Goal: Task Accomplishment & Management: Complete application form

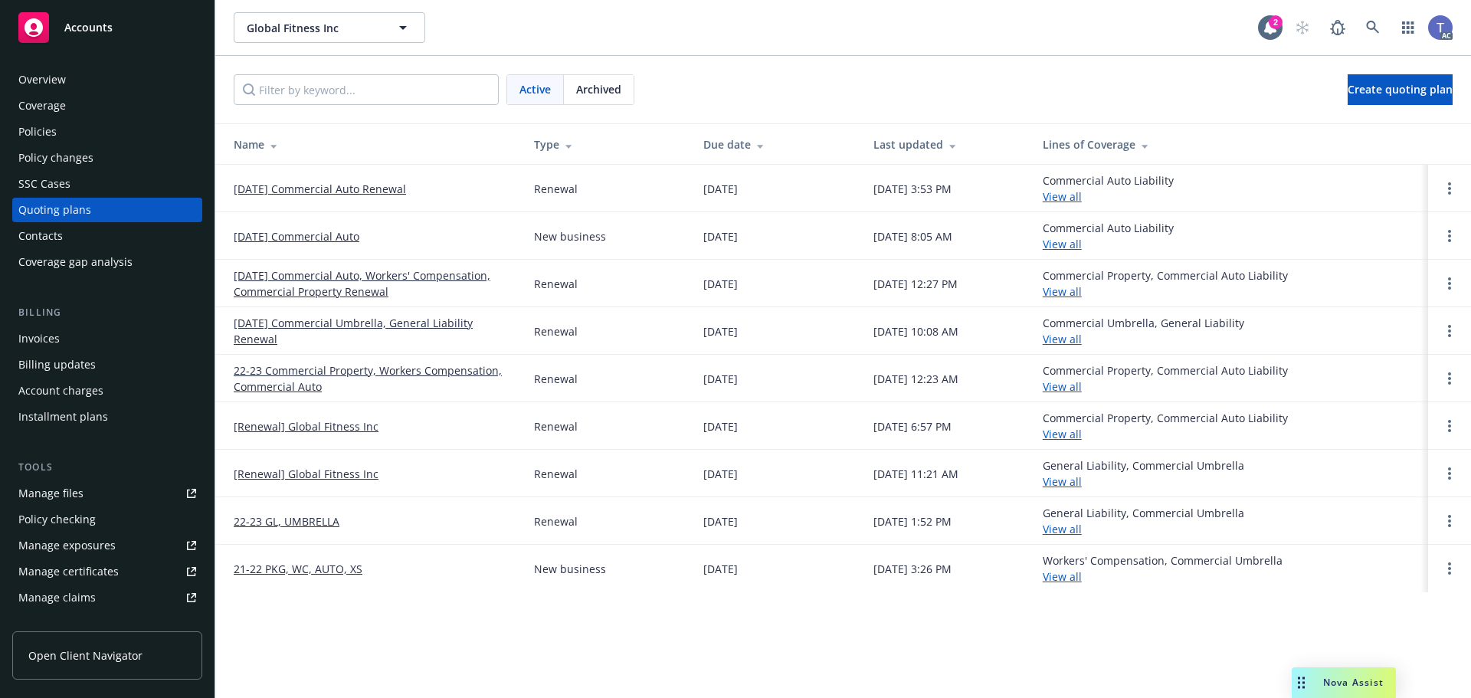
click at [545, 28] on div "Global Fitness Inc Global Fitness Inc" at bounding box center [746, 27] width 1024 height 31
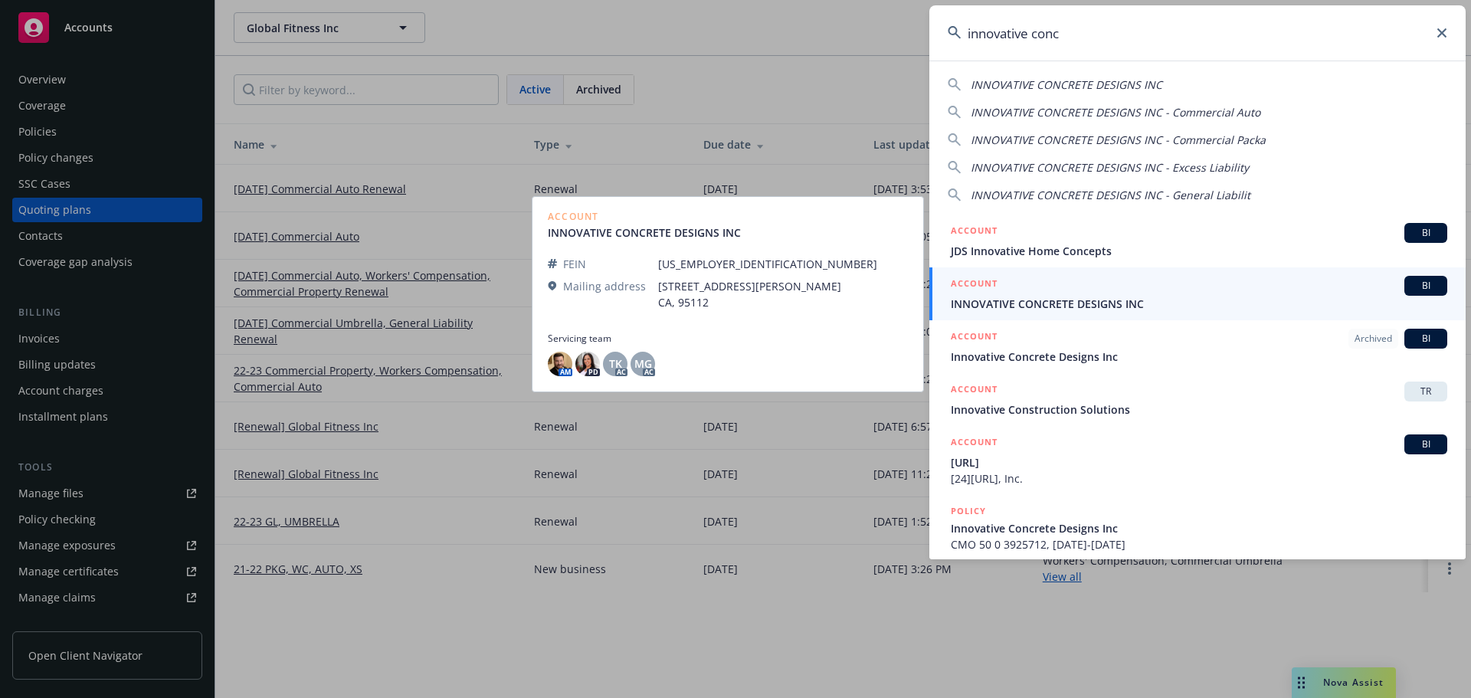
type input "innovative conc"
click at [1103, 303] on span "INNOVATIVE CONCRETE DESIGNS INC" at bounding box center [1199, 304] width 496 height 16
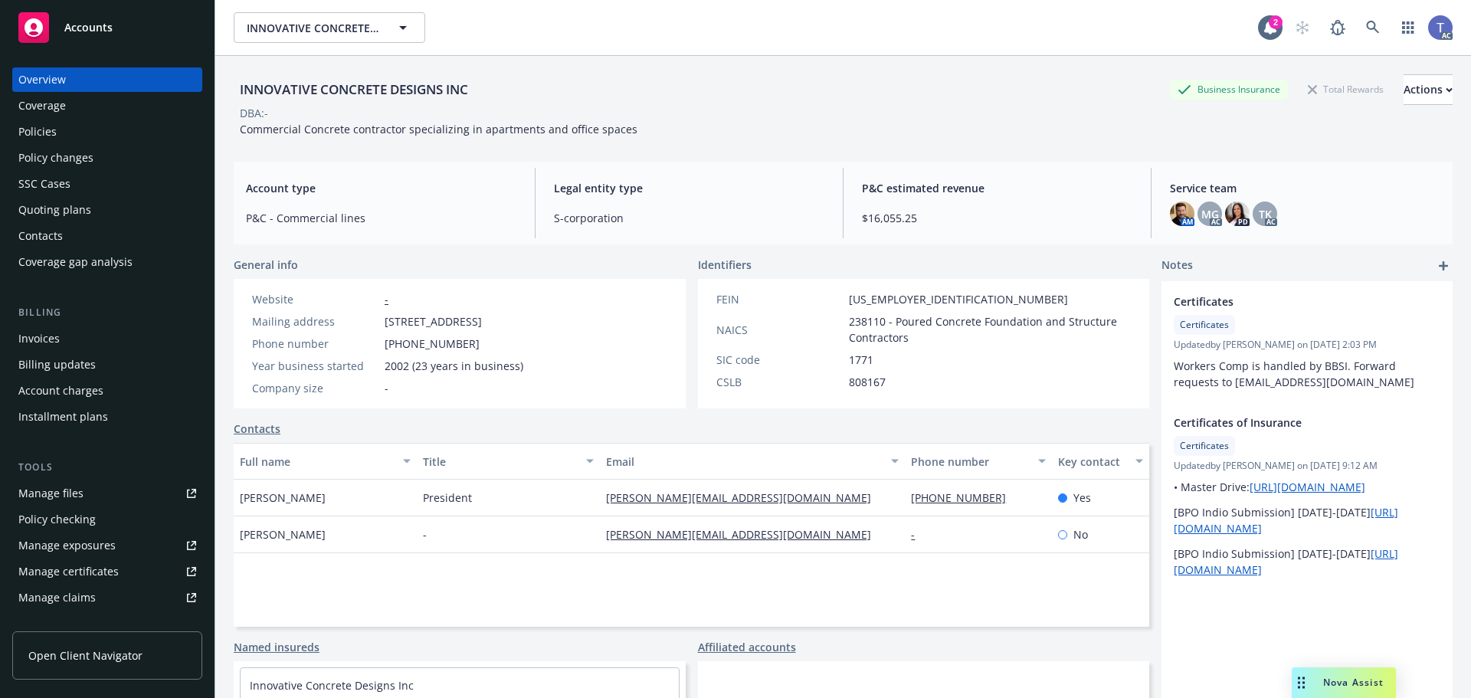
click at [54, 141] on div "Policies" at bounding box center [37, 132] width 38 height 25
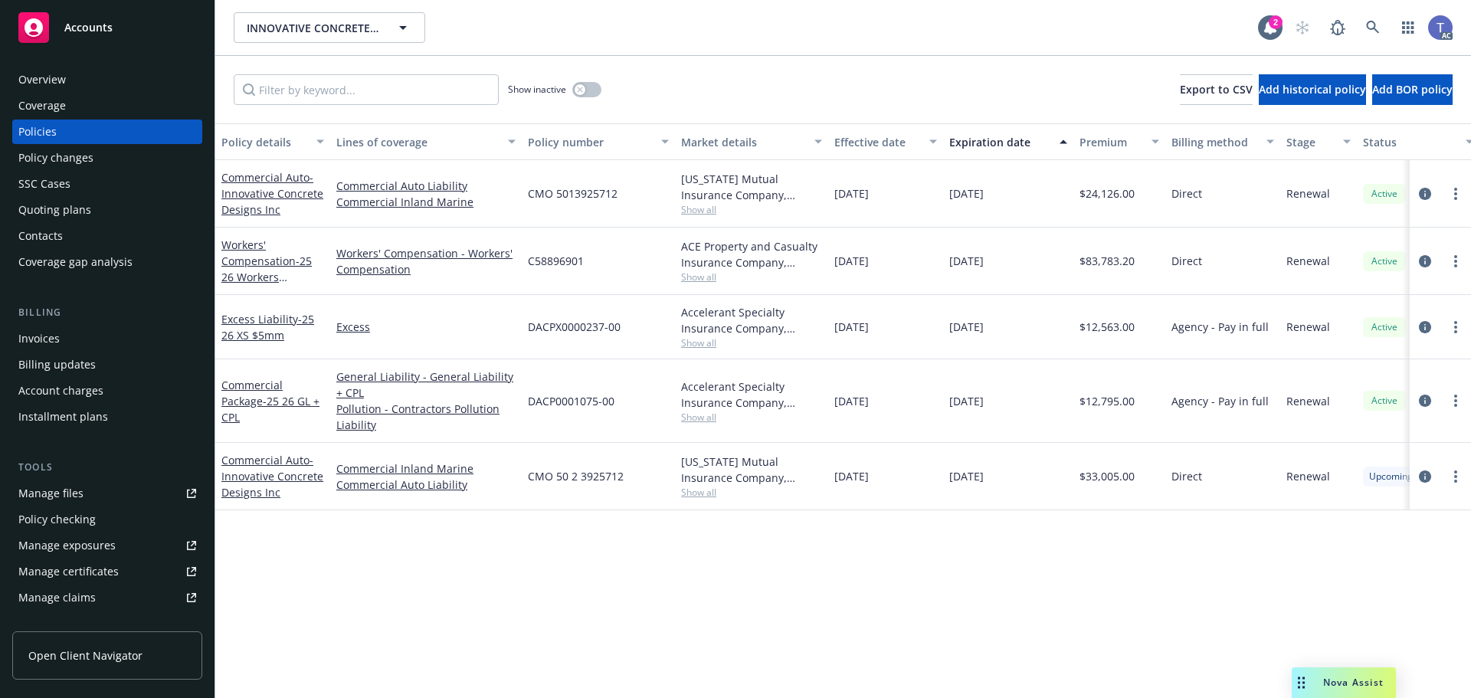
click at [590, 188] on span "CMO 5013925712" at bounding box center [573, 193] width 90 height 16
copy span "CMO 5013925712"
click at [76, 537] on div "Manage exposures" at bounding box center [66, 545] width 97 height 25
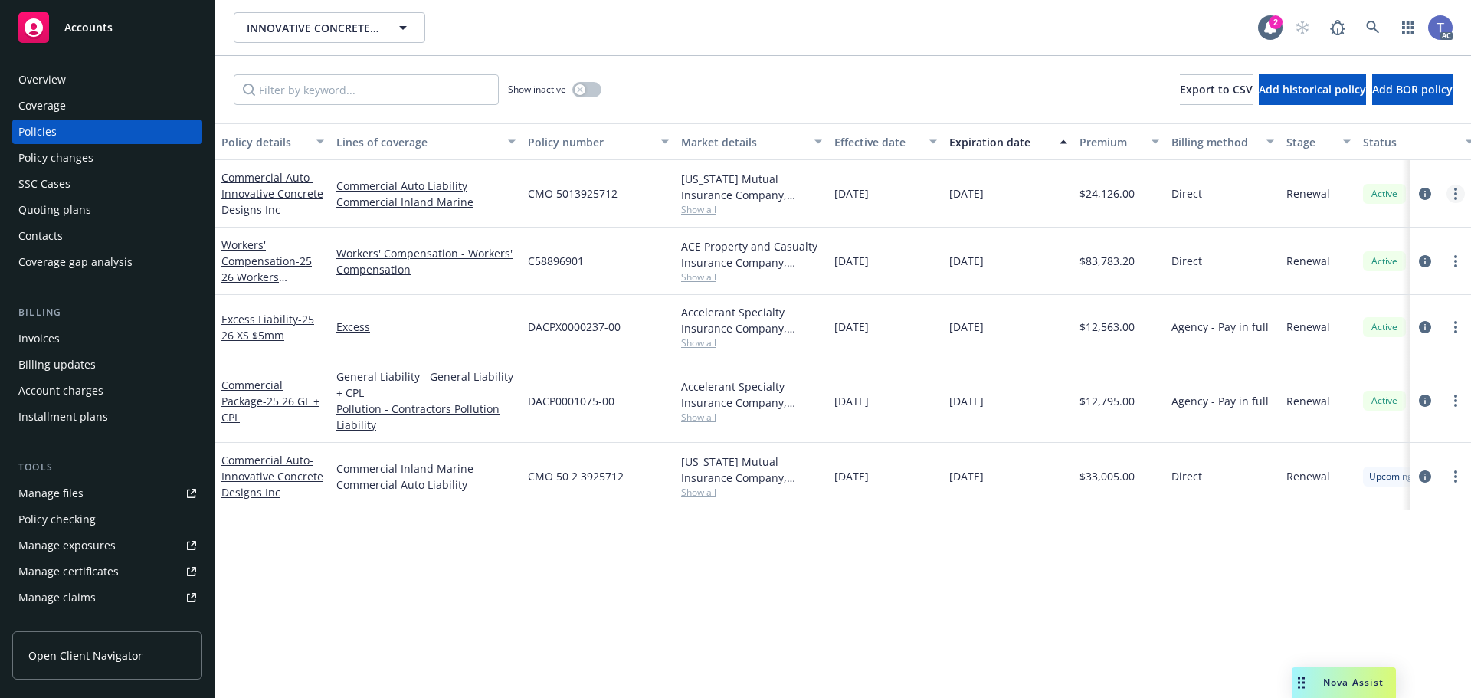
click at [1453, 192] on link "more" at bounding box center [1455, 194] width 18 height 18
click at [1423, 190] on icon "circleInformation" at bounding box center [1425, 194] width 12 height 12
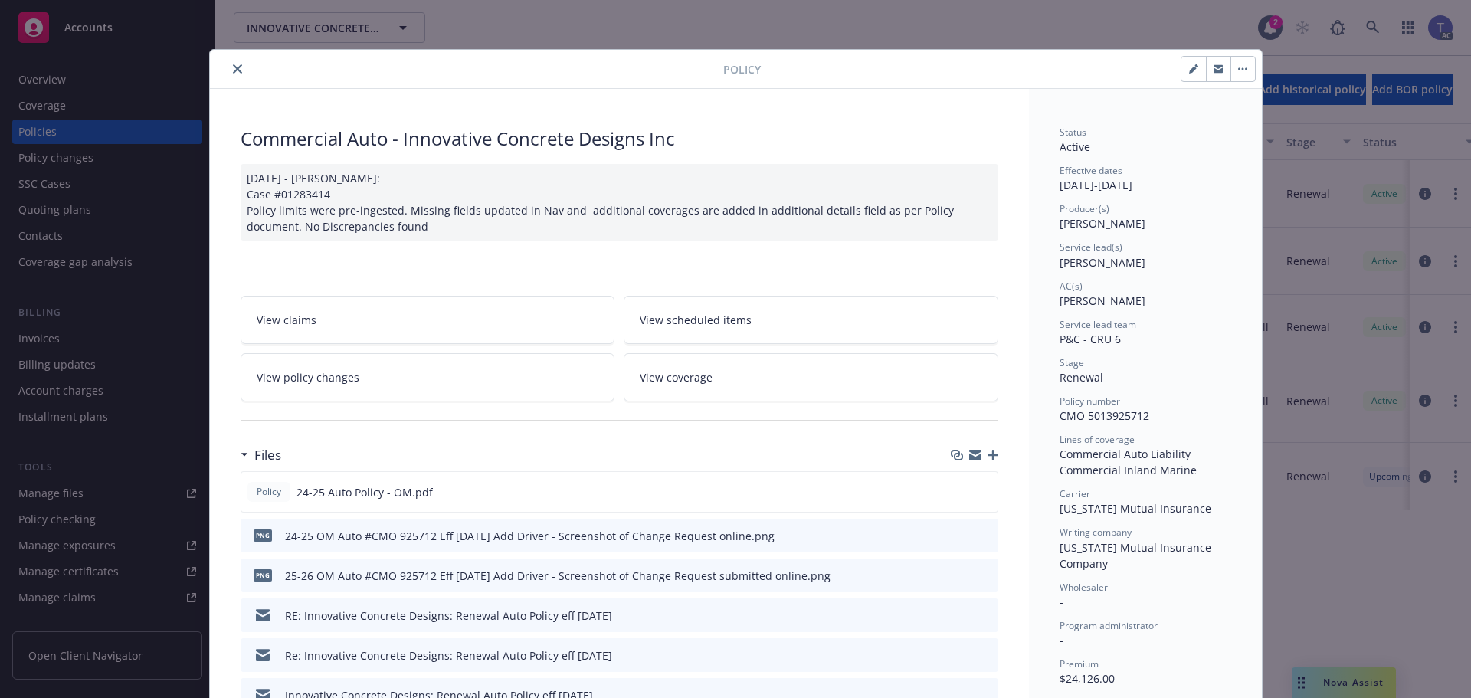
click at [496, 370] on link "View policy changes" at bounding box center [428, 377] width 375 height 48
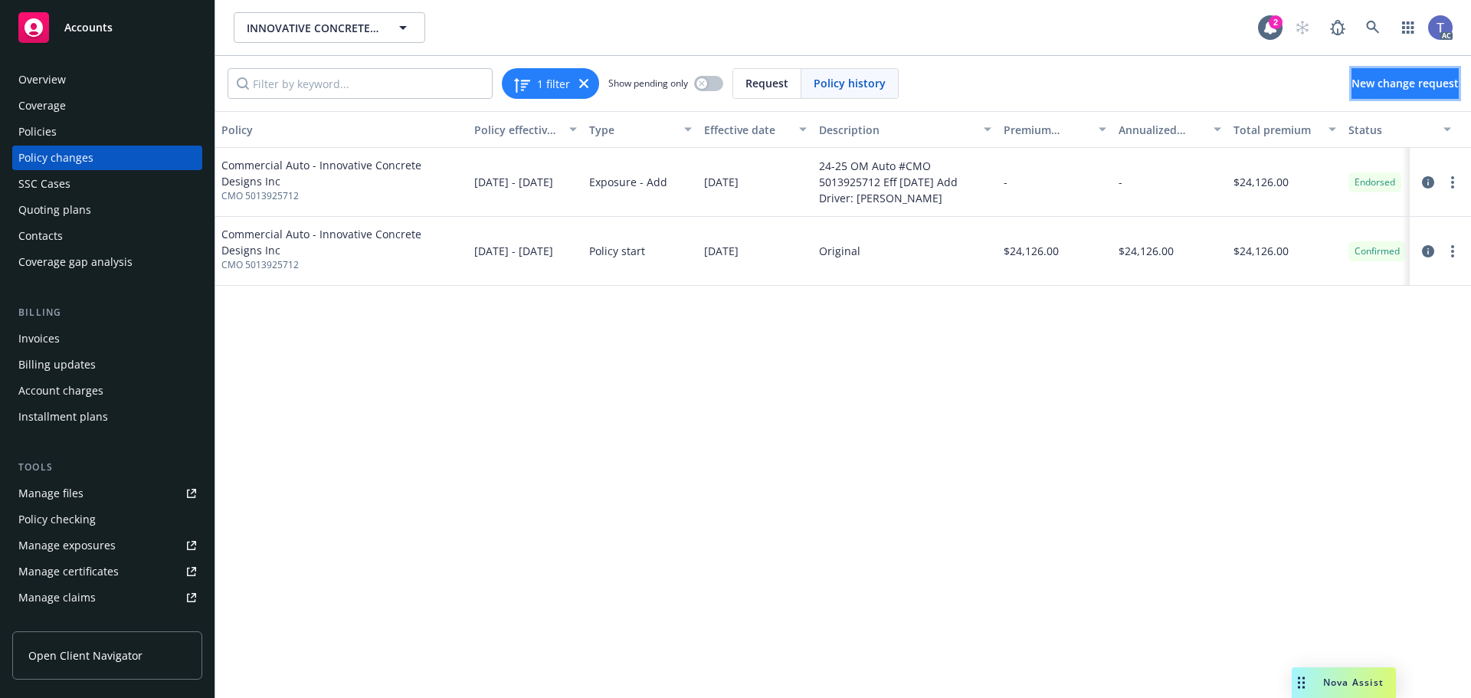
click at [1427, 84] on span "New change request" at bounding box center [1404, 83] width 107 height 15
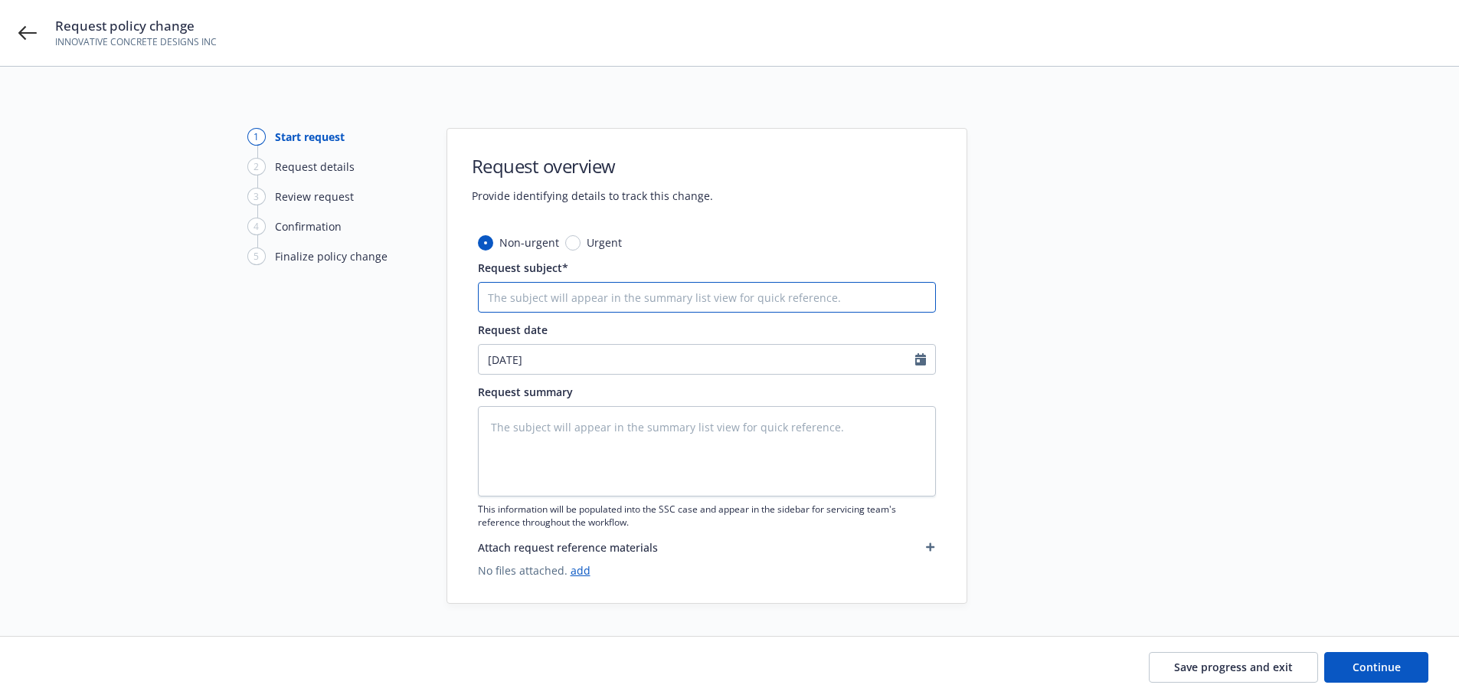
click at [722, 290] on input "Request subject*" at bounding box center [707, 297] width 458 height 31
paste input "24-25 OM Auto #CMO 5013925712 Eff [DATE] Remove Comp Collision from 2018 Ford F…"
type textarea "x"
type input "24-25 OM Auto #CMO 5013925712 Eff [DATE] Remove Comp Collision from 2018 Ford F…"
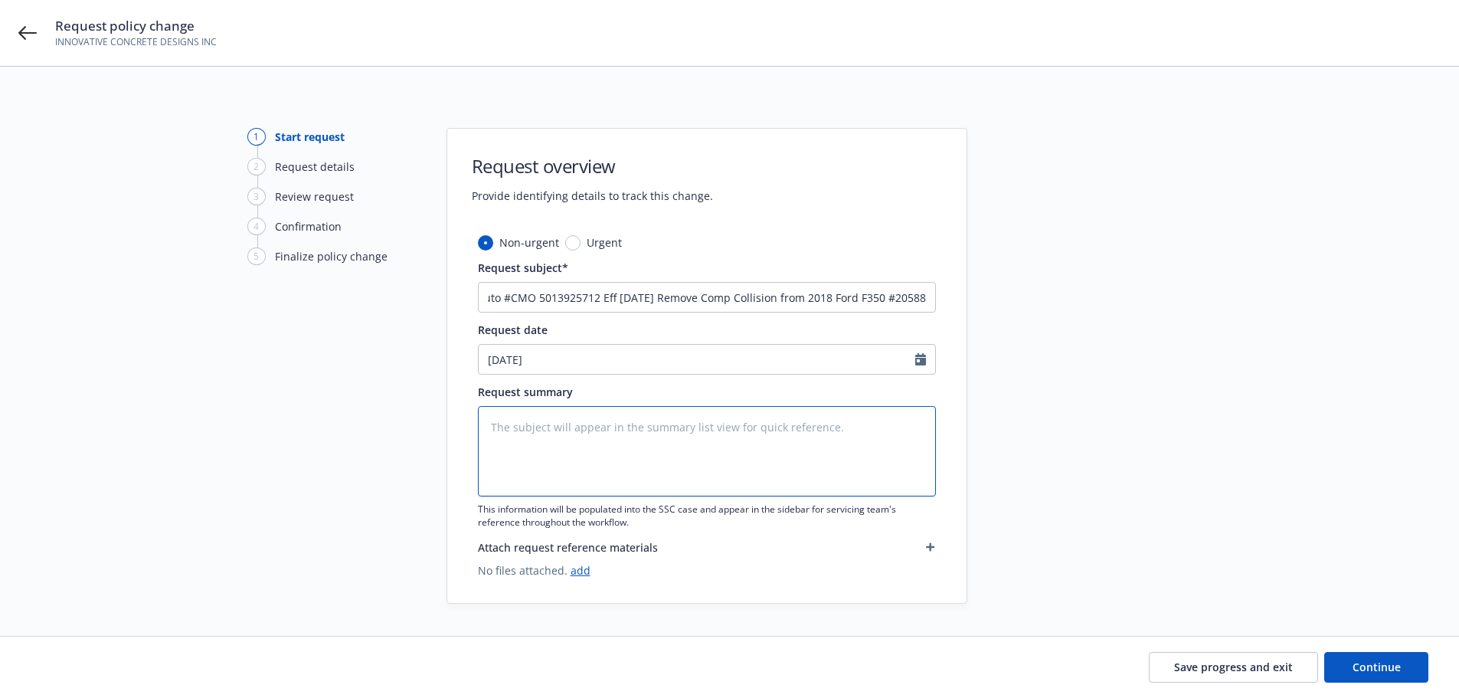
click at [725, 438] on textarea at bounding box center [707, 451] width 458 height 90
paste textarea "24-25 OM Auto #CMO 5013925712 Eff [DATE] Remove Comp Collision from 2018 Ford F…"
type textarea "x"
type textarea "24-25 OM Auto #CMO 5013925712 Eff [DATE] Remove Comp Collision from 2018 Ford F…"
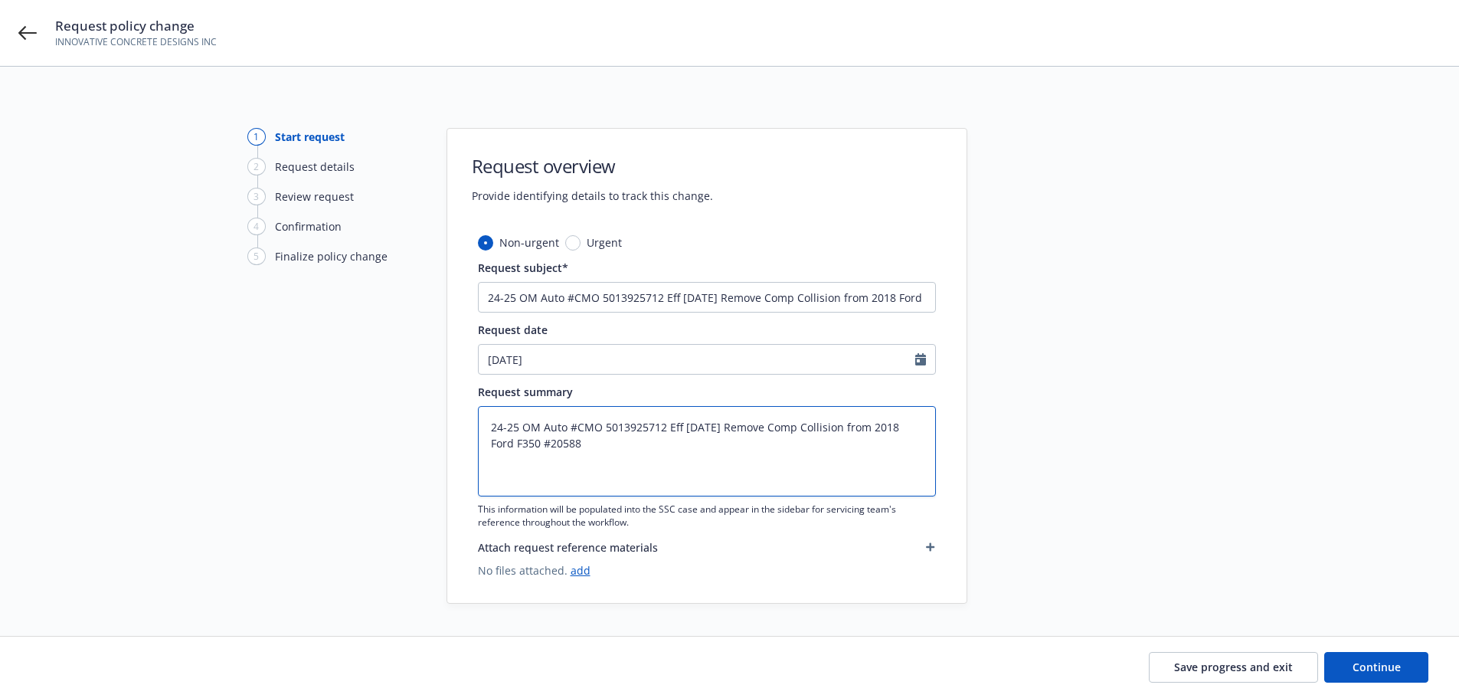
click at [810, 423] on textarea "24-25 OM Auto #CMO 5013925712 Eff [DATE] Remove Comp Collision from 2018 Ford F…" at bounding box center [707, 451] width 458 height 90
type textarea "x"
type textarea "24-25 OM Auto #CMO 5013925712 Eff [DATE] Remove Comp &Collision from 2018 Ford …"
type textarea "x"
type textarea "24-25 OM Auto #CMO 5013925712 Eff [DATE] Remove Comp & Collision from 2018 Ford…"
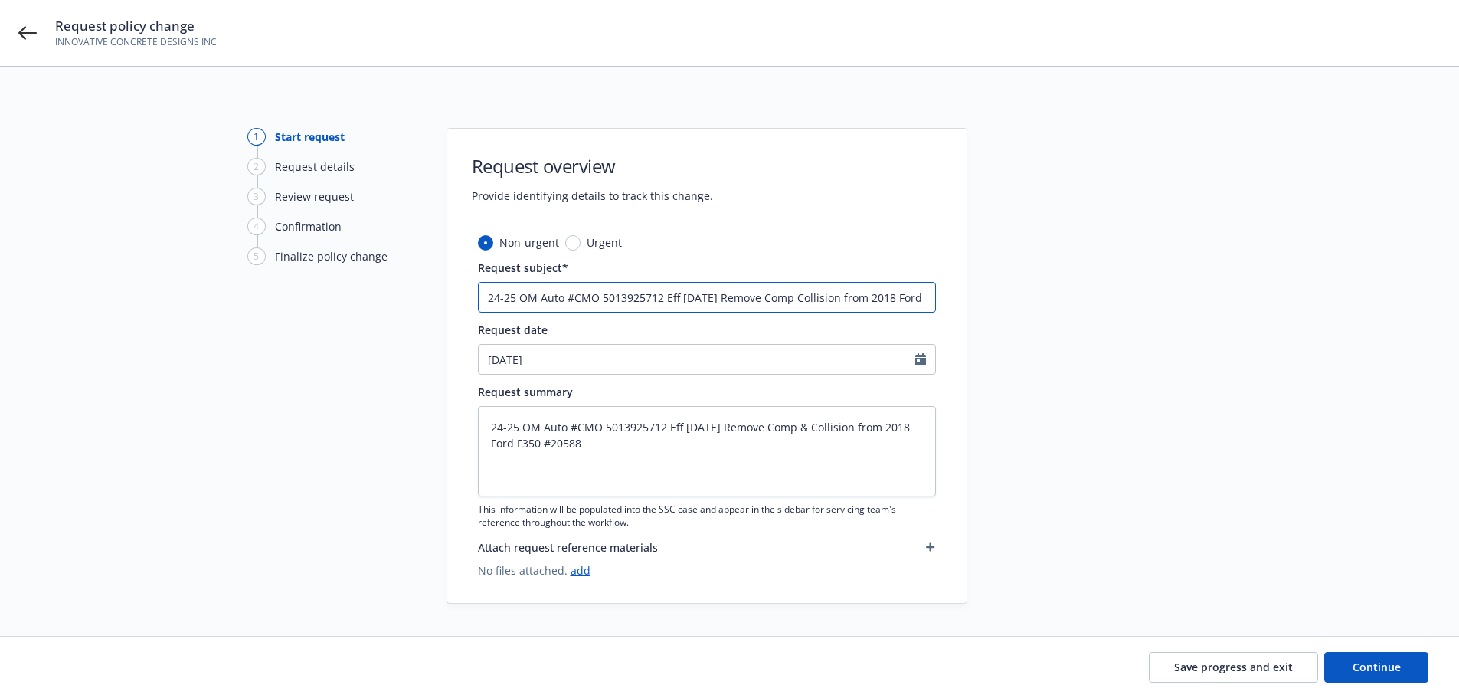
click at [817, 300] on input "24-25 OM Auto #CMO 5013925712 Eff [DATE] Remove Comp Collision from 2018 Ford F…" at bounding box center [707, 297] width 458 height 31
paste input "&"
type textarea "x"
type input "24-25 OM Auto #CMO 5013925712 Eff [DATE] Remove Comp & Collision from 2018 Ford…"
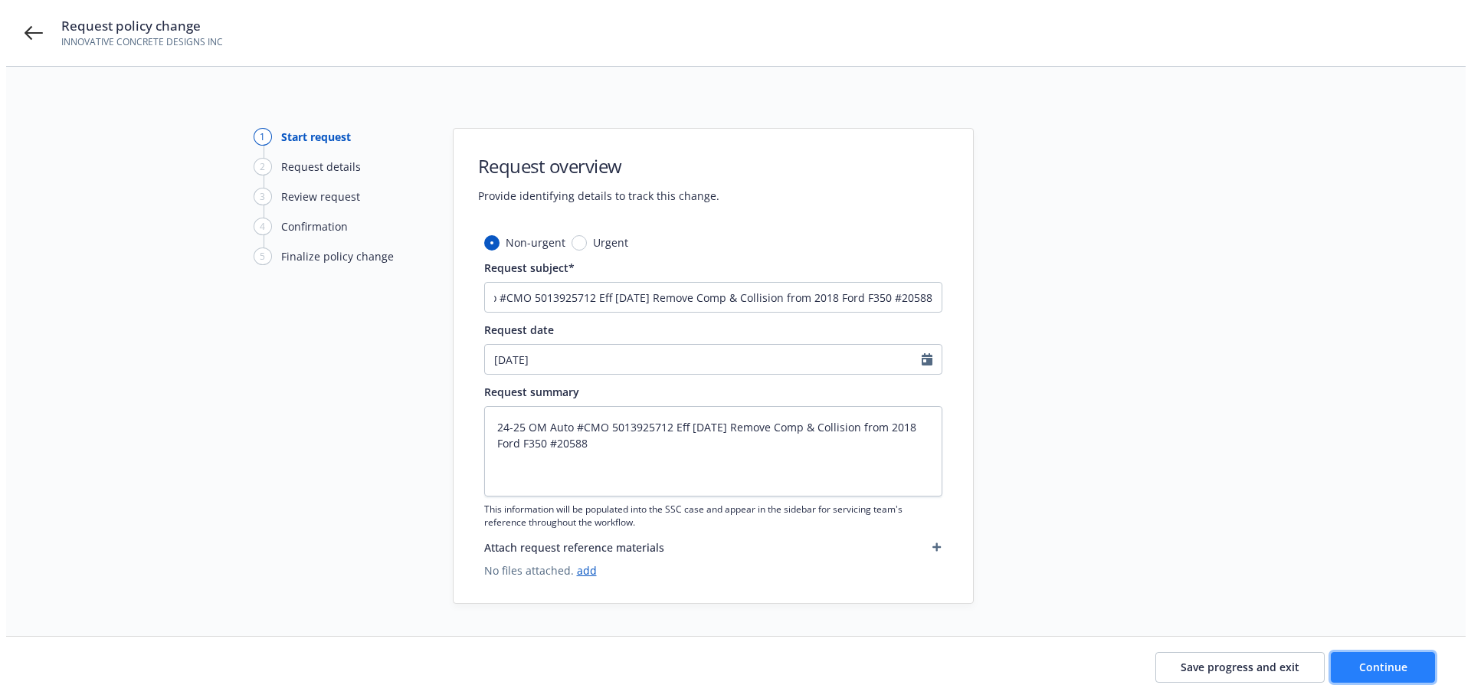
scroll to position [0, 0]
click at [1384, 662] on span "Continue" at bounding box center [1377, 667] width 48 height 15
type textarea "x"
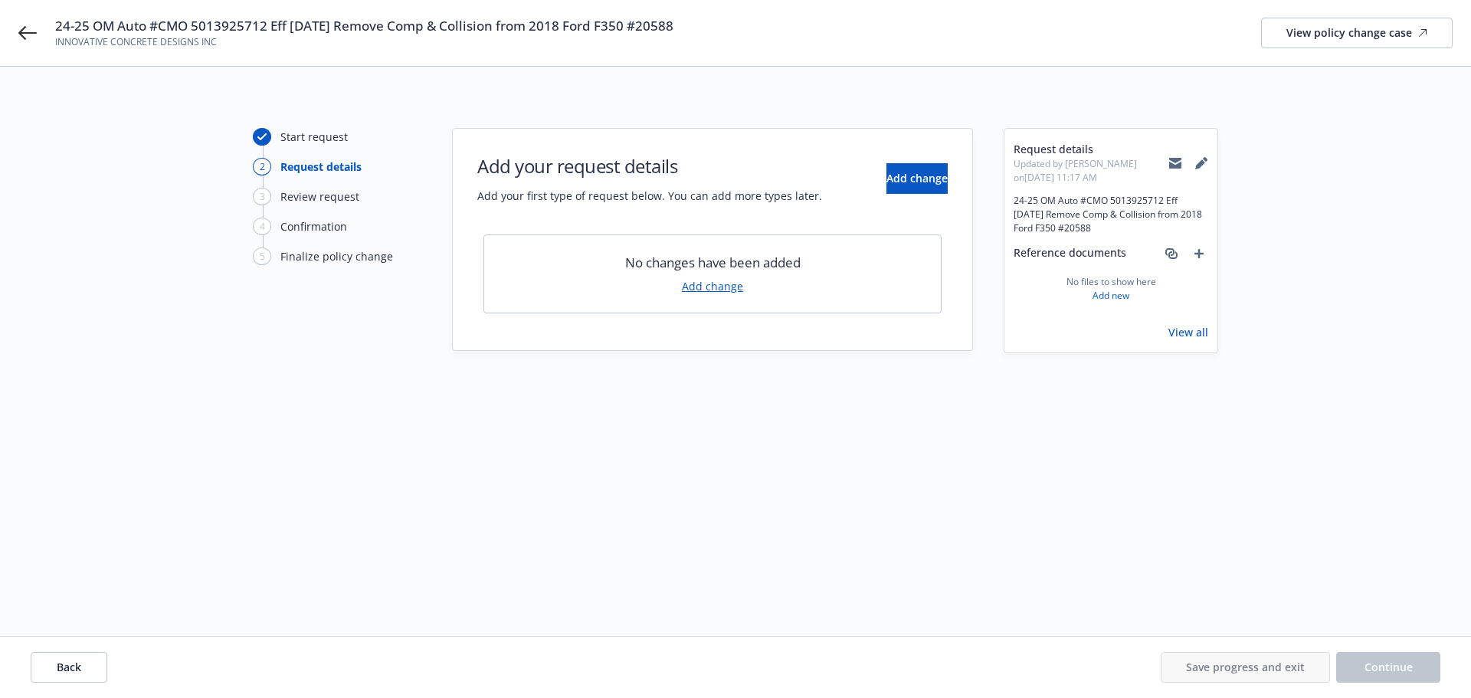
click at [728, 286] on link "Add change" at bounding box center [712, 286] width 61 height 16
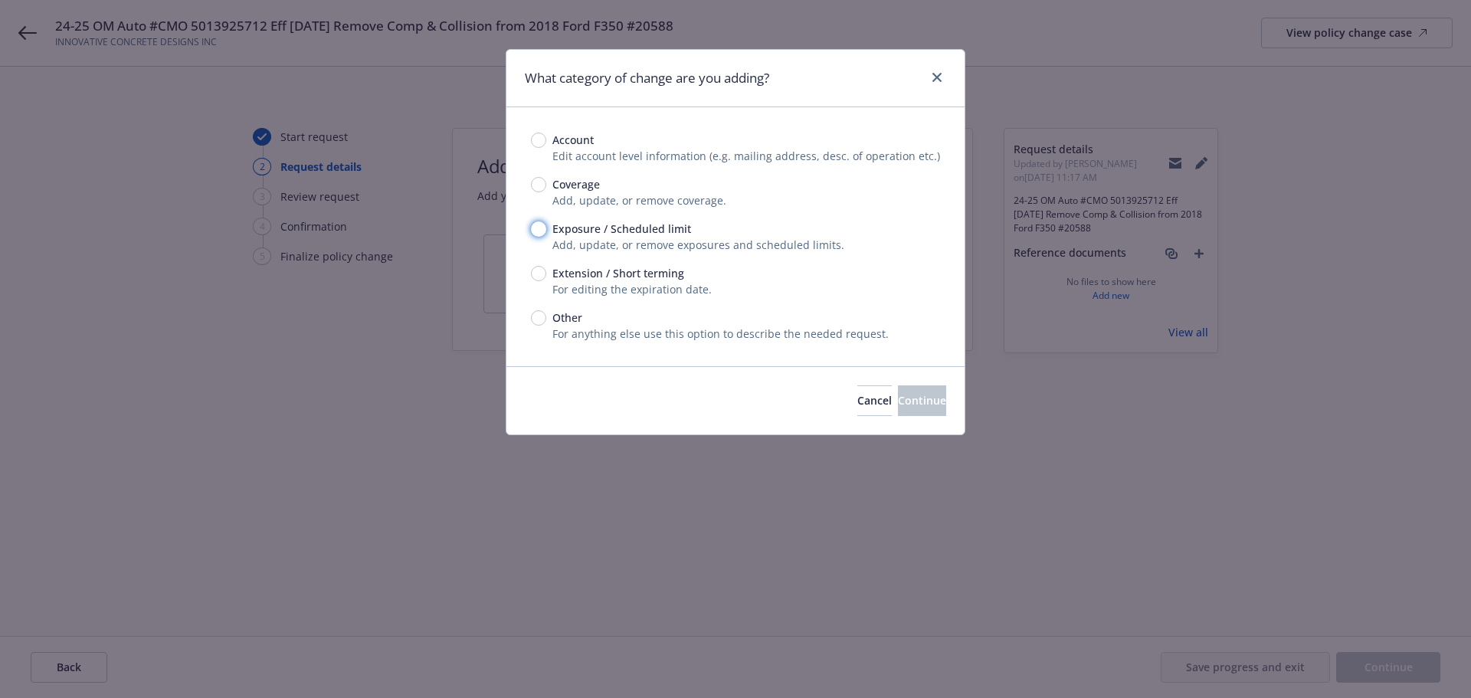
click at [543, 225] on input "Exposure / Scheduled limit" at bounding box center [538, 228] width 15 height 15
radio input "true"
click at [546, 178] on span "Coverage" at bounding box center [573, 184] width 54 height 16
click at [546, 178] on input "Coverage" at bounding box center [538, 184] width 15 height 15
radio input "true"
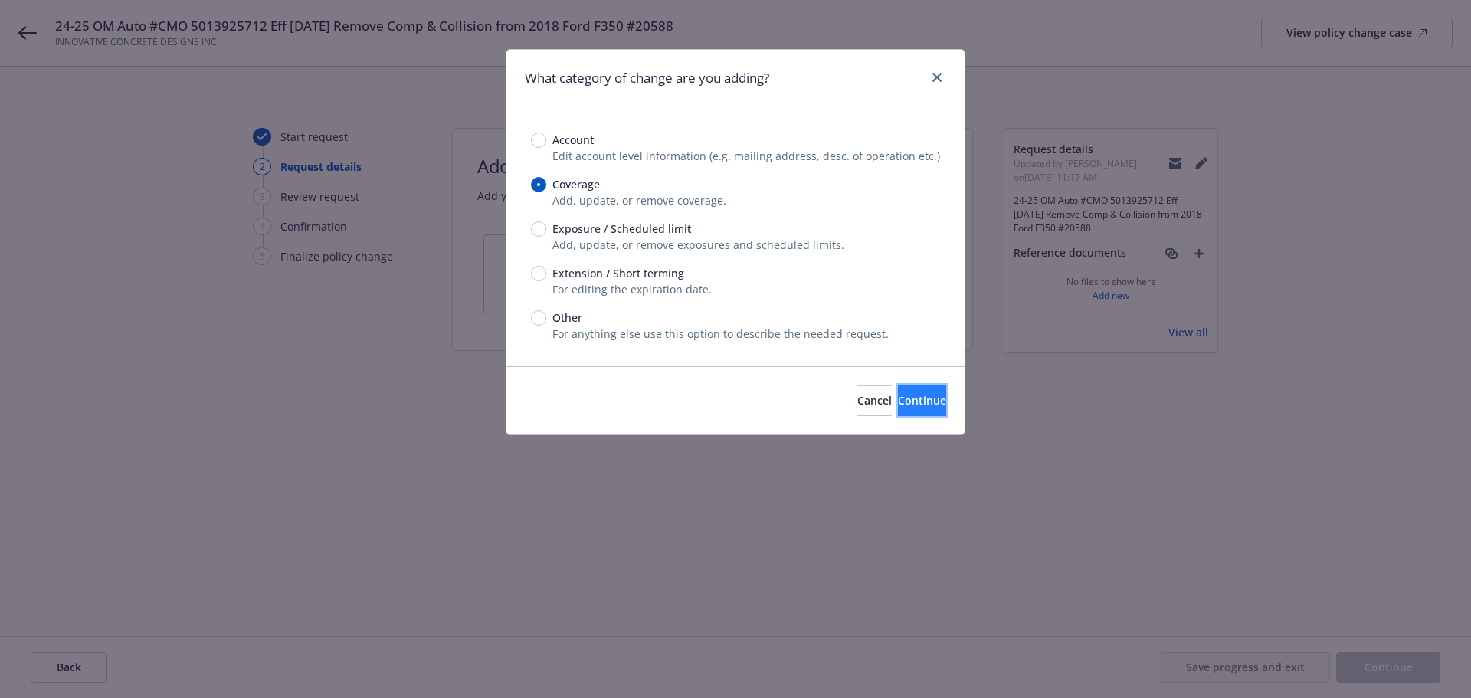
click at [898, 395] on span "Continue" at bounding box center [922, 400] width 48 height 15
type textarea "x"
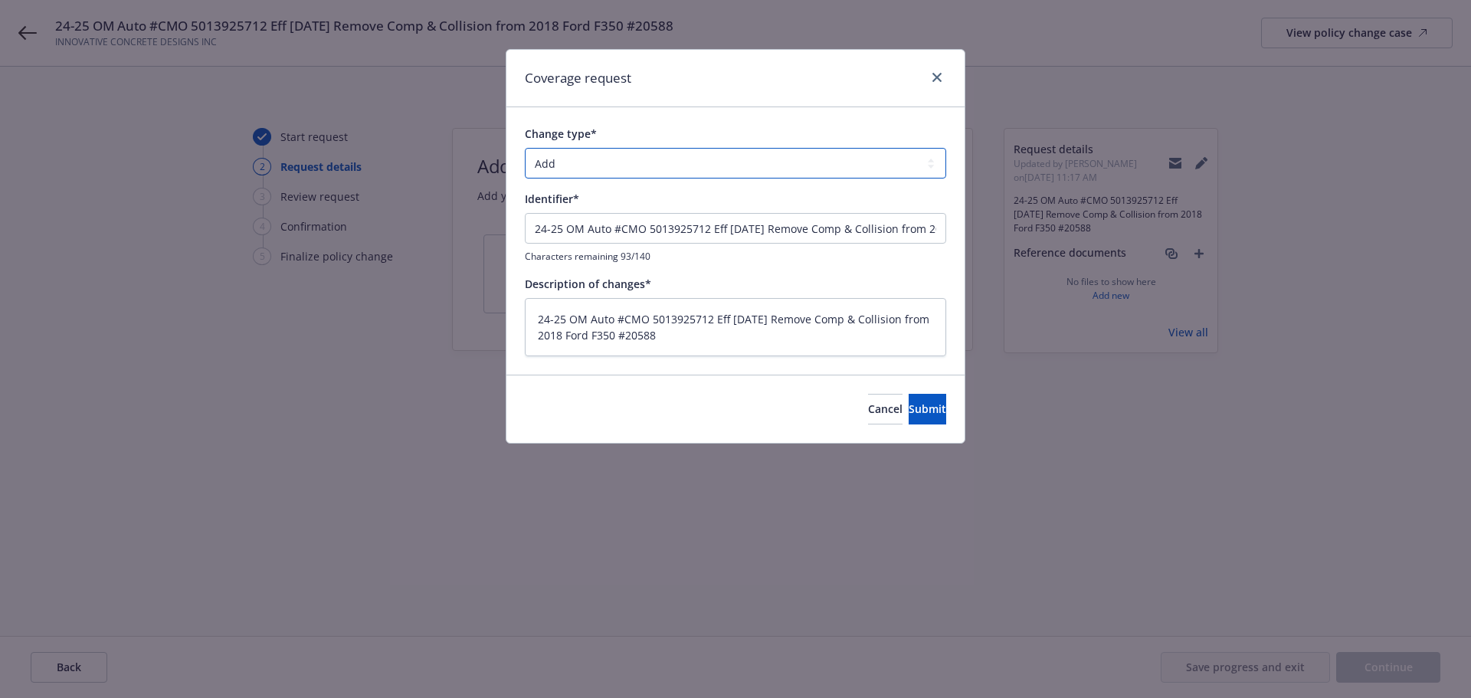
click at [640, 171] on select "Add Audit Change Remove" at bounding box center [735, 163] width 421 height 31
select select "CHANGE"
click at [525, 148] on select "Add Audit Change Remove" at bounding box center [735, 163] width 421 height 31
click at [909, 400] on button "Submit" at bounding box center [928, 409] width 38 height 31
type textarea "x"
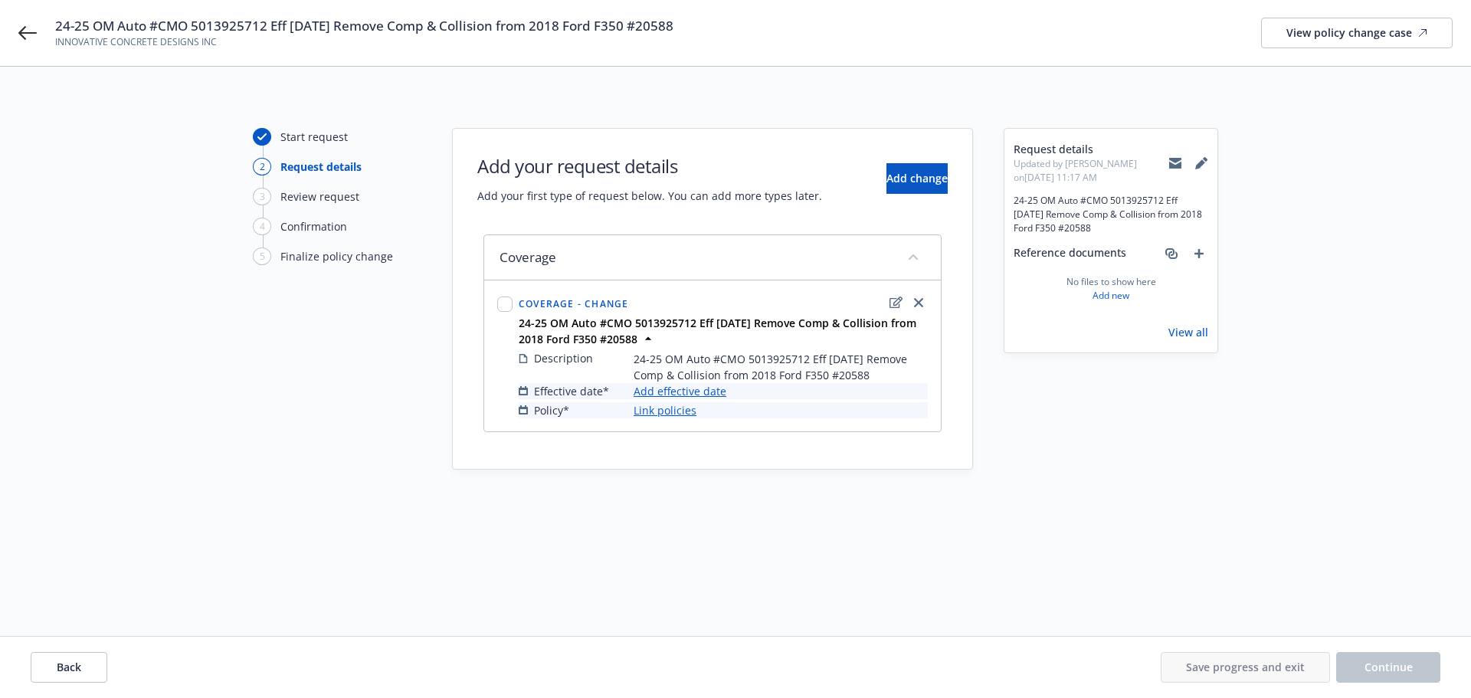
click at [642, 393] on link "Add effective date" at bounding box center [680, 391] width 93 height 16
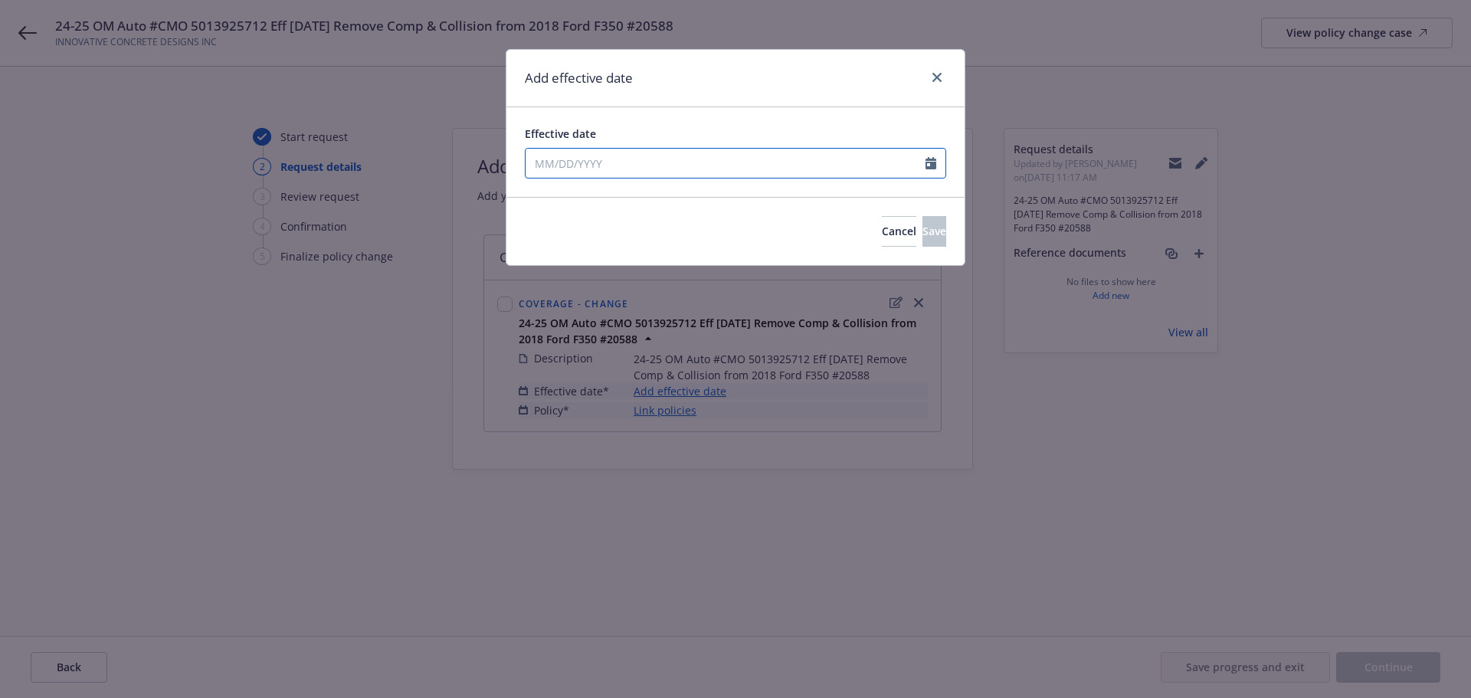
click at [630, 172] on input "Effective date" at bounding box center [726, 163] width 400 height 29
select select "9"
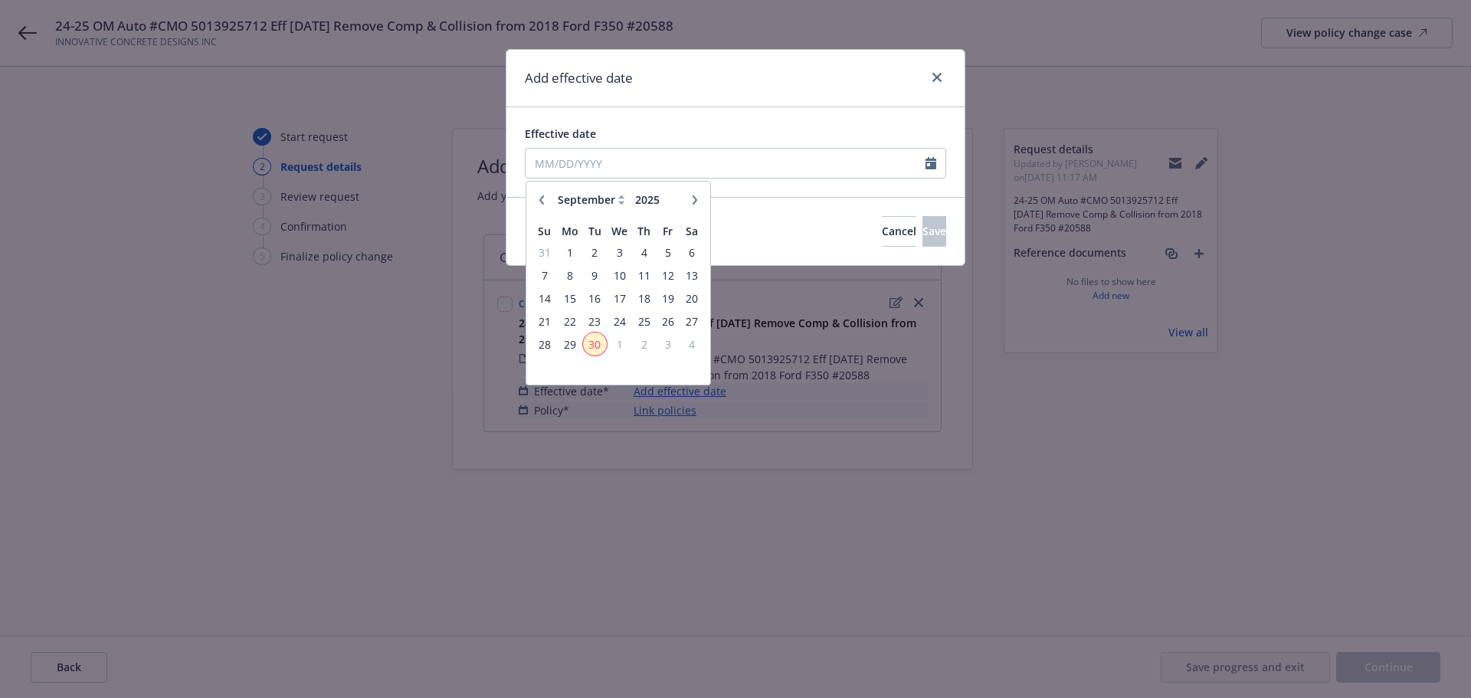
click at [601, 338] on span "30" at bounding box center [595, 344] width 21 height 19
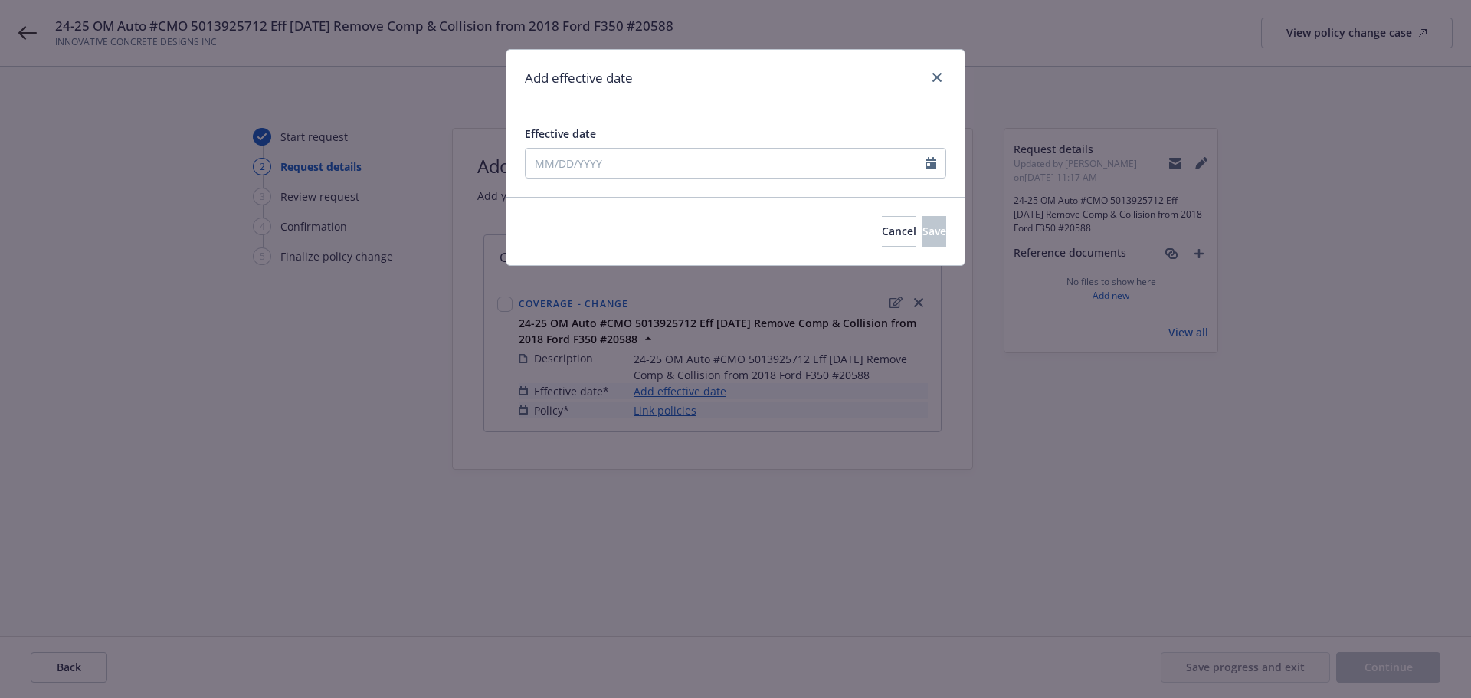
type input "[DATE]"
click at [922, 231] on button "Save" at bounding box center [934, 231] width 24 height 31
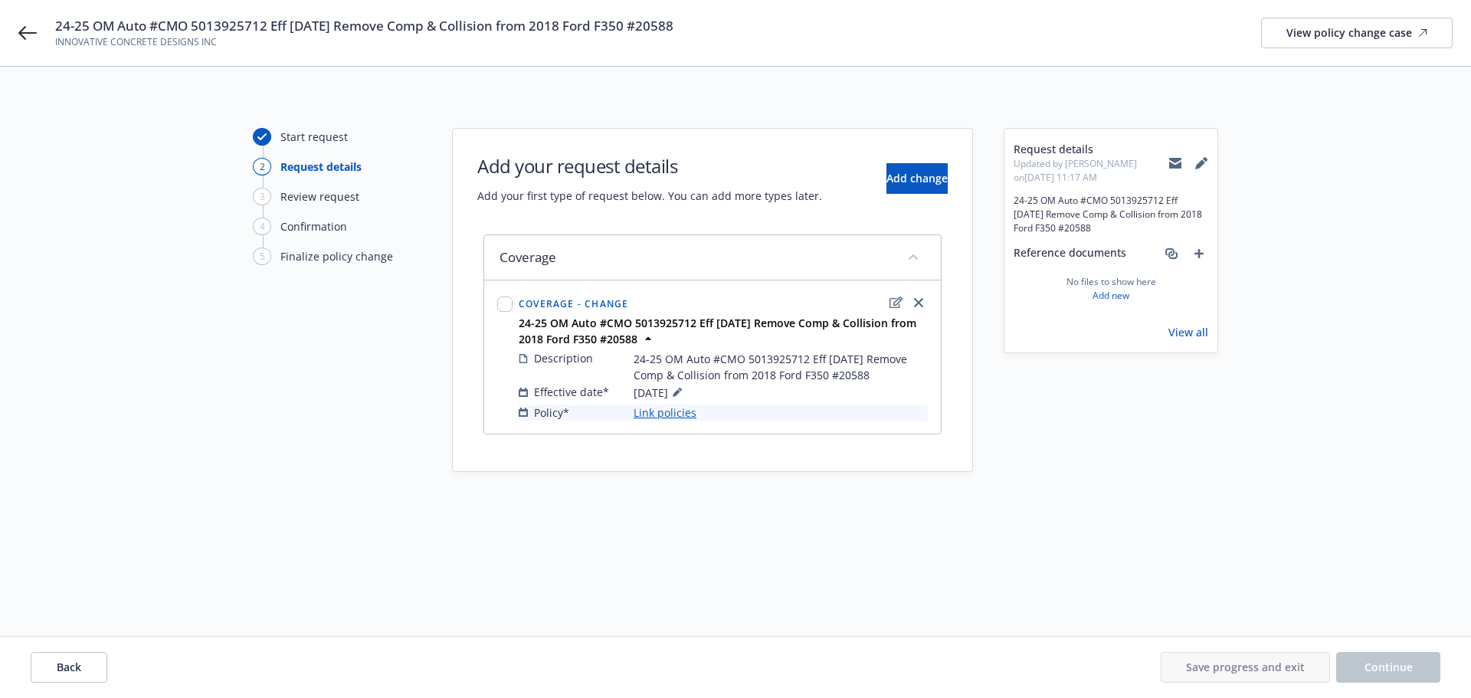
click at [683, 409] on link "Link policies" at bounding box center [665, 413] width 63 height 16
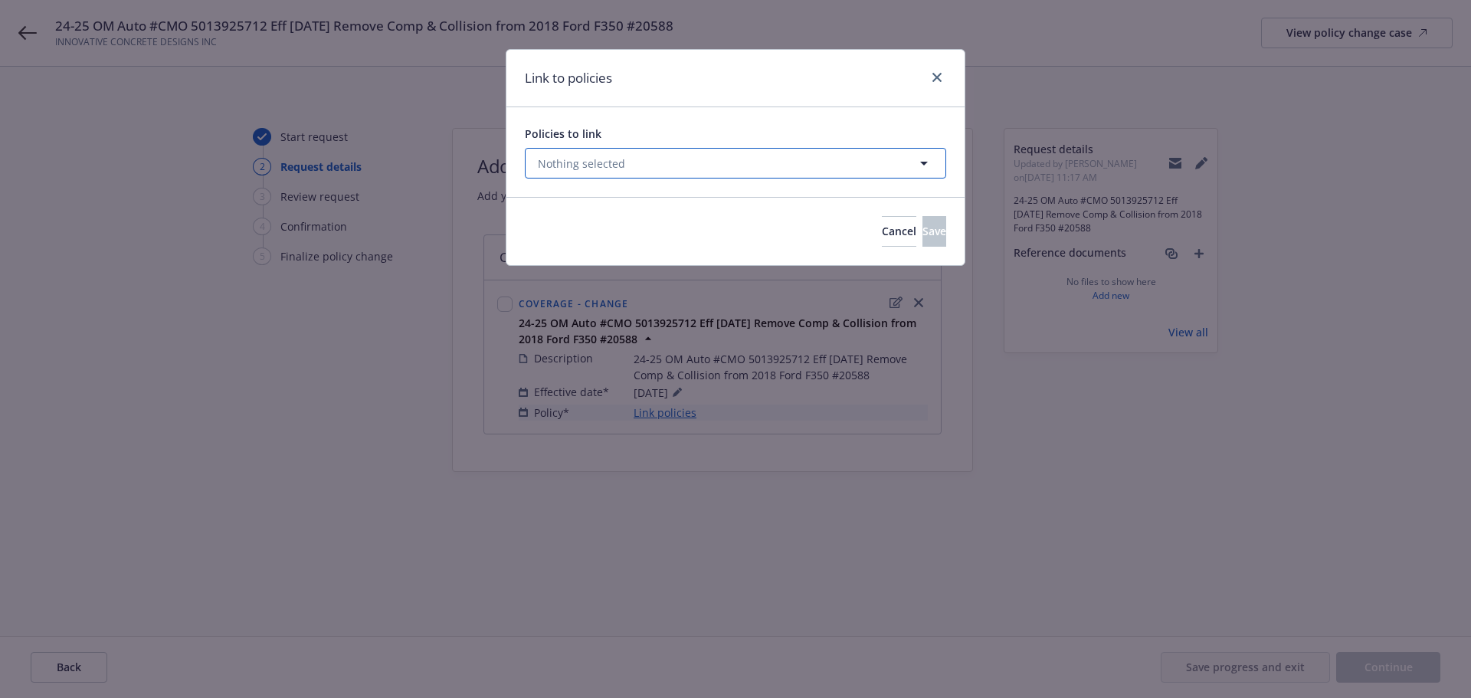
click at [676, 167] on button "Nothing selected" at bounding box center [735, 163] width 421 height 31
select select "ACTIVE"
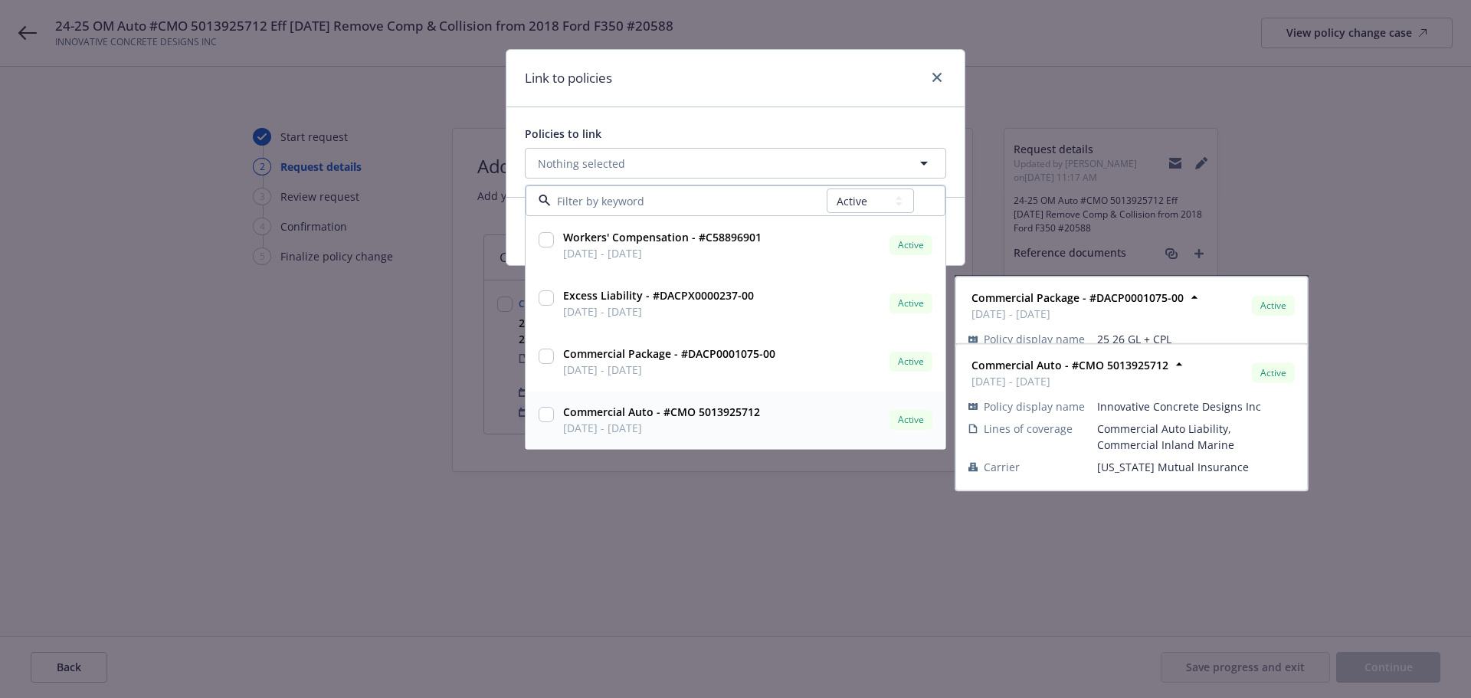
click at [545, 417] on input "checkbox" at bounding box center [546, 414] width 15 height 15
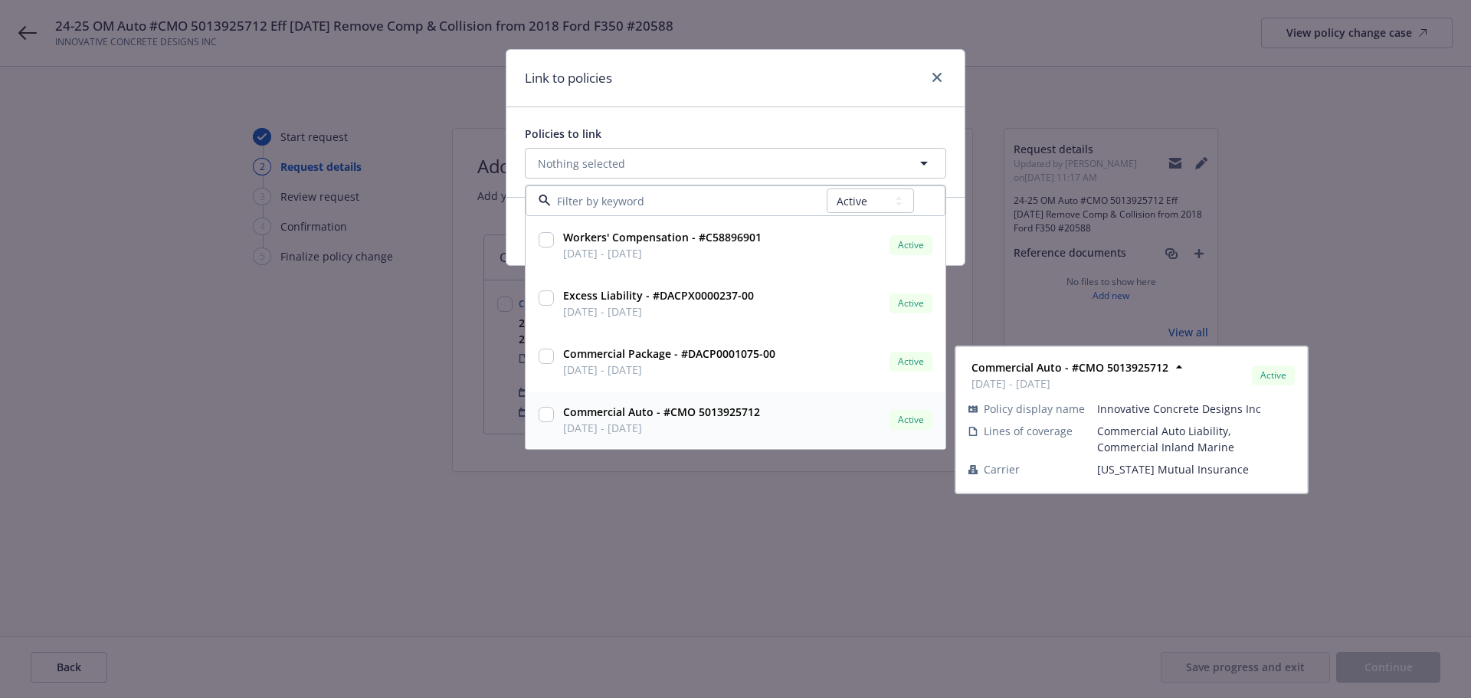
checkbox input "true"
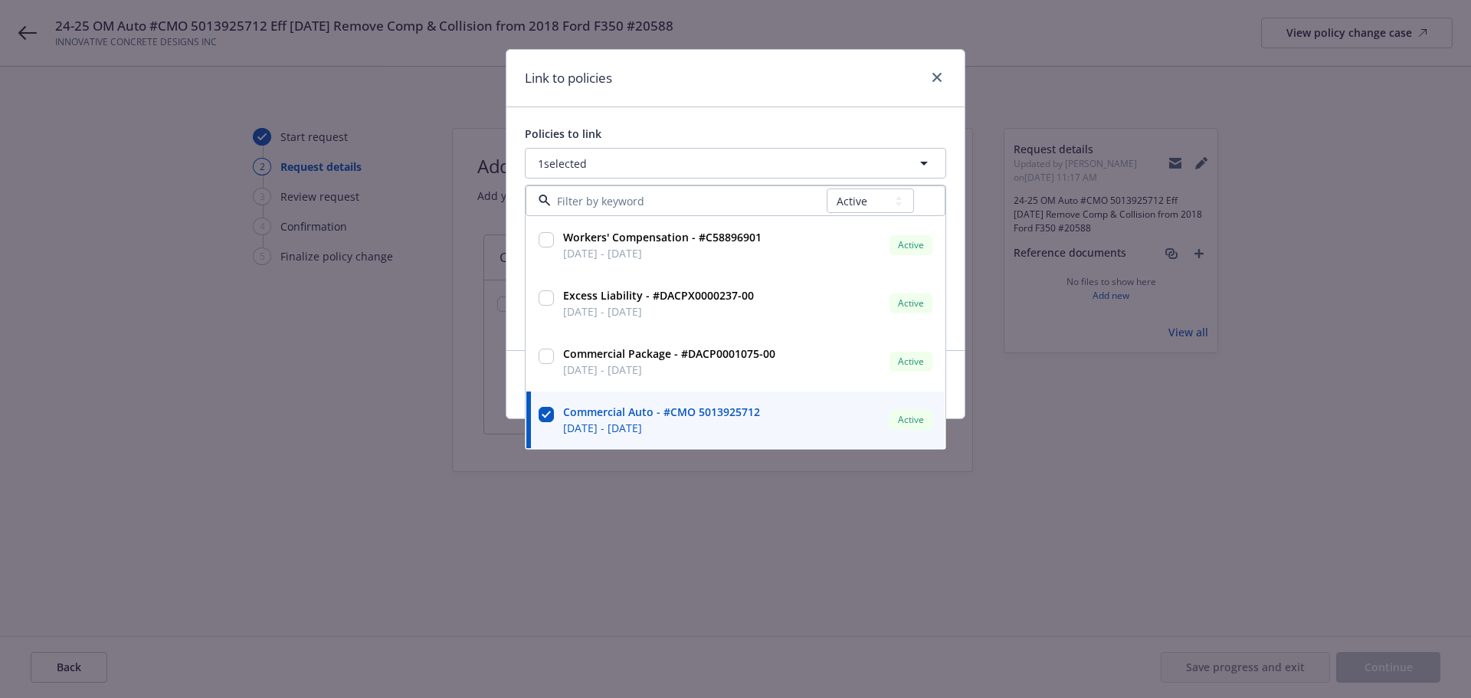
click at [775, 116] on div "Policies to link 1 selected All Active Upcoming Expired Cancelled Workers' Comp…" at bounding box center [735, 228] width 458 height 243
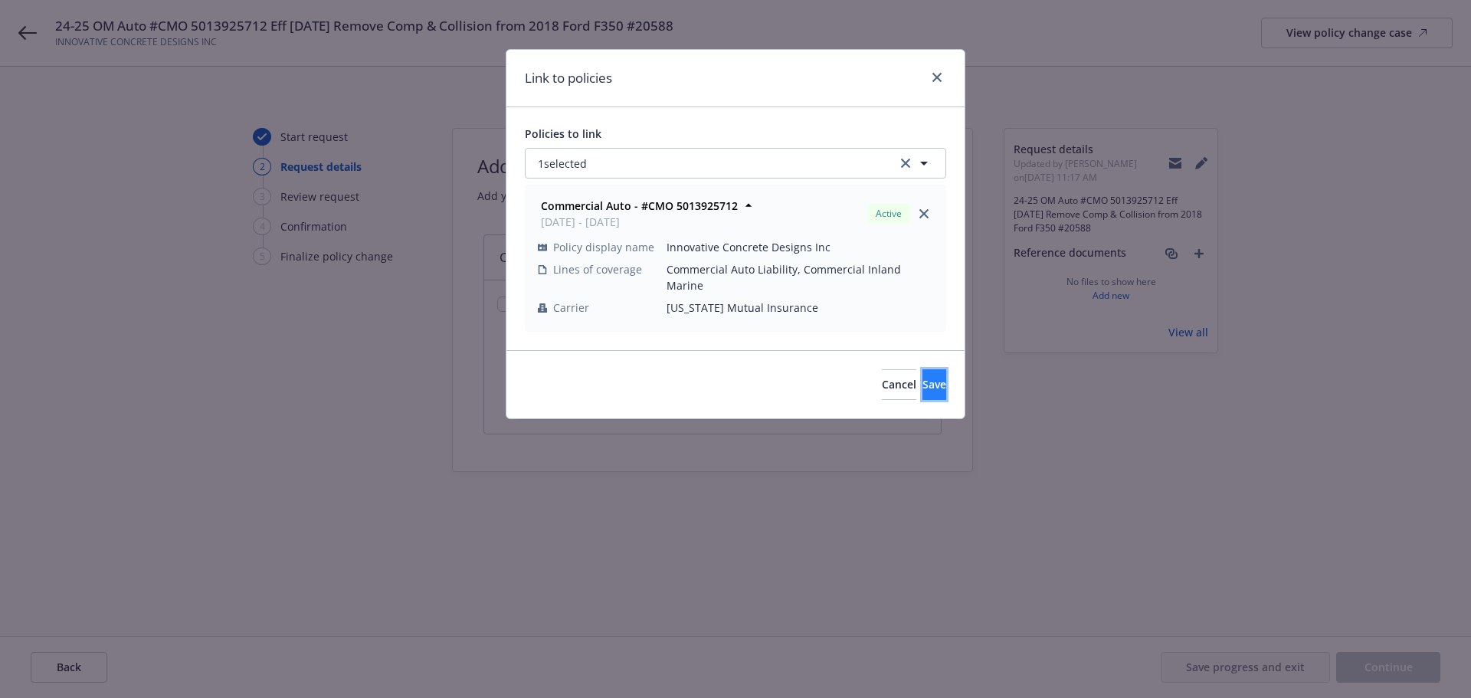
click at [922, 369] on button "Save" at bounding box center [934, 384] width 24 height 31
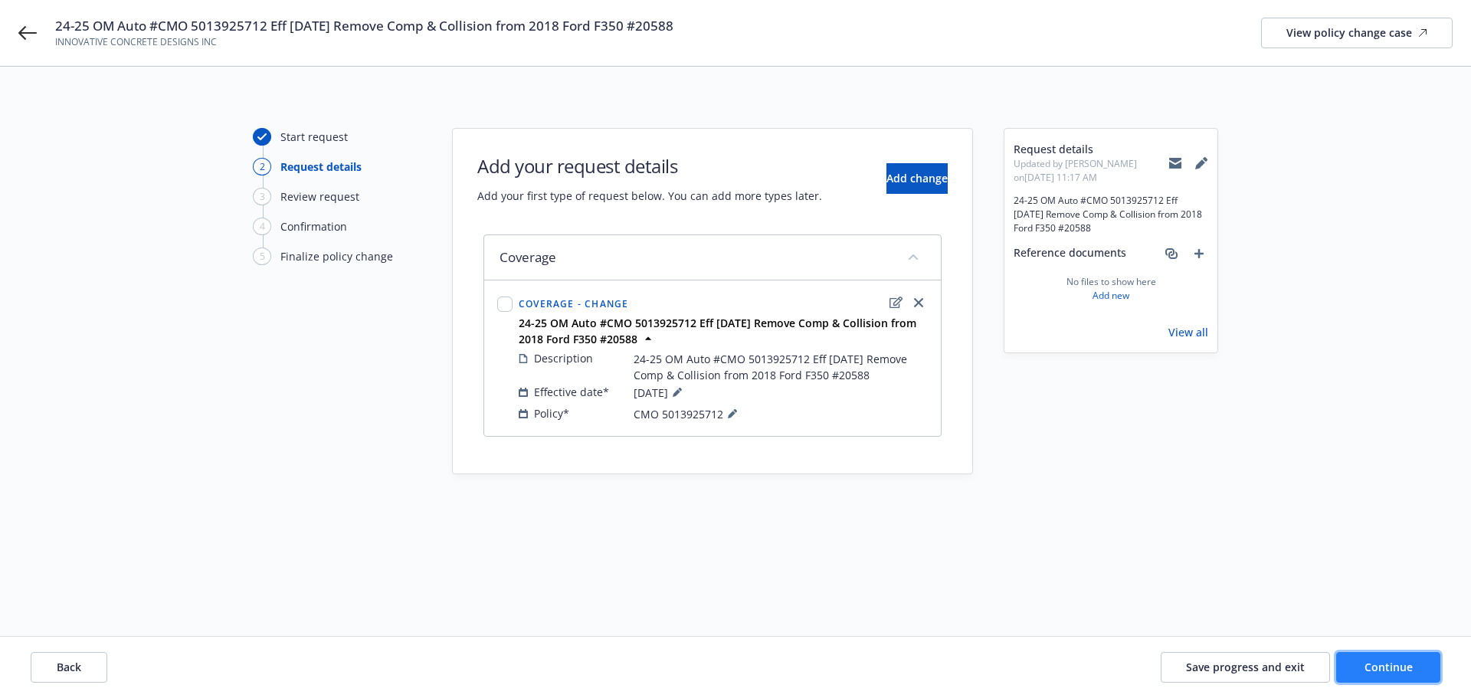
click at [1363, 657] on button "Continue" at bounding box center [1388, 667] width 104 height 31
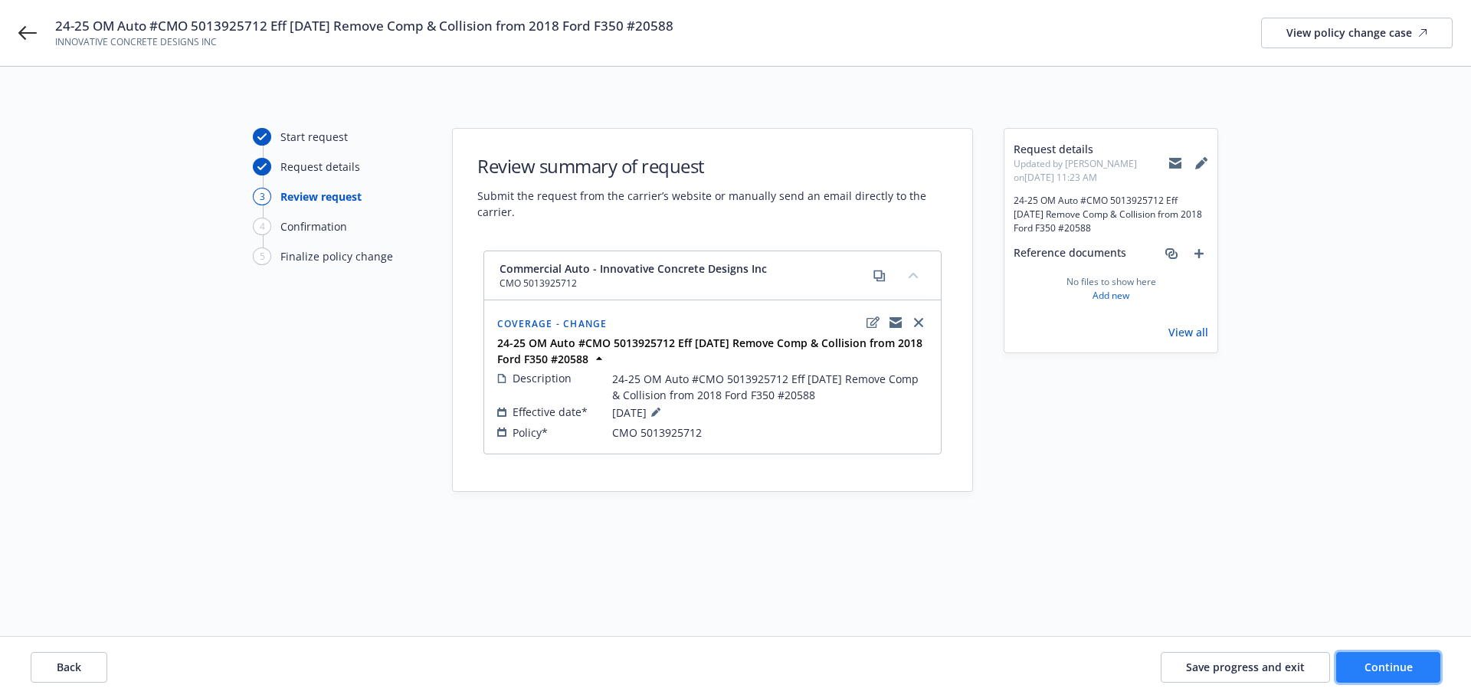
click at [1377, 681] on button "Continue" at bounding box center [1388, 667] width 104 height 31
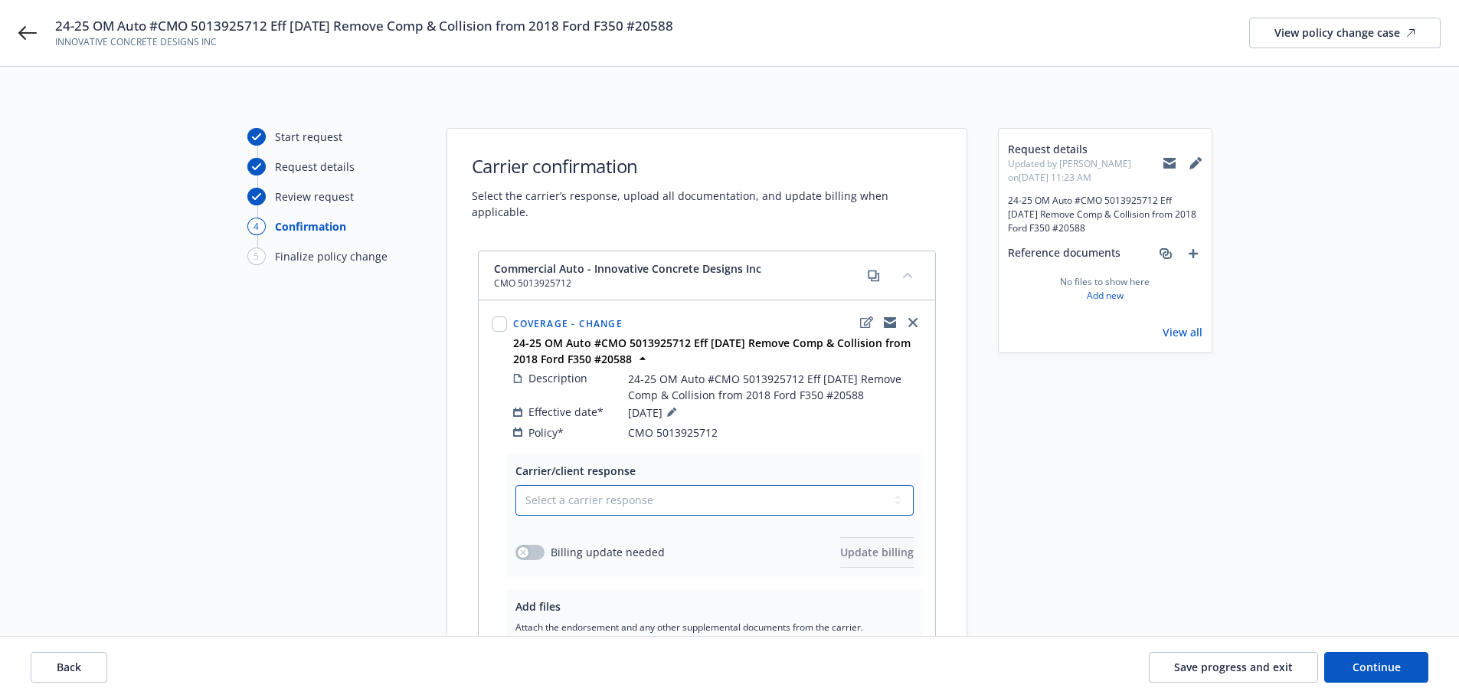
click at [610, 488] on select "Select a carrier response Accepted Accepted with revision No endorsement needed…" at bounding box center [715, 500] width 398 height 31
click at [659, 434] on div "Coverage - Change 24-25 OM Auto #CMO 5013925712 Eff [DATE] Remove Comp & Collis…" at bounding box center [707, 377] width 455 height 152
click at [1266, 660] on span "Save progress and exit" at bounding box center [1233, 667] width 119 height 15
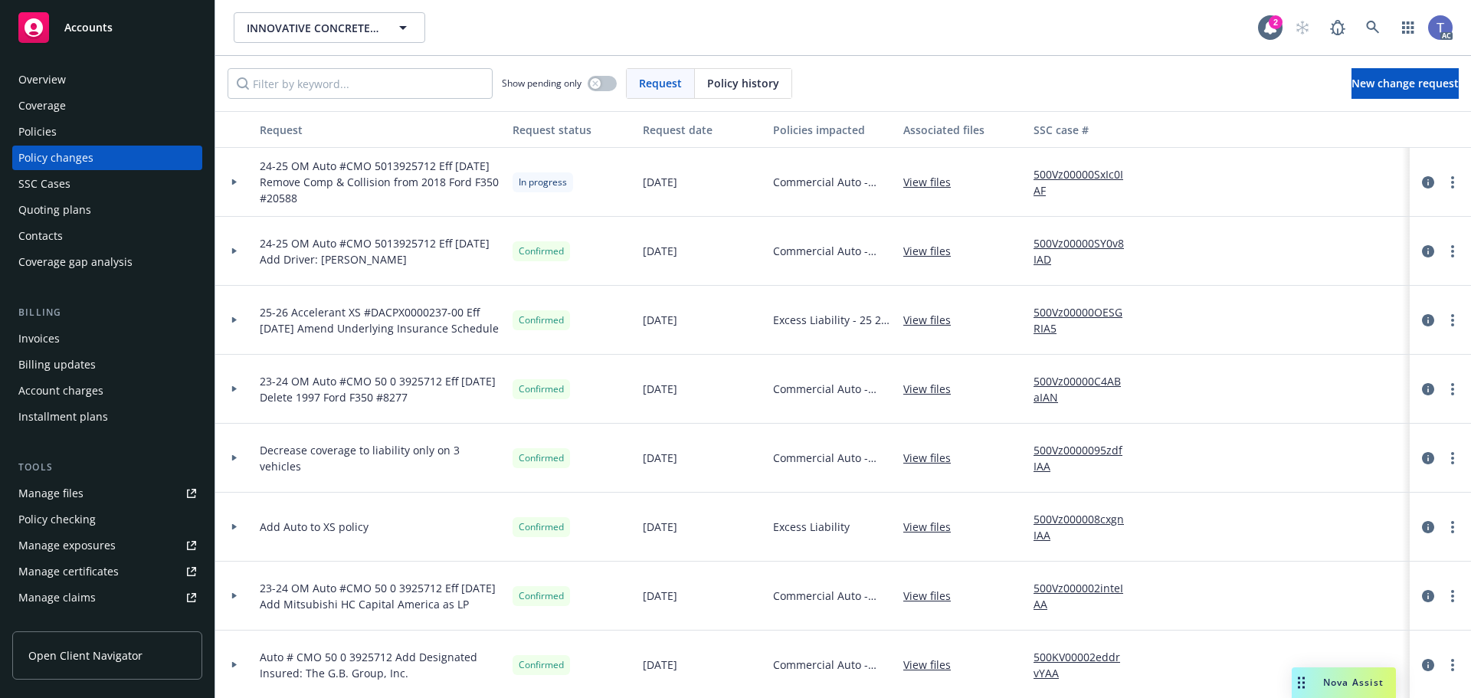
click at [97, 129] on div "Policies" at bounding box center [107, 132] width 178 height 25
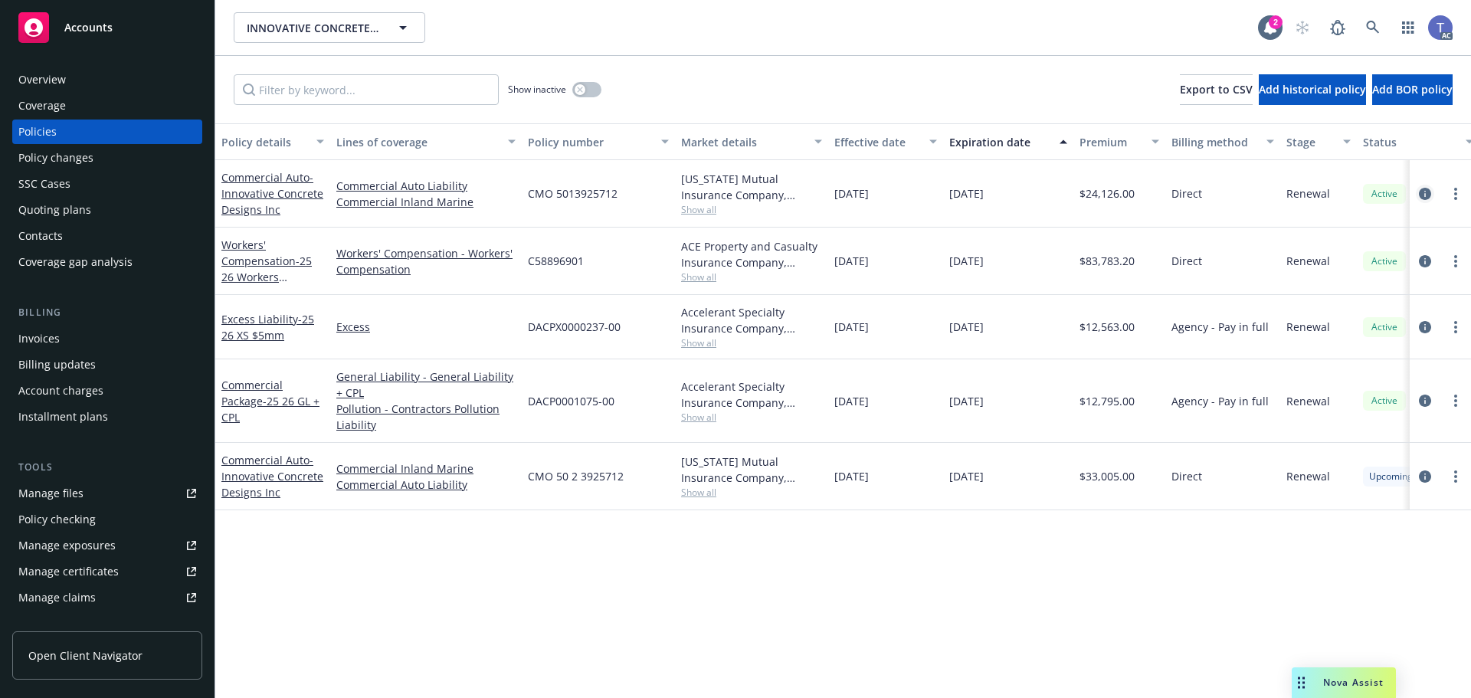
click at [1418, 197] on link "circleInformation" at bounding box center [1425, 194] width 18 height 18
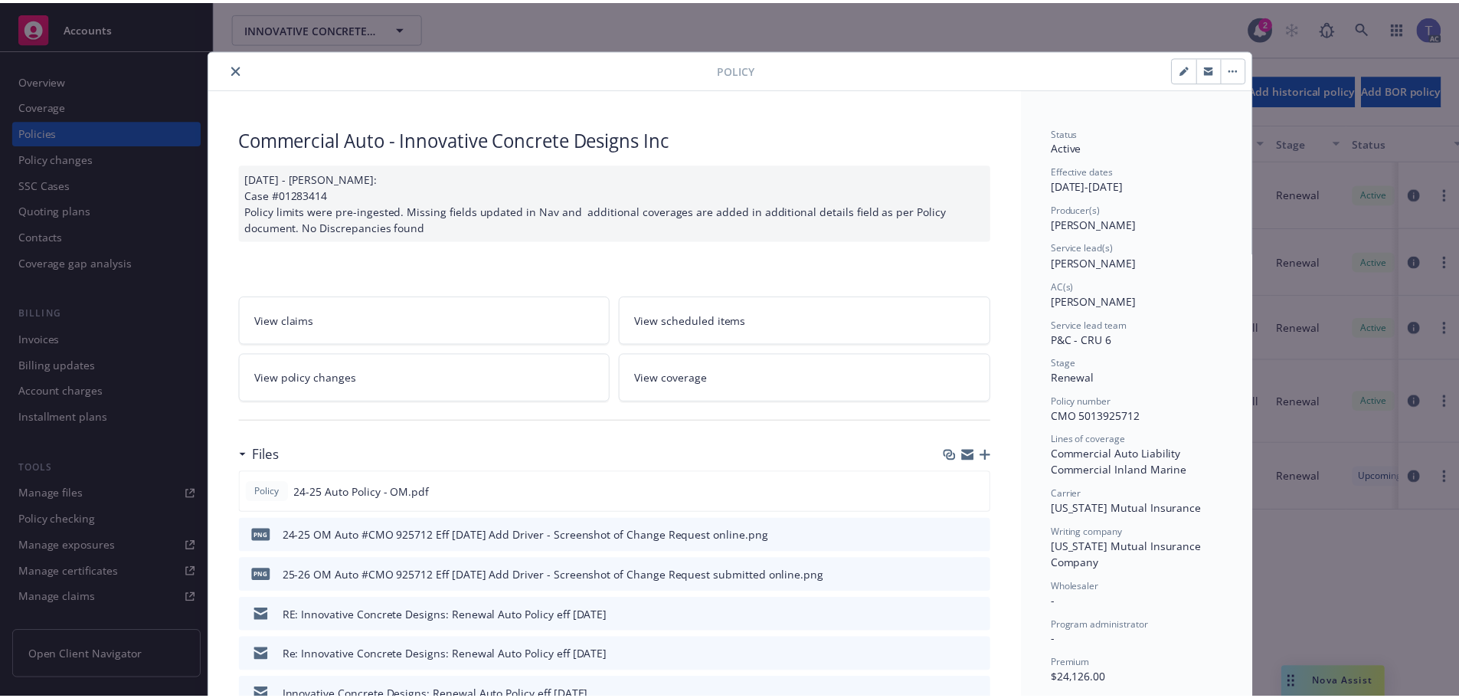
scroll to position [46, 0]
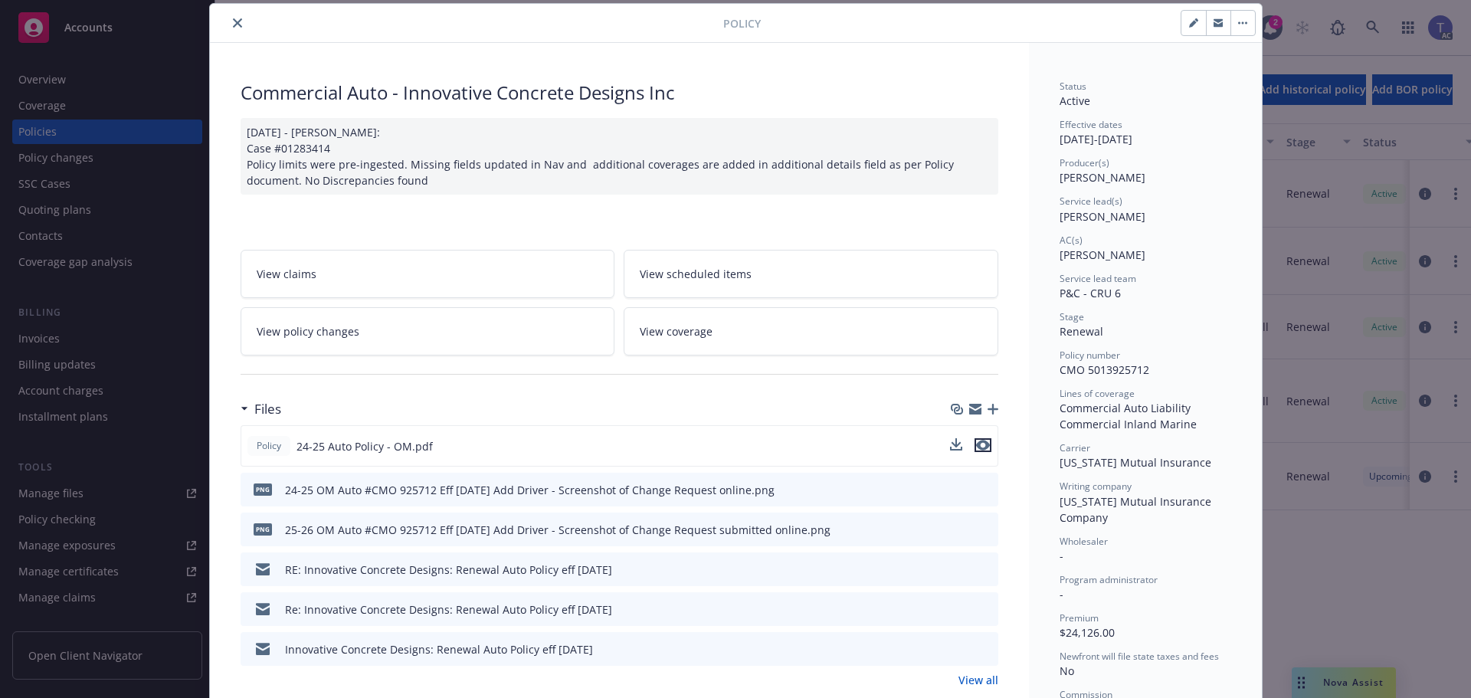
click at [976, 444] on icon "preview file" at bounding box center [983, 445] width 14 height 11
click at [228, 15] on button "close" at bounding box center [237, 23] width 18 height 18
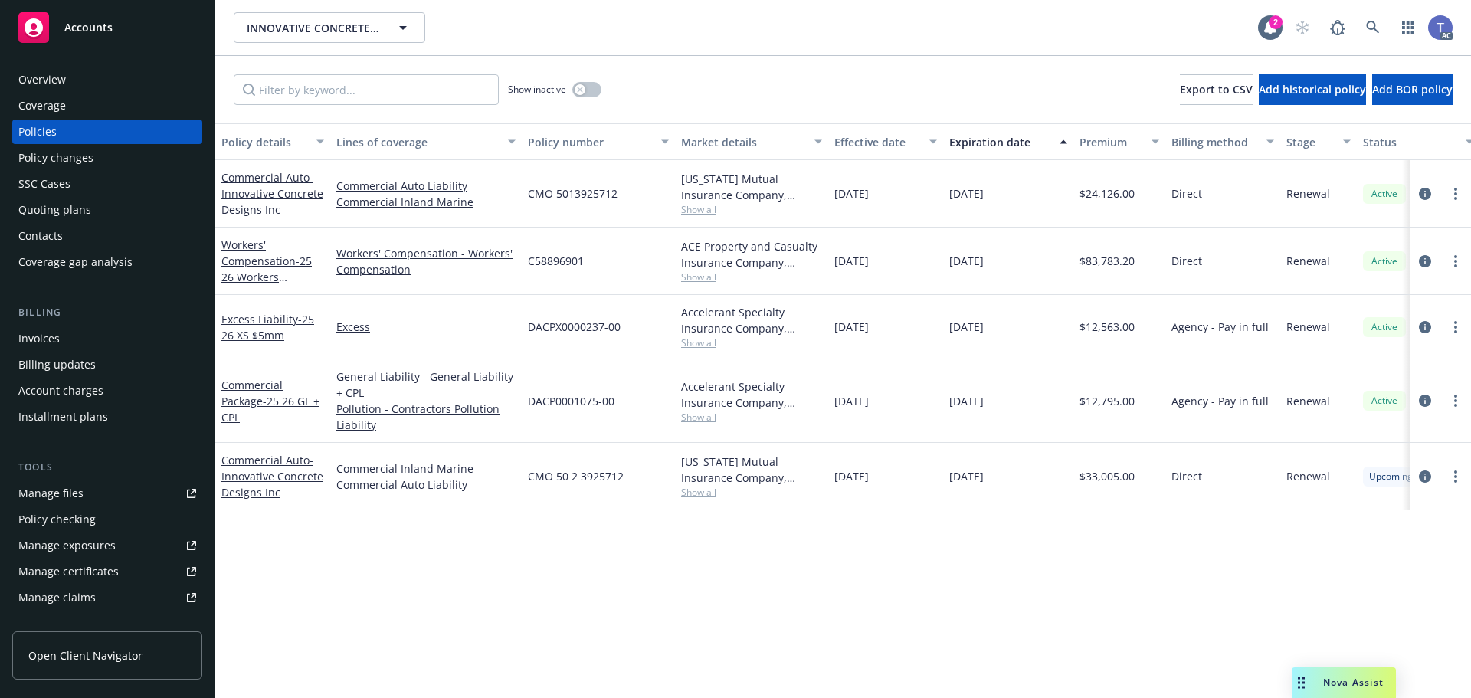
click at [30, 165] on div "Policy changes" at bounding box center [55, 158] width 75 height 25
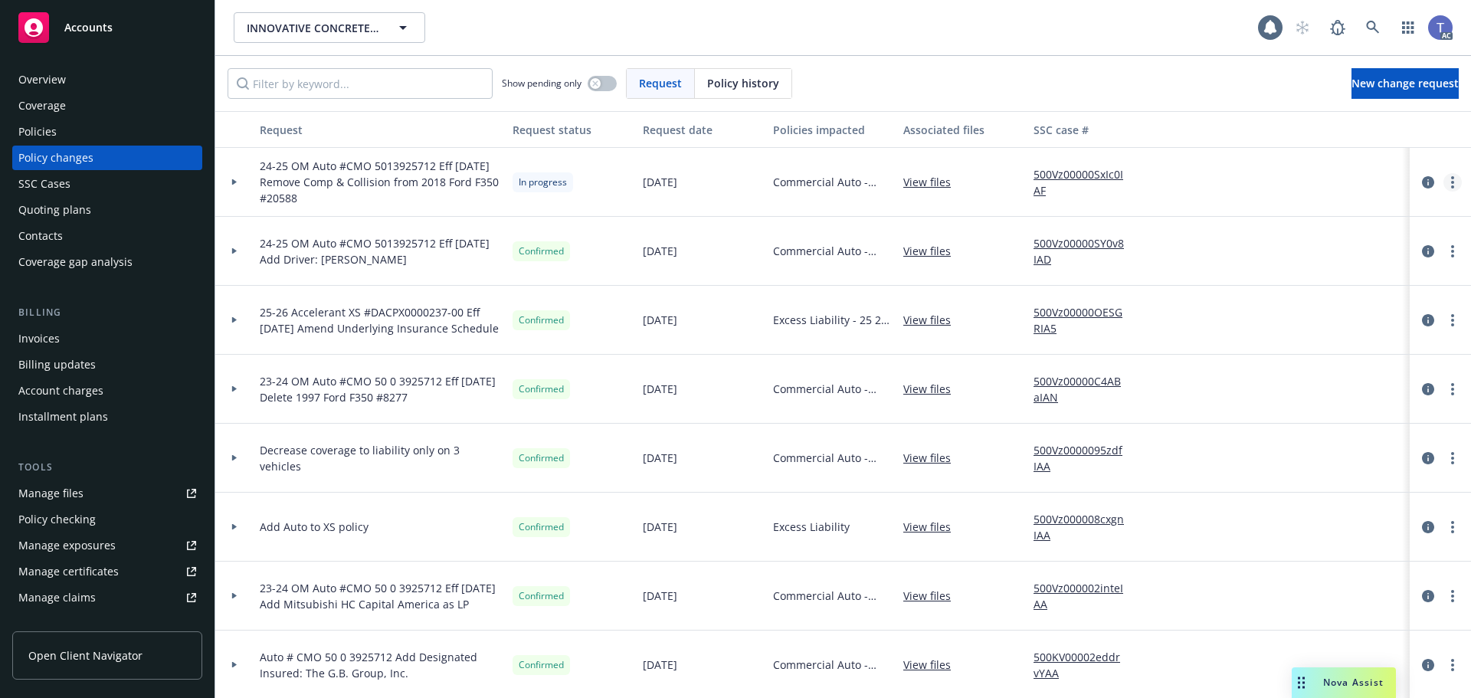
click at [1443, 177] on link "more" at bounding box center [1452, 182] width 18 height 18
click at [1325, 252] on link "Edit request summary" at bounding box center [1318, 244] width 263 height 31
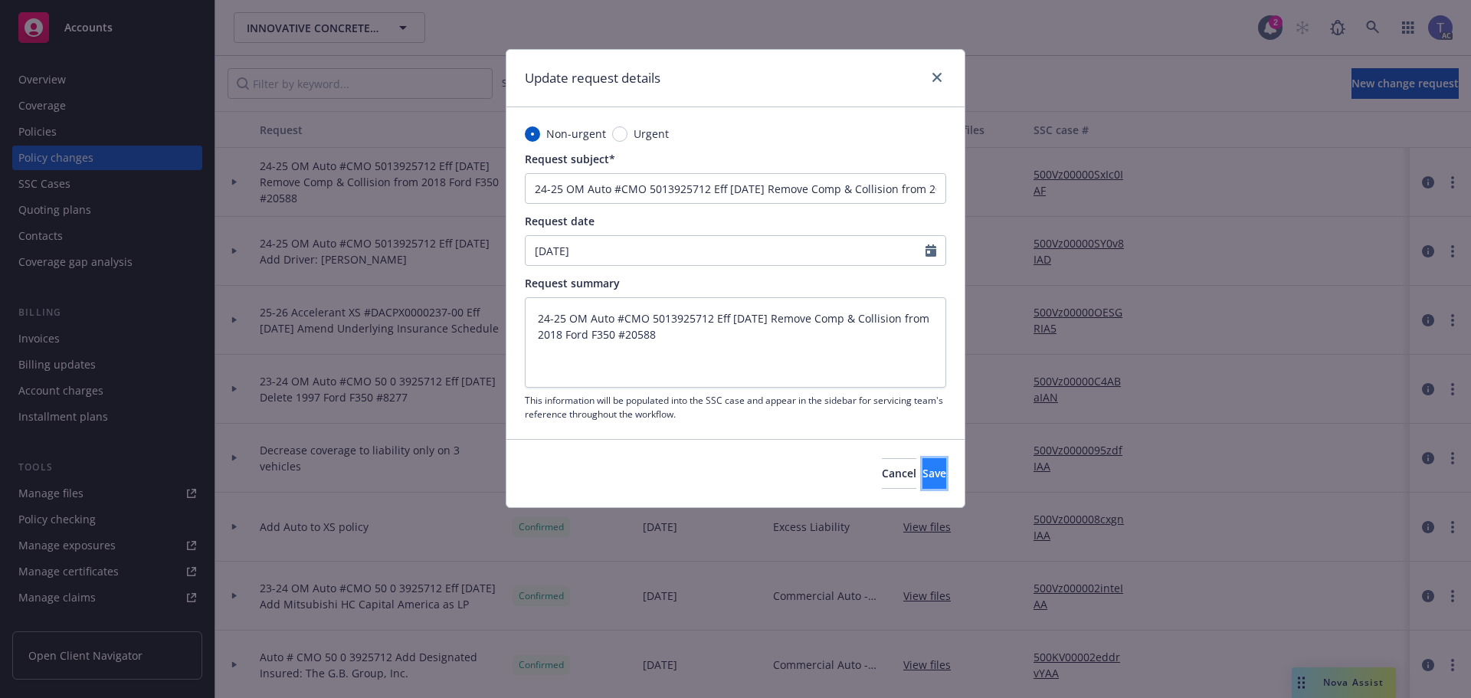
click at [929, 470] on button "Save" at bounding box center [934, 473] width 24 height 31
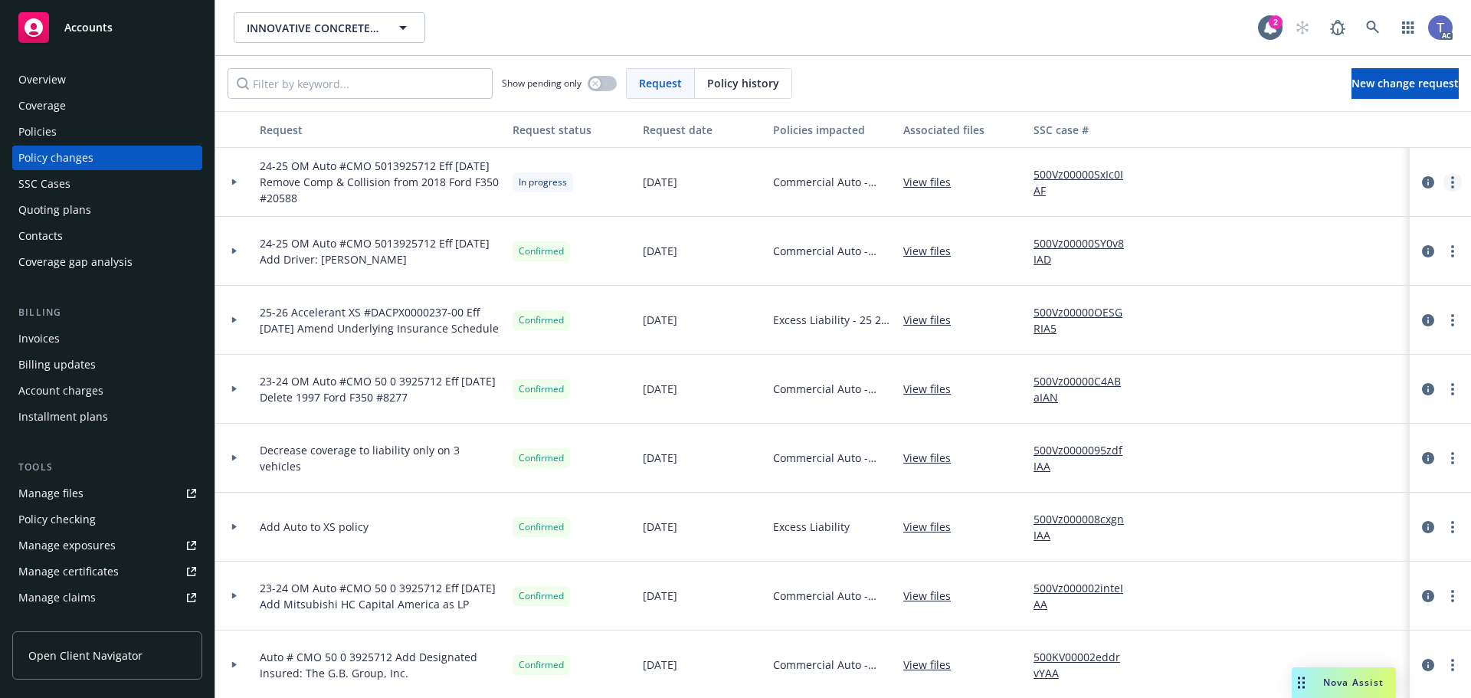
click at [1446, 181] on link "more" at bounding box center [1452, 182] width 18 height 18
click at [1281, 305] on link "Resume workflow" at bounding box center [1318, 305] width 263 height 31
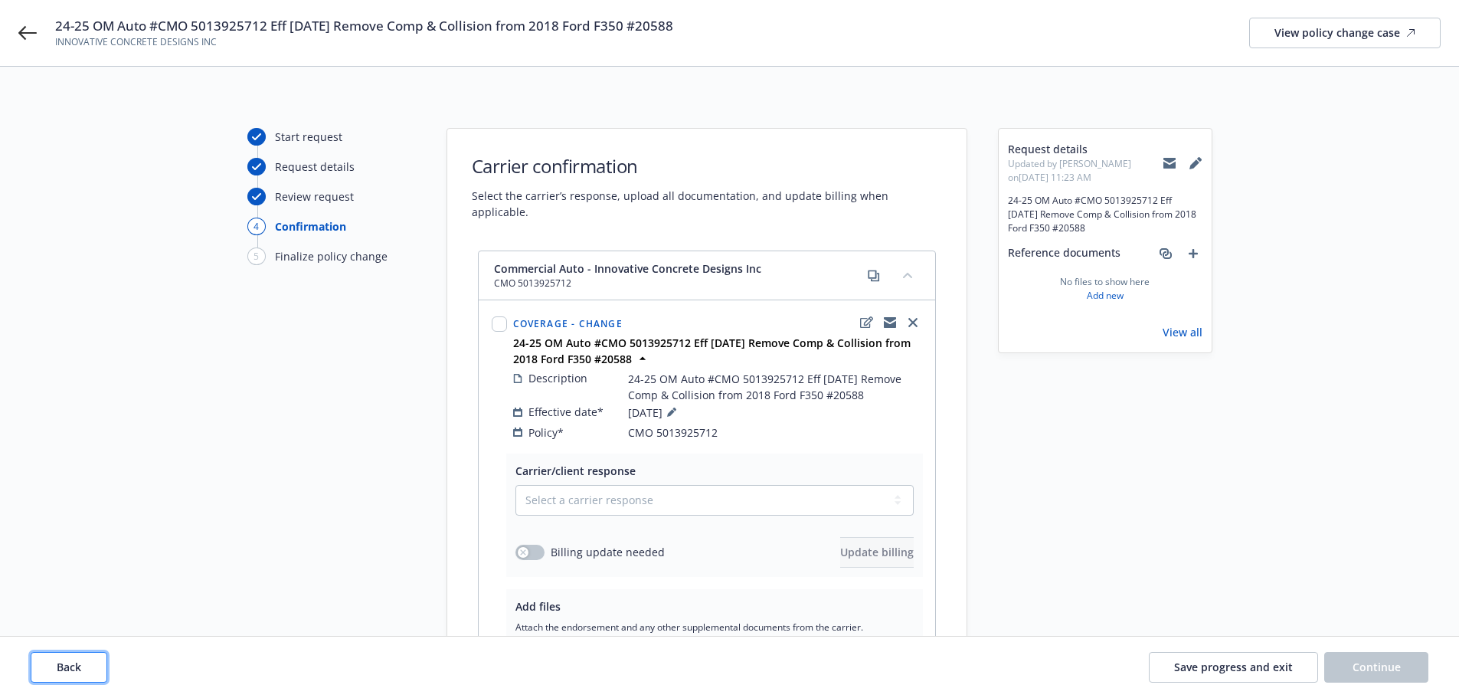
click at [36, 674] on button "Back" at bounding box center [69, 667] width 77 height 31
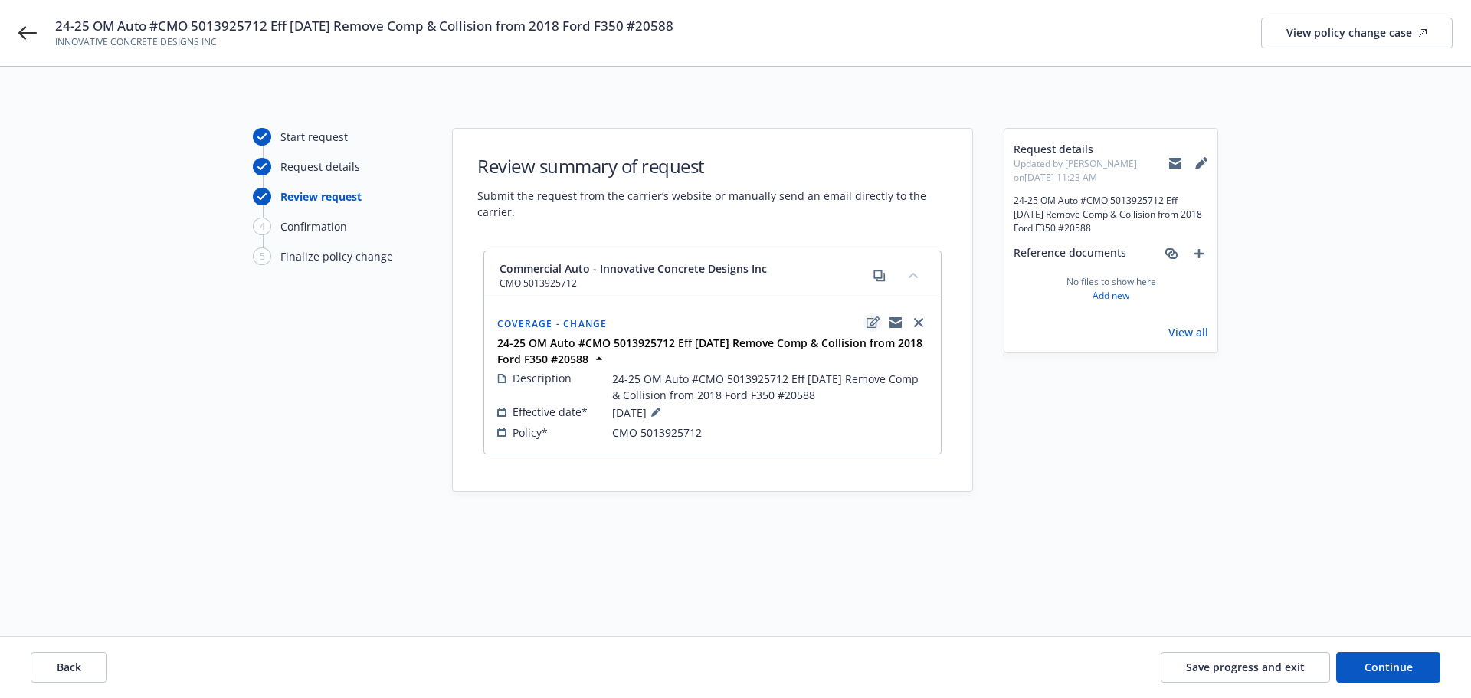
click at [876, 322] on icon "edit" at bounding box center [872, 321] width 13 height 11
type textarea "x"
select select "CHANGE"
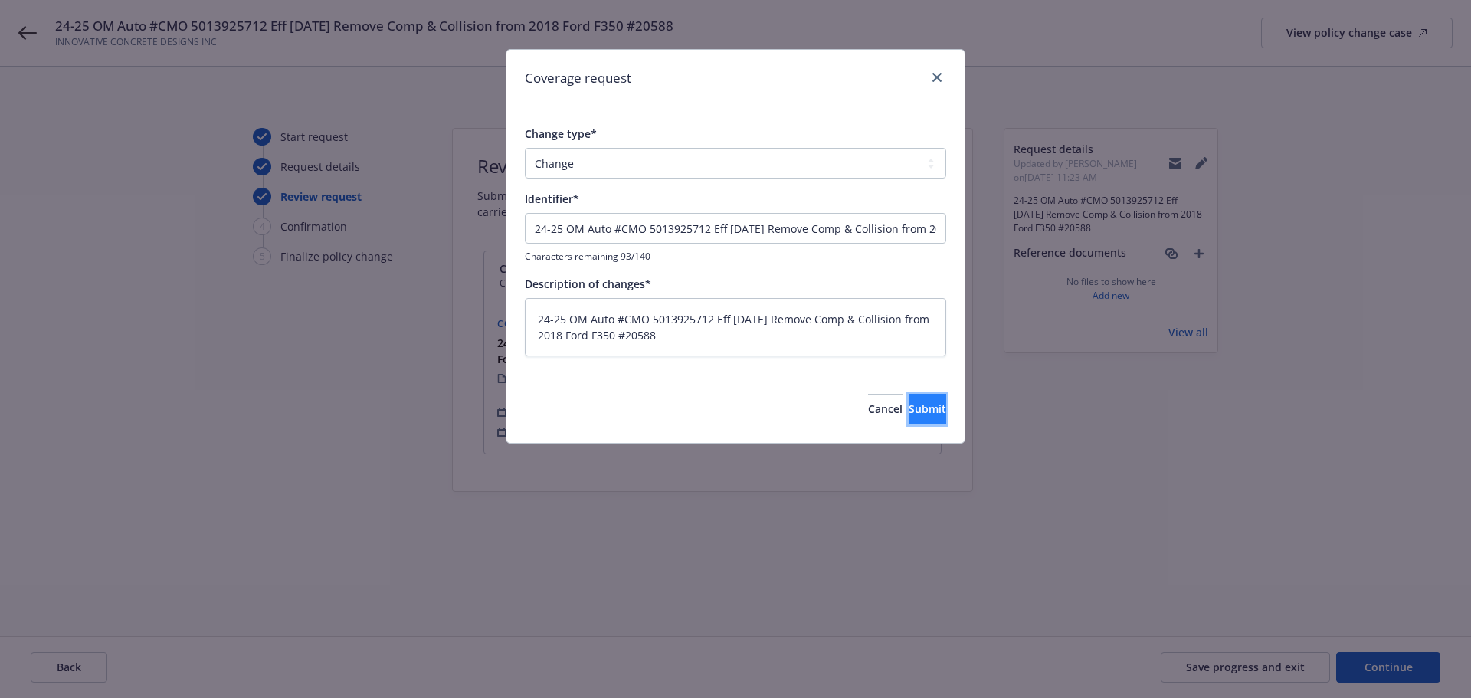
click at [909, 408] on span "Submit" at bounding box center [928, 408] width 38 height 15
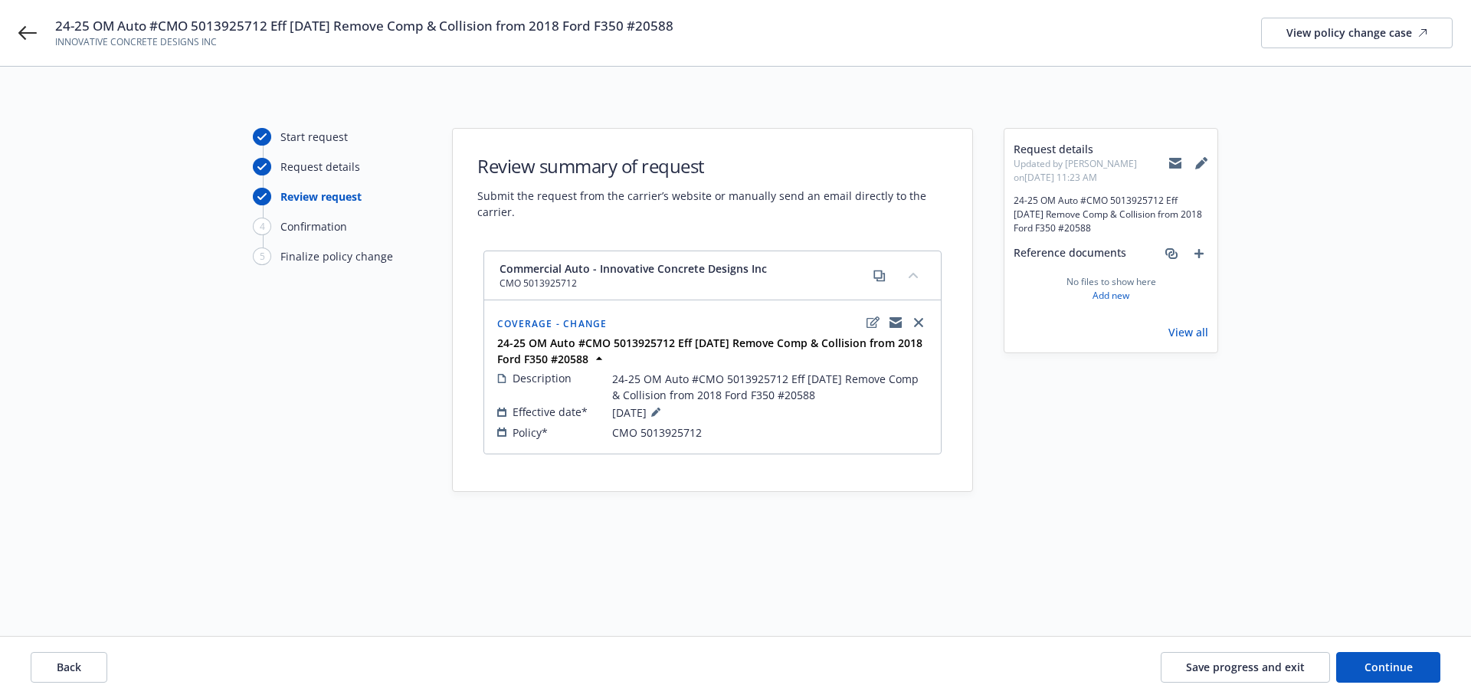
click at [696, 435] on span "CMO 5013925712" at bounding box center [657, 432] width 90 height 16
click at [660, 414] on icon at bounding box center [655, 412] width 9 height 9
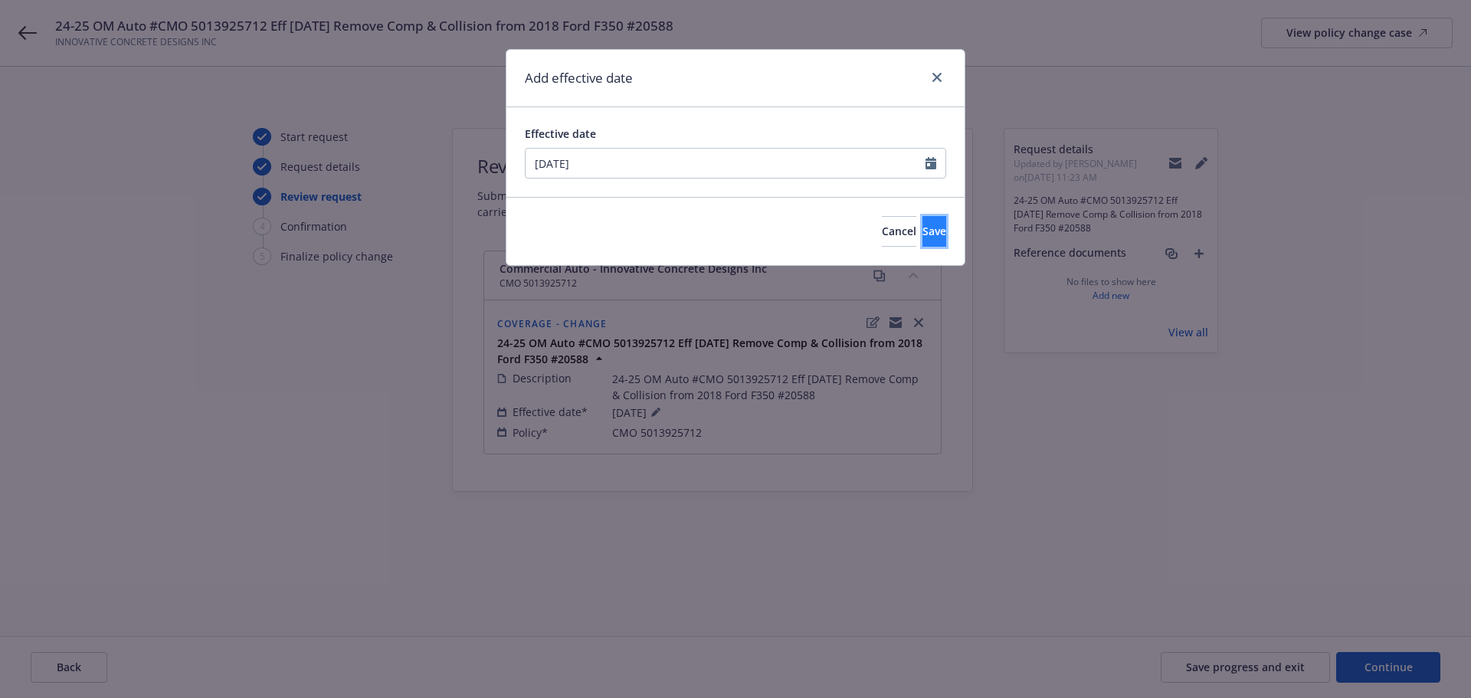
click at [922, 236] on button "Save" at bounding box center [934, 231] width 24 height 31
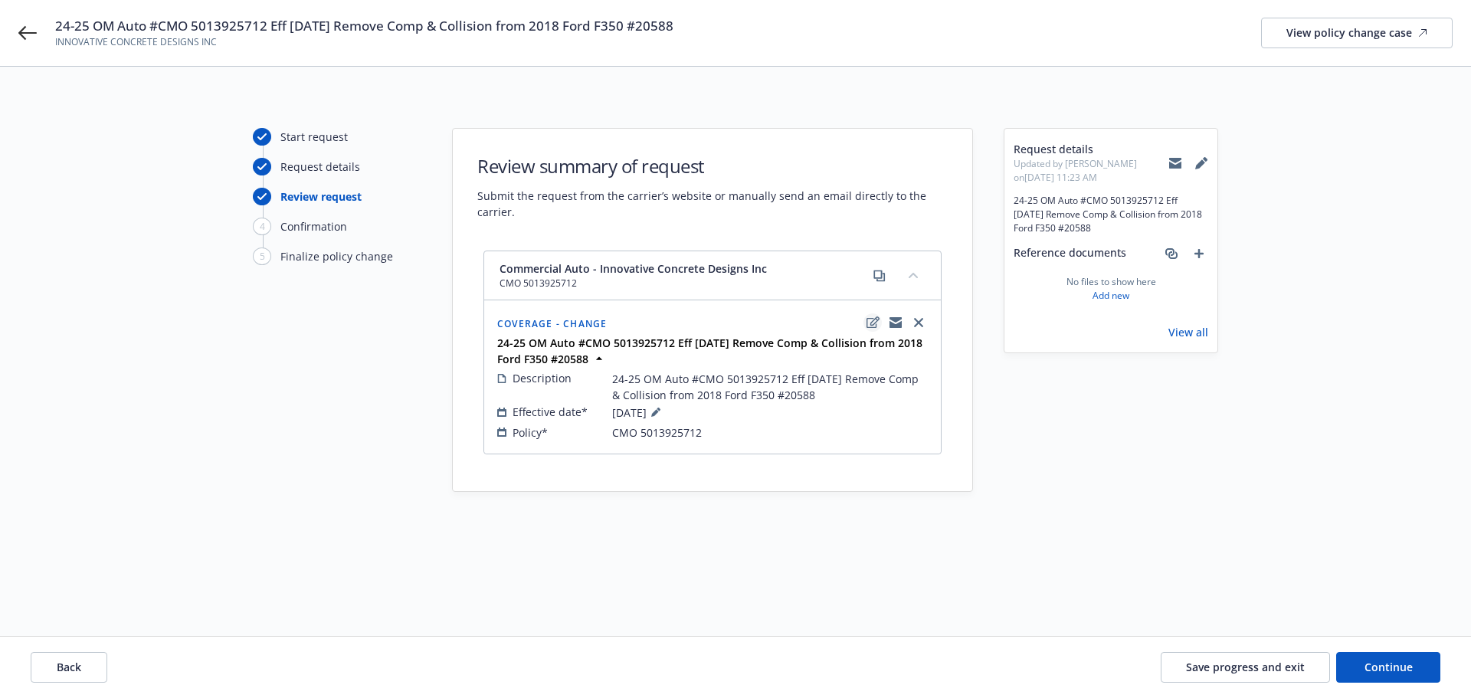
click at [873, 325] on icon "edit" at bounding box center [872, 321] width 13 height 11
type textarea "x"
select select "CHANGE"
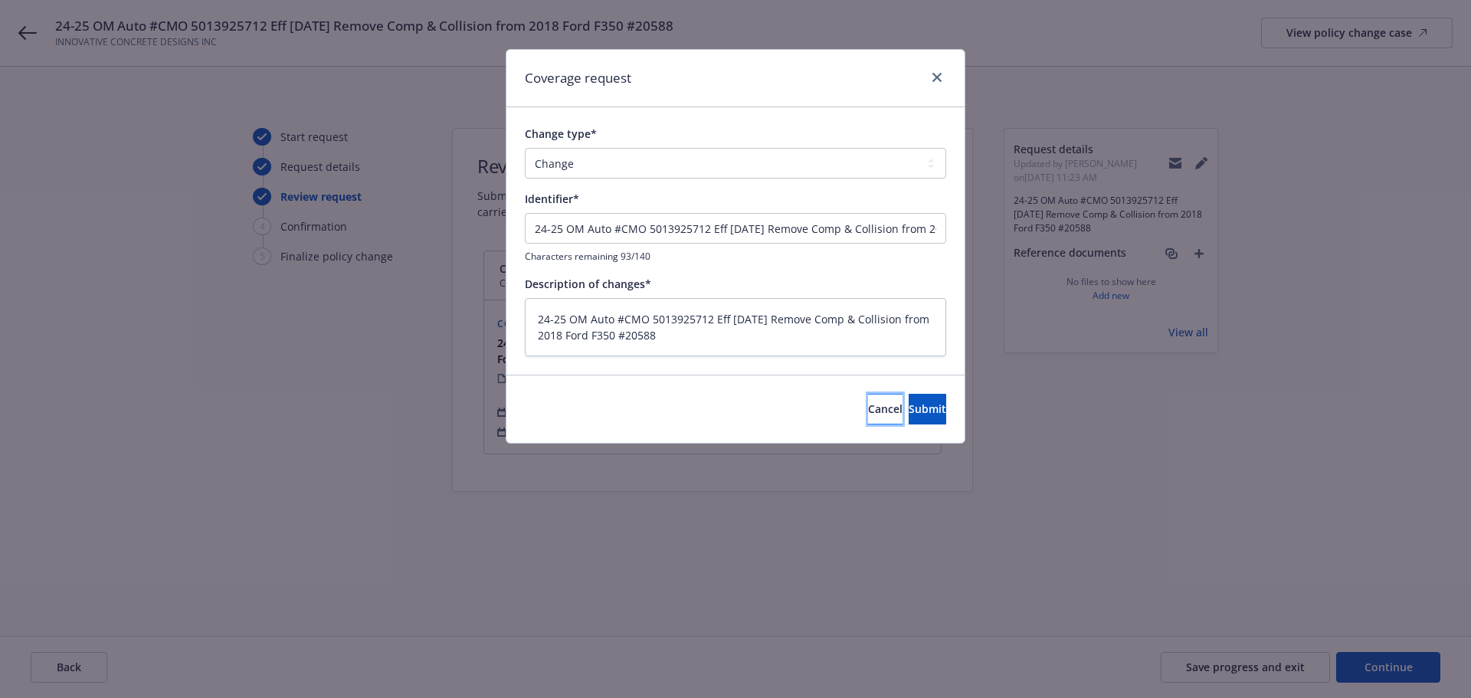
click at [868, 414] on span "Cancel" at bounding box center [885, 408] width 34 height 15
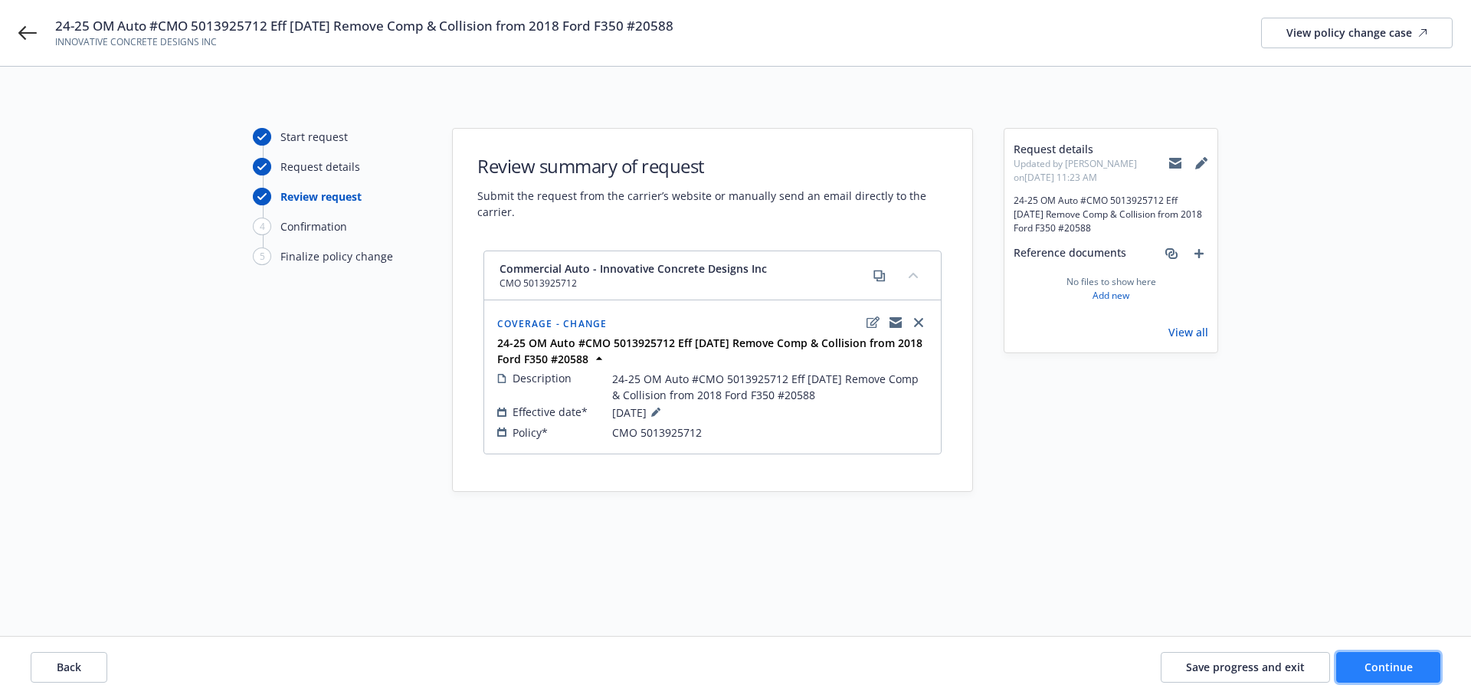
click at [1384, 663] on span "Continue" at bounding box center [1388, 667] width 48 height 15
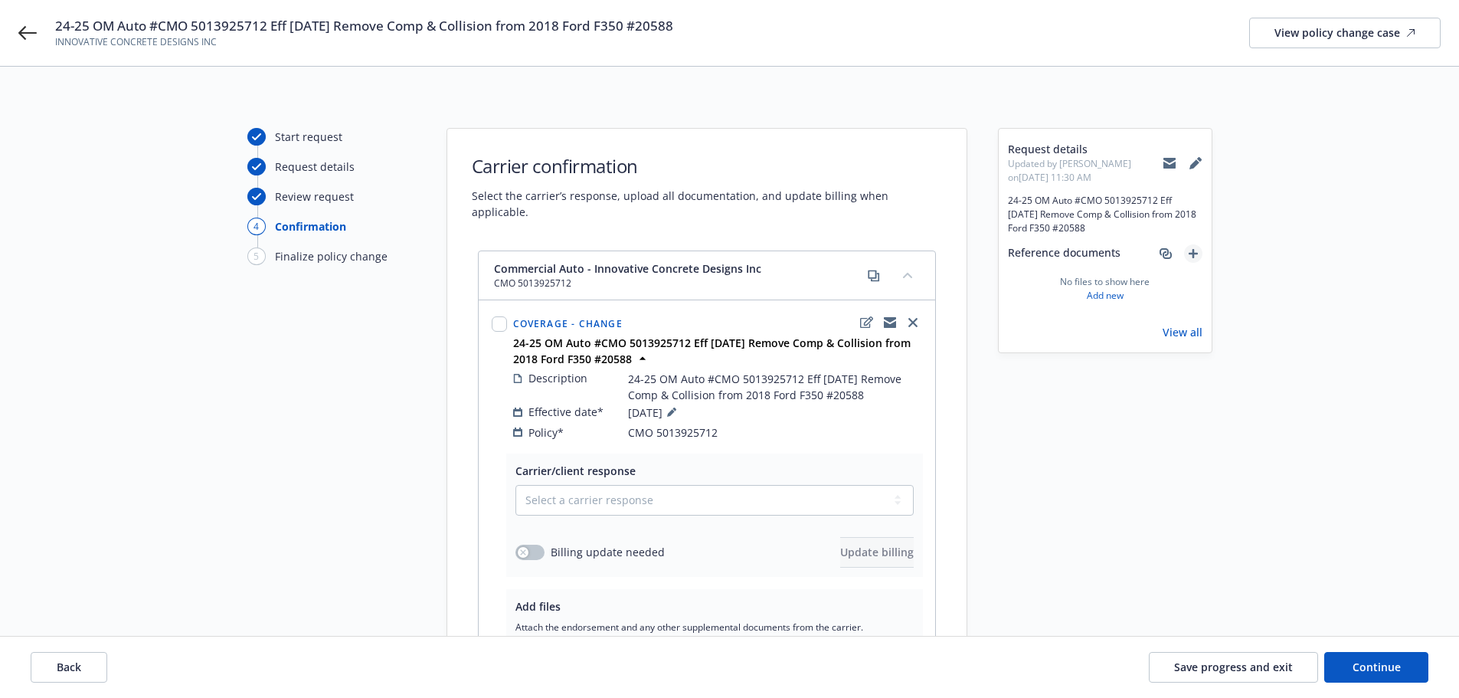
click at [1197, 253] on icon "add" at bounding box center [1193, 253] width 9 height 9
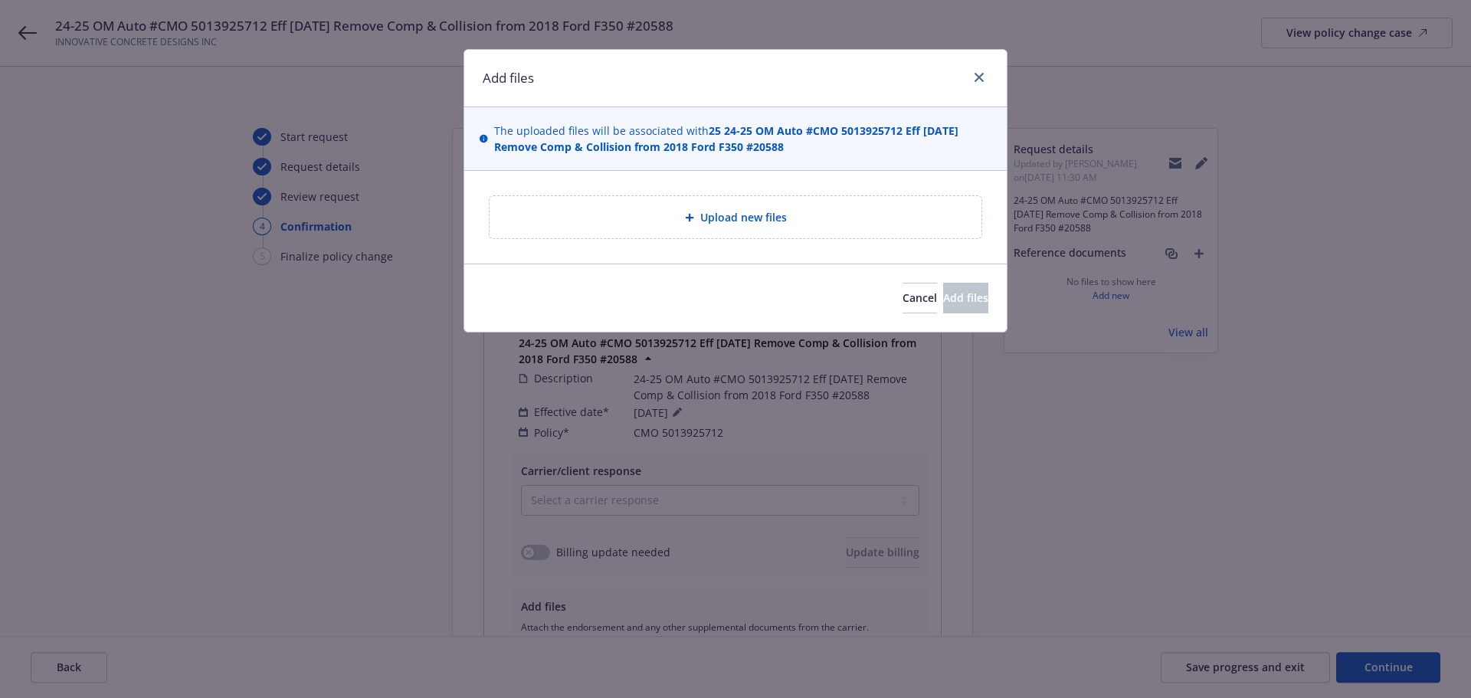
click at [816, 199] on div "Upload new files" at bounding box center [736, 217] width 492 height 42
type textarea "x"
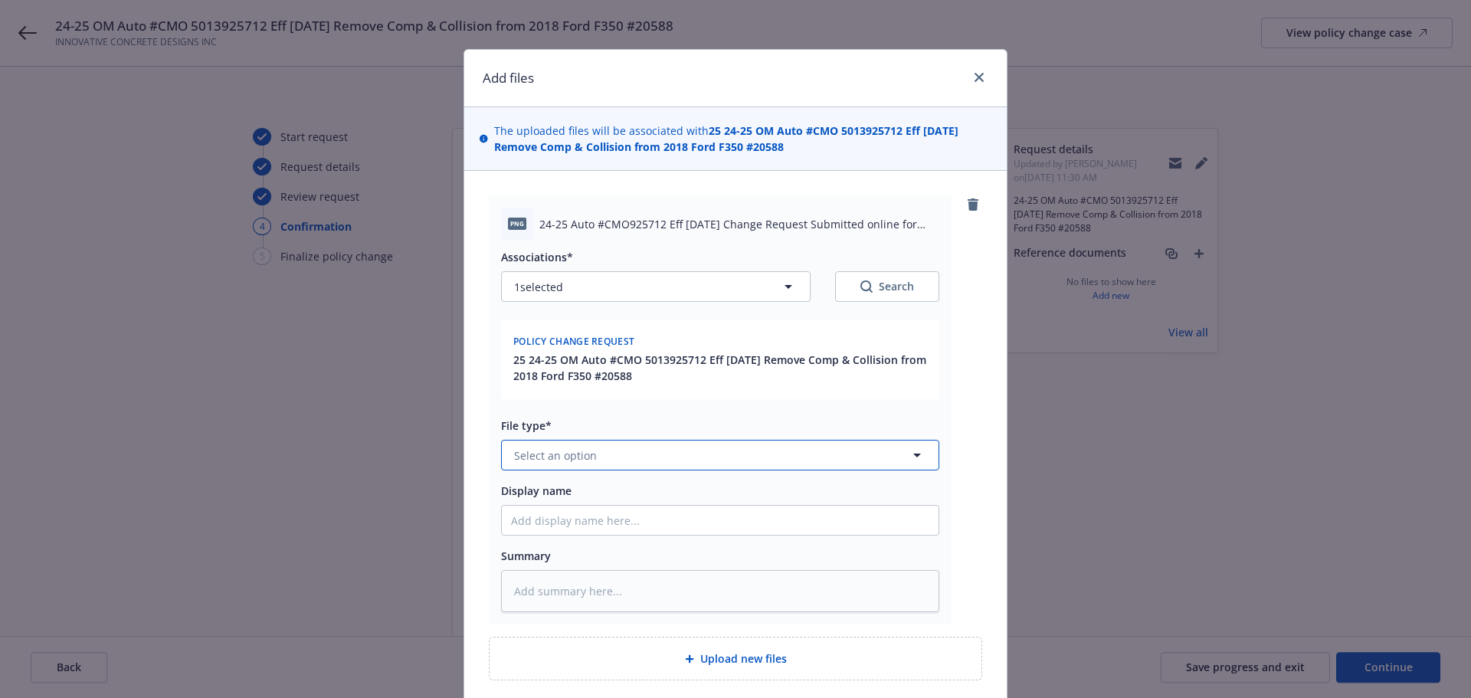
click at [739, 462] on button "Select an option" at bounding box center [720, 455] width 438 height 31
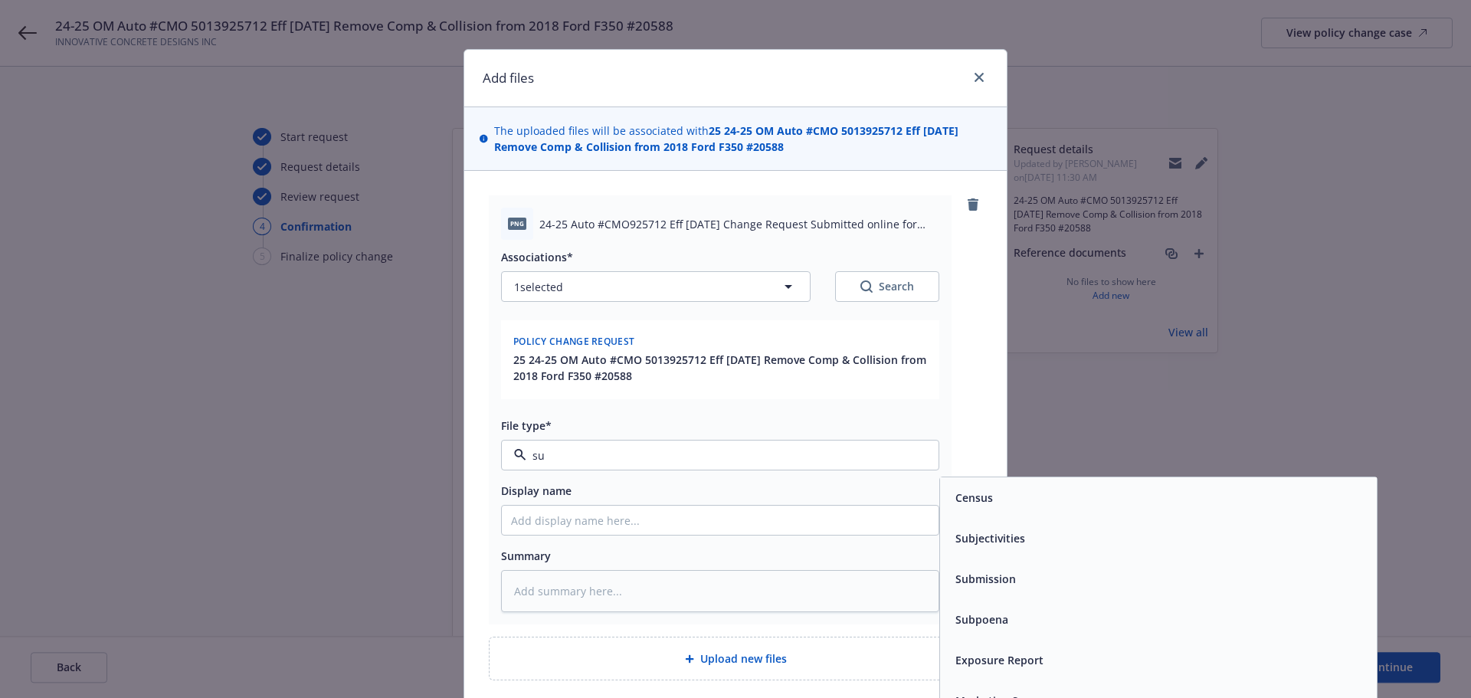
type input "s"
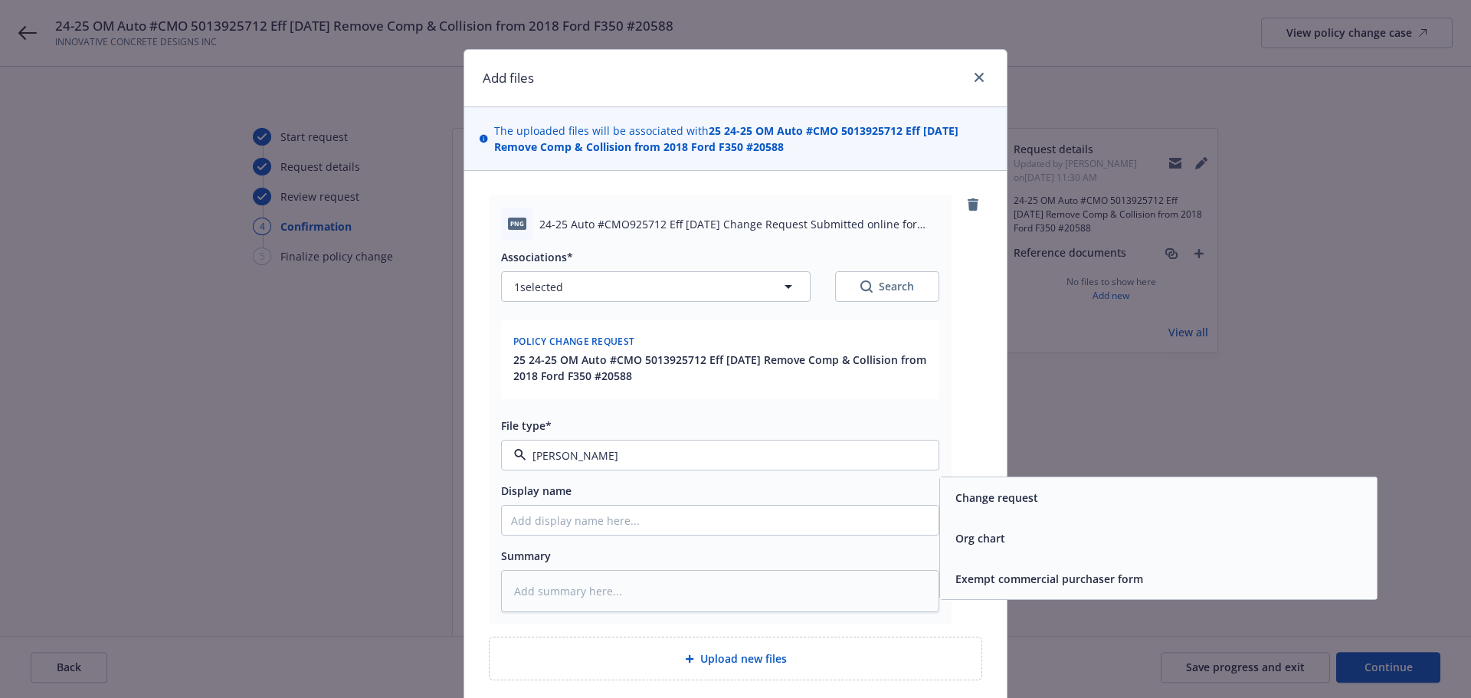
type input "change"
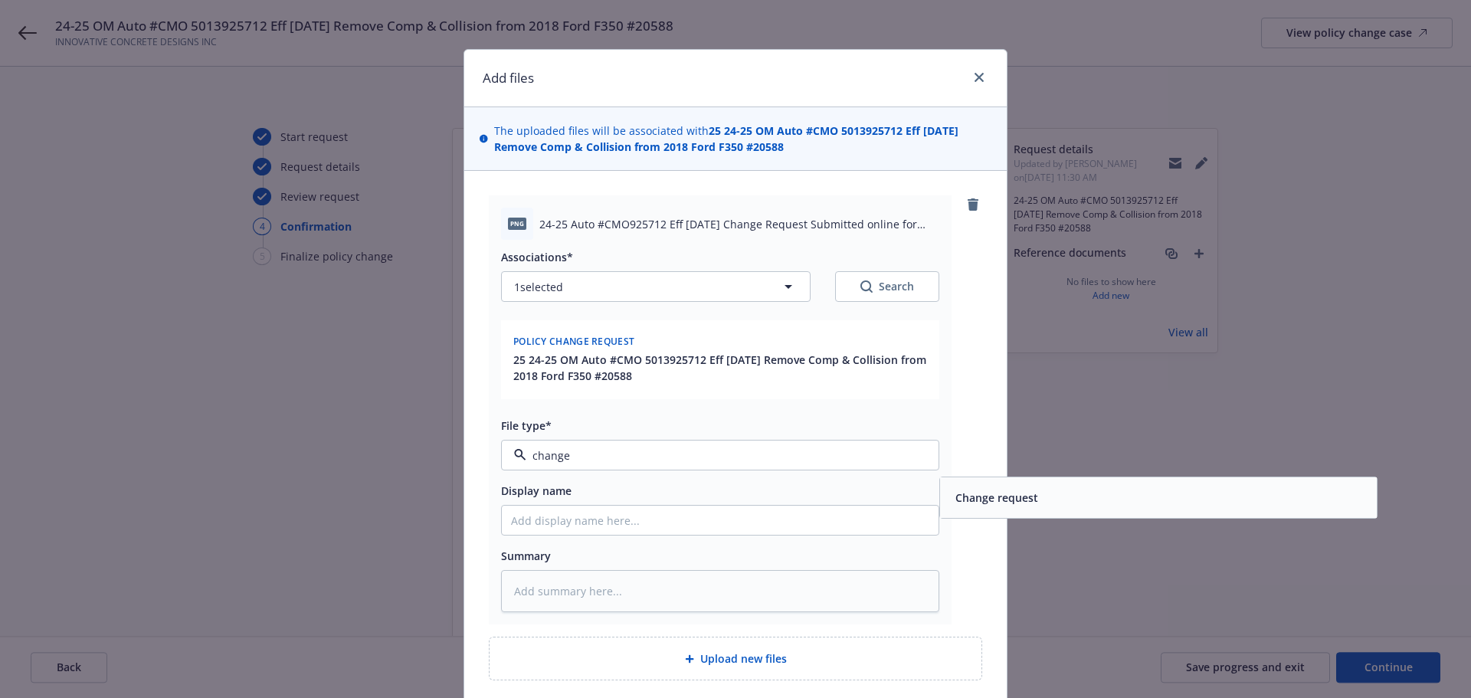
click at [977, 500] on span "Change request" at bounding box center [996, 498] width 83 height 16
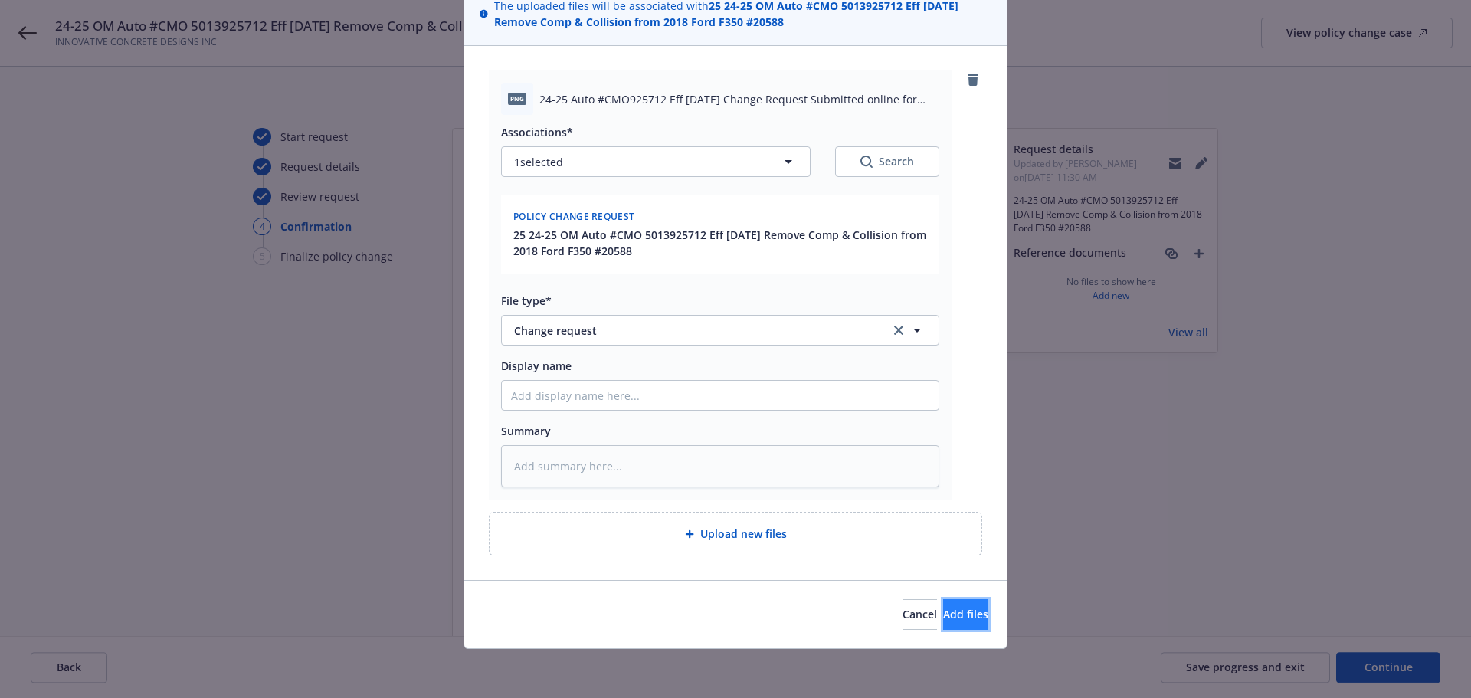
click at [975, 615] on button "Add files" at bounding box center [965, 614] width 45 height 31
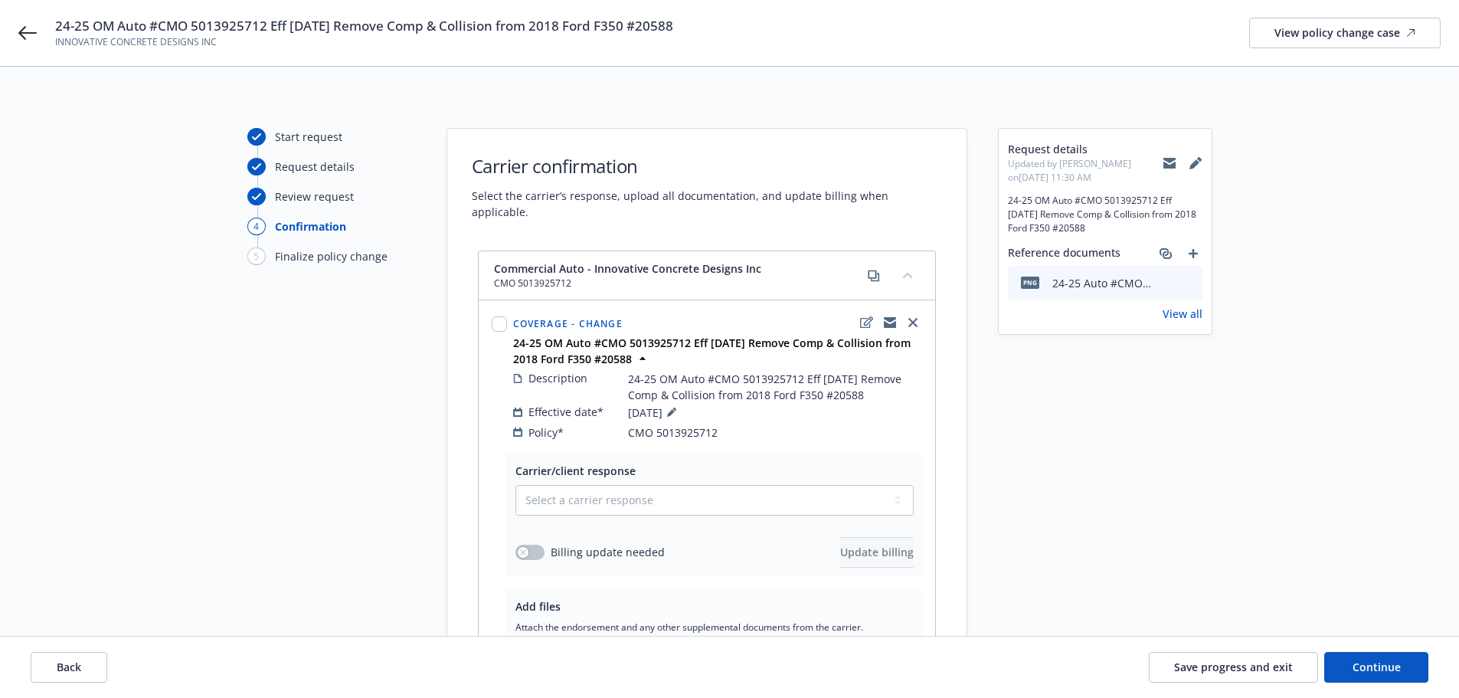
drag, startPoint x: 891, startPoint y: 303, endPoint x: 985, endPoint y: 300, distance: 94.3
click at [891, 317] on icon "copyLogging" at bounding box center [890, 319] width 12 height 5
click at [1384, 23] on div "View policy change case" at bounding box center [1345, 32] width 141 height 29
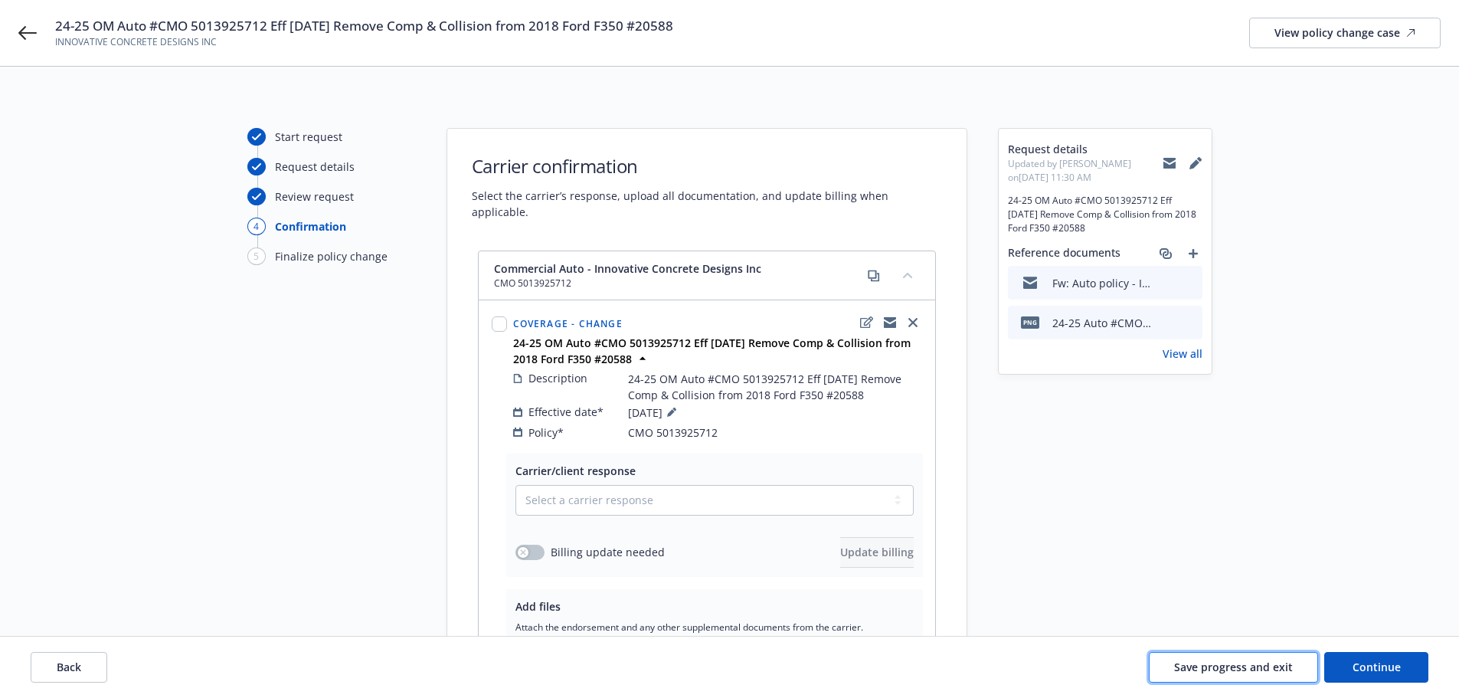
click at [1240, 671] on span "Save progress and exit" at bounding box center [1233, 667] width 119 height 15
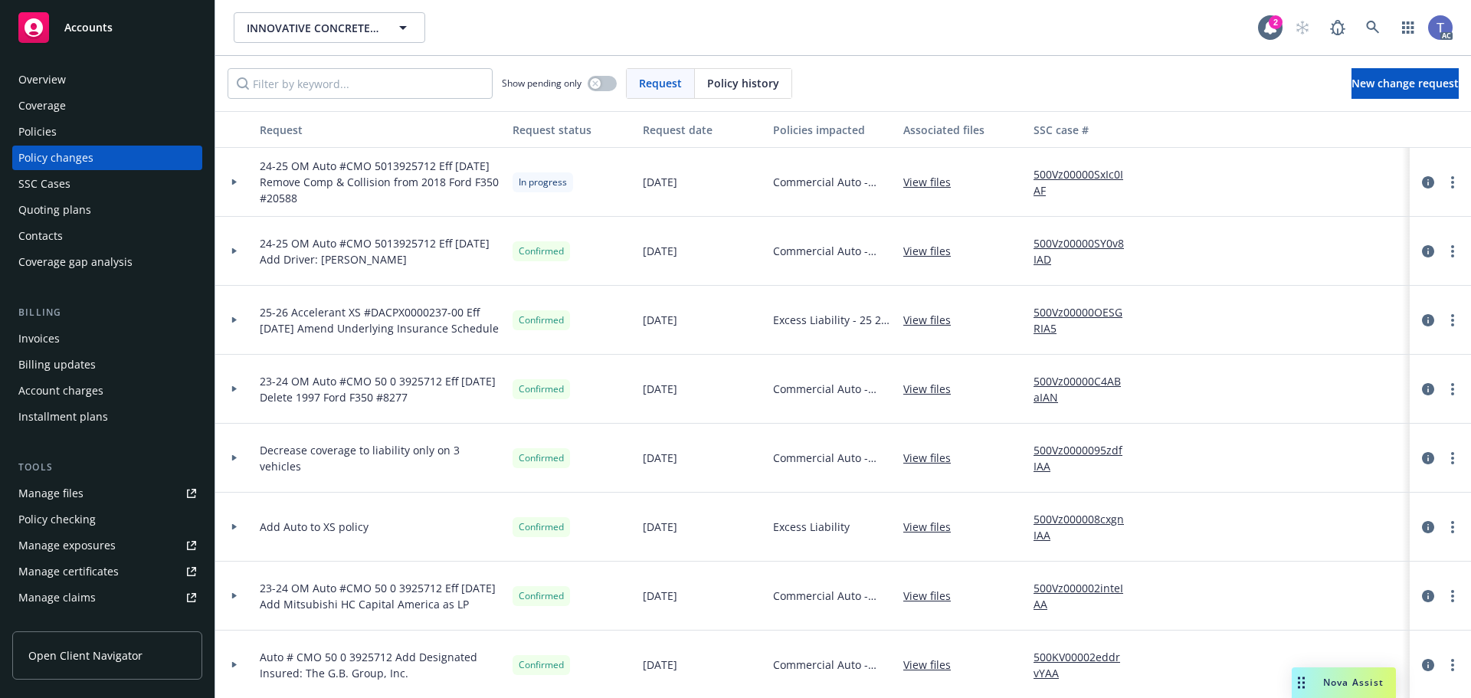
click at [65, 81] on div "Overview" at bounding box center [107, 79] width 178 height 25
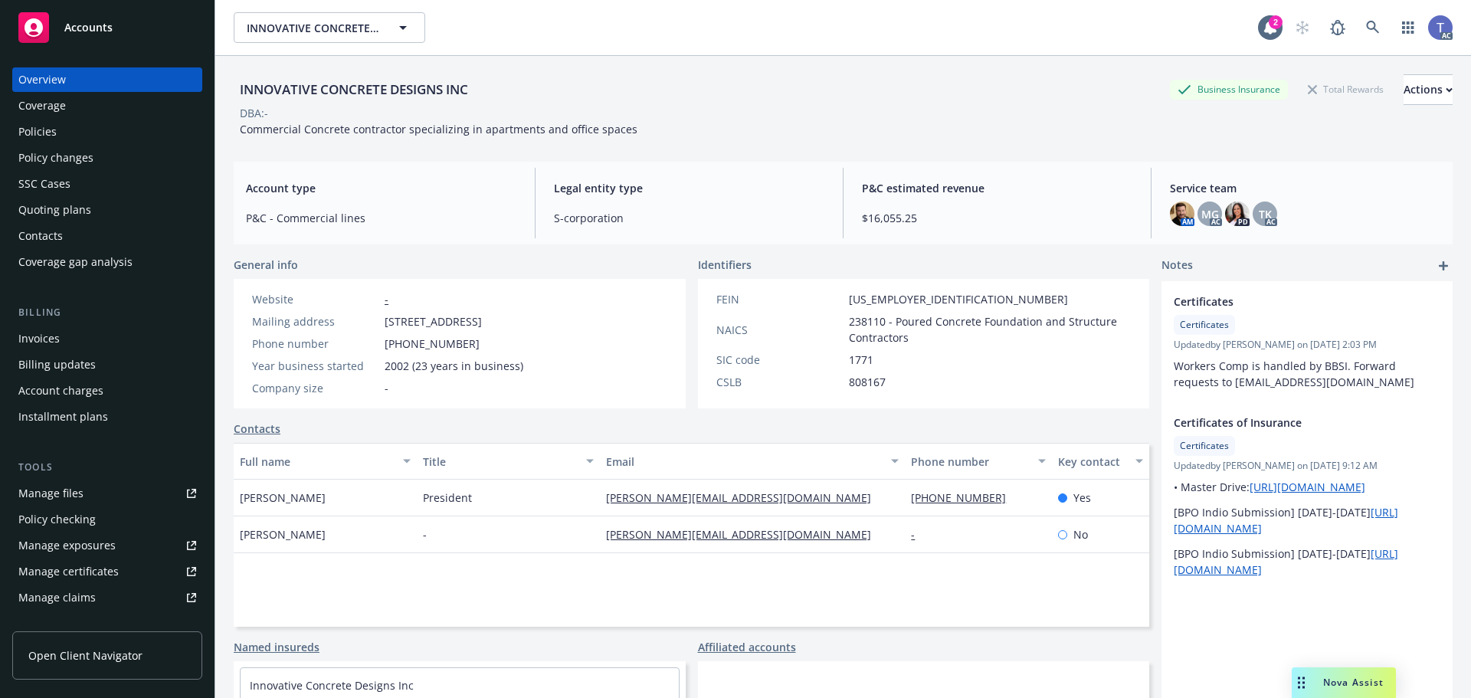
click at [45, 136] on div "Policies" at bounding box center [37, 132] width 38 height 25
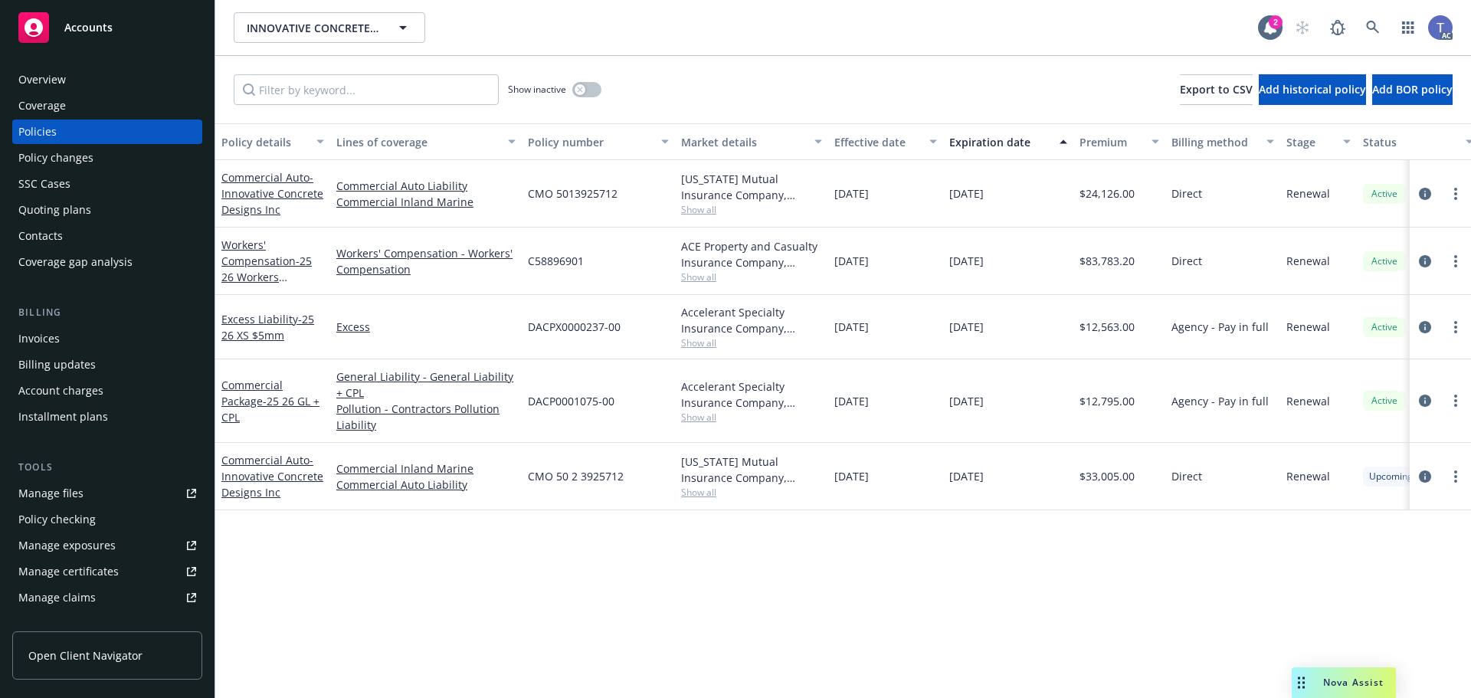
click at [601, 477] on span "CMO 50 2 3925712" at bounding box center [576, 476] width 96 height 16
copy span "CMO 50 2 3925712"
click at [1422, 473] on icon "circleInformation" at bounding box center [1425, 476] width 12 height 12
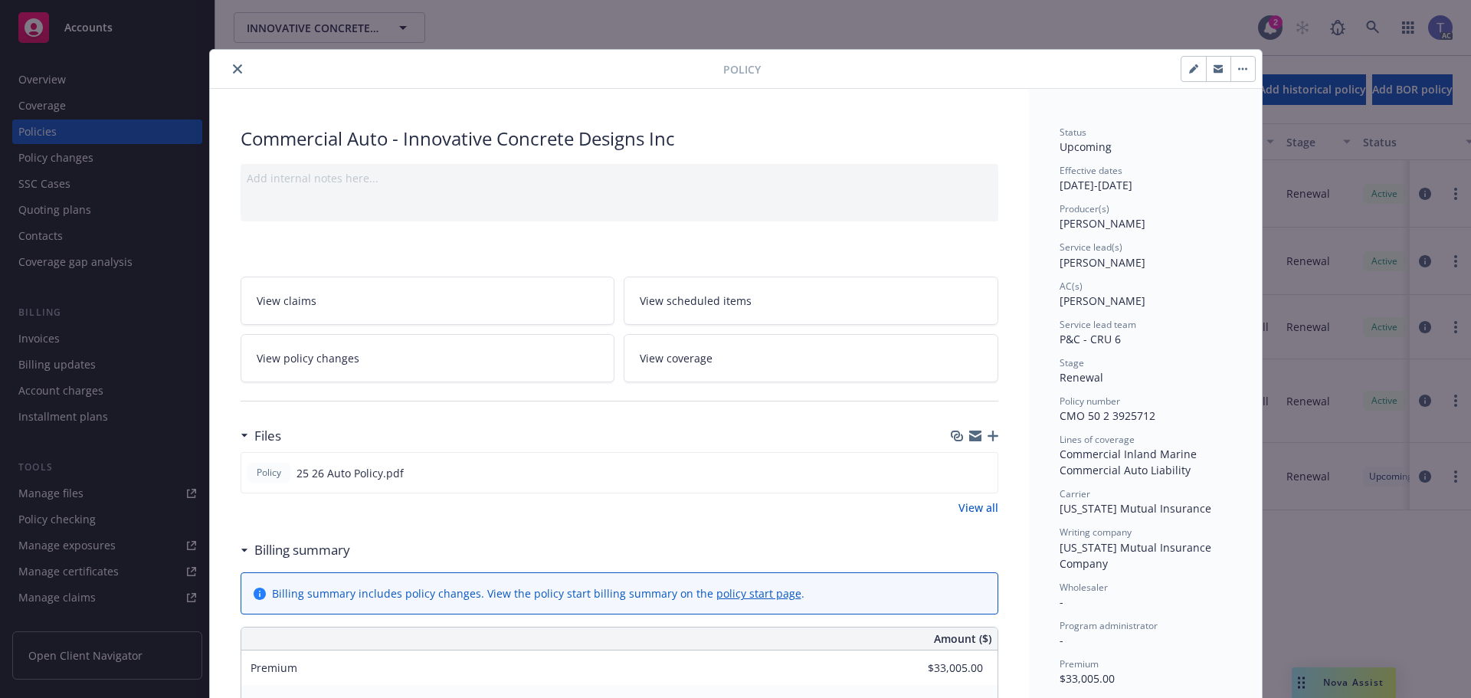
drag, startPoint x: 439, startPoint y: 347, endPoint x: 510, endPoint y: 347, distance: 71.2
click at [439, 347] on link "View policy changes" at bounding box center [428, 358] width 375 height 48
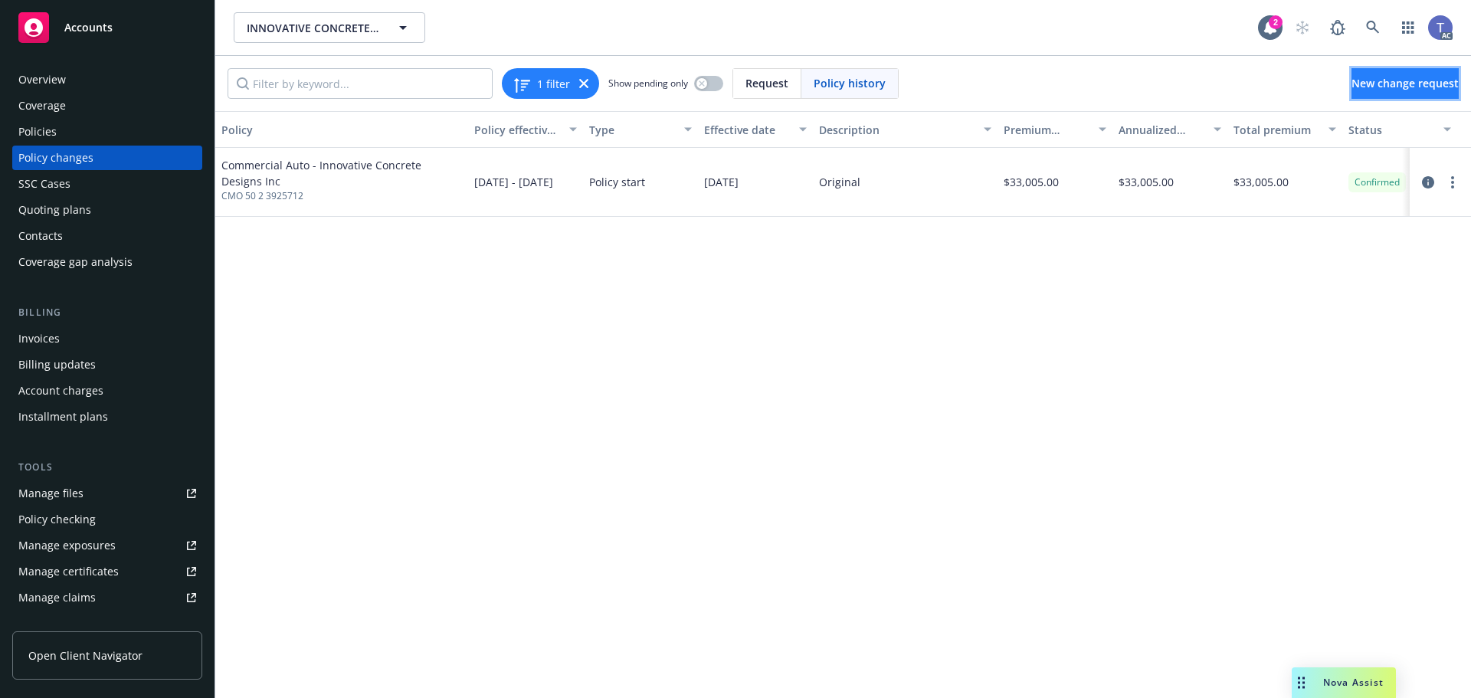
click at [1351, 94] on link "New change request" at bounding box center [1404, 83] width 107 height 31
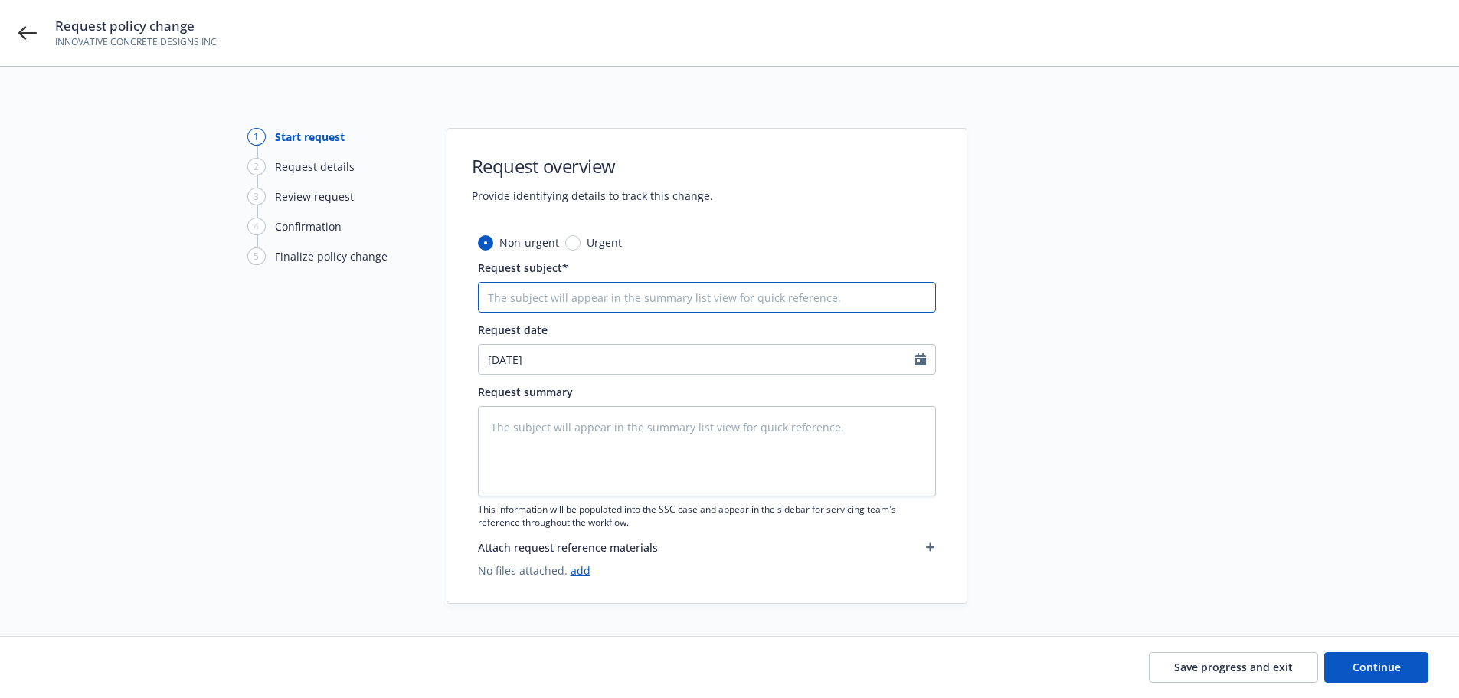
click at [541, 296] on input "Request subject*" at bounding box center [707, 297] width 458 height 31
paste input "25-26 OM Auto #CMO 50 2 3925712 Eff [DATE] Remove Comp Collision from 2018 Ford…"
type textarea "x"
type input "25-26 OM Auto #CMO 50 2 3925712 Eff [DATE] Remove Comp Collision from 2018 Ford…"
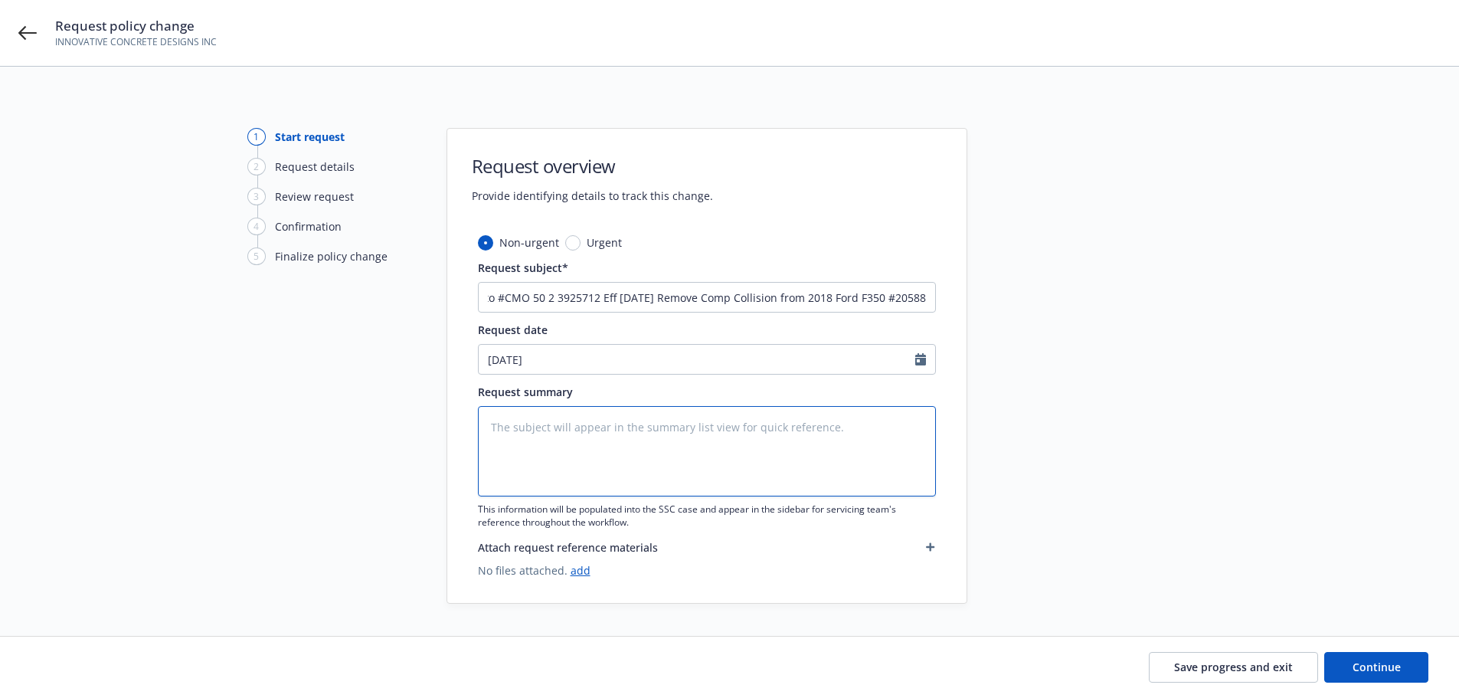
click at [614, 424] on textarea at bounding box center [707, 451] width 458 height 90
paste textarea "25-26 OM Auto #CMO 50 2 3925712 Eff [DATE] Remove Comp Collision from 2018 Ford…"
type textarea "x"
type textarea "25-26 OM Auto #CMO 50 2 3925712 Eff [DATE] Remove Comp Collision from 2018 Ford…"
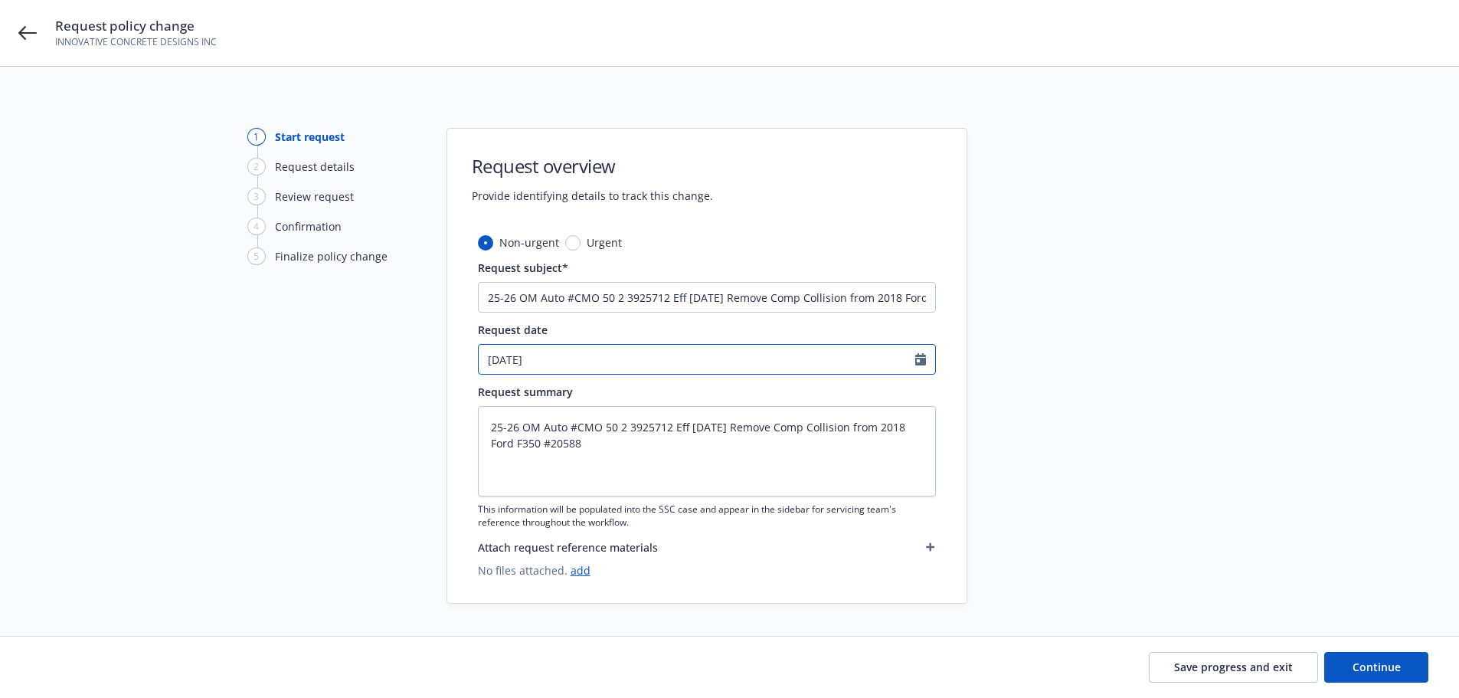
click at [671, 348] on input "[DATE]" at bounding box center [697, 359] width 437 height 29
select select "9"
click at [1393, 668] on span "Continue" at bounding box center [1377, 667] width 48 height 15
type textarea "x"
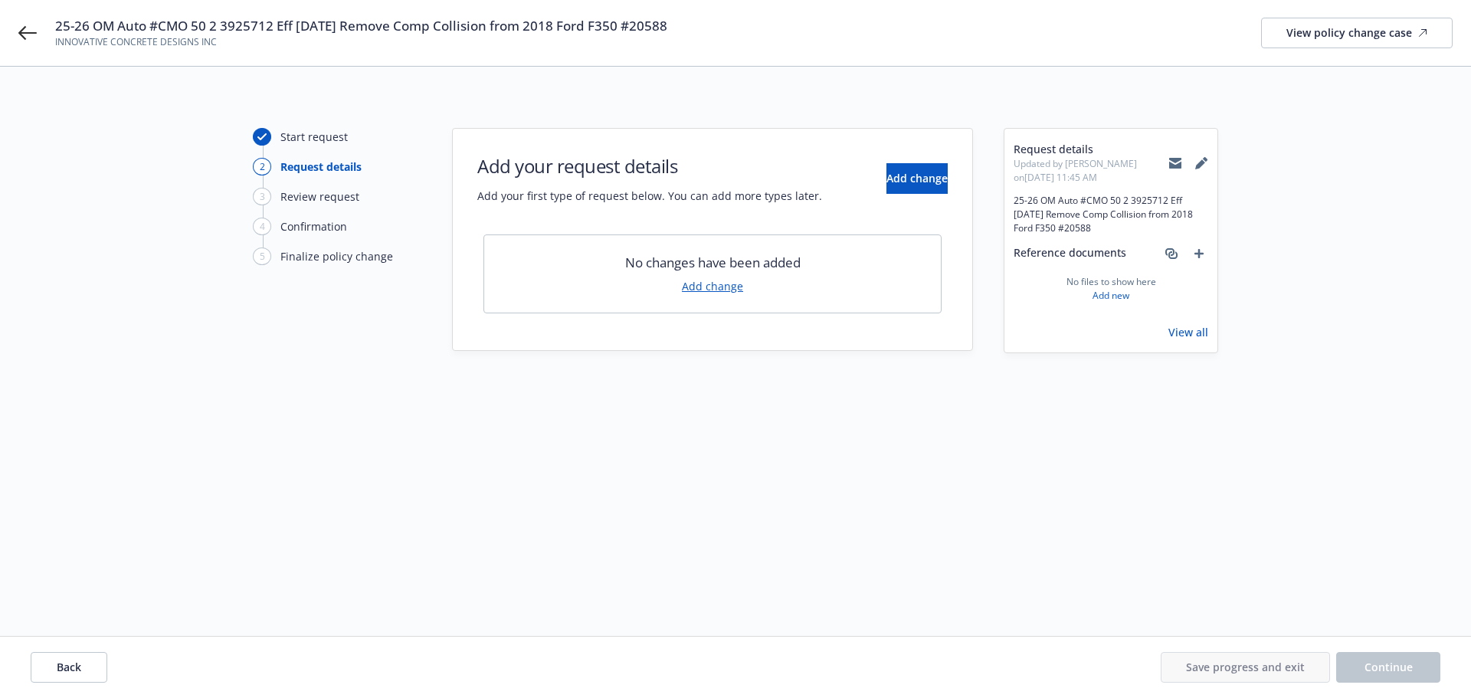
click at [729, 291] on link "Add change" at bounding box center [712, 286] width 61 height 16
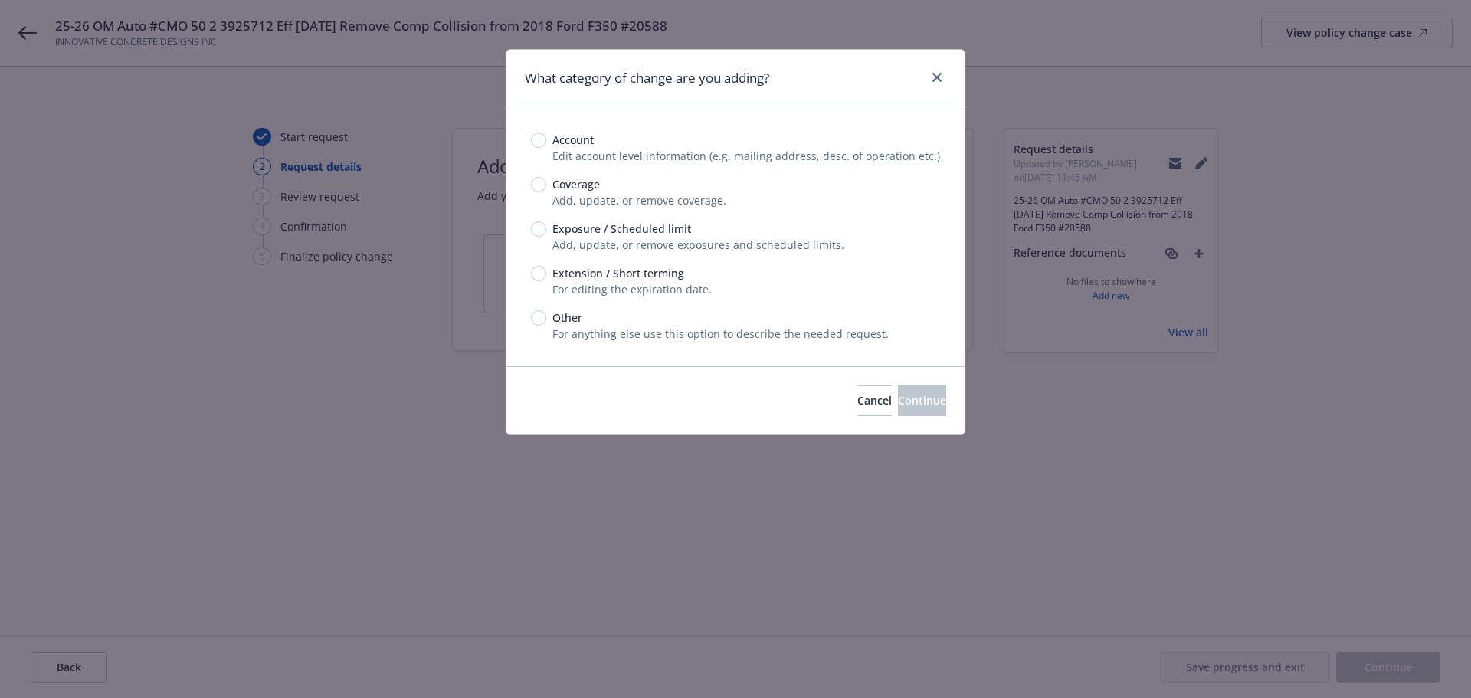
click at [584, 195] on span "Add, update, or remove coverage." at bounding box center [639, 200] width 174 height 15
click at [539, 183] on input "Coverage" at bounding box center [538, 184] width 15 height 15
radio input "true"
click at [932, 401] on button "Continue" at bounding box center [922, 400] width 48 height 31
type textarea "x"
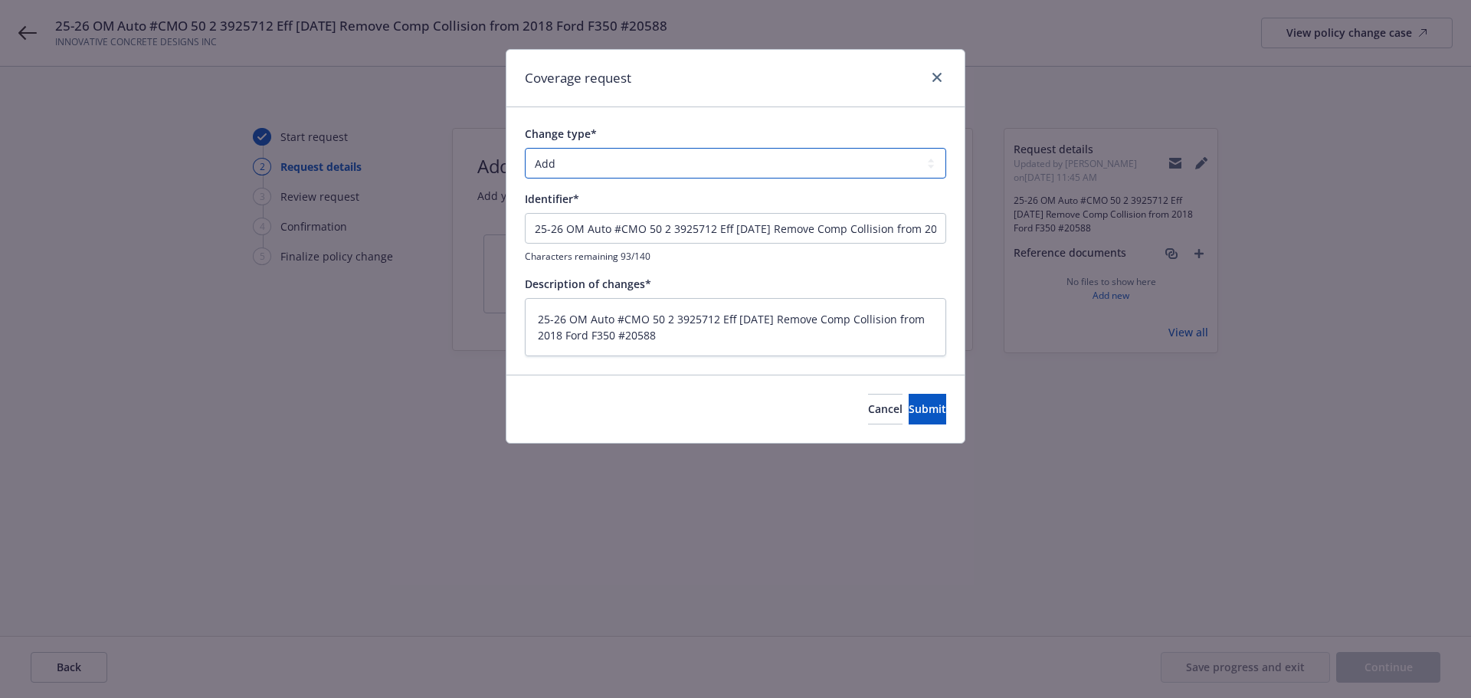
click at [589, 170] on select "Add Audit Change Remove" at bounding box center [735, 163] width 421 height 31
select select "CHANGE"
click at [525, 148] on select "Add Audit Change Remove" at bounding box center [735, 163] width 421 height 31
click at [945, 421] on button "Submit" at bounding box center [928, 409] width 38 height 31
type textarea "x"
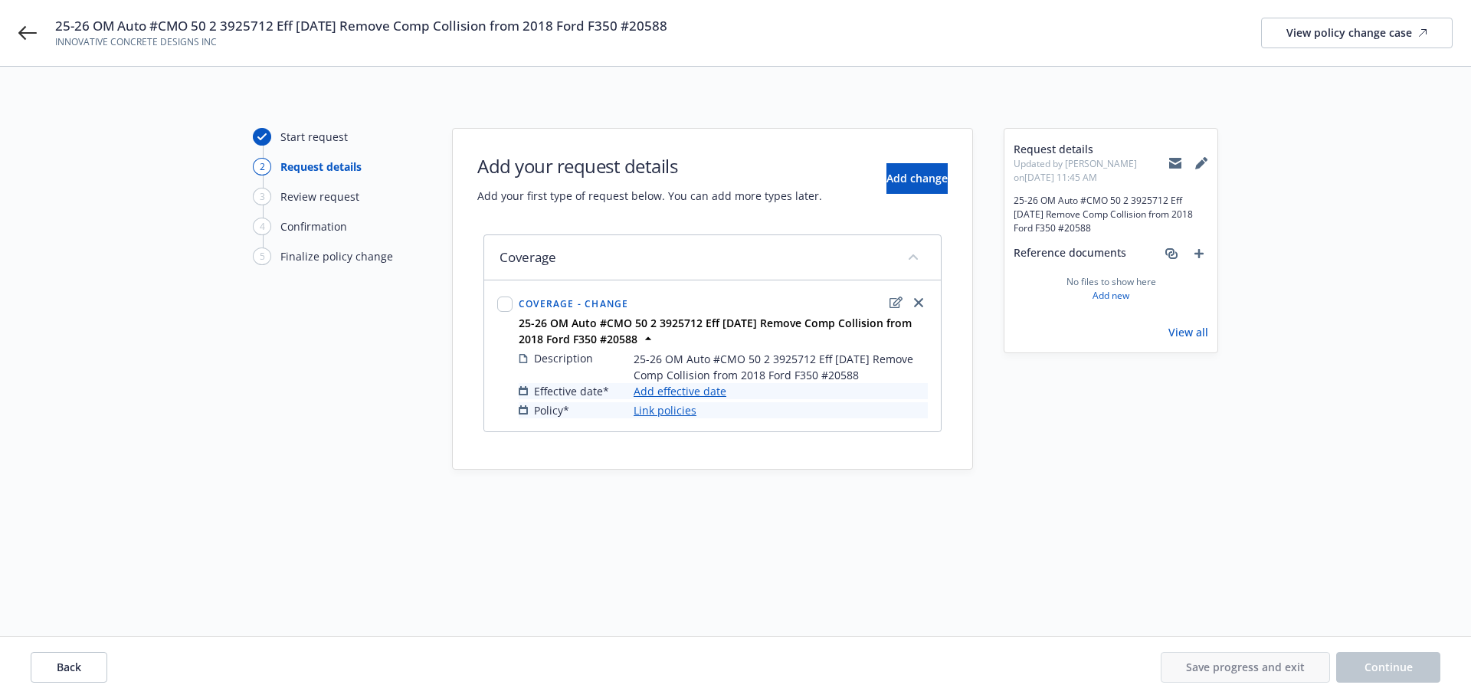
click at [716, 393] on link "Add effective date" at bounding box center [680, 391] width 93 height 16
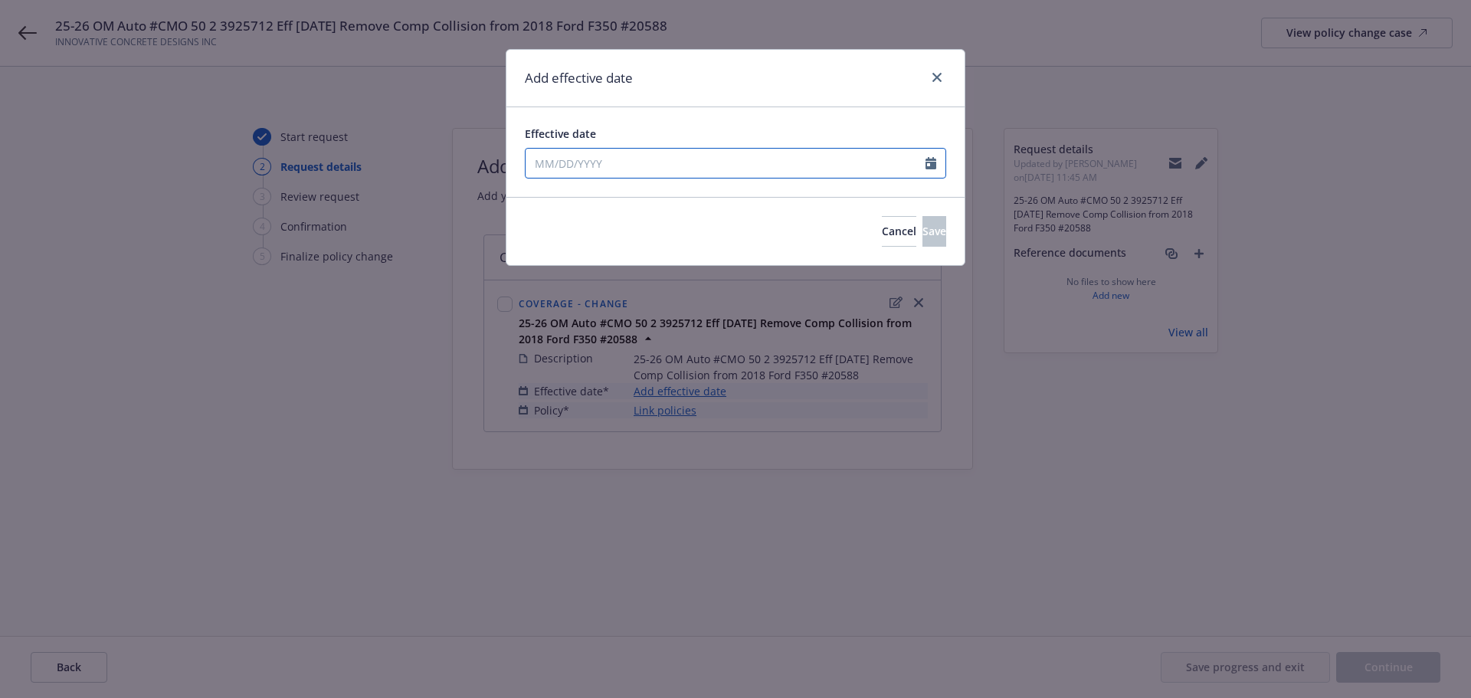
click at [624, 152] on input "Effective date" at bounding box center [726, 163] width 400 height 29
click at [693, 195] on icon "button" at bounding box center [694, 199] width 9 height 9
select select "10"
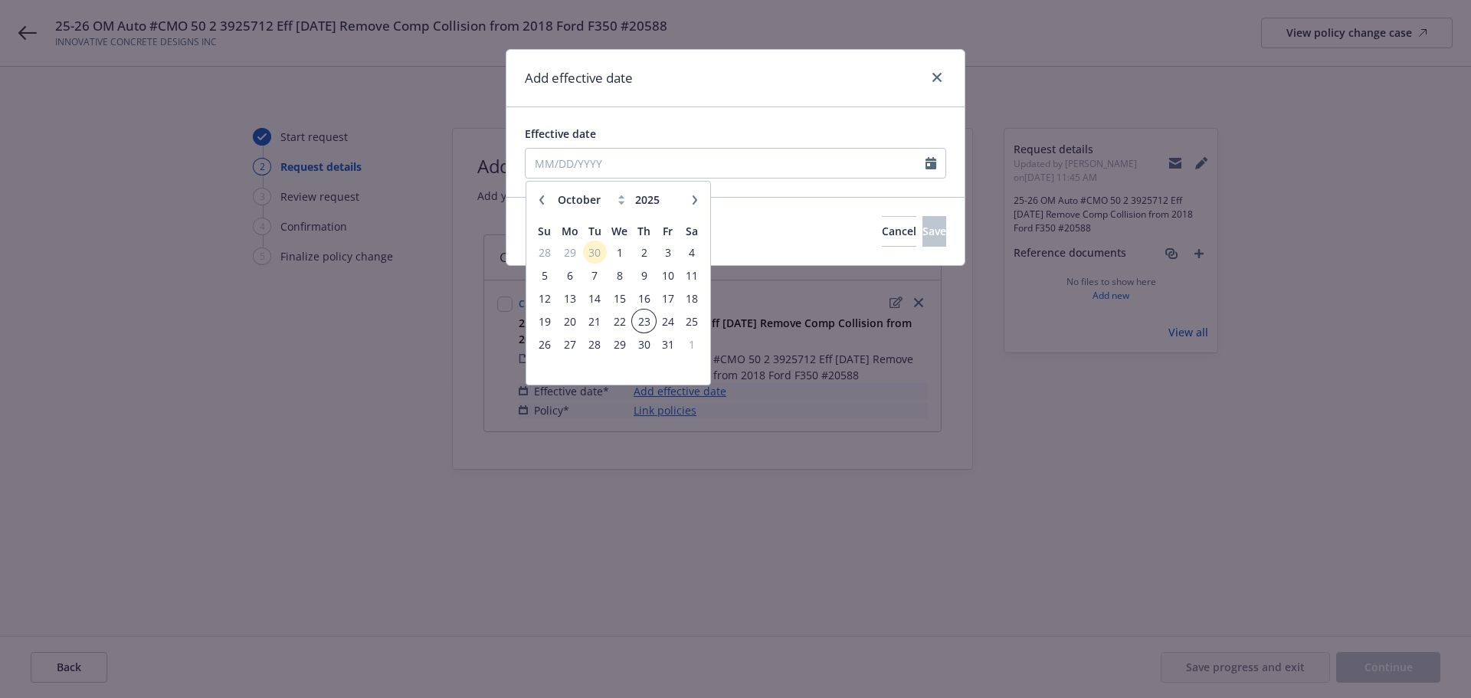
click at [645, 325] on span "23" at bounding box center [644, 321] width 21 height 19
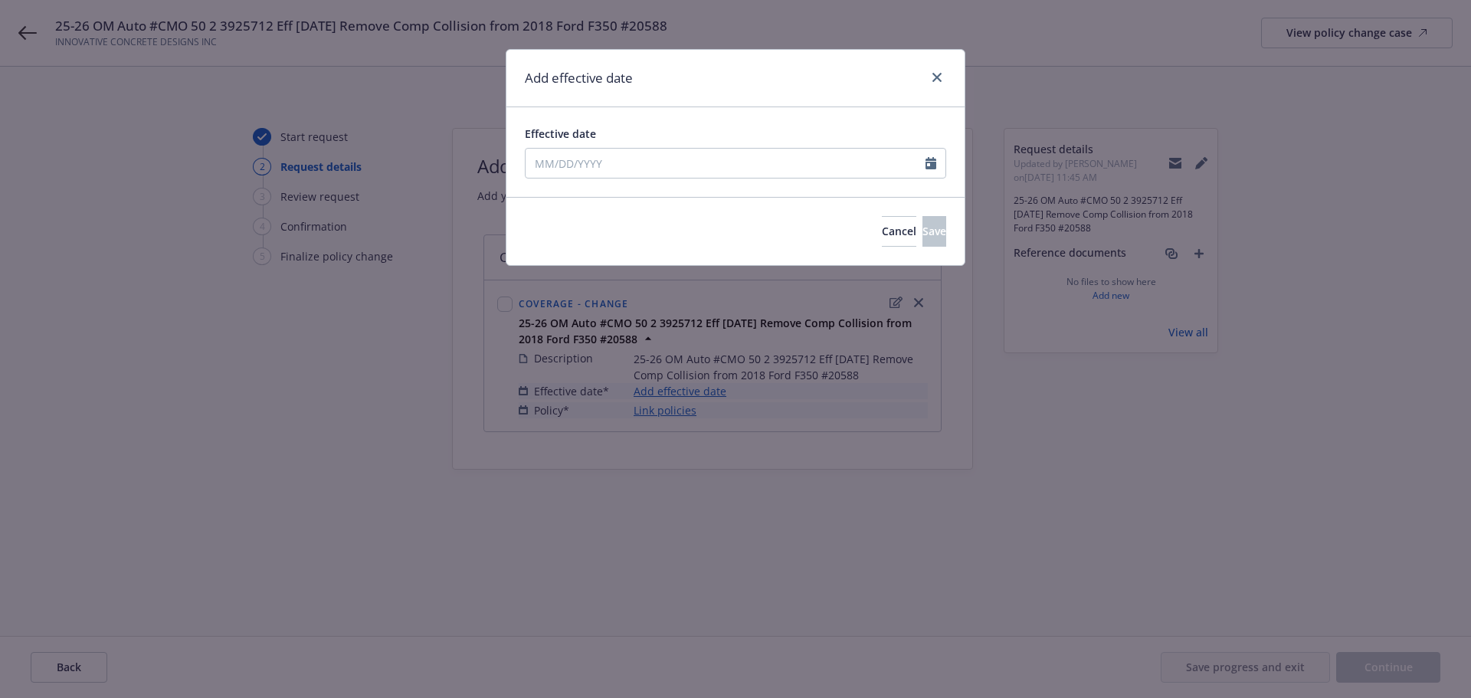
type input "[DATE]"
click at [922, 227] on button "Save" at bounding box center [934, 231] width 24 height 31
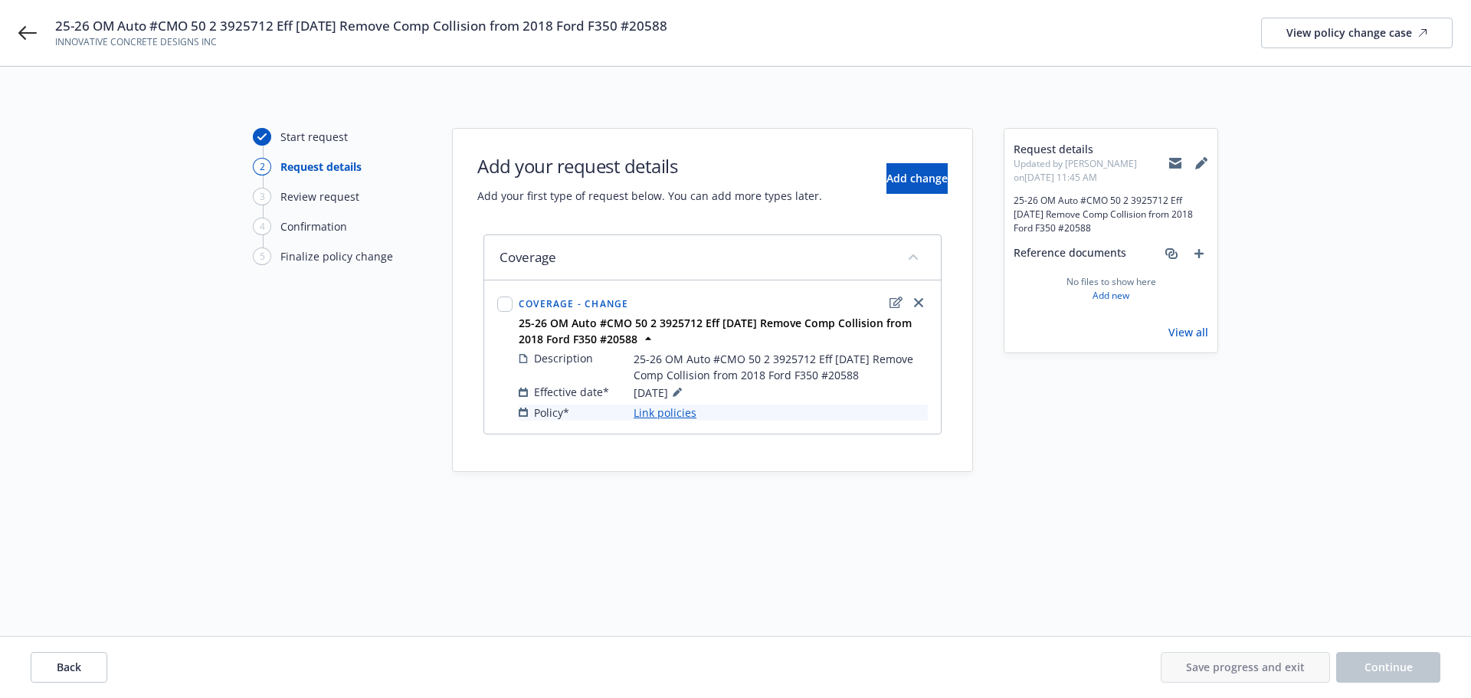
click at [686, 414] on link "Link policies" at bounding box center [665, 413] width 63 height 16
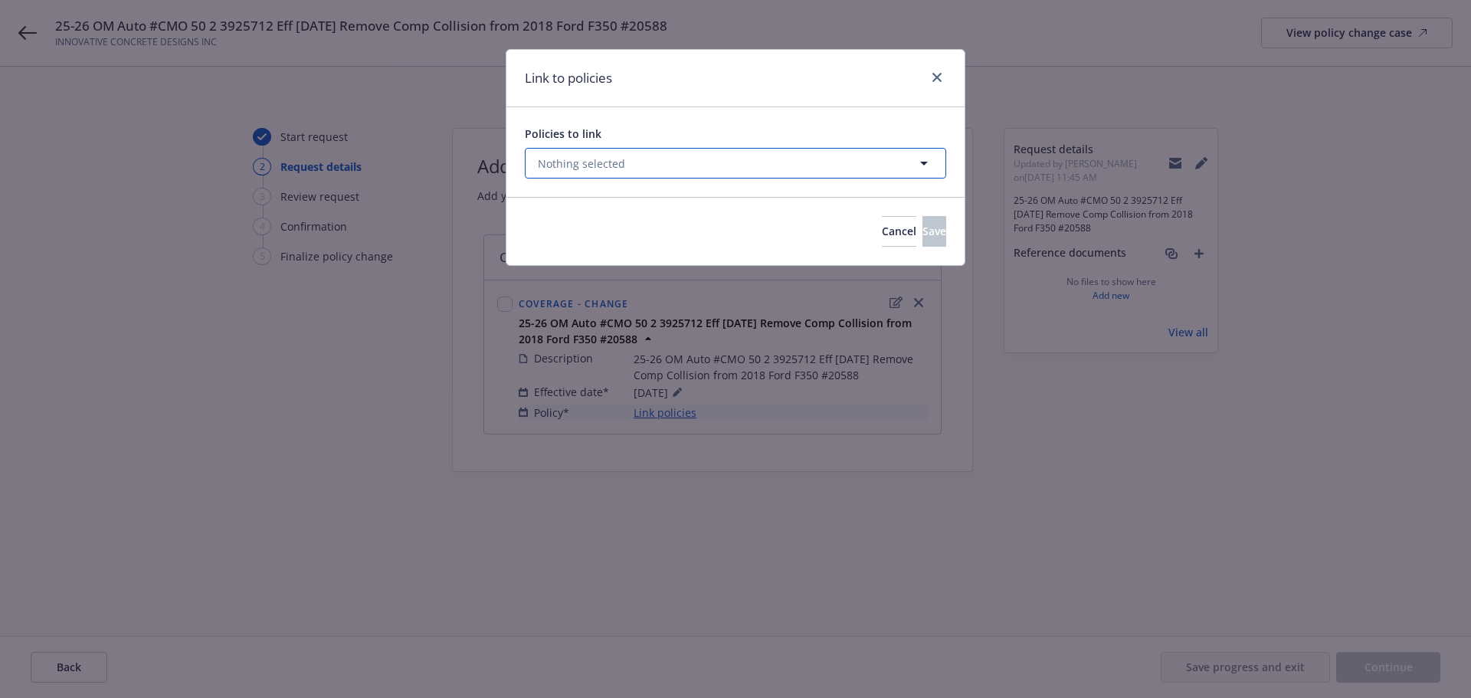
click at [636, 161] on button "Nothing selected" at bounding box center [735, 163] width 421 height 31
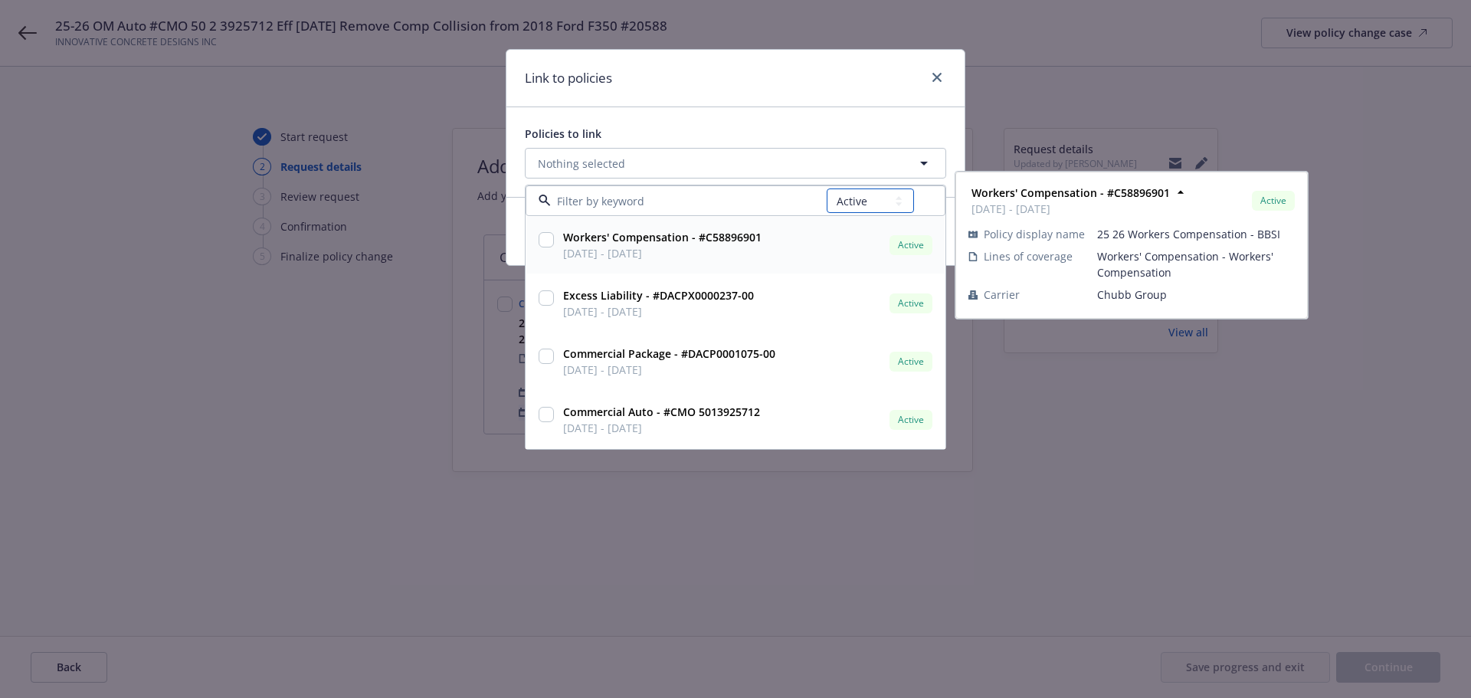
click at [862, 202] on select "All Active Upcoming Expired Cancelled" at bounding box center [870, 200] width 87 height 25
click at [827, 188] on select "All Active Upcoming Expired Cancelled" at bounding box center [870, 200] width 87 height 25
click at [855, 197] on select "All Active Upcoming Expired Cancelled" at bounding box center [870, 200] width 87 height 25
select select "UPCOMING"
click at [827, 188] on select "All Active Upcoming Expired Cancelled" at bounding box center [870, 200] width 87 height 25
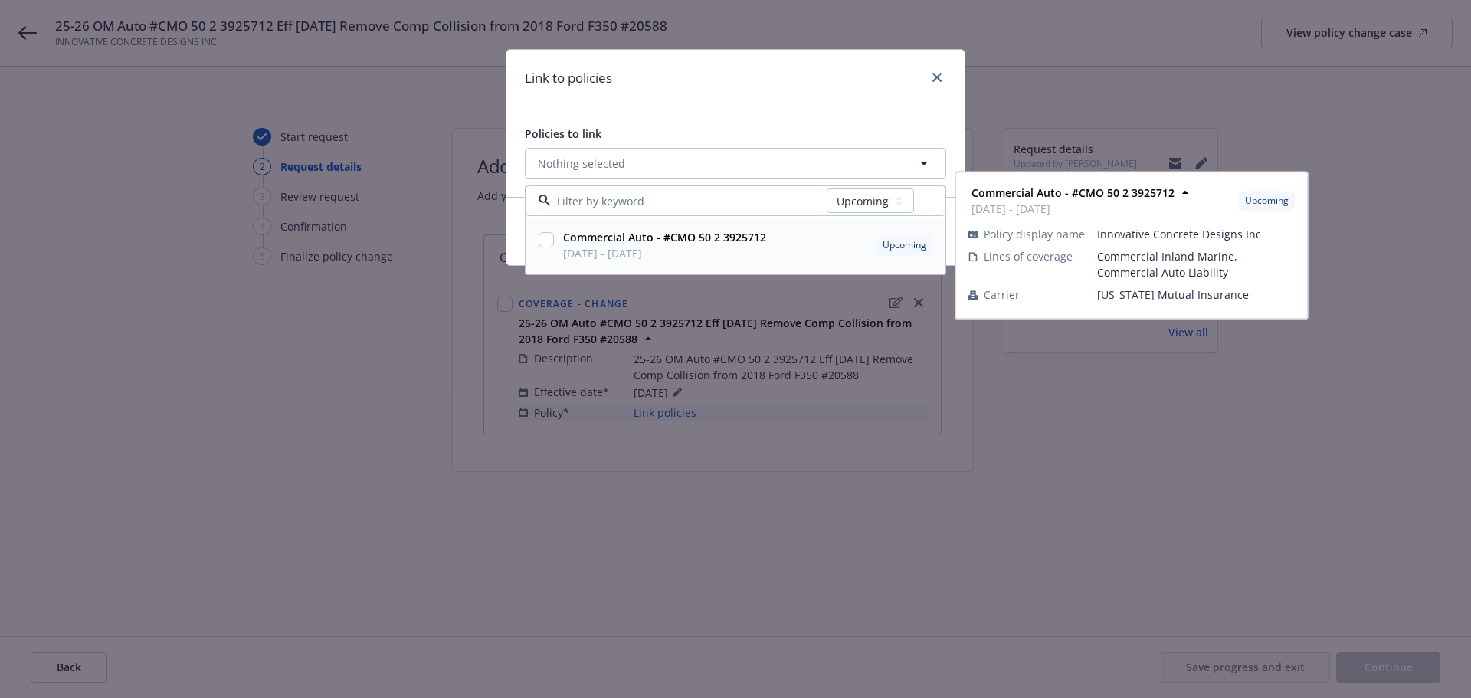
click at [582, 256] on span "[DATE] - [DATE]" at bounding box center [664, 253] width 203 height 16
checkbox input "true"
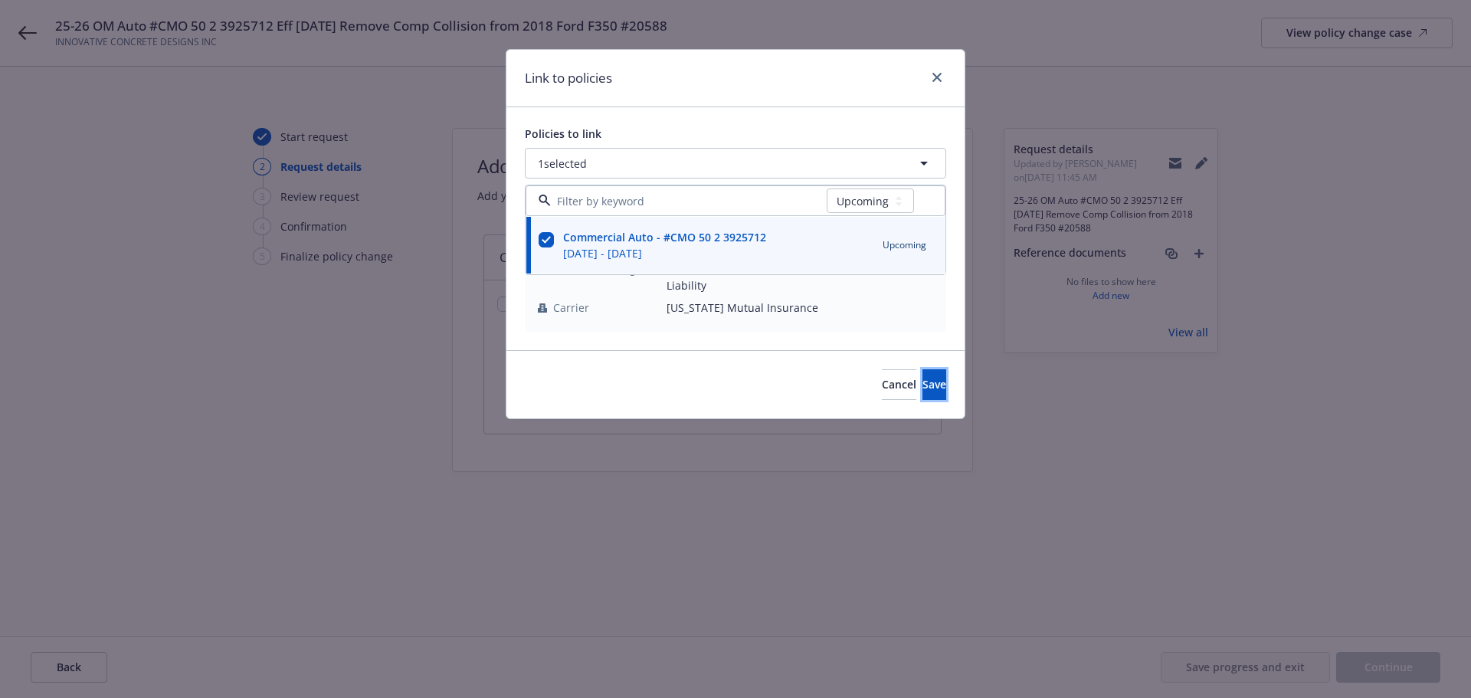
click at [922, 377] on span "Save" at bounding box center [934, 384] width 24 height 15
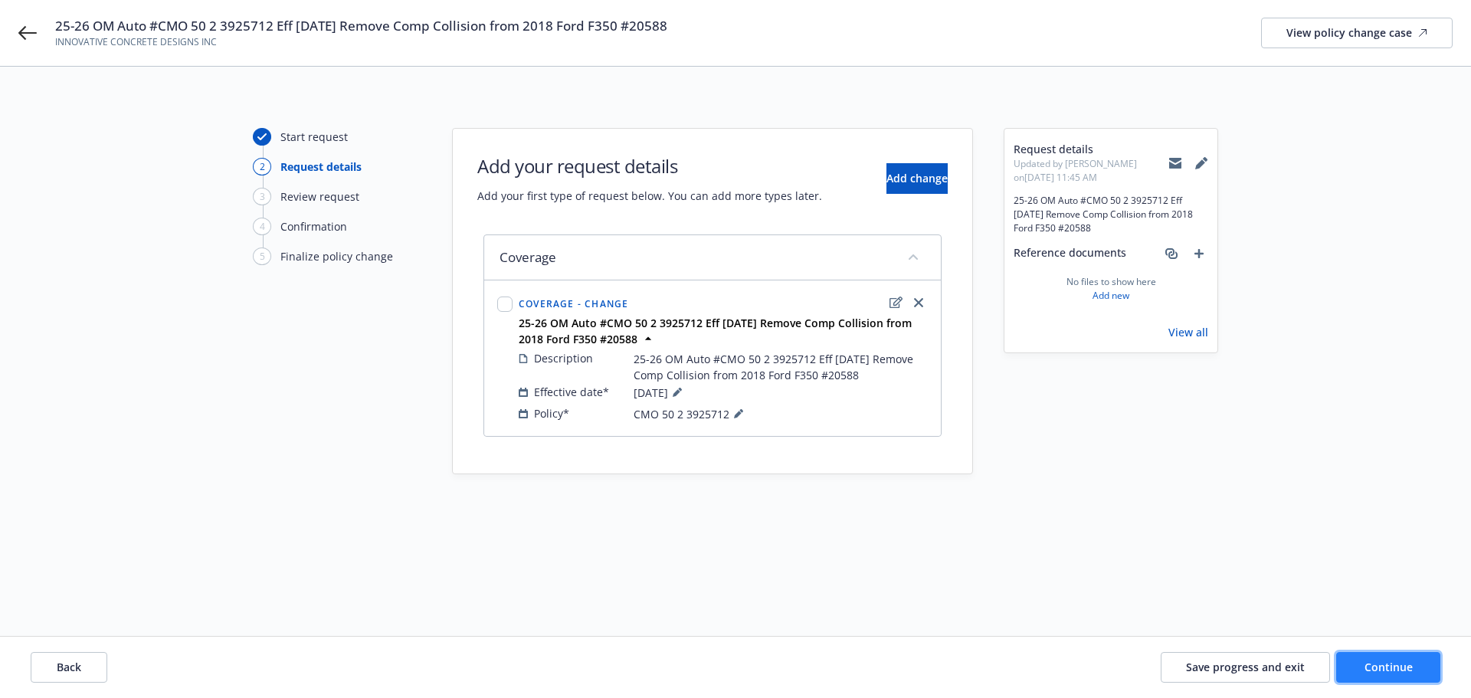
click at [1354, 663] on button "Continue" at bounding box center [1388, 667] width 104 height 31
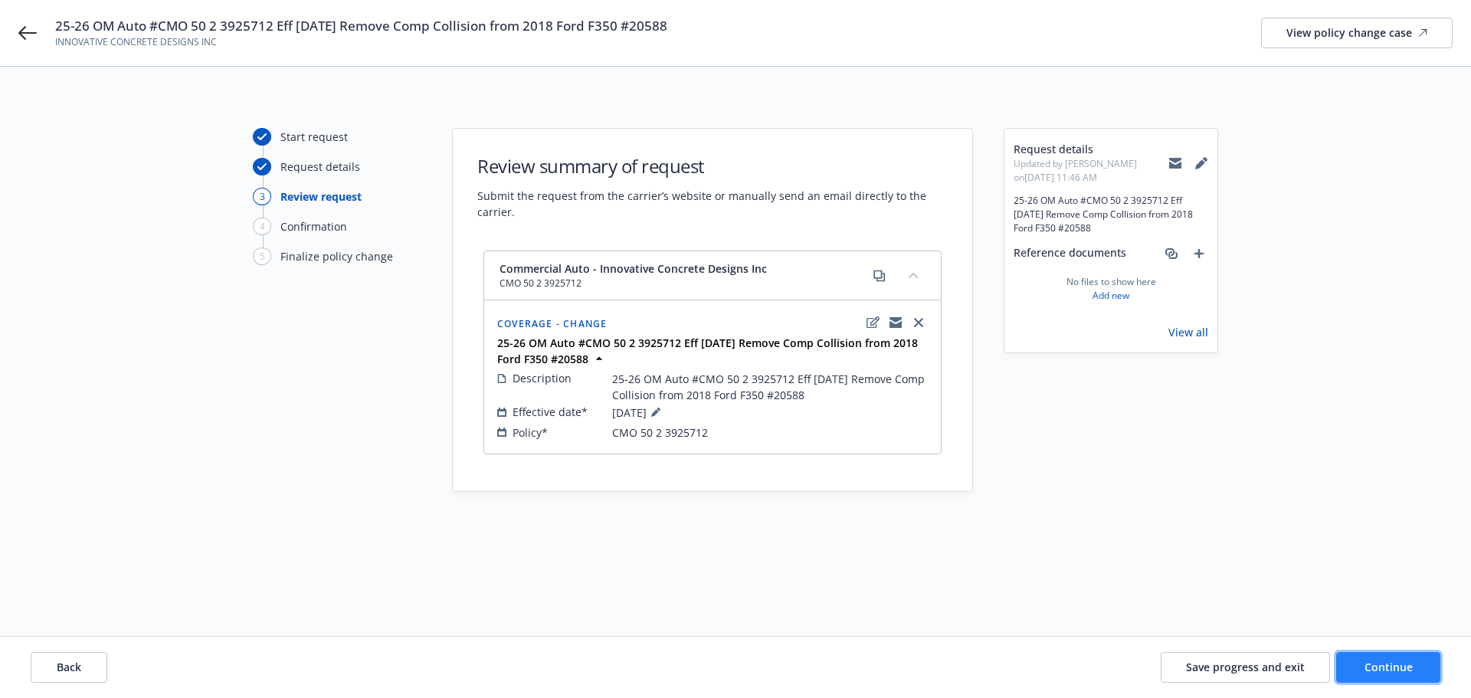
click at [1392, 658] on button "Continue" at bounding box center [1388, 667] width 104 height 31
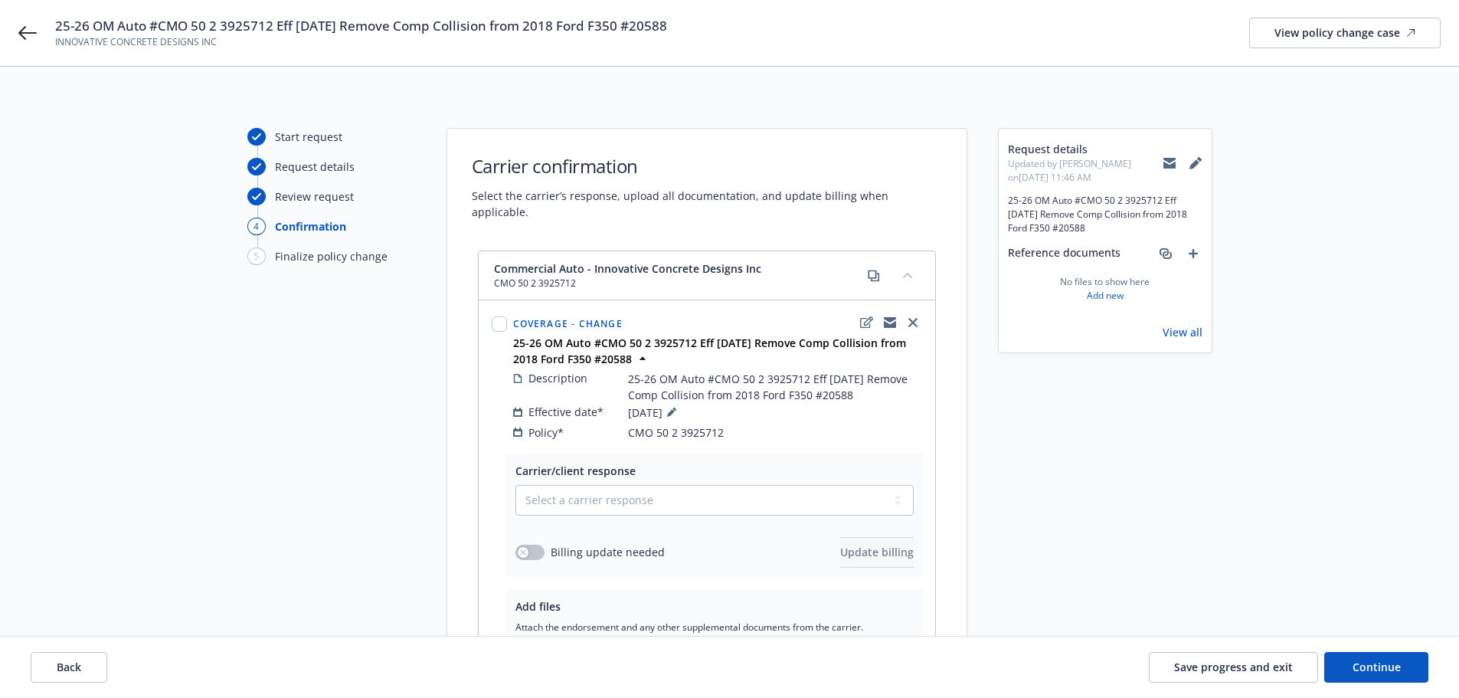
click at [1167, 154] on button at bounding box center [1170, 163] width 14 height 31
click at [1193, 251] on icon "add" at bounding box center [1193, 253] width 9 height 9
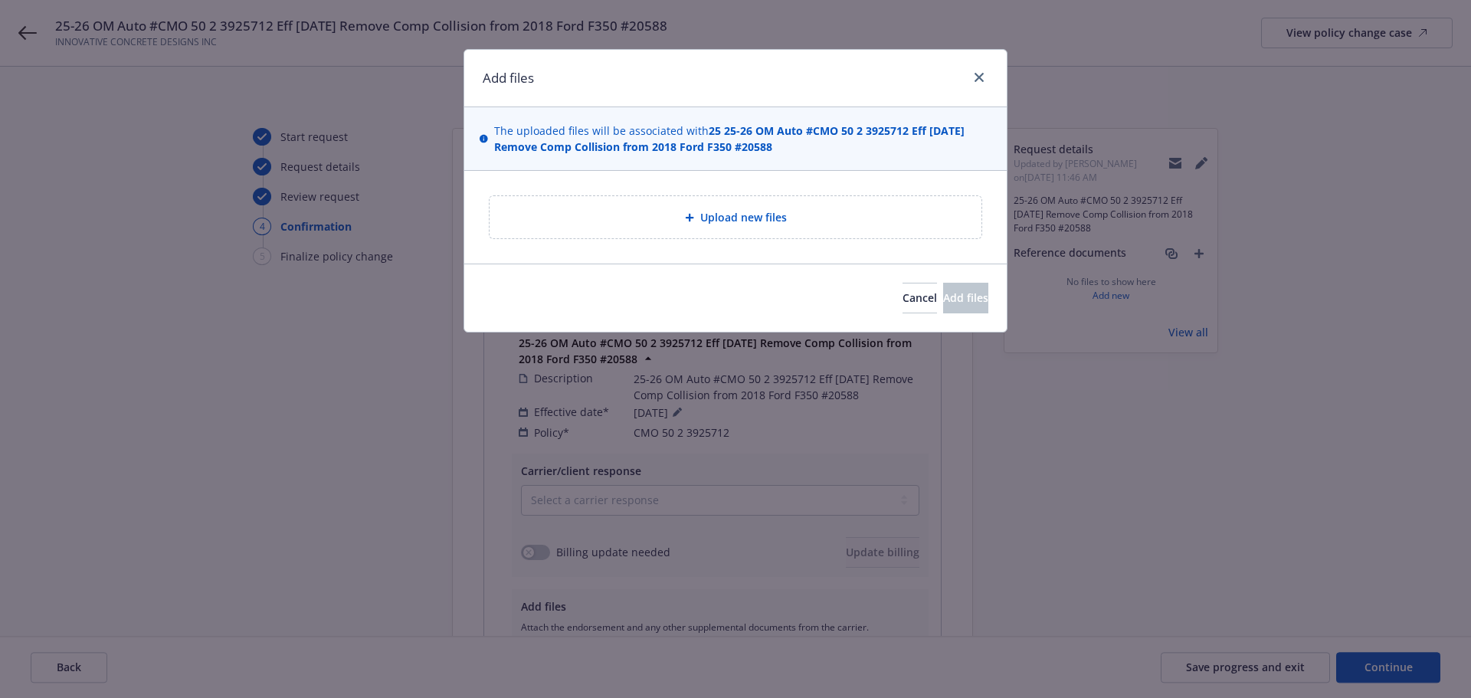
click at [781, 211] on div "Upload new files" at bounding box center [735, 217] width 467 height 18
type textarea "x"
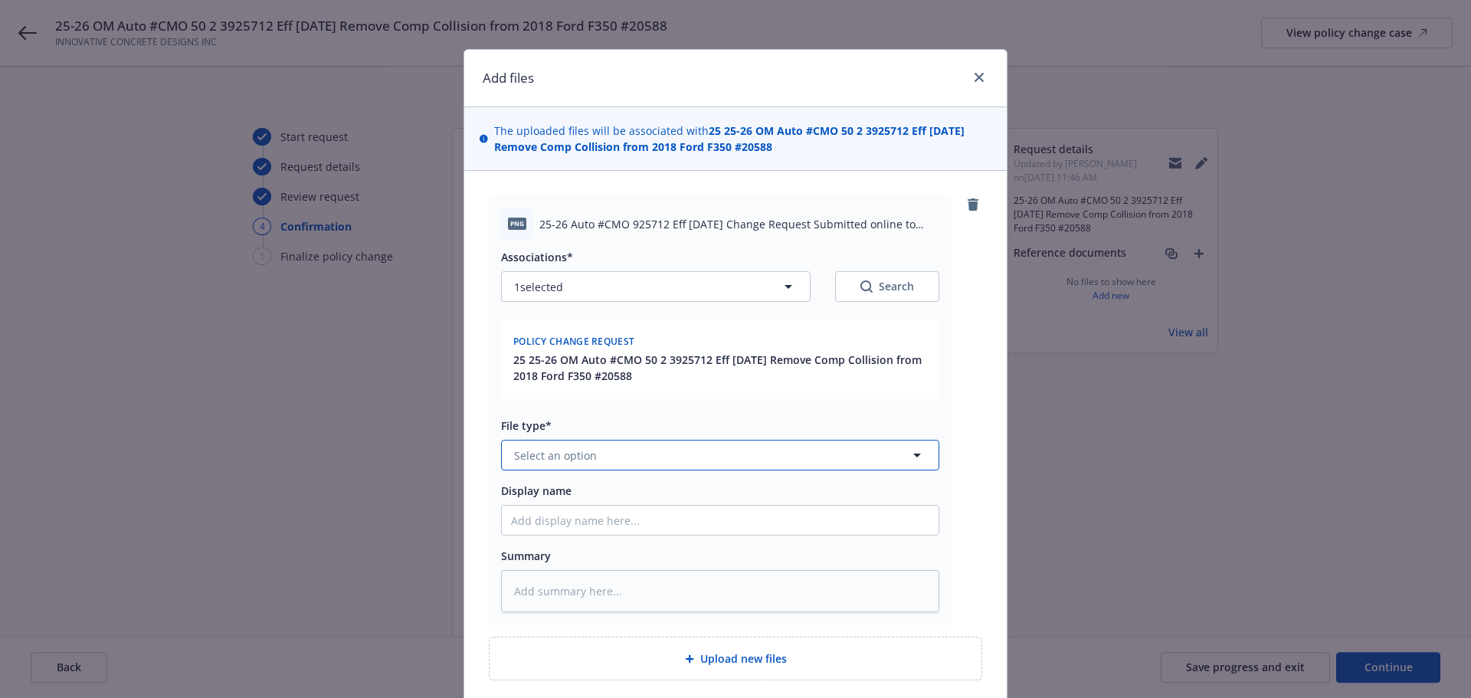
click at [639, 448] on button "Select an option" at bounding box center [720, 455] width 438 height 31
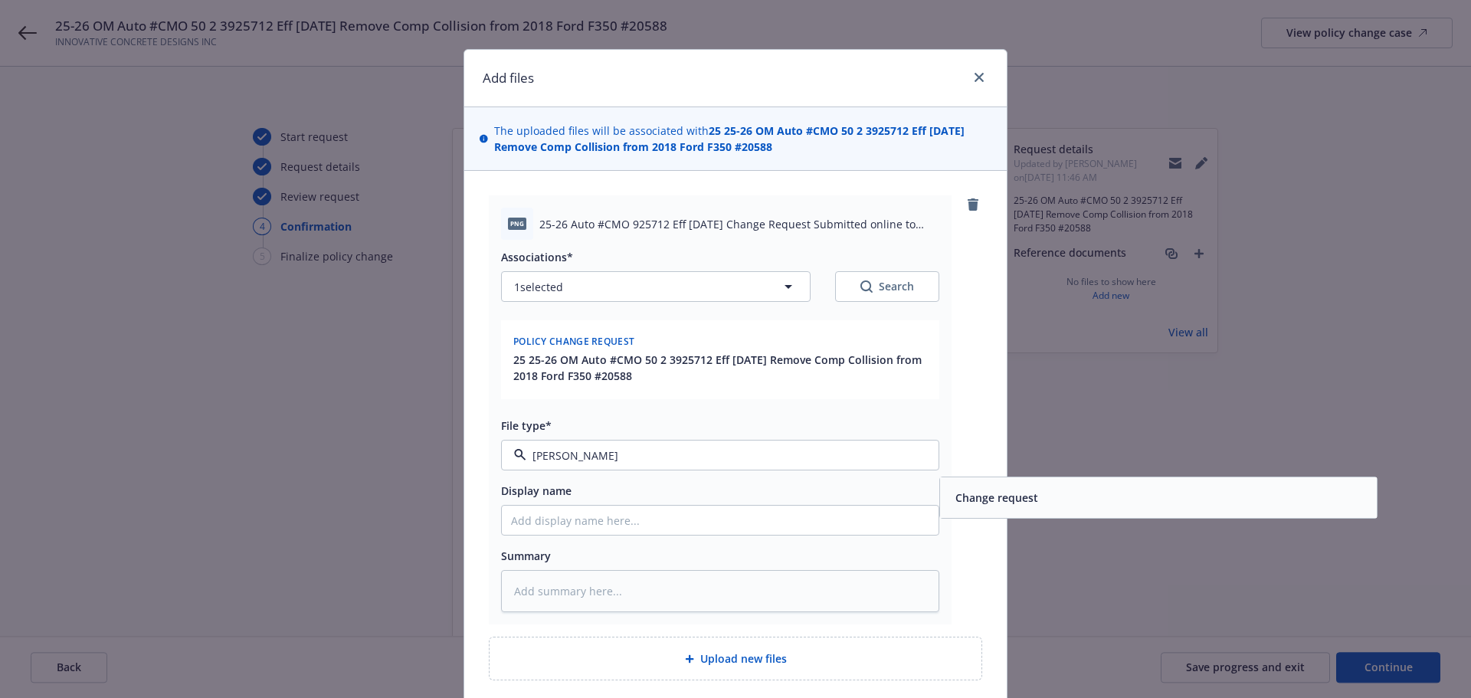
type input "change"
click at [1136, 486] on div "Change request" at bounding box center [1158, 497] width 418 height 22
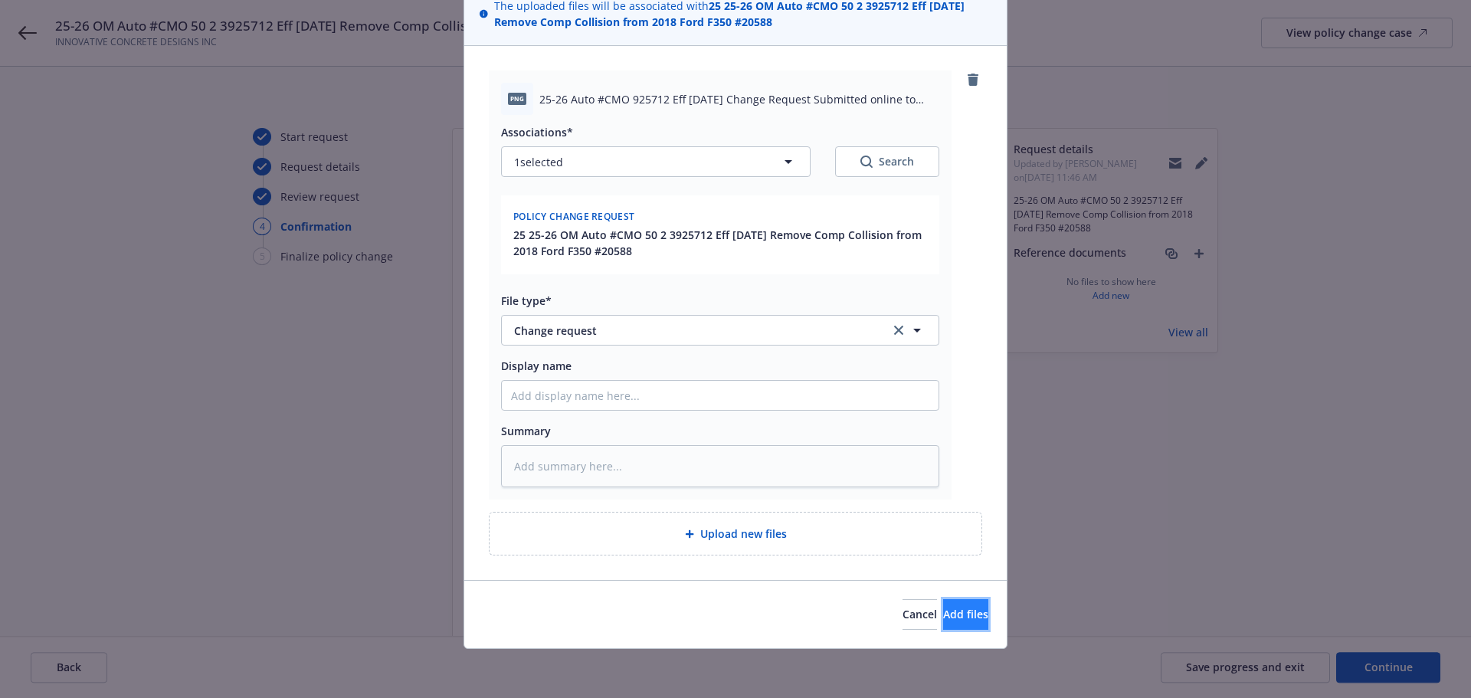
click at [955, 611] on span "Add files" at bounding box center [965, 614] width 45 height 15
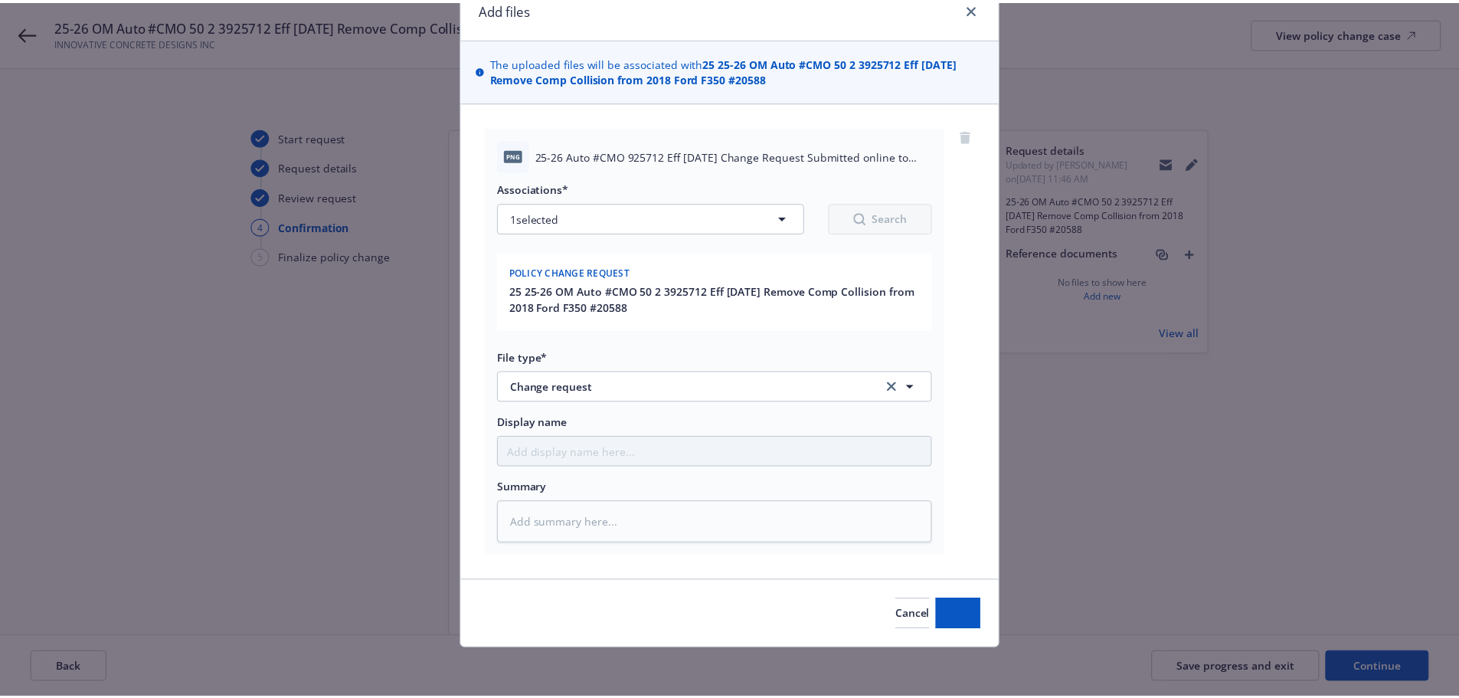
scroll to position [69, 0]
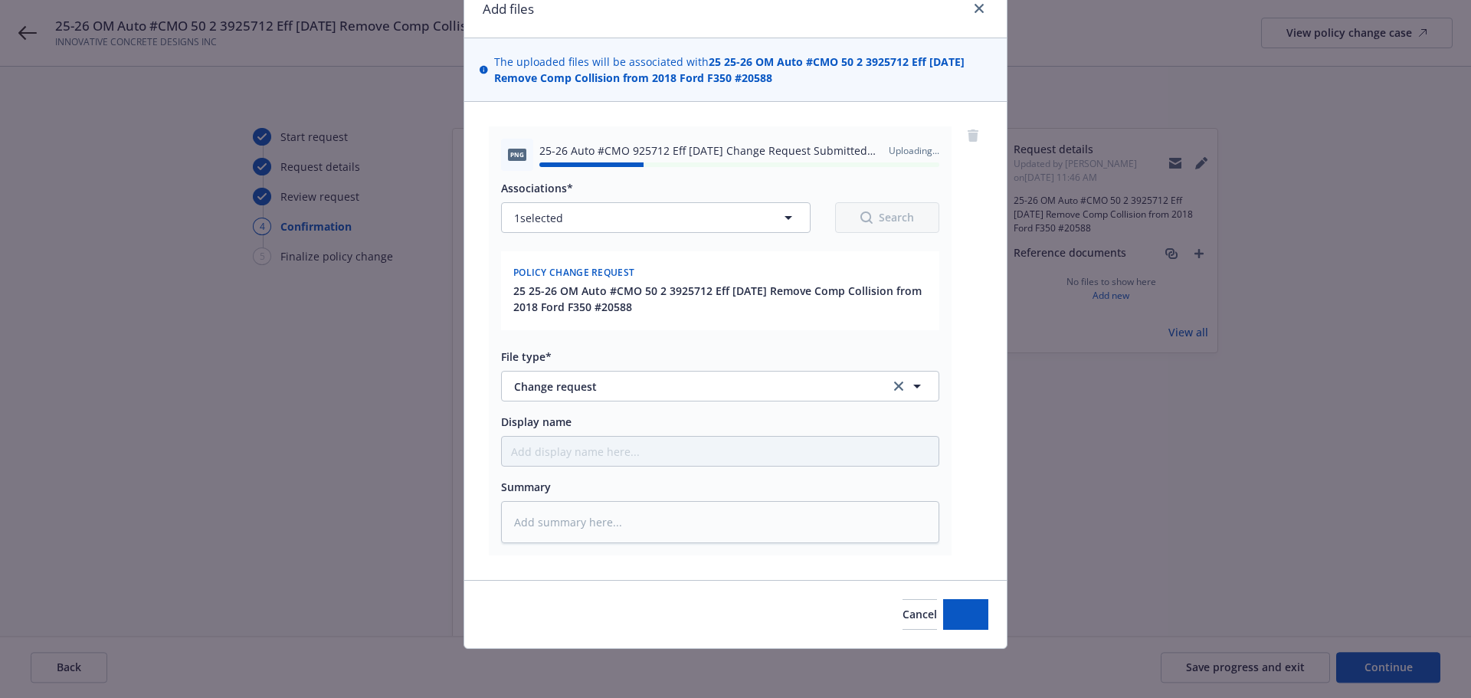
type textarea "x"
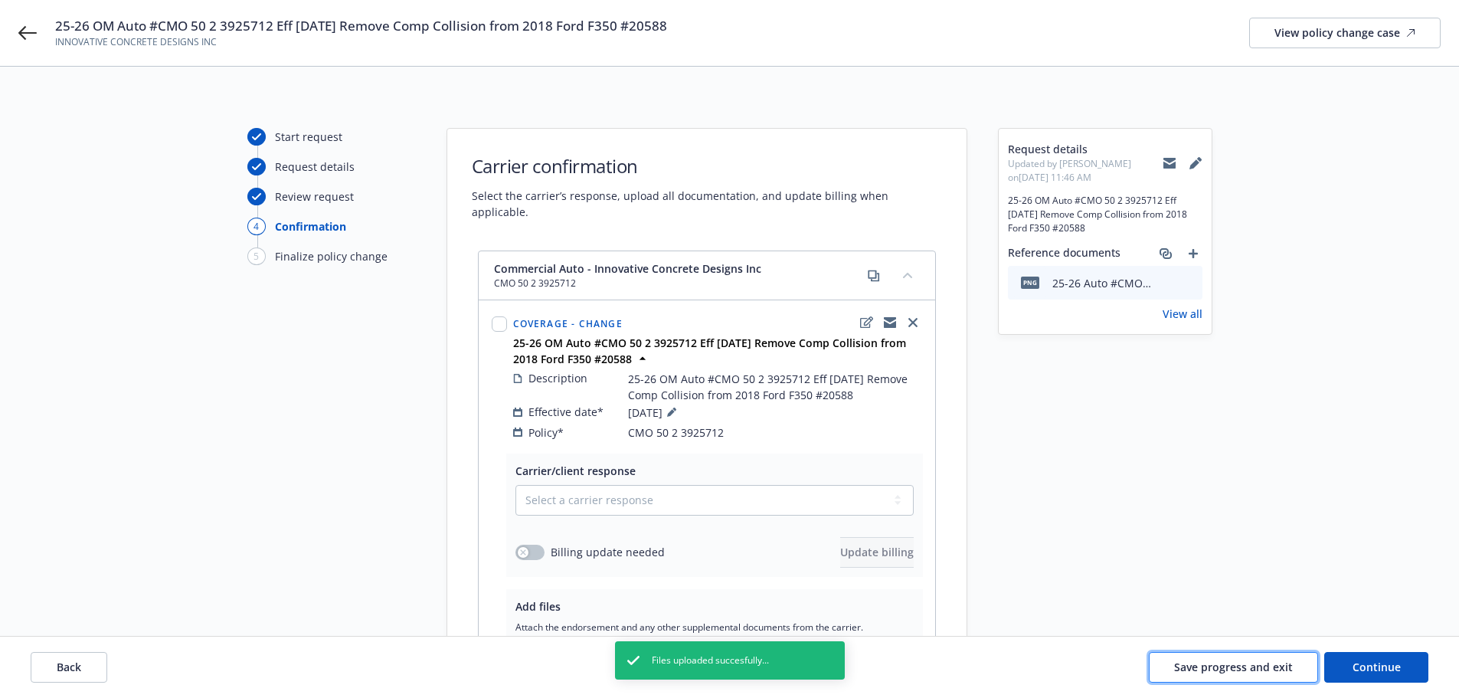
click at [1227, 664] on span "Save progress and exit" at bounding box center [1233, 667] width 119 height 15
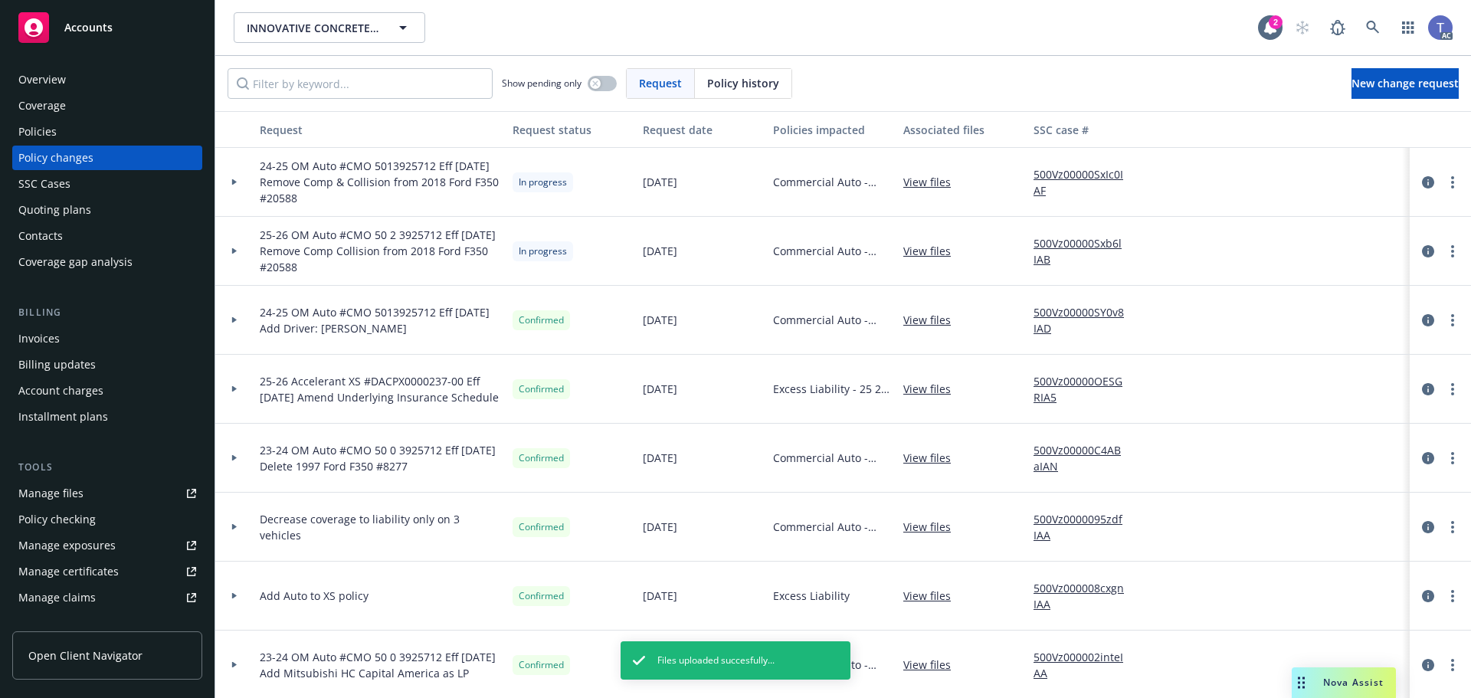
click at [1083, 175] on link "500Vz00000SxIc0IAF" at bounding box center [1084, 182] width 103 height 32
click at [1096, 243] on link "500Vz00000Sxb6lIAB" at bounding box center [1084, 251] width 103 height 32
drag, startPoint x: 40, startPoint y: 80, endPoint x: 0, endPoint y: 69, distance: 41.3
click at [40, 80] on div "Overview" at bounding box center [41, 79] width 47 height 25
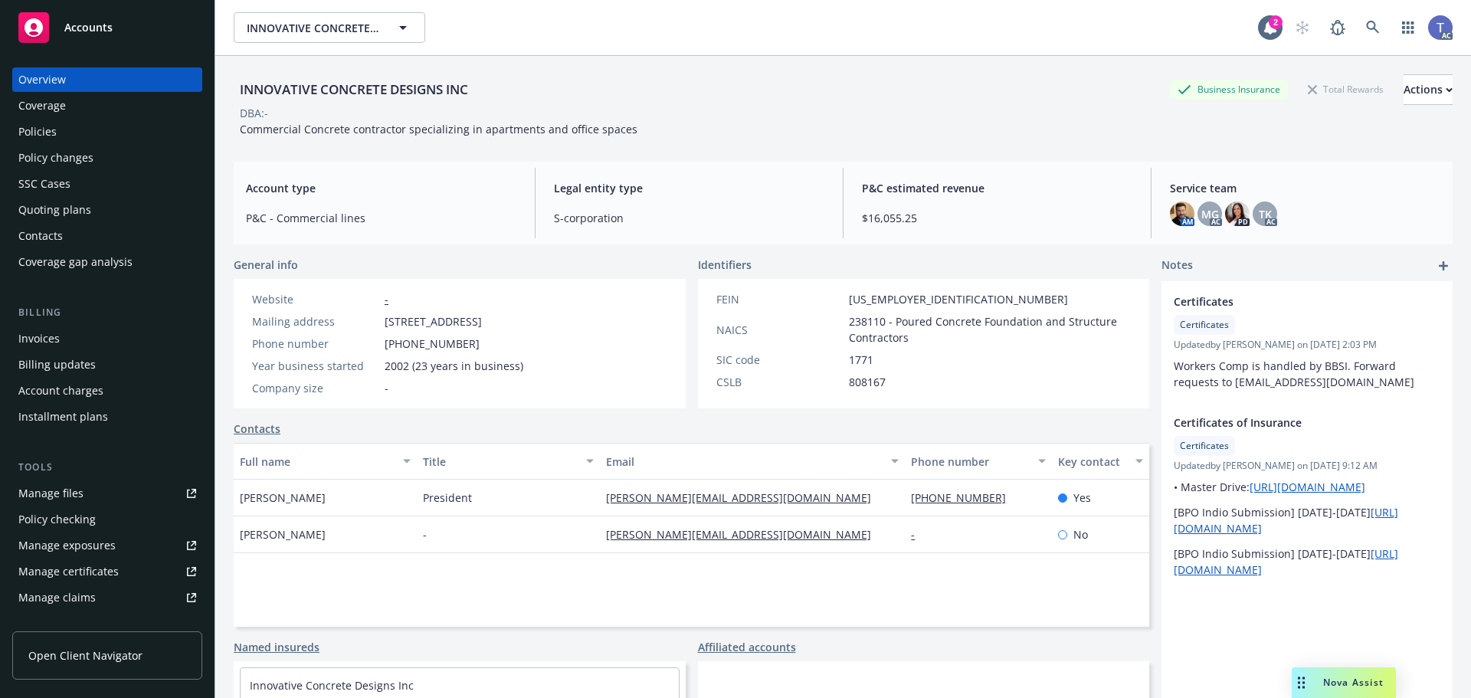
click at [696, 90] on div "INNOVATIVE CONCRETE DESIGNS INC Business Insurance Total Rewards Actions" at bounding box center [843, 89] width 1219 height 31
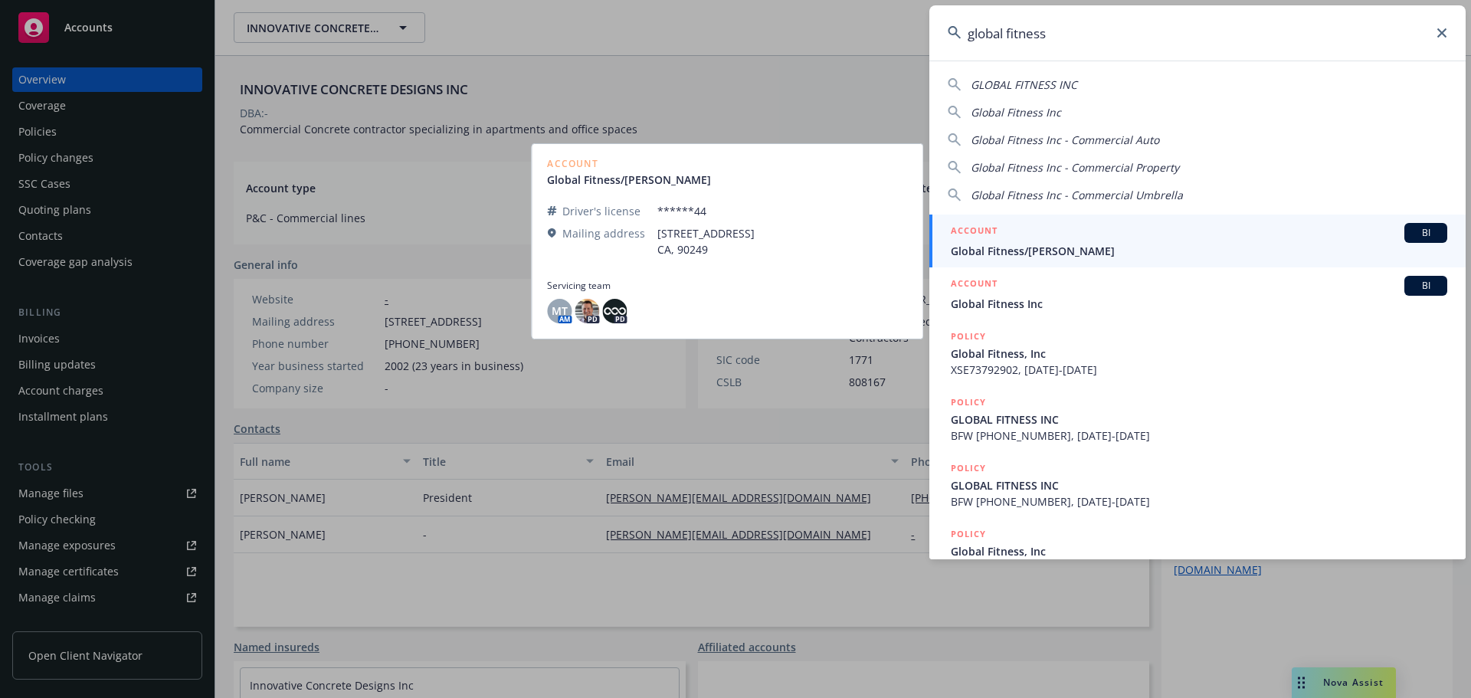
type input "global fitness"
click at [1081, 237] on div "ACCOUNT BI" at bounding box center [1199, 233] width 496 height 20
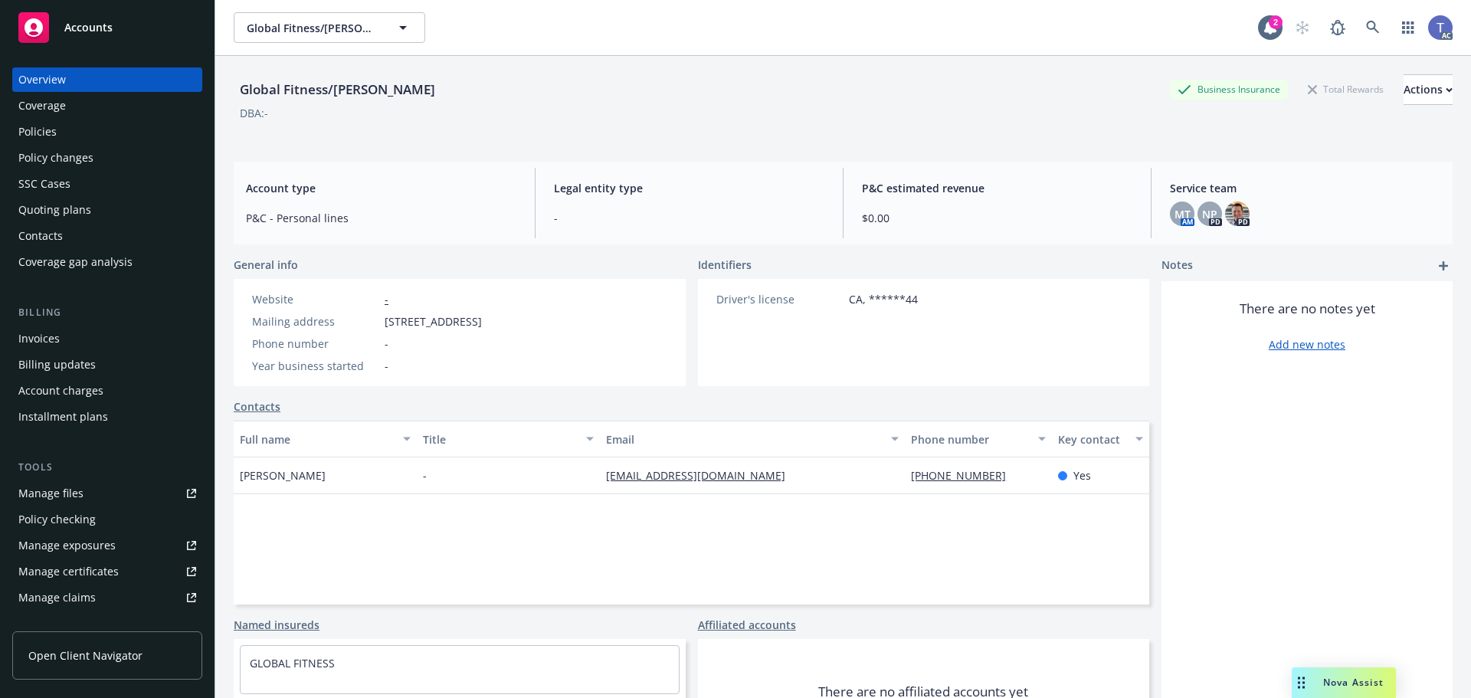
click at [54, 136] on div "Policies" at bounding box center [37, 132] width 38 height 25
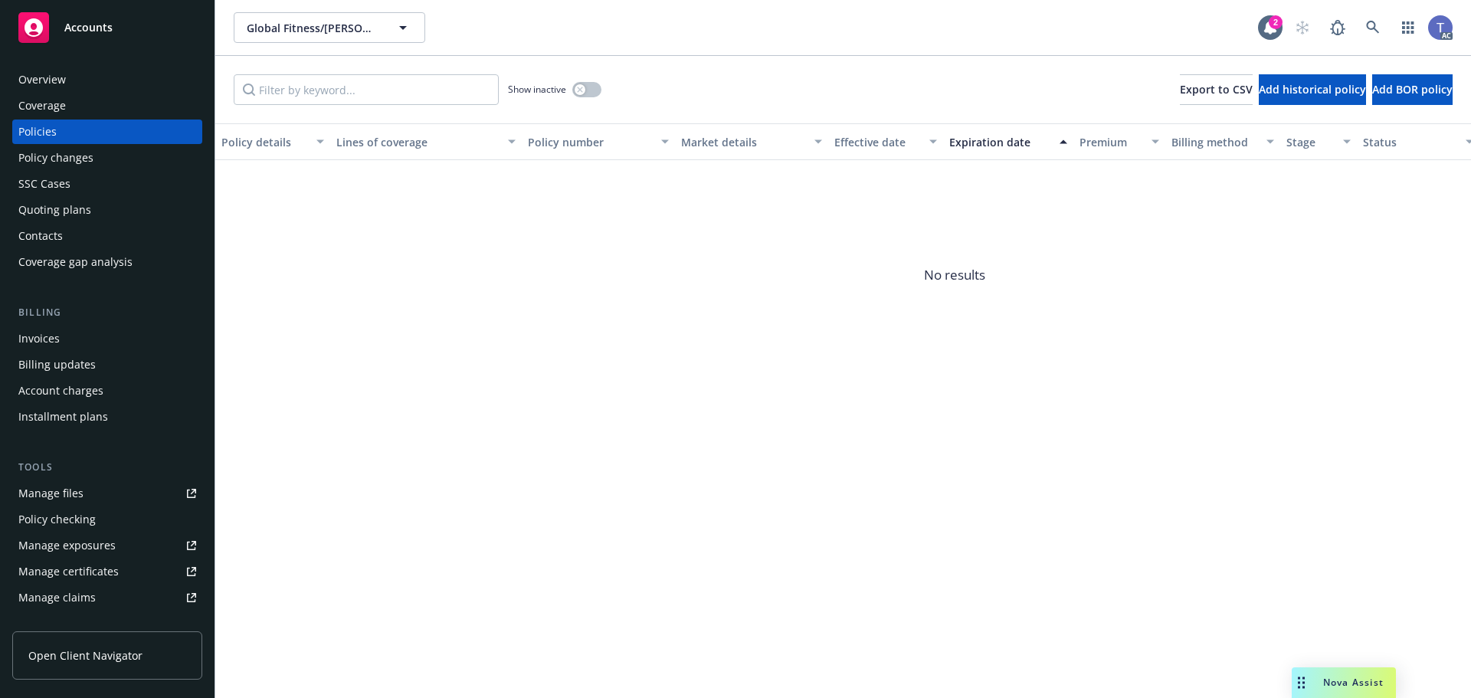
click at [629, 42] on div "Global Fitness/[PERSON_NAME] Global Fitness/[PERSON_NAME]" at bounding box center [746, 27] width 1024 height 31
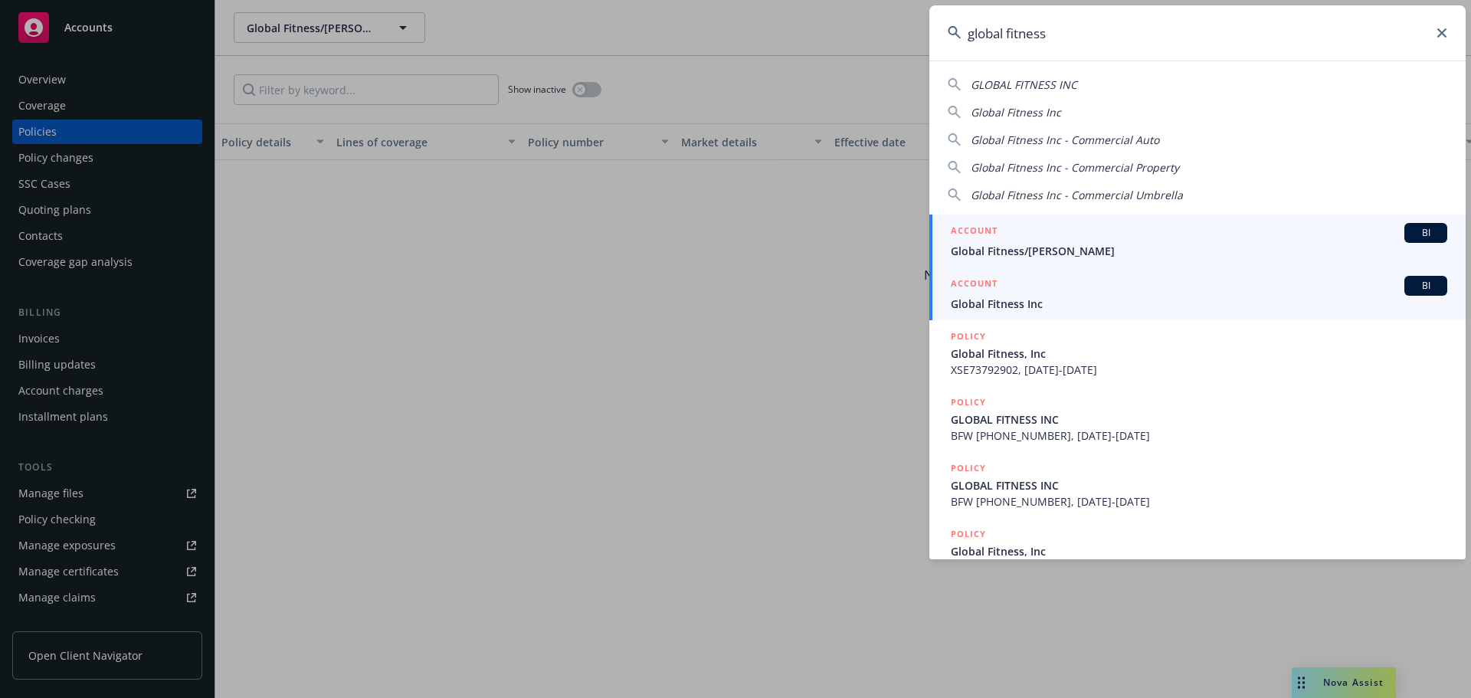
type input "global fitness"
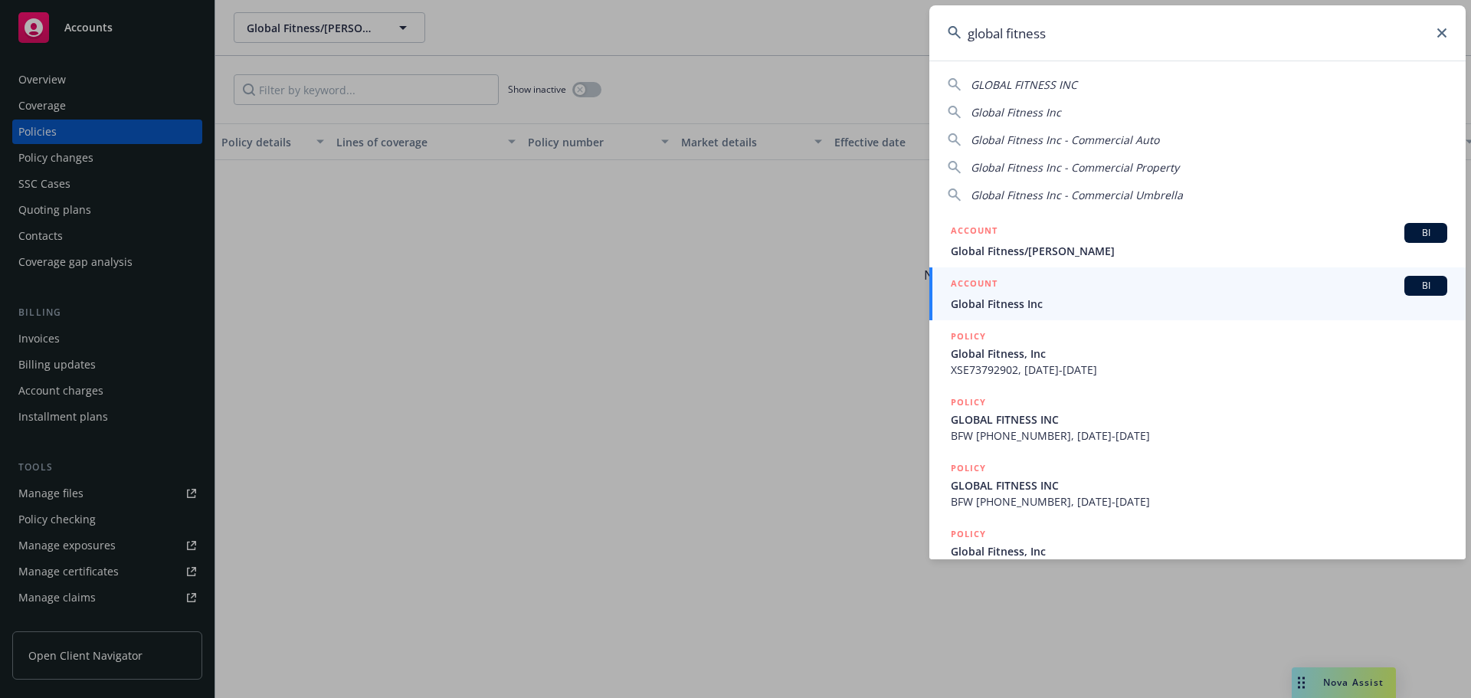
click at [1070, 288] on div "ACCOUNT BI" at bounding box center [1199, 286] width 496 height 20
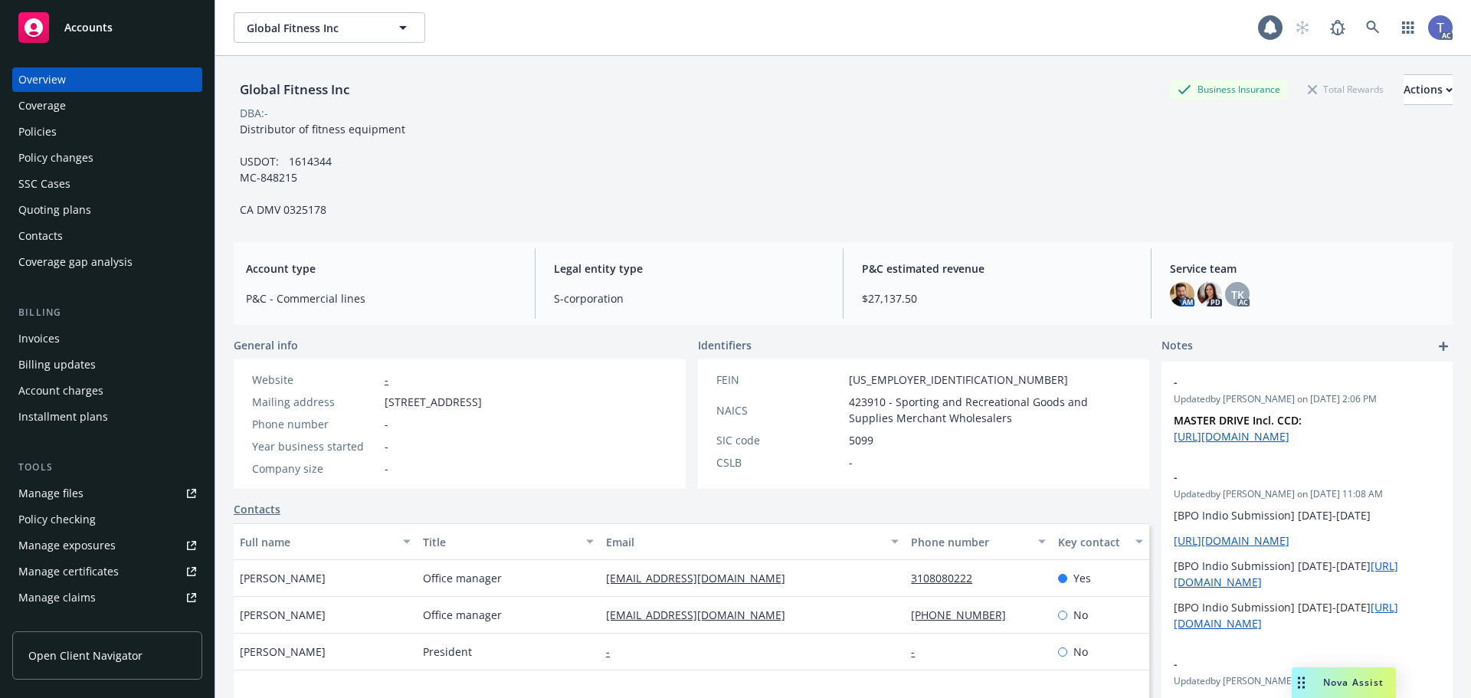
click at [19, 139] on div "Policies" at bounding box center [37, 132] width 38 height 25
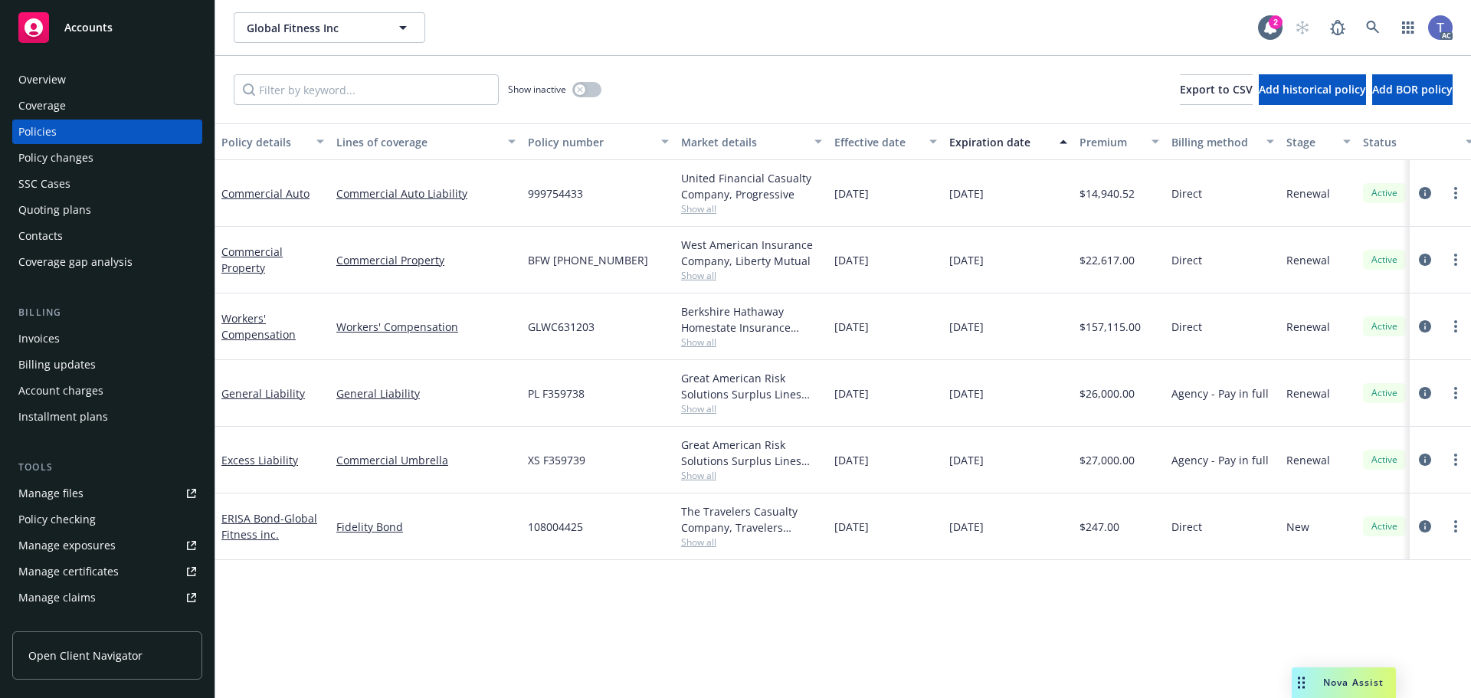
click at [556, 192] on span "999754433" at bounding box center [555, 193] width 55 height 16
copy span "999754433"
click at [1422, 189] on icon "circleInformation" at bounding box center [1425, 193] width 12 height 12
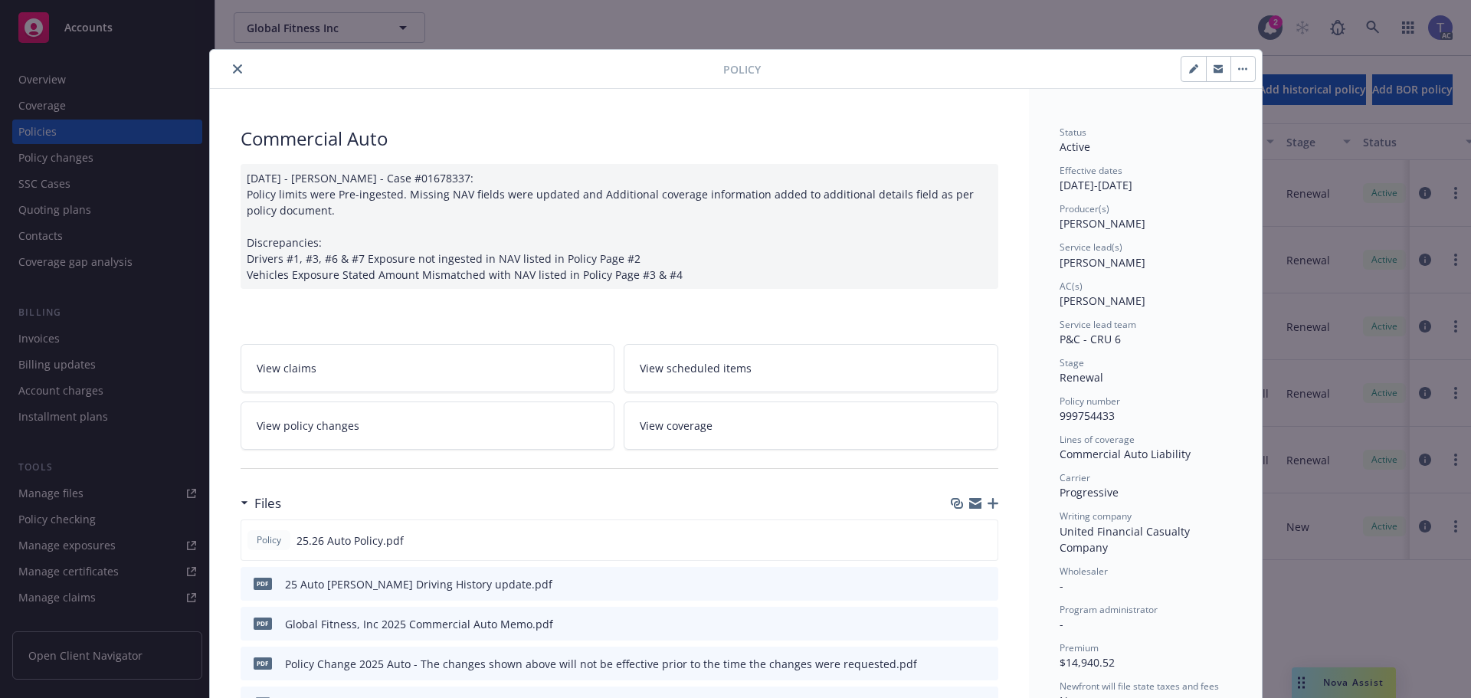
click at [435, 432] on link "View policy changes" at bounding box center [428, 425] width 375 height 48
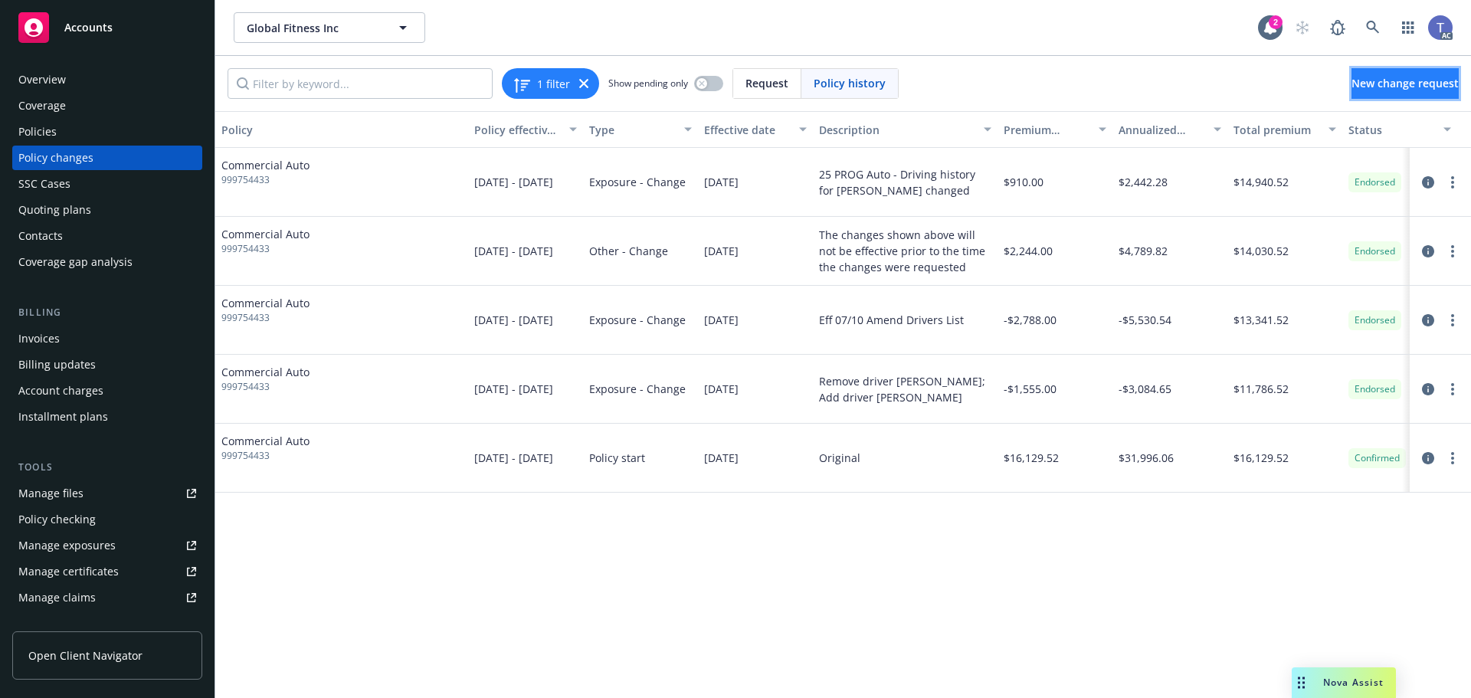
click at [1363, 90] on span "New change request" at bounding box center [1404, 83] width 107 height 15
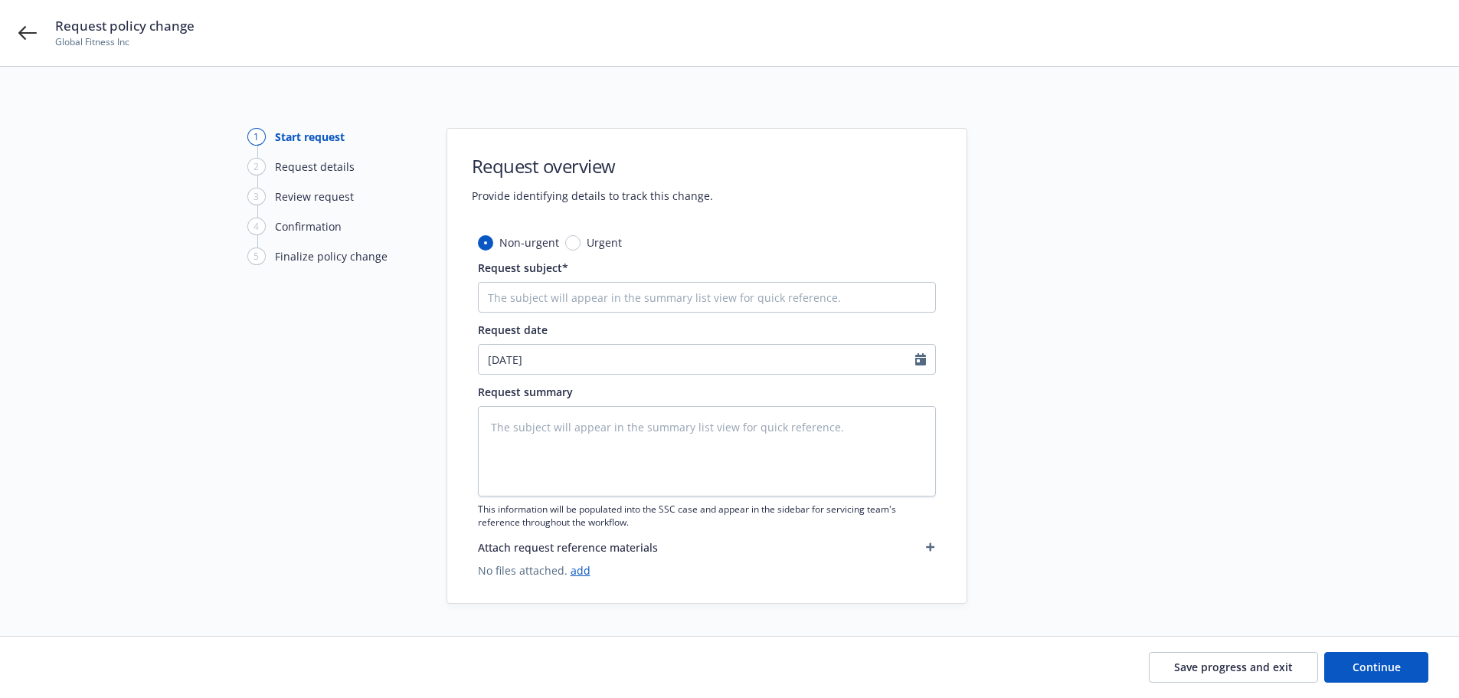
click at [539, 314] on div "Non-urgent Urgent Request subject* Request date [DATE] Request summary This inf…" at bounding box center [707, 406] width 458 height 344
click at [541, 300] on input "Request subject*" at bounding box center [707, 297] width 458 height 31
paste input "2025 PROG Auto #999754433 Eff [DATE] Remove Drivers: [PERSON_NAME], [PERSON_NAM…"
type textarea "x"
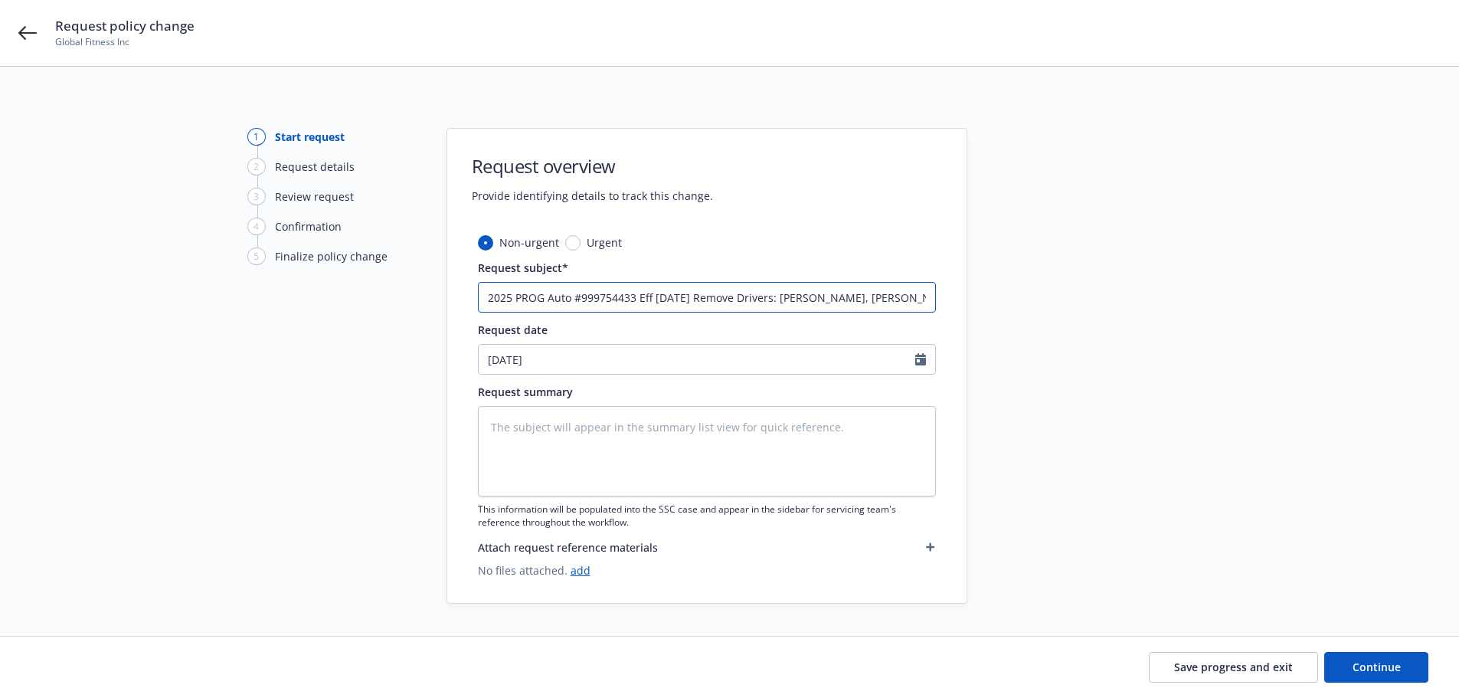
scroll to position [0, 123]
type input "2025 PROG Auto #999754433 Eff [DATE] Remove Drivers: [PERSON_NAME], [PERSON_NAM…"
click at [663, 441] on textarea at bounding box center [707, 451] width 458 height 90
paste textarea "2025 PROG Auto #999754433 Eff [DATE] Remove Drivers: [PERSON_NAME], [PERSON_NAM…"
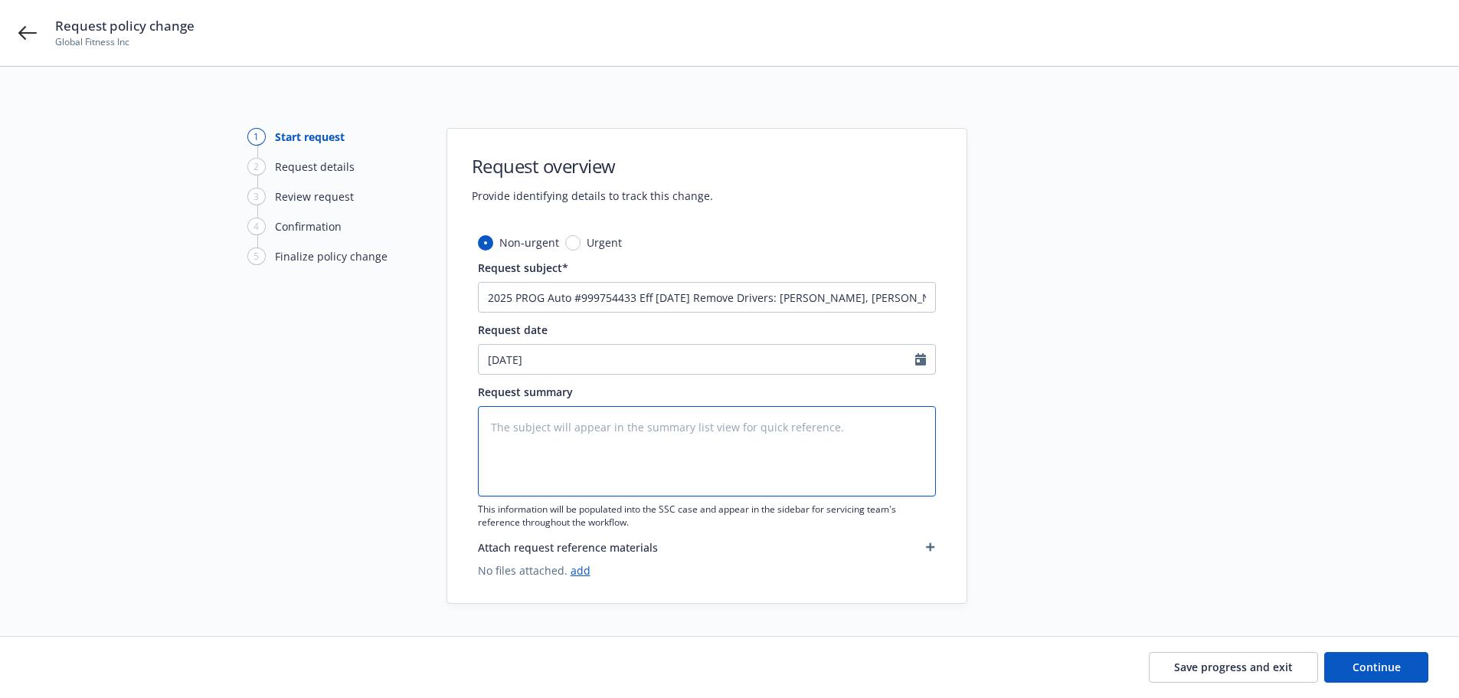
type textarea "x"
type textarea "2025 PROG Auto #999754433 Eff [DATE] Remove Drivers: [PERSON_NAME], [PERSON_NAM…"
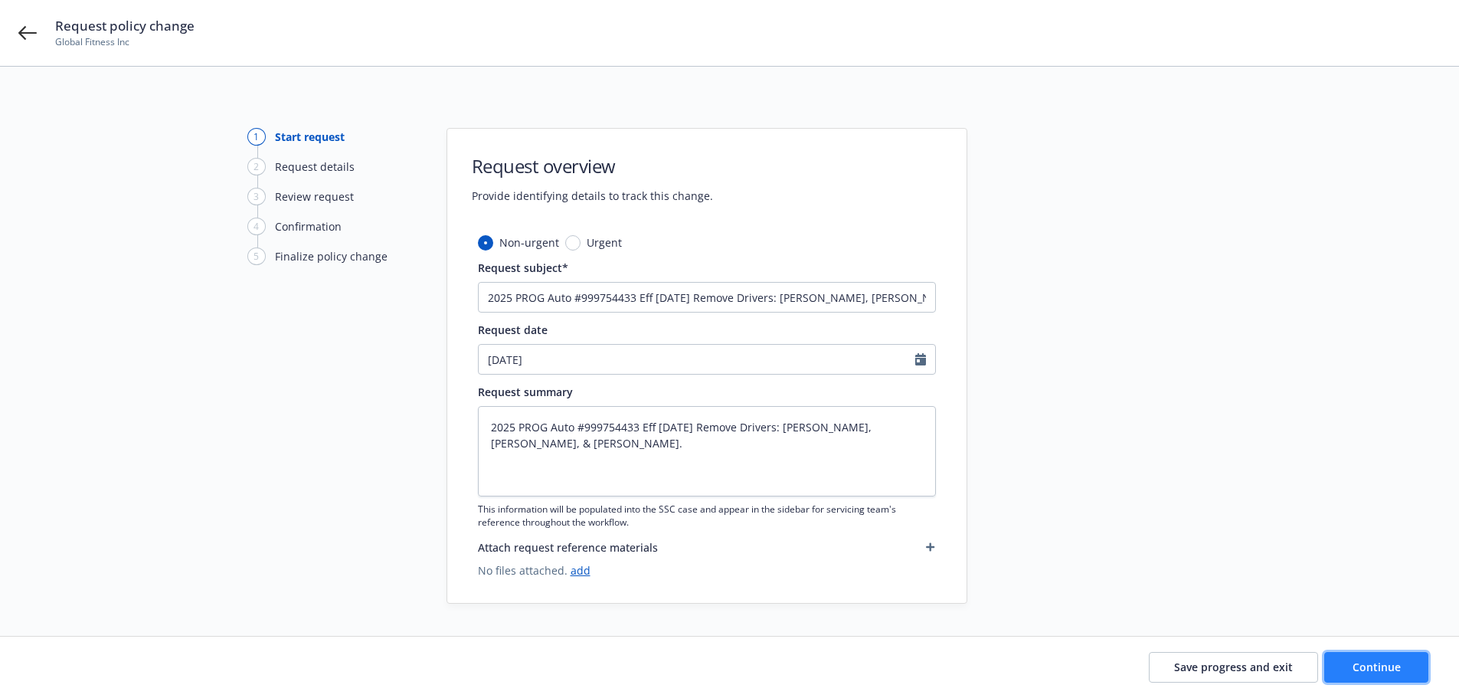
click at [1387, 658] on button "Continue" at bounding box center [1377, 667] width 104 height 31
type textarea "x"
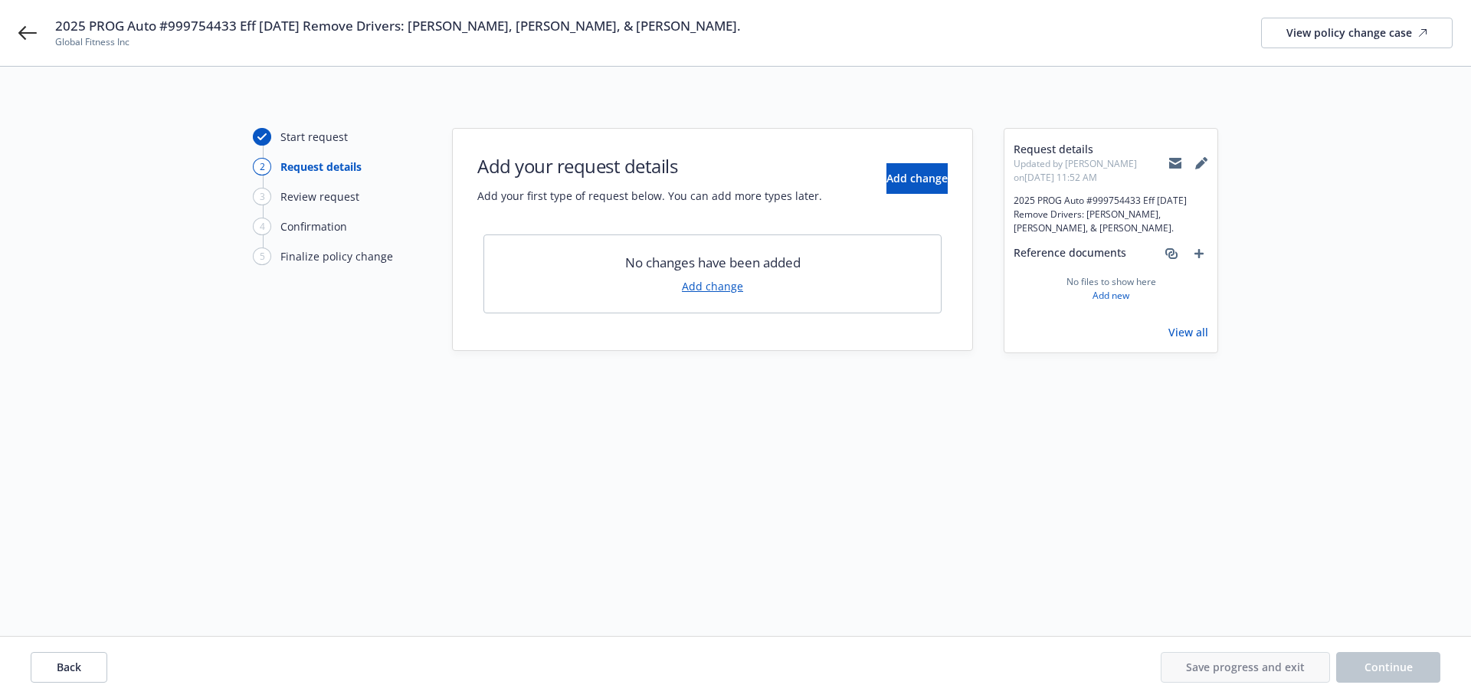
click at [710, 286] on link "Add change" at bounding box center [712, 286] width 61 height 16
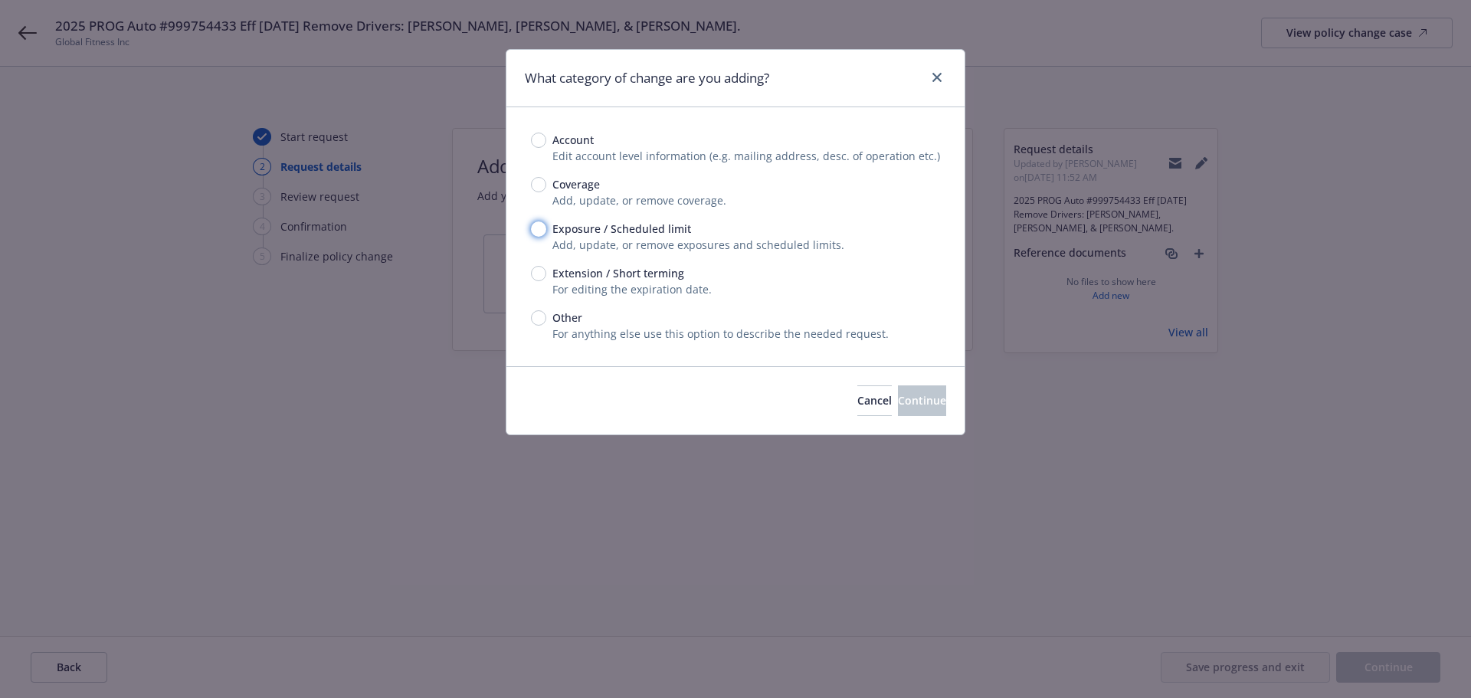
click at [538, 231] on input "Exposure / Scheduled limit" at bounding box center [538, 228] width 15 height 15
radio input "true"
click at [907, 400] on span "Continue" at bounding box center [922, 400] width 48 height 15
type textarea "x"
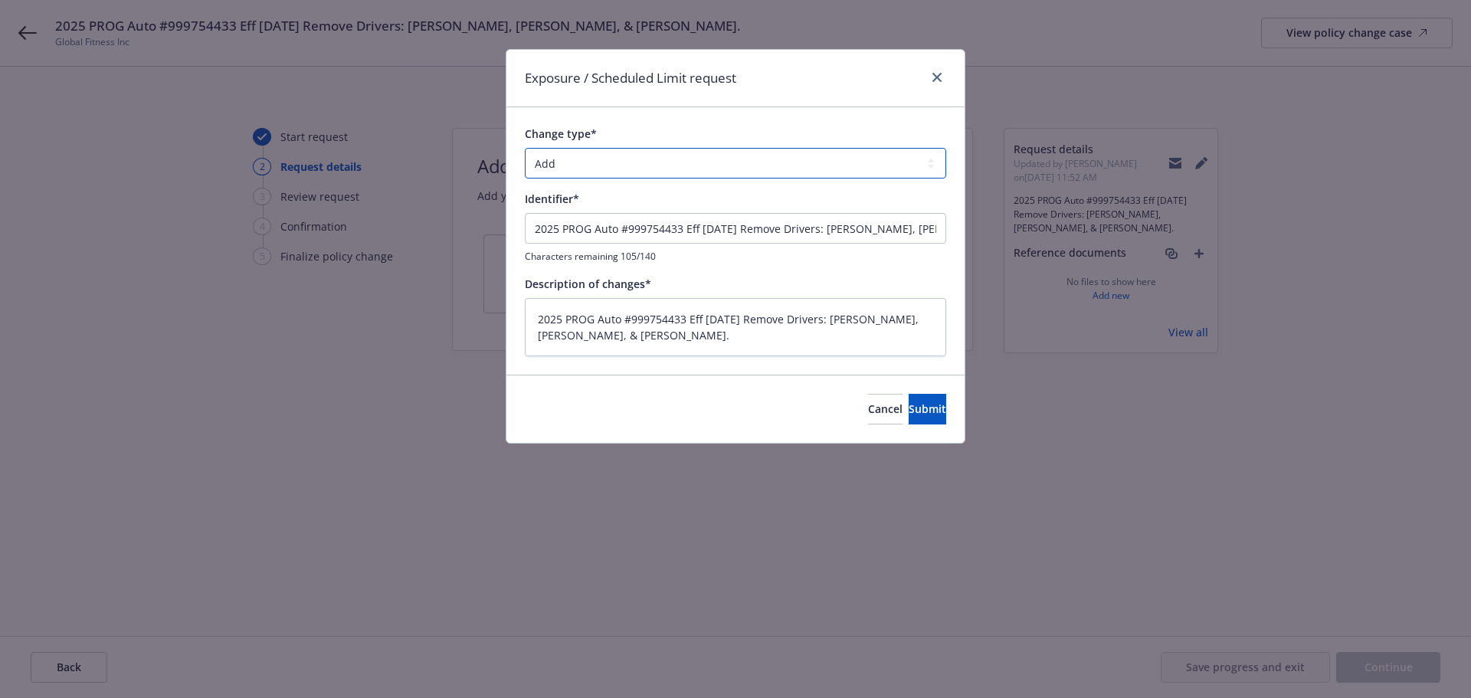
click at [690, 168] on select "Add Audit Change Remove" at bounding box center [735, 163] width 421 height 31
select select "REMOVE"
click at [525, 148] on select "Add Audit Change Remove" at bounding box center [735, 163] width 421 height 31
click at [909, 421] on button "Submit" at bounding box center [928, 409] width 38 height 31
type textarea "x"
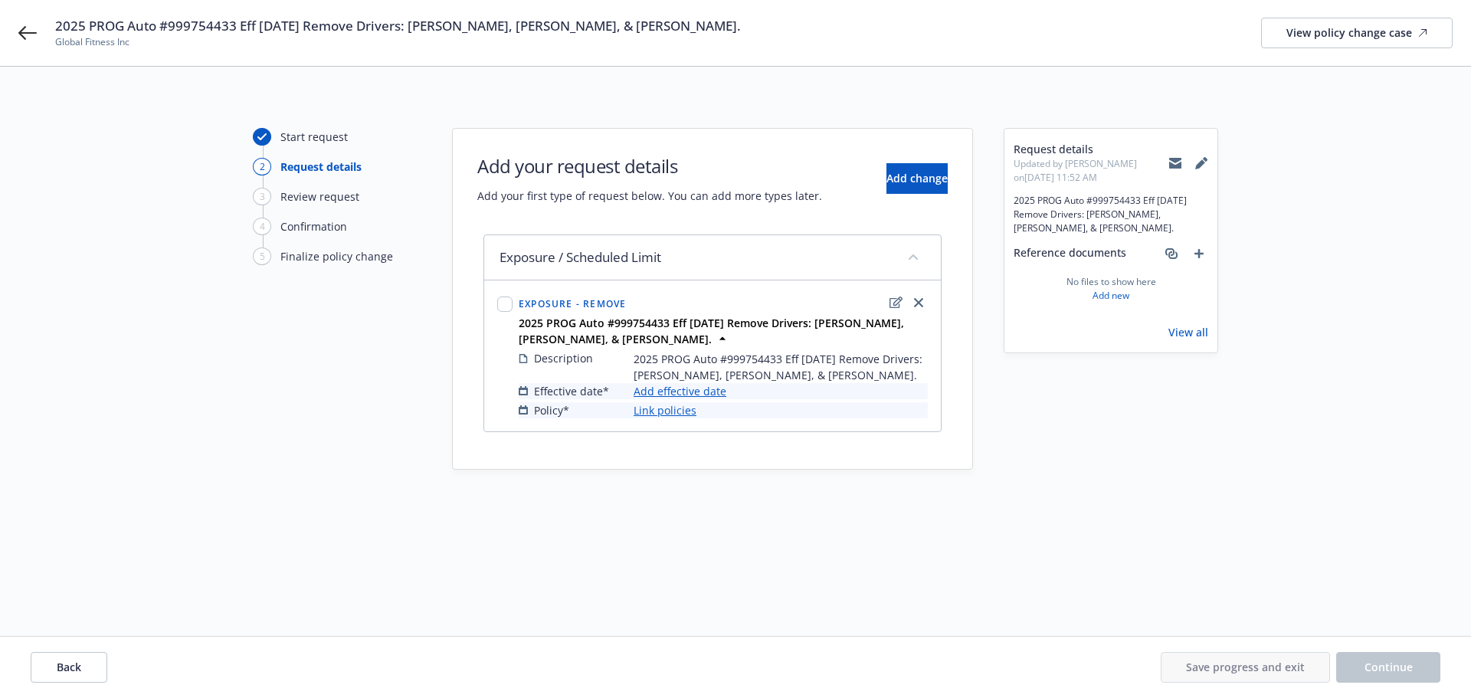
click at [686, 399] on link "Add effective date" at bounding box center [680, 391] width 93 height 16
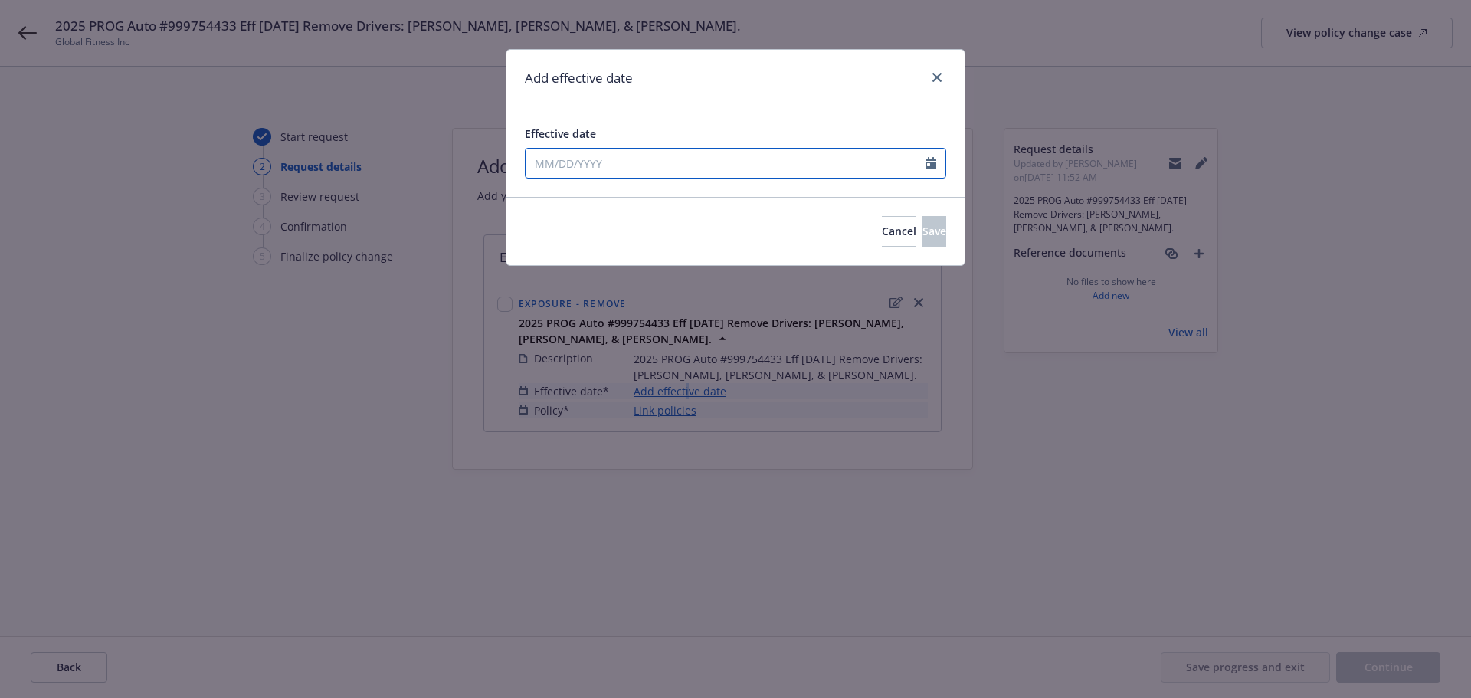
select select "9"
click at [612, 166] on input "Effective date" at bounding box center [726, 163] width 400 height 29
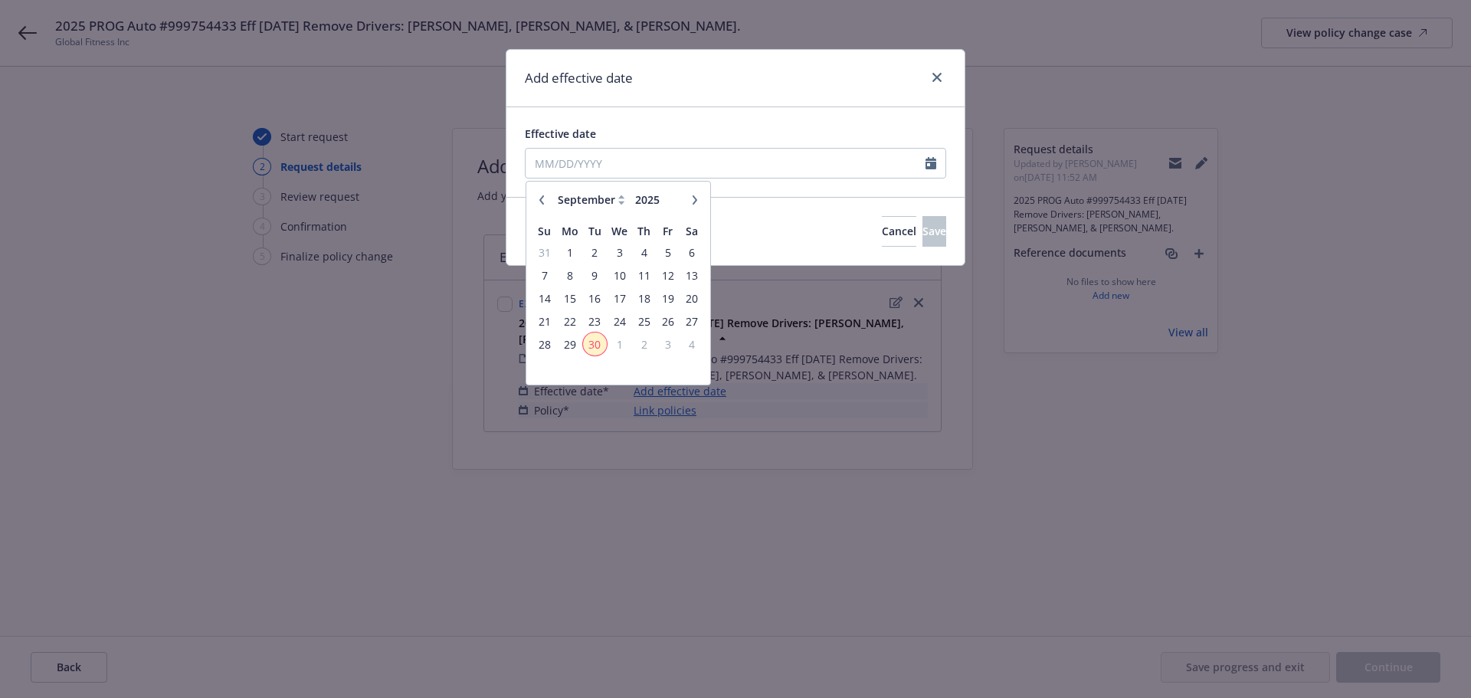
click at [596, 340] on span "30" at bounding box center [595, 344] width 21 height 19
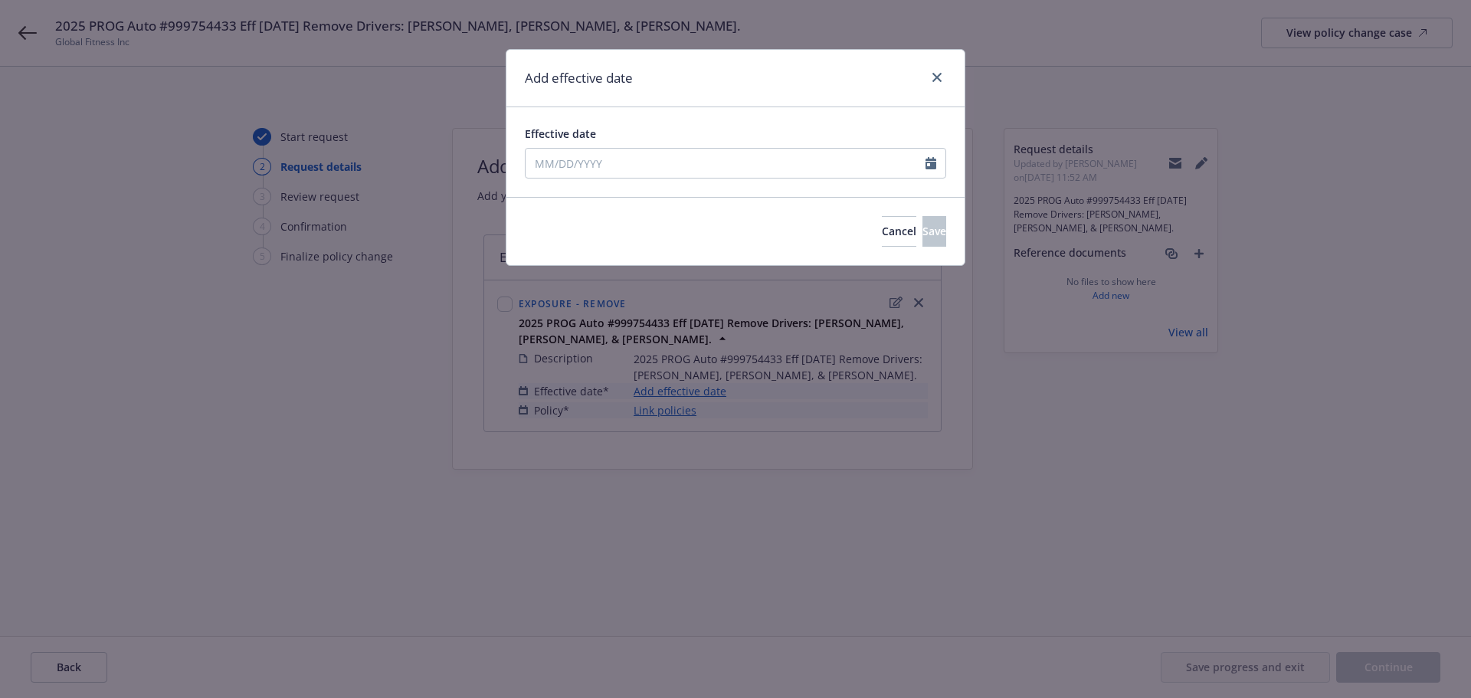
type input "[DATE]"
click at [922, 223] on button "Save" at bounding box center [934, 231] width 24 height 31
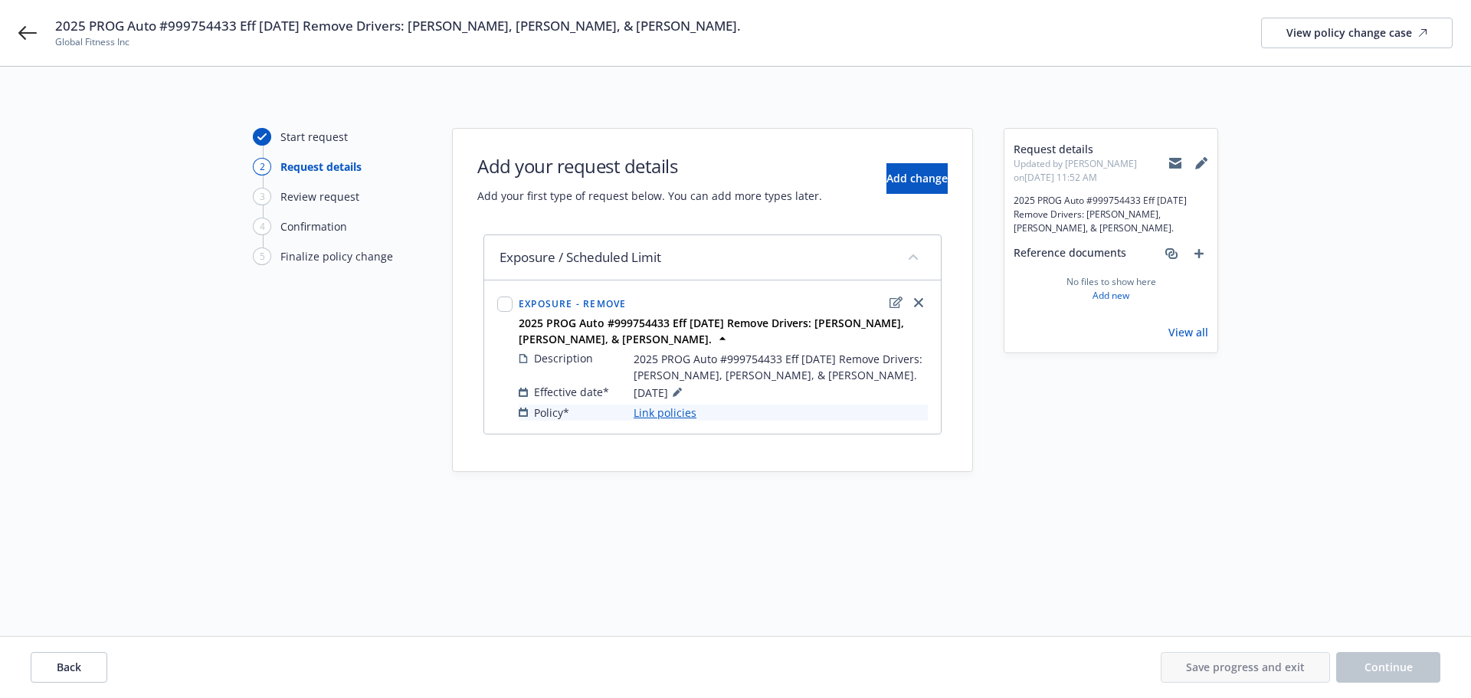
click at [672, 424] on div "Description 2025 PROG Auto #999754433 Eff [DATE] Remove Drivers: [PERSON_NAME],…" at bounding box center [723, 385] width 415 height 77
click at [672, 421] on link "Link policies" at bounding box center [665, 413] width 63 height 16
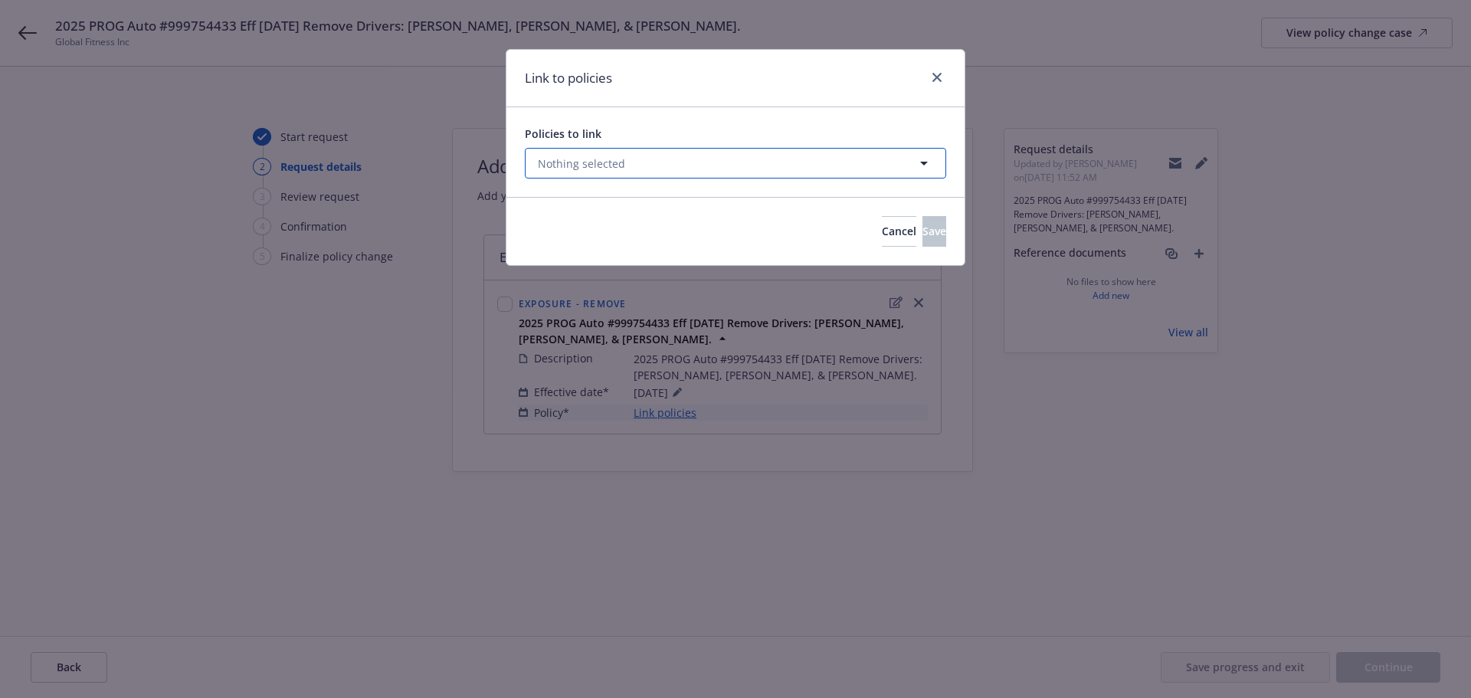
click at [695, 163] on button "Nothing selected" at bounding box center [735, 163] width 421 height 31
select select "ACTIVE"
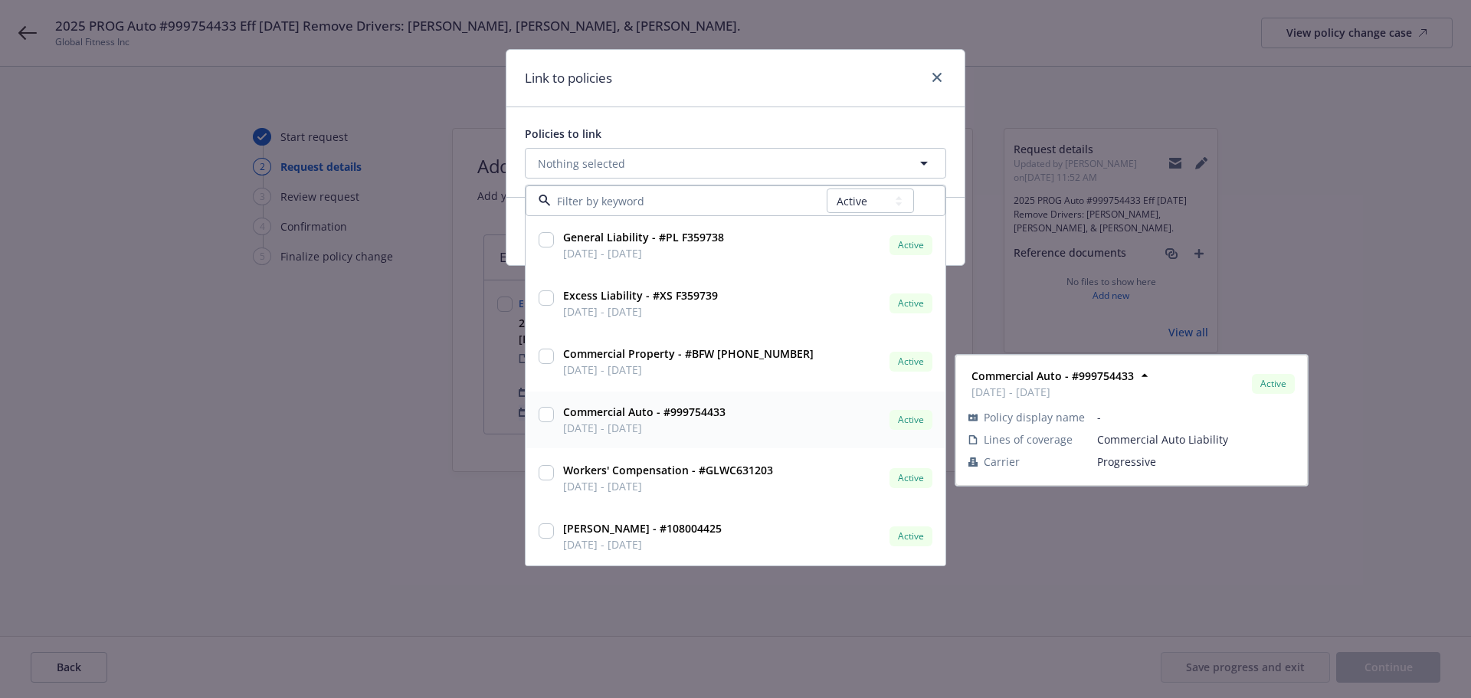
click at [545, 414] on input "checkbox" at bounding box center [546, 414] width 15 height 15
checkbox input "true"
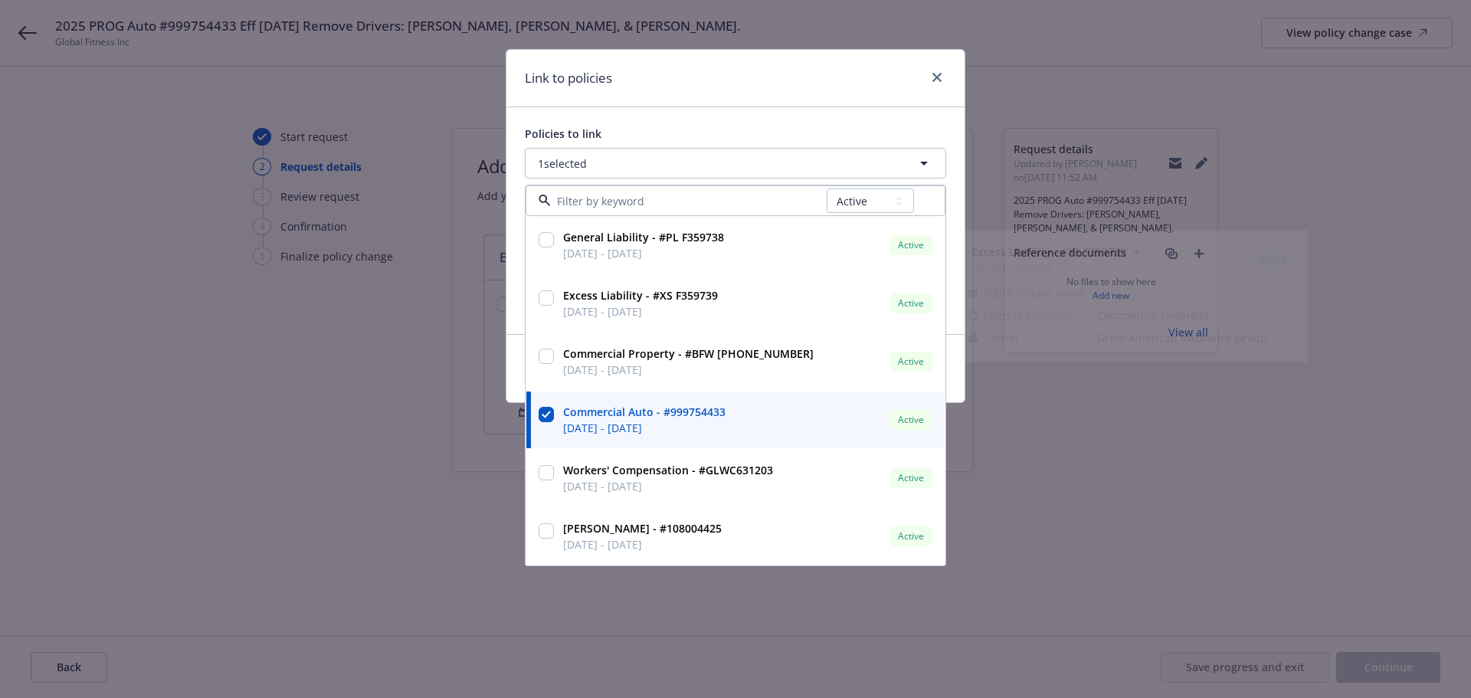
click at [775, 77] on div "Link to policies" at bounding box center [735, 78] width 458 height 57
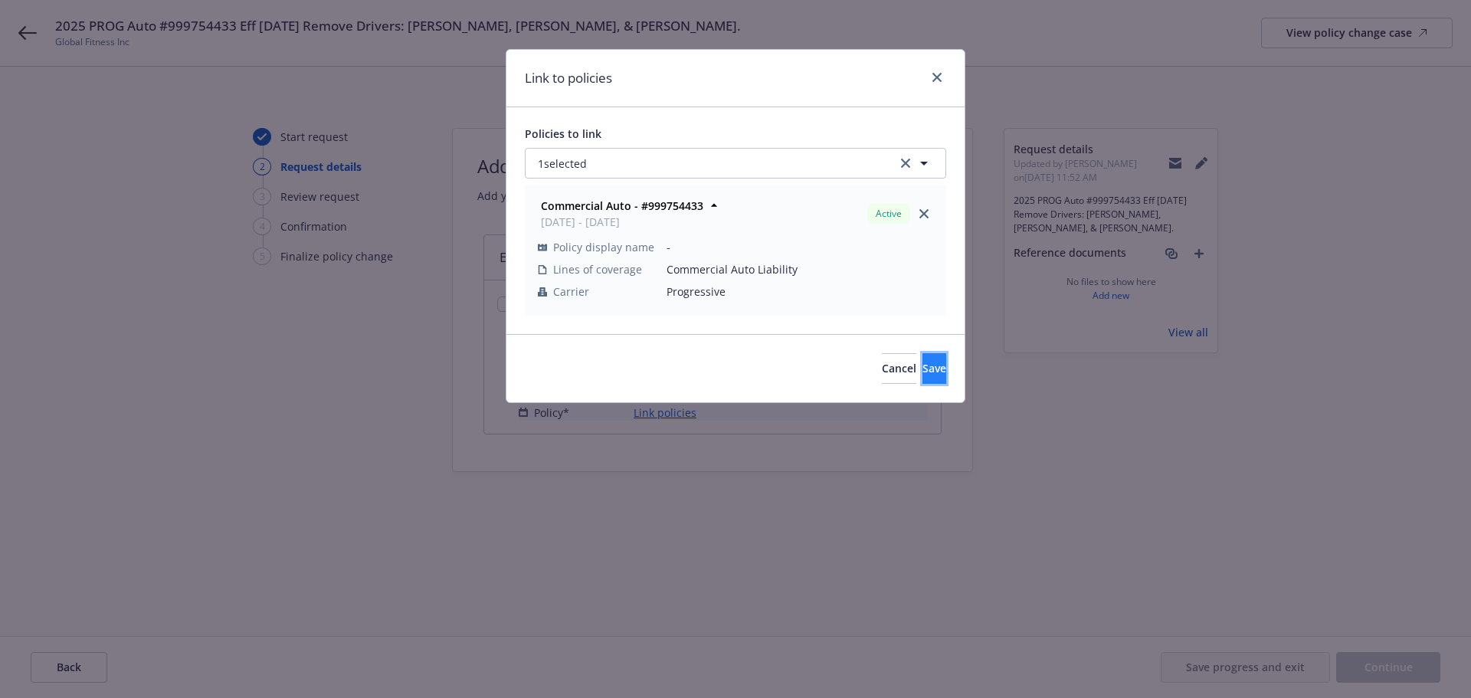
click at [922, 368] on span "Save" at bounding box center [934, 368] width 24 height 15
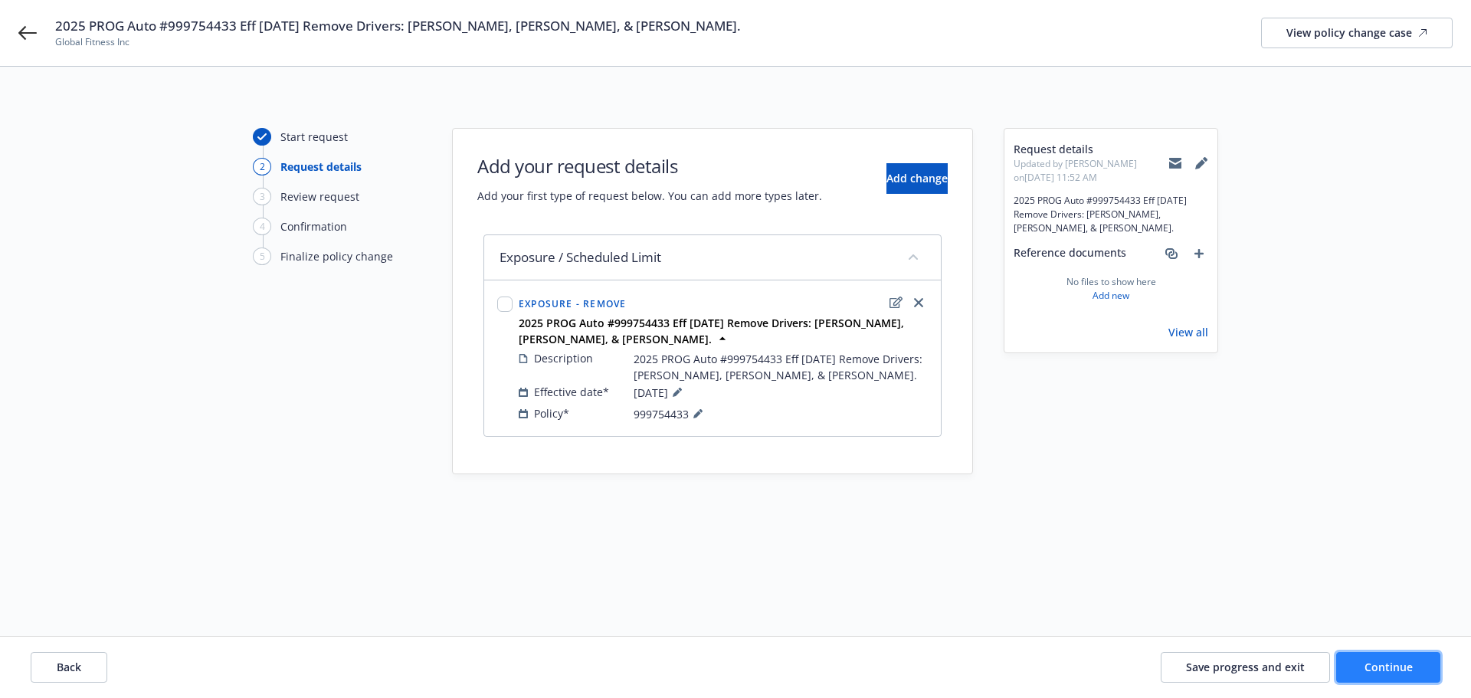
click at [1383, 676] on button "Continue" at bounding box center [1388, 667] width 104 height 31
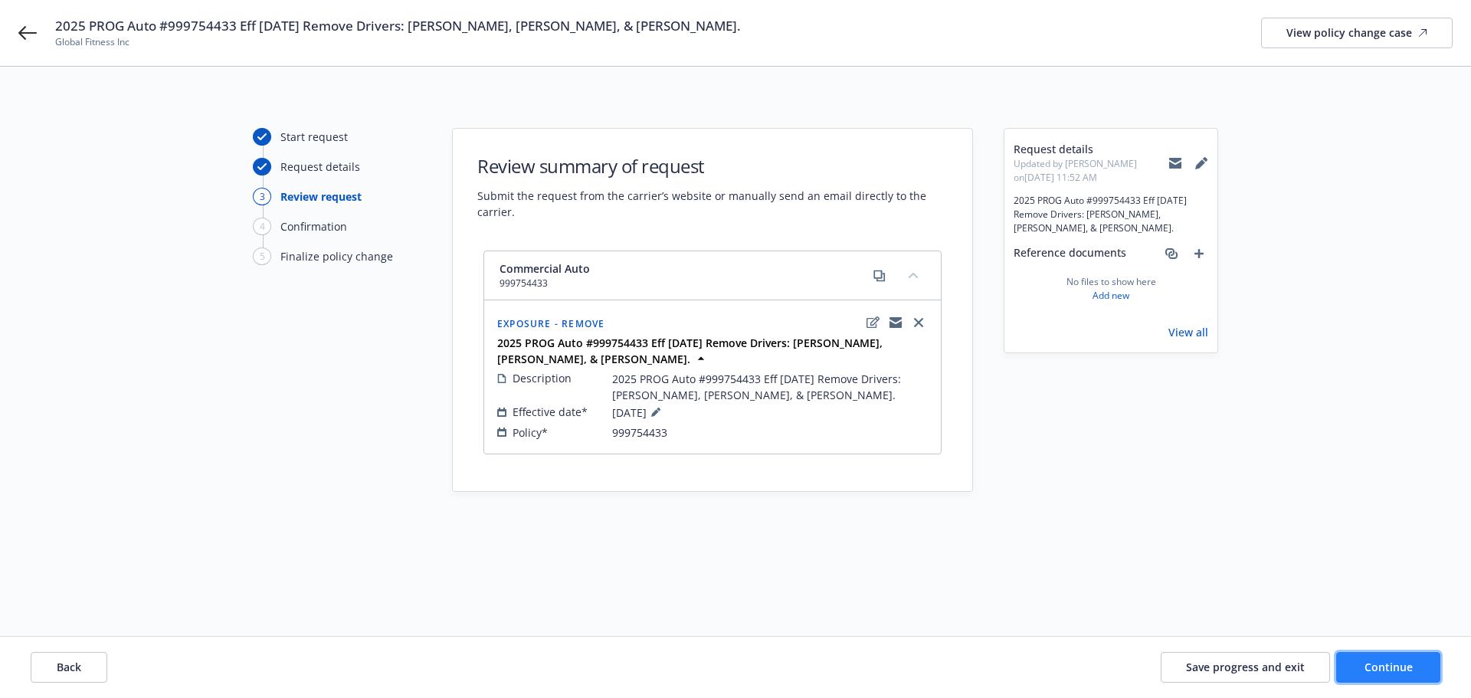
click at [1381, 661] on span "Continue" at bounding box center [1388, 667] width 48 height 15
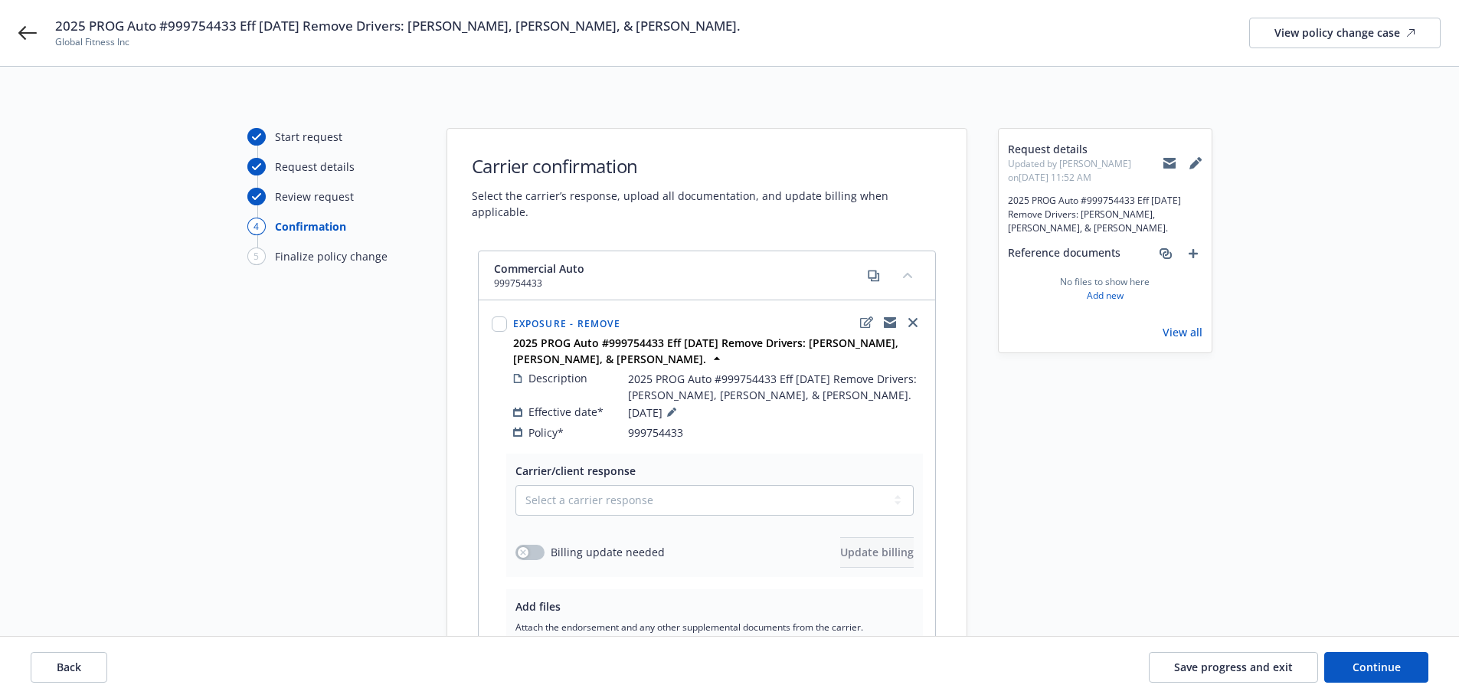
click at [1170, 162] on icon at bounding box center [1170, 160] width 12 height 5
click at [1275, 34] on link "View policy change case" at bounding box center [1346, 33] width 192 height 31
click at [1197, 254] on link "add" at bounding box center [1193, 253] width 18 height 18
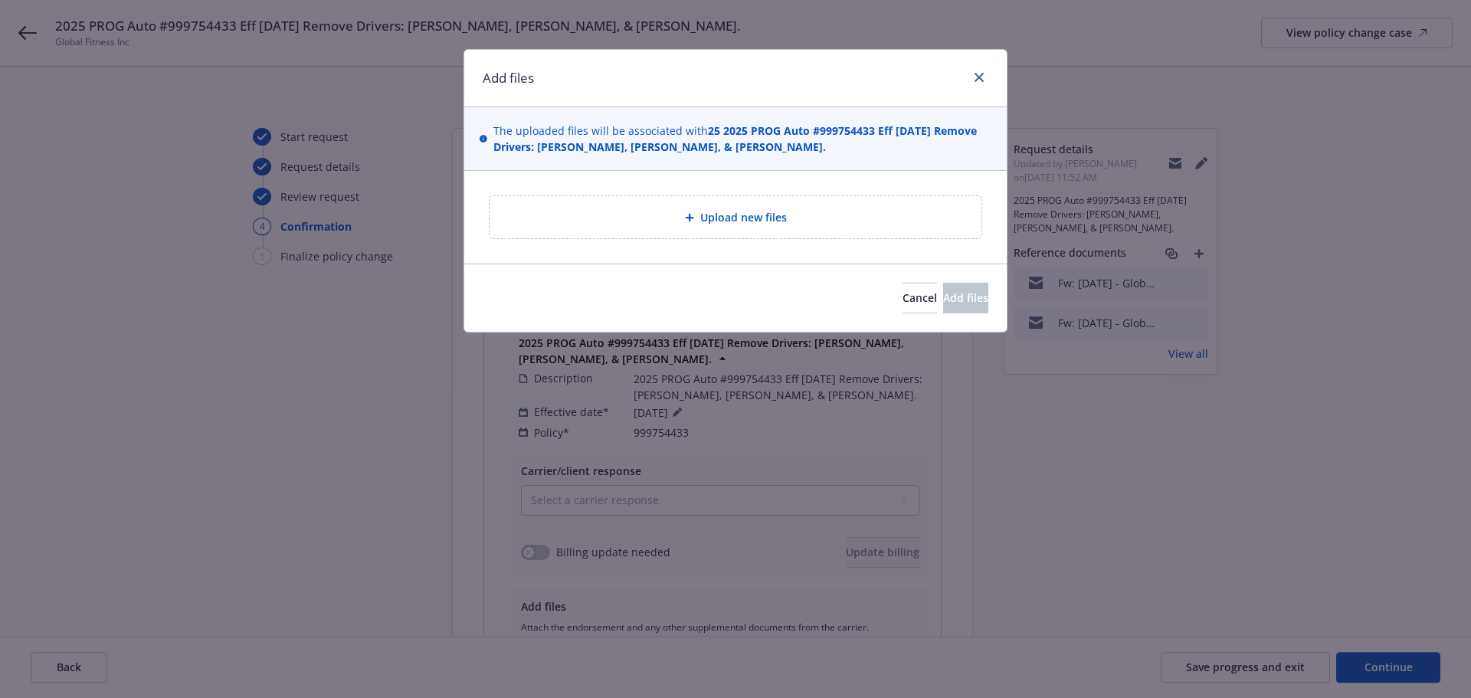
click at [627, 198] on div "Upload new files" at bounding box center [736, 217] width 492 height 42
type textarea "x"
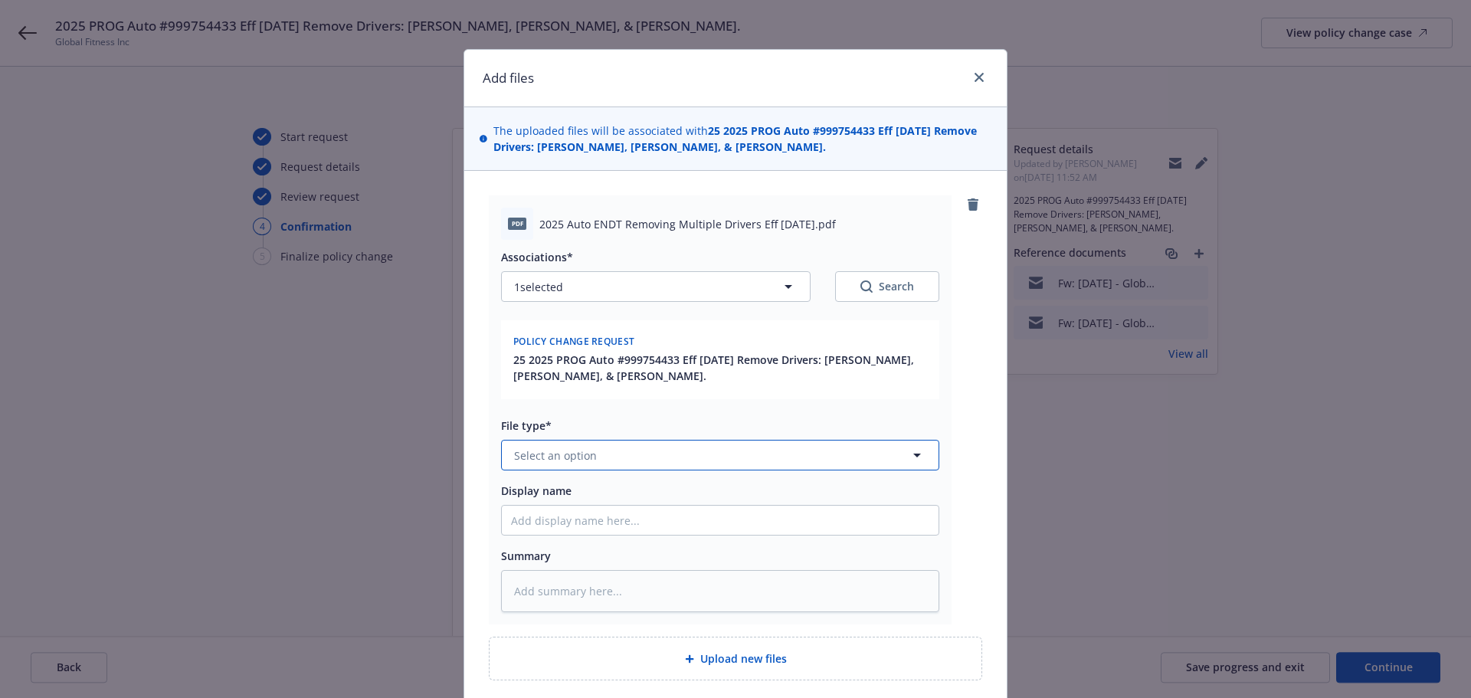
click at [615, 443] on button "Select an option" at bounding box center [720, 455] width 438 height 31
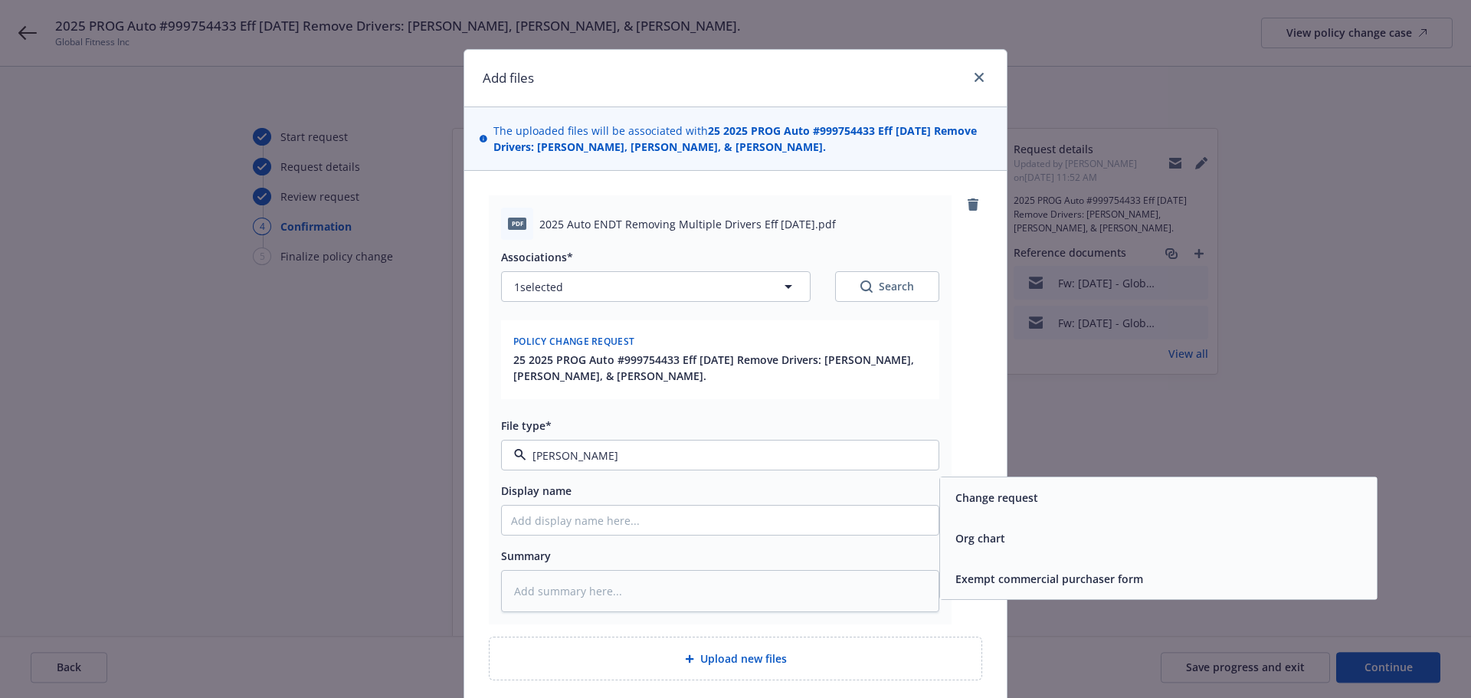
type input "change"
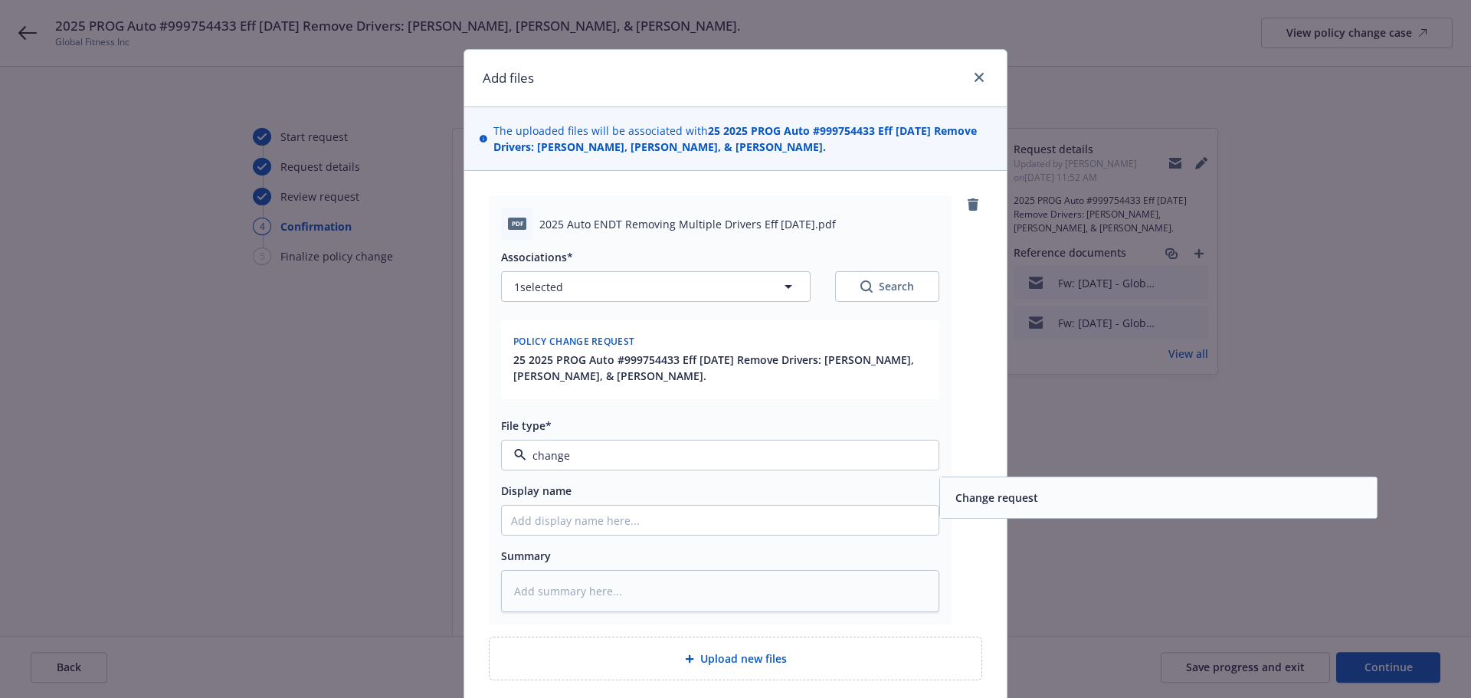
click at [977, 498] on span "Change request" at bounding box center [996, 498] width 83 height 16
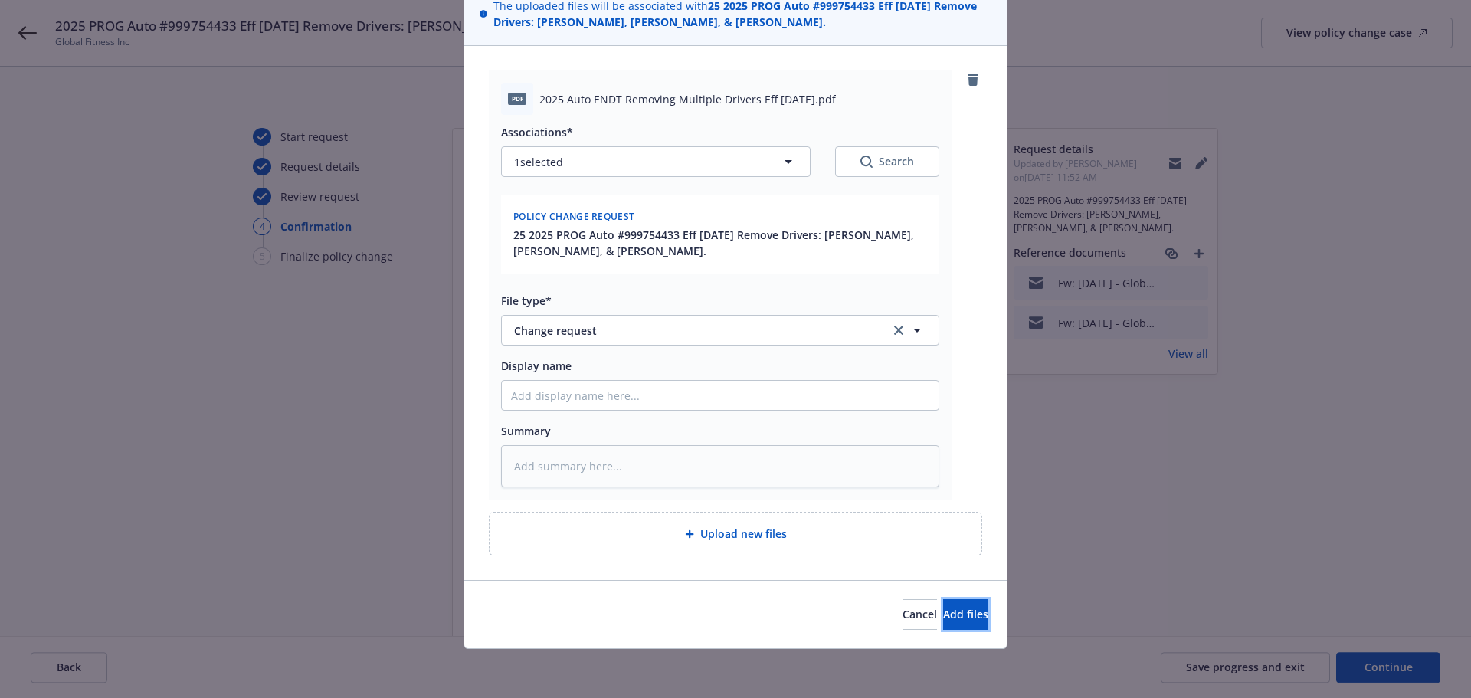
drag, startPoint x: 955, startPoint y: 623, endPoint x: 886, endPoint y: 594, distance: 74.8
click at [954, 622] on button "Add files" at bounding box center [965, 614] width 45 height 31
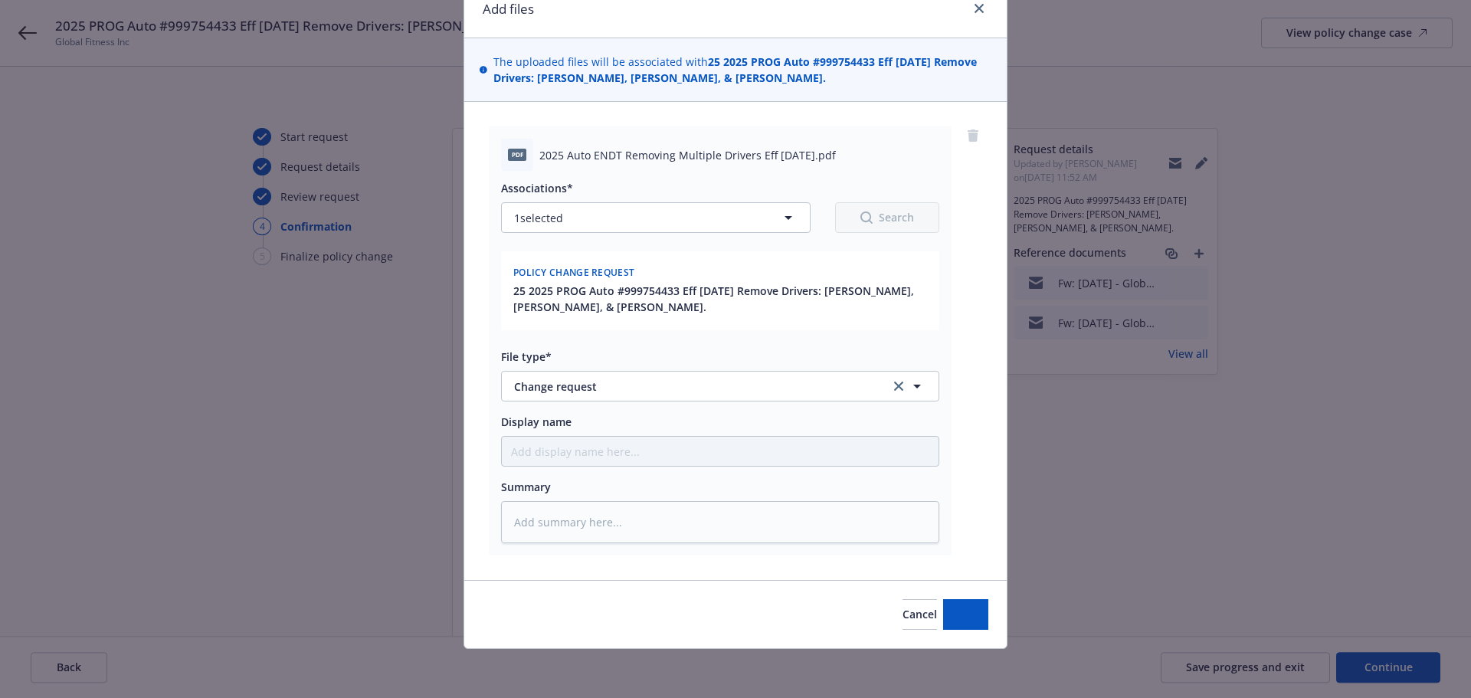
scroll to position [69, 0]
type textarea "x"
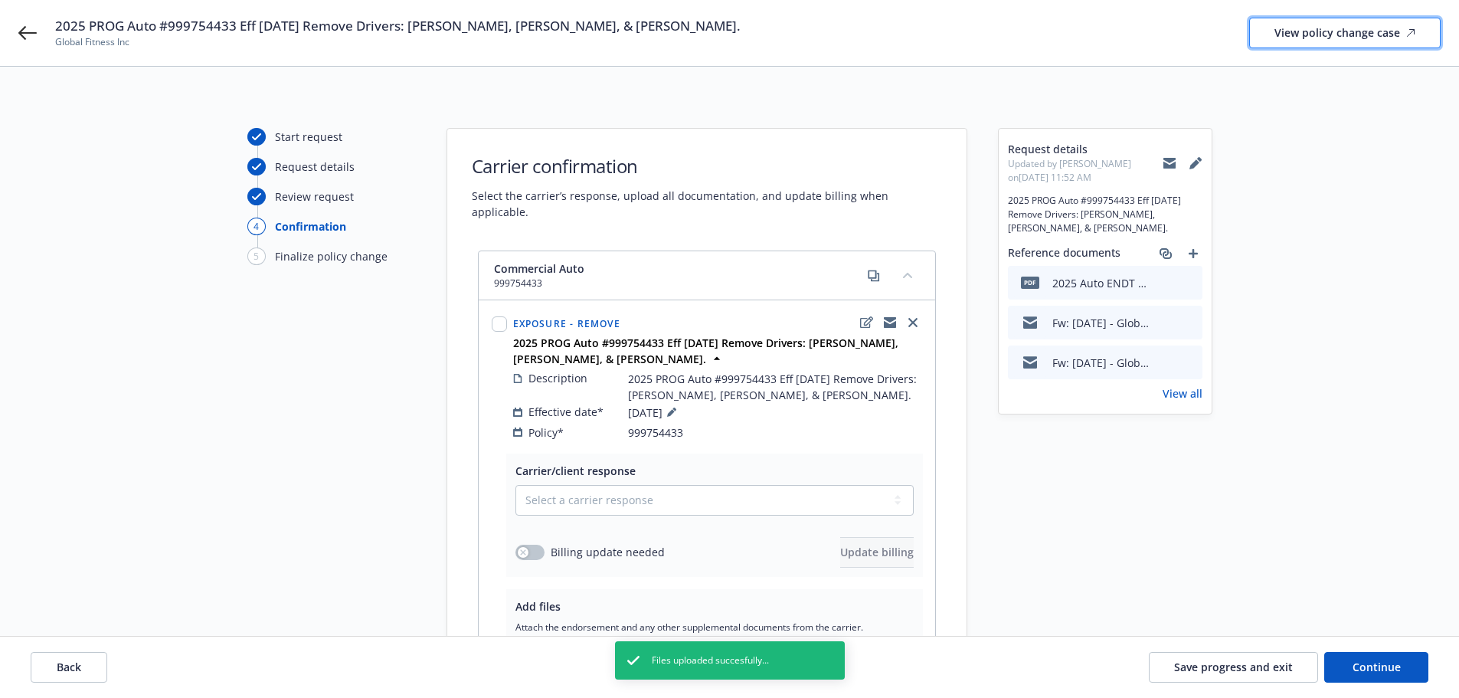
click at [1371, 42] on div "View policy change case" at bounding box center [1345, 32] width 141 height 29
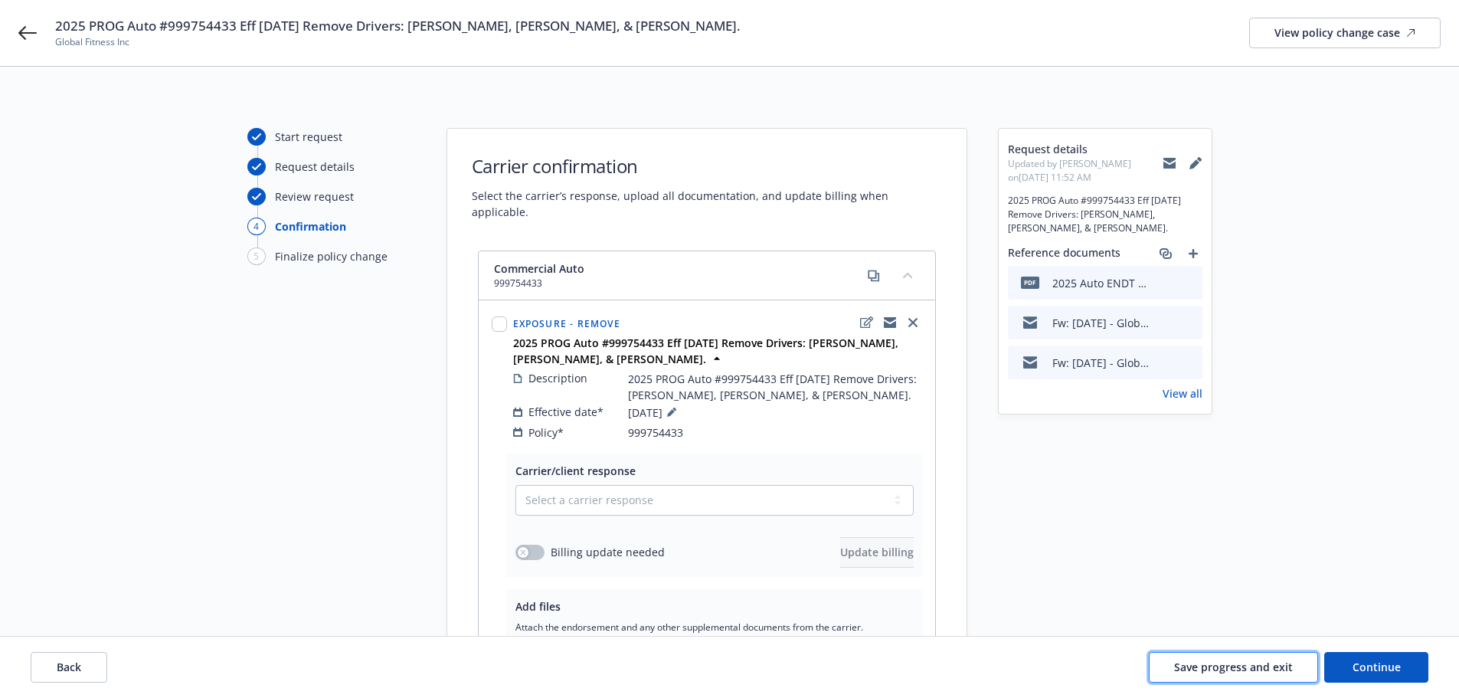
click at [1233, 663] on span "Save progress and exit" at bounding box center [1233, 667] width 119 height 15
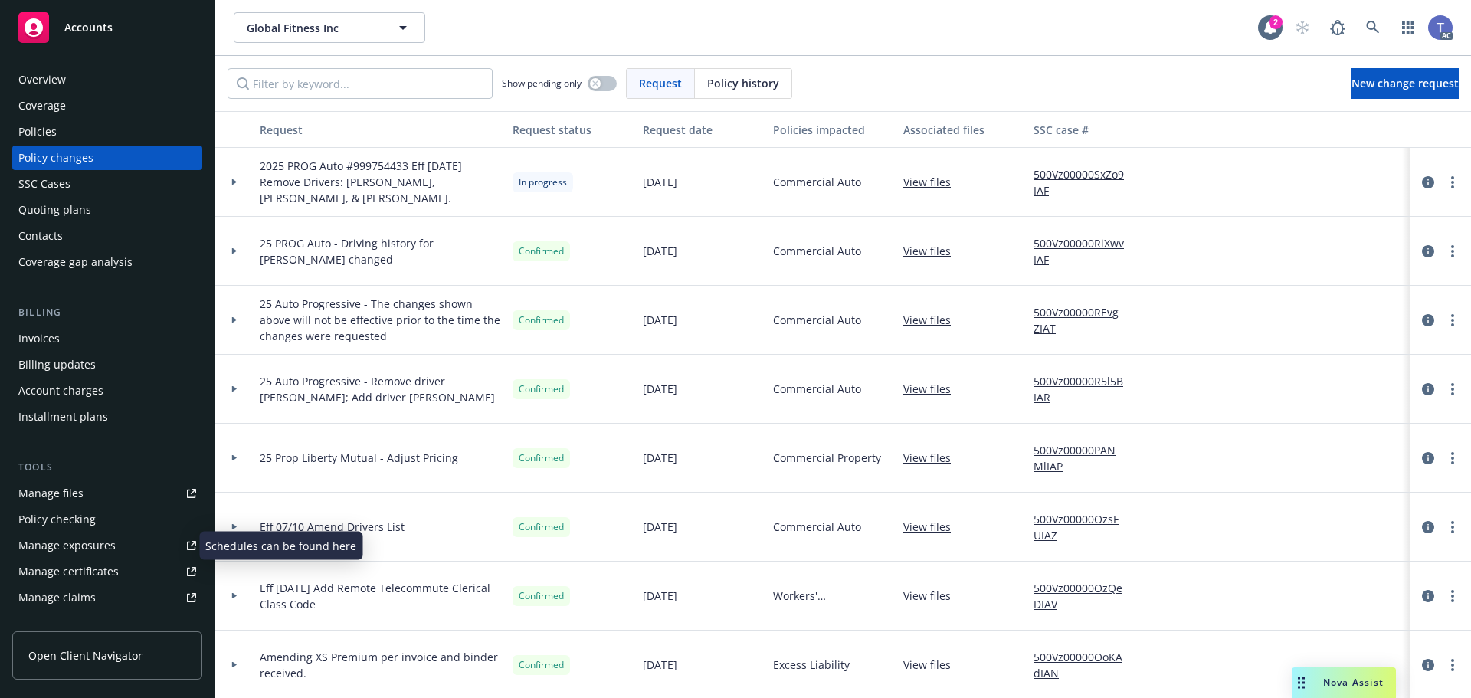
click at [80, 550] on div "Manage exposures" at bounding box center [66, 545] width 97 height 25
click at [707, 41] on div "Global Fitness Inc Global Fitness Inc" at bounding box center [746, 27] width 1024 height 31
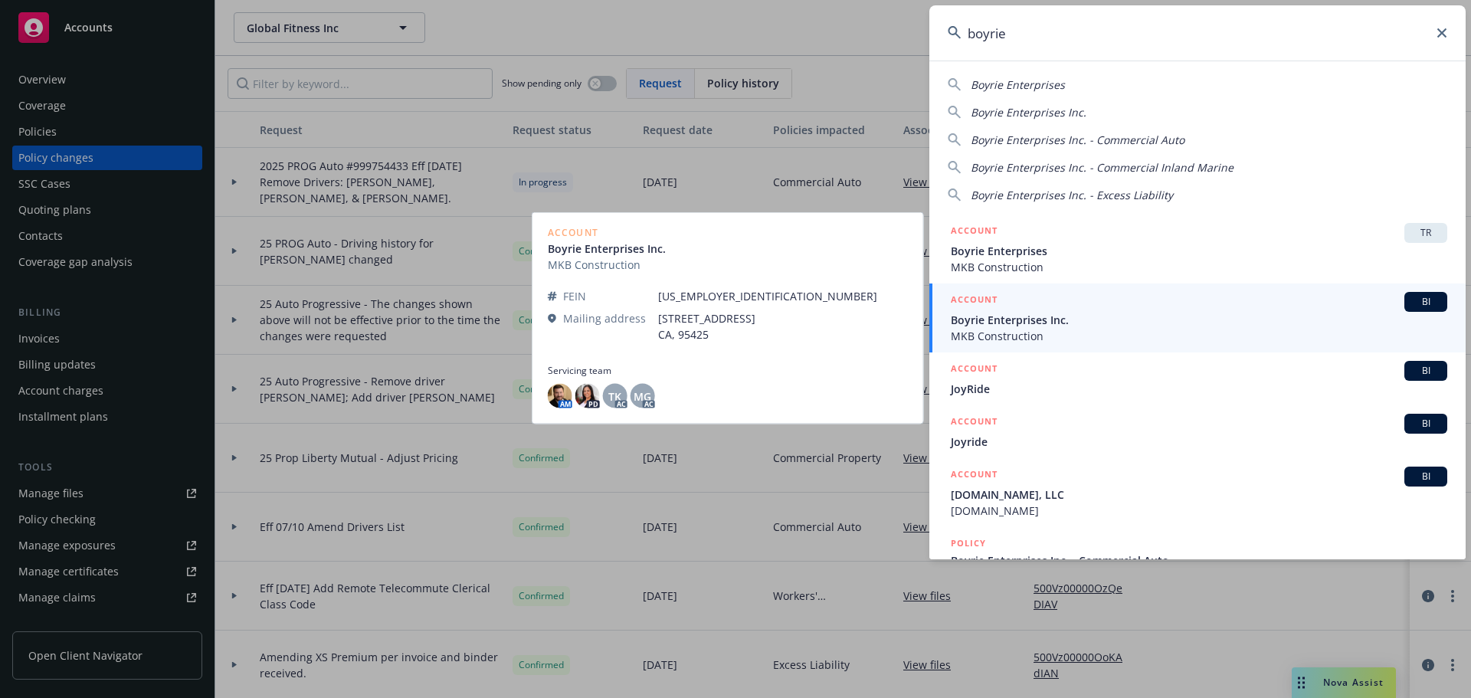
type input "boyrie"
click at [1077, 326] on span "Boyrie Enterprises Inc." at bounding box center [1199, 320] width 496 height 16
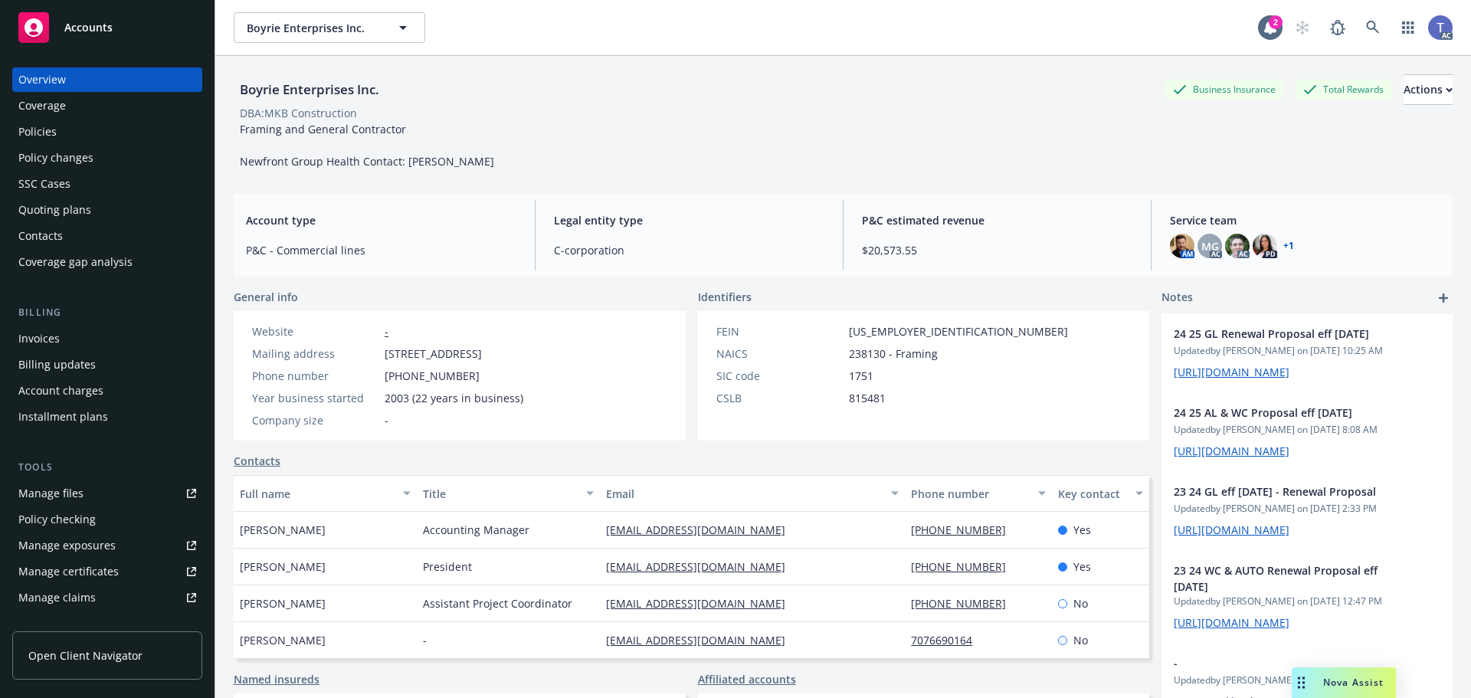
click at [62, 131] on div "Policies" at bounding box center [107, 132] width 178 height 25
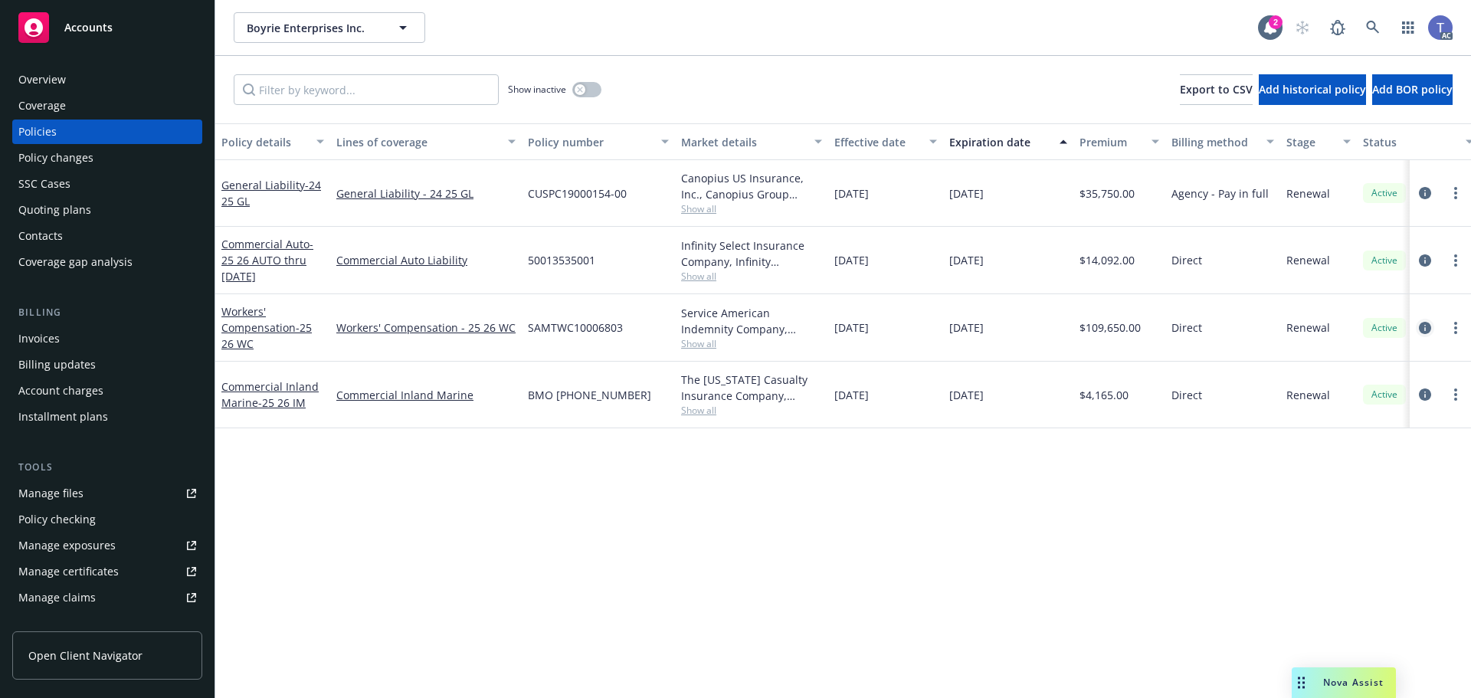
click at [1418, 326] on link "circleInformation" at bounding box center [1425, 328] width 18 height 18
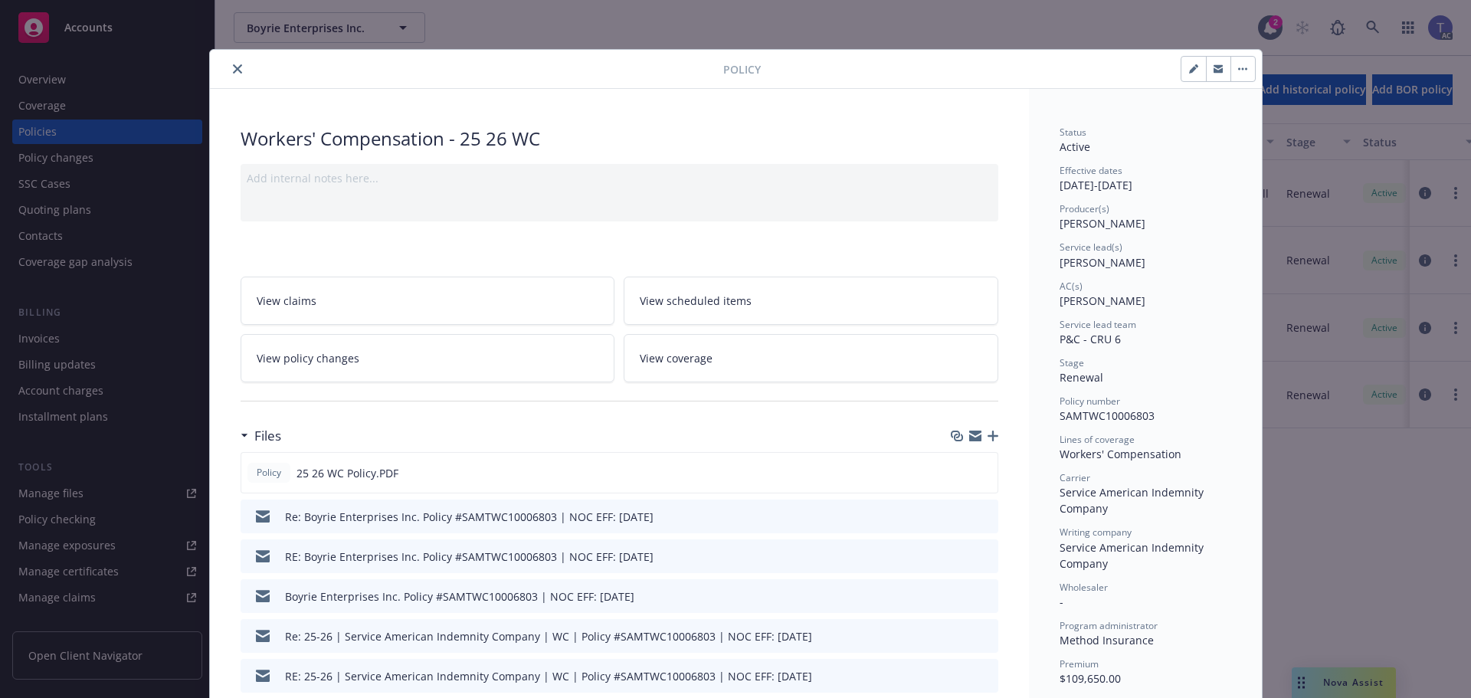
click at [991, 434] on icon "button" at bounding box center [993, 436] width 11 height 11
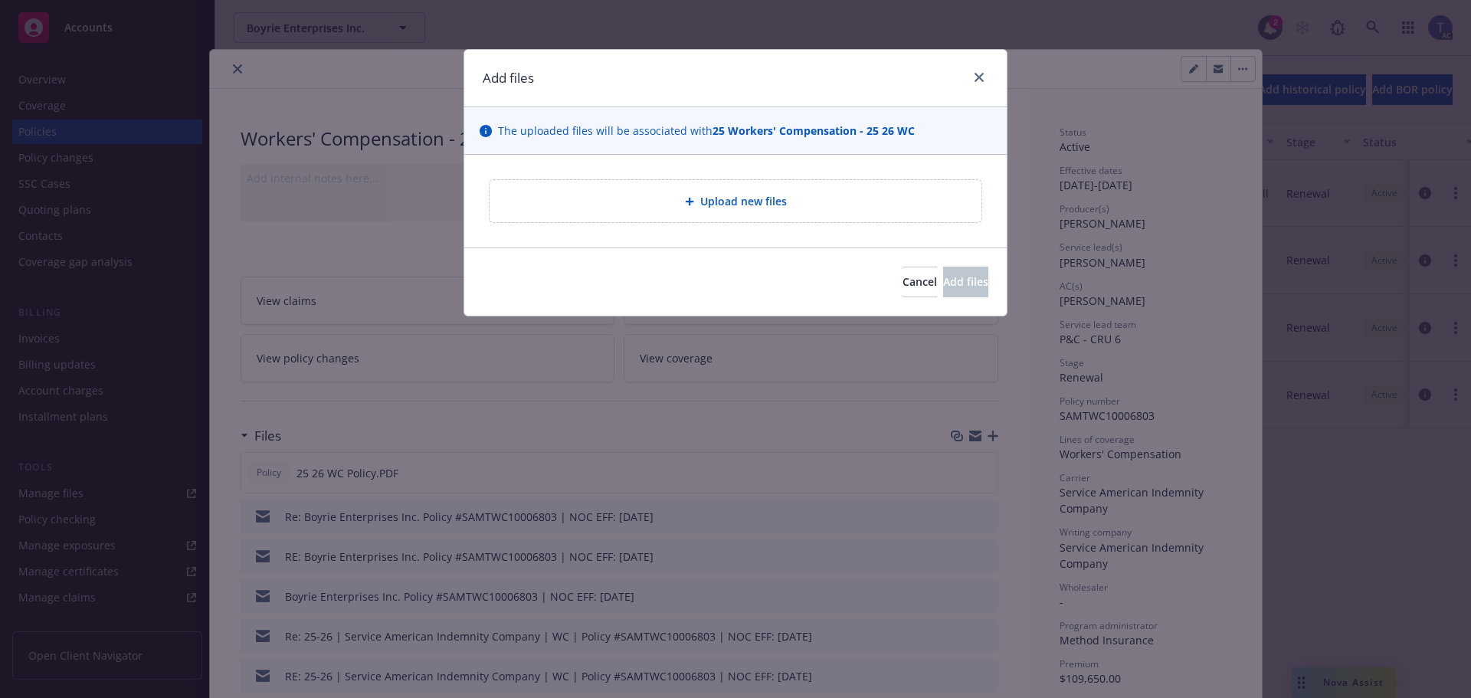
click at [781, 211] on div "Upload new files" at bounding box center [736, 201] width 492 height 42
type textarea "x"
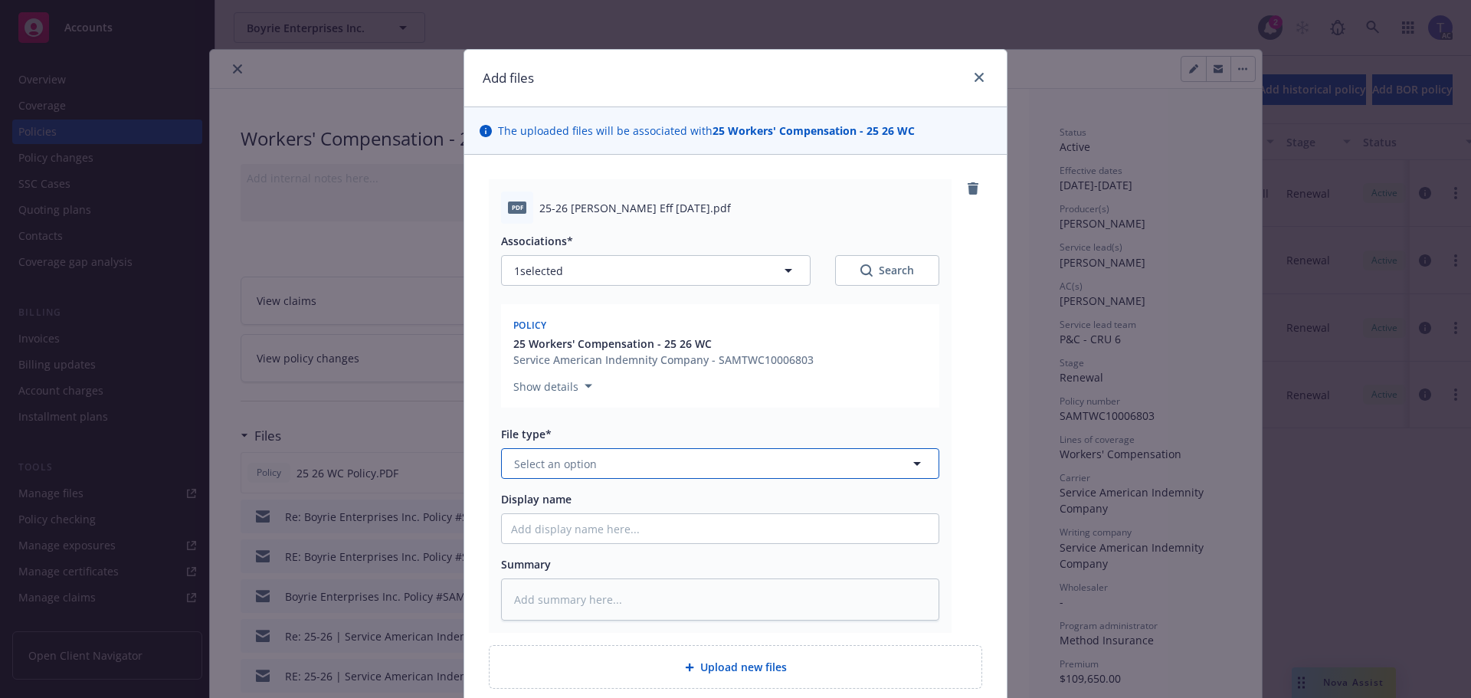
click at [653, 463] on button "Select an option" at bounding box center [720, 463] width 438 height 31
type input "reinst"
click at [604, 497] on div "Reinstatement" at bounding box center [720, 506] width 418 height 22
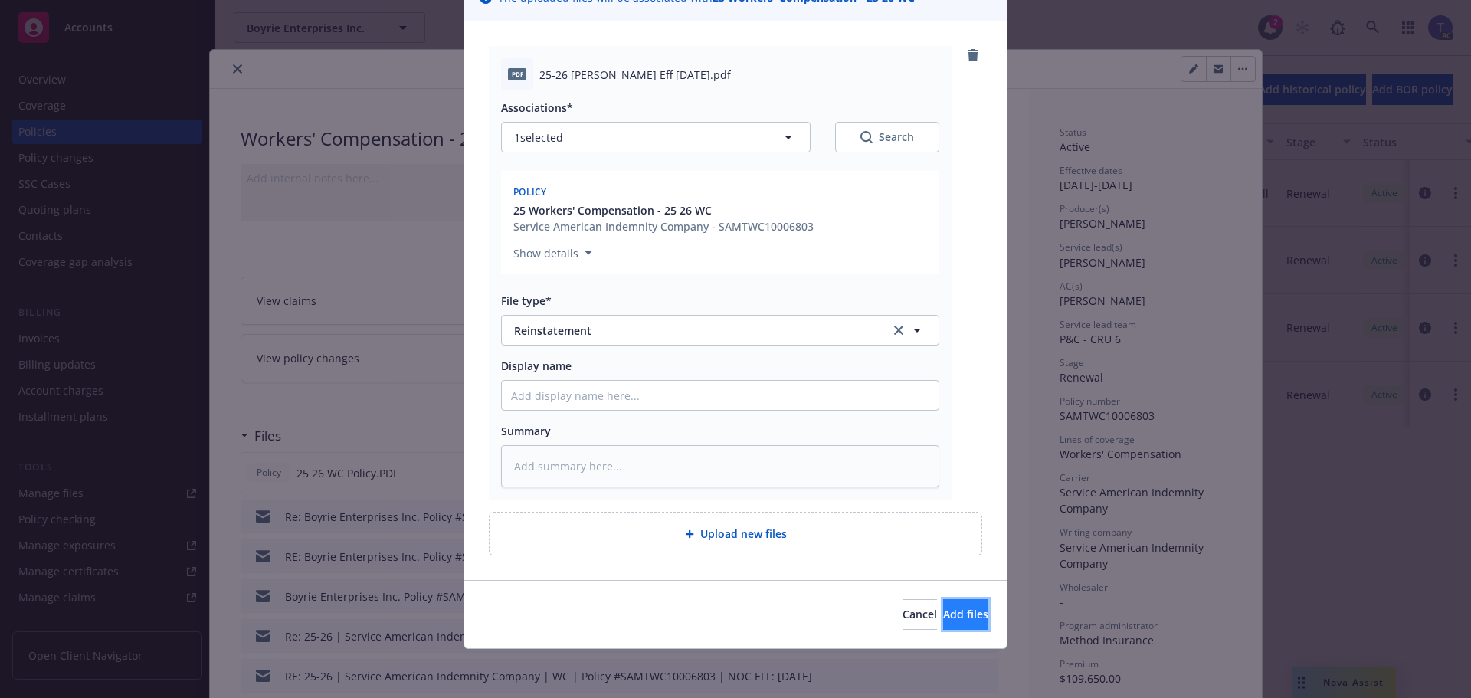
click at [954, 609] on span "Add files" at bounding box center [965, 614] width 45 height 15
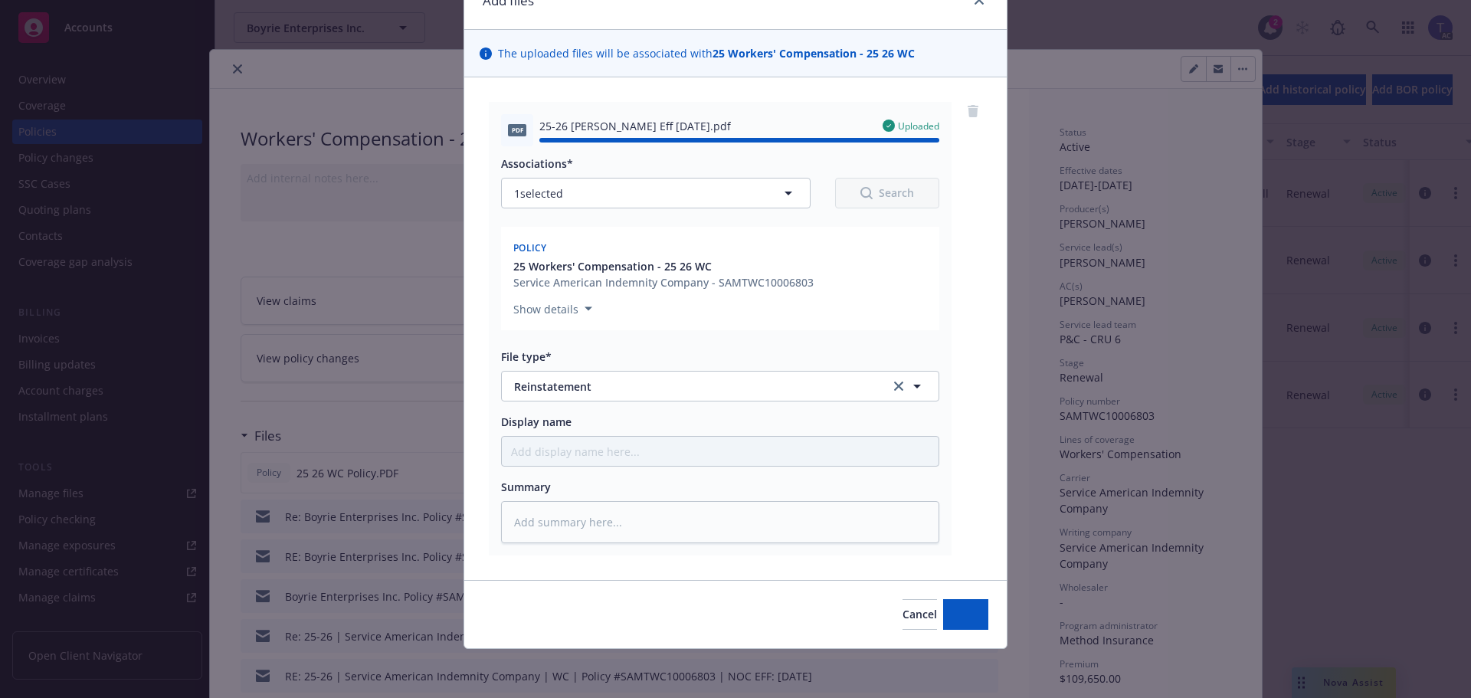
type textarea "x"
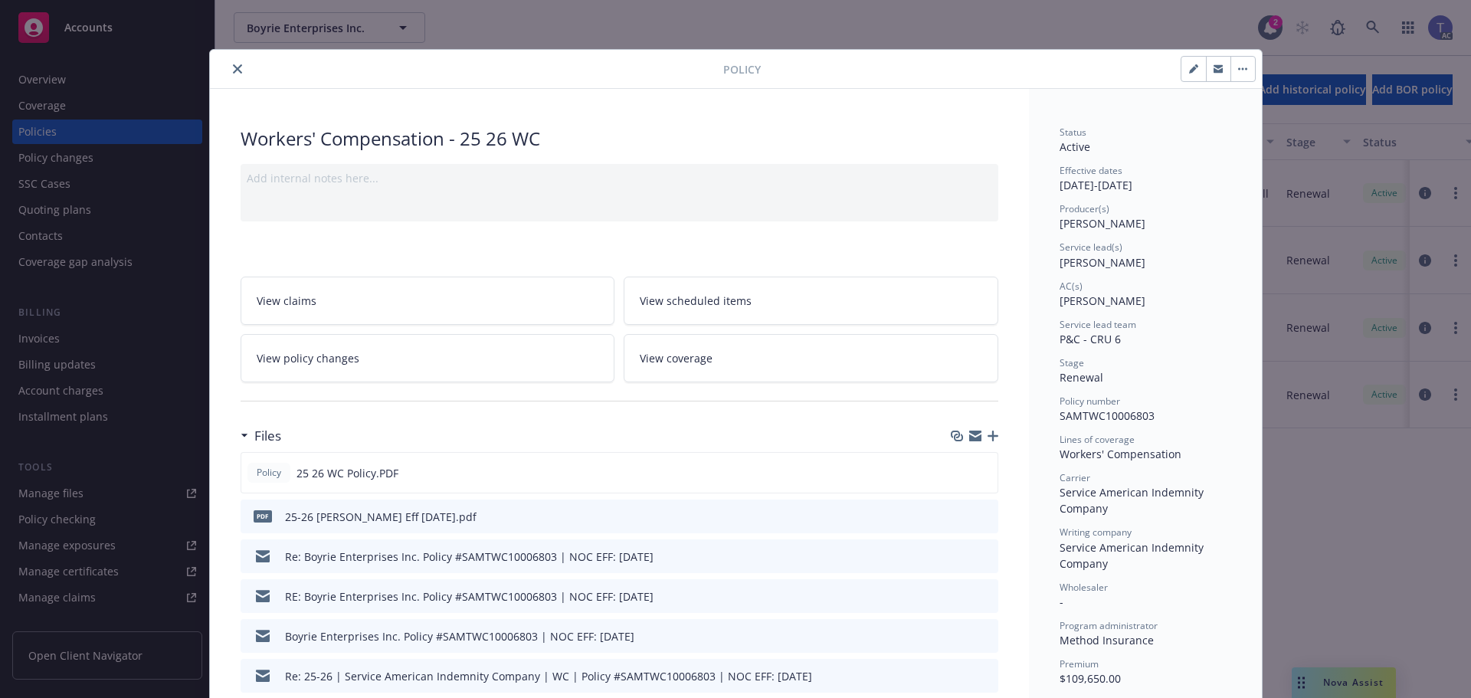
click at [991, 431] on icon "button" at bounding box center [993, 436] width 11 height 11
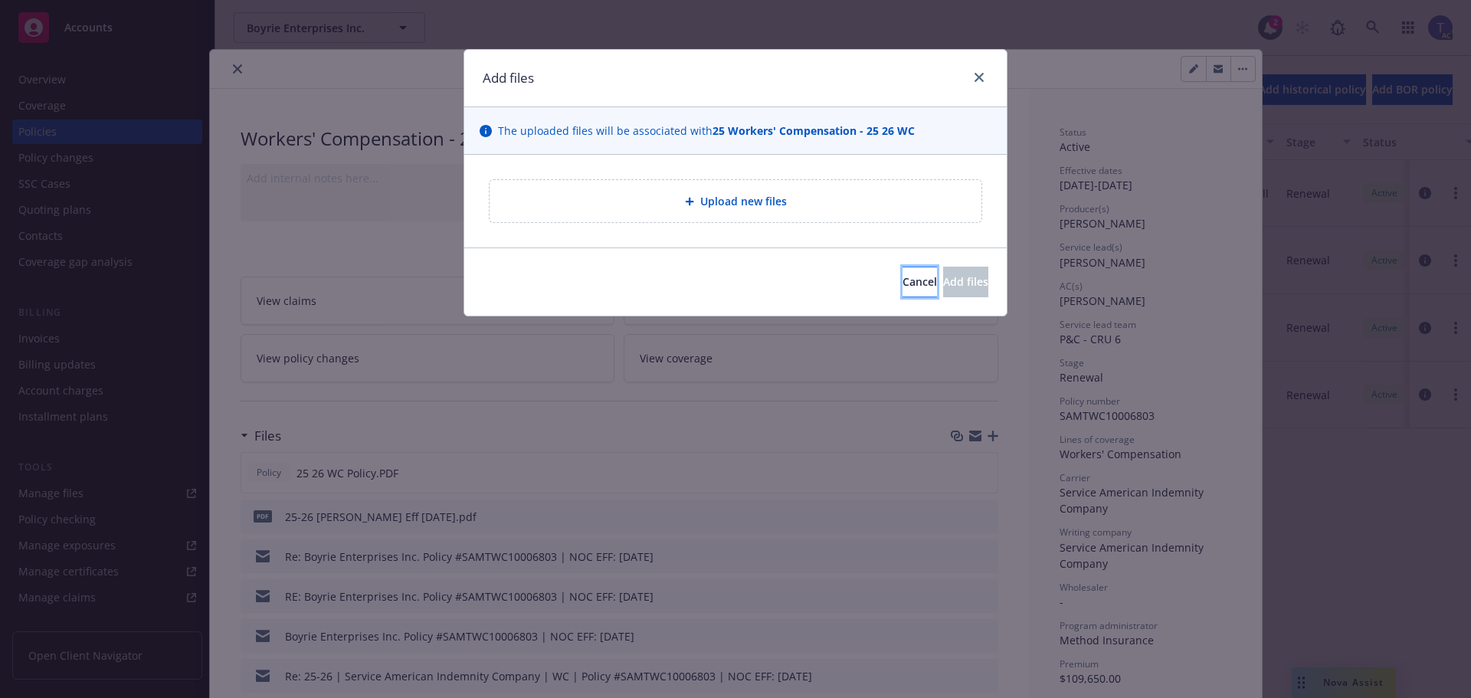
click at [902, 287] on span "Cancel" at bounding box center [919, 281] width 34 height 15
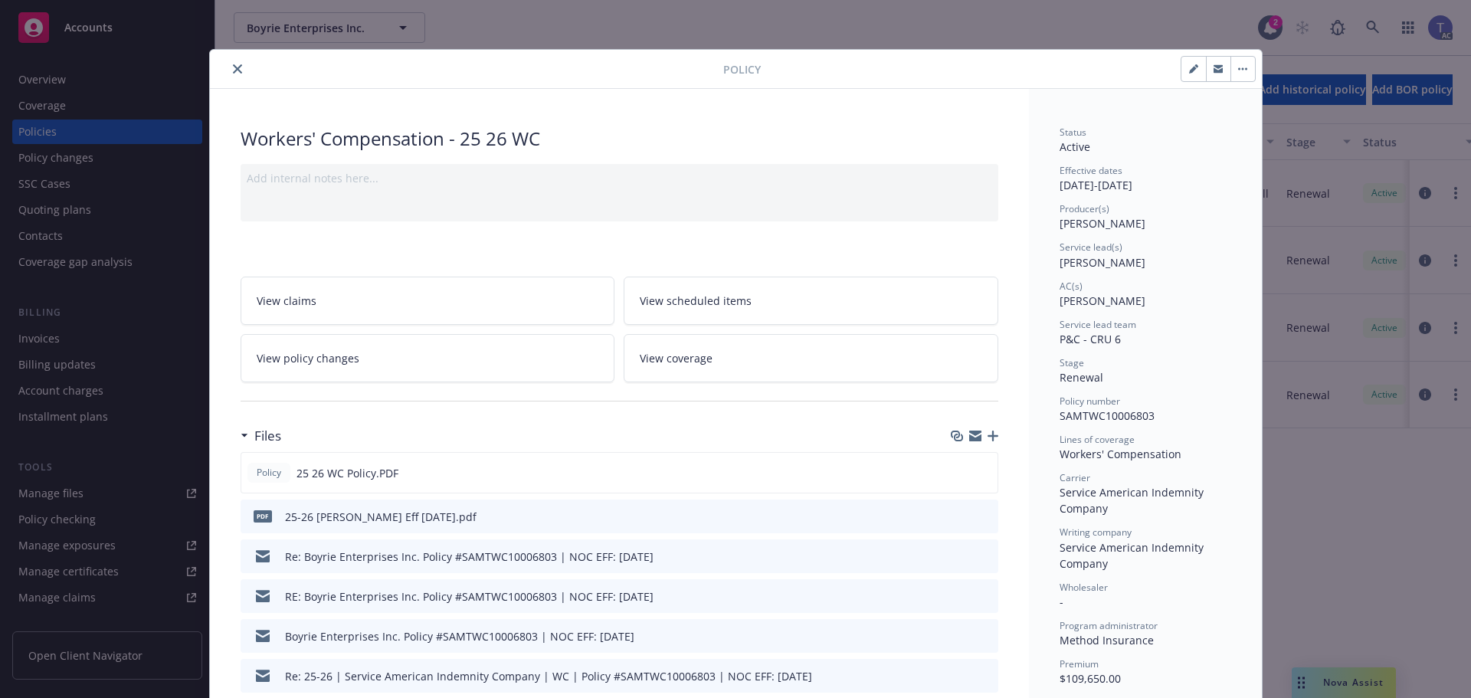
click at [1216, 70] on icon "button" at bounding box center [1218, 69] width 9 height 5
click at [233, 67] on icon "close" at bounding box center [237, 68] width 9 height 9
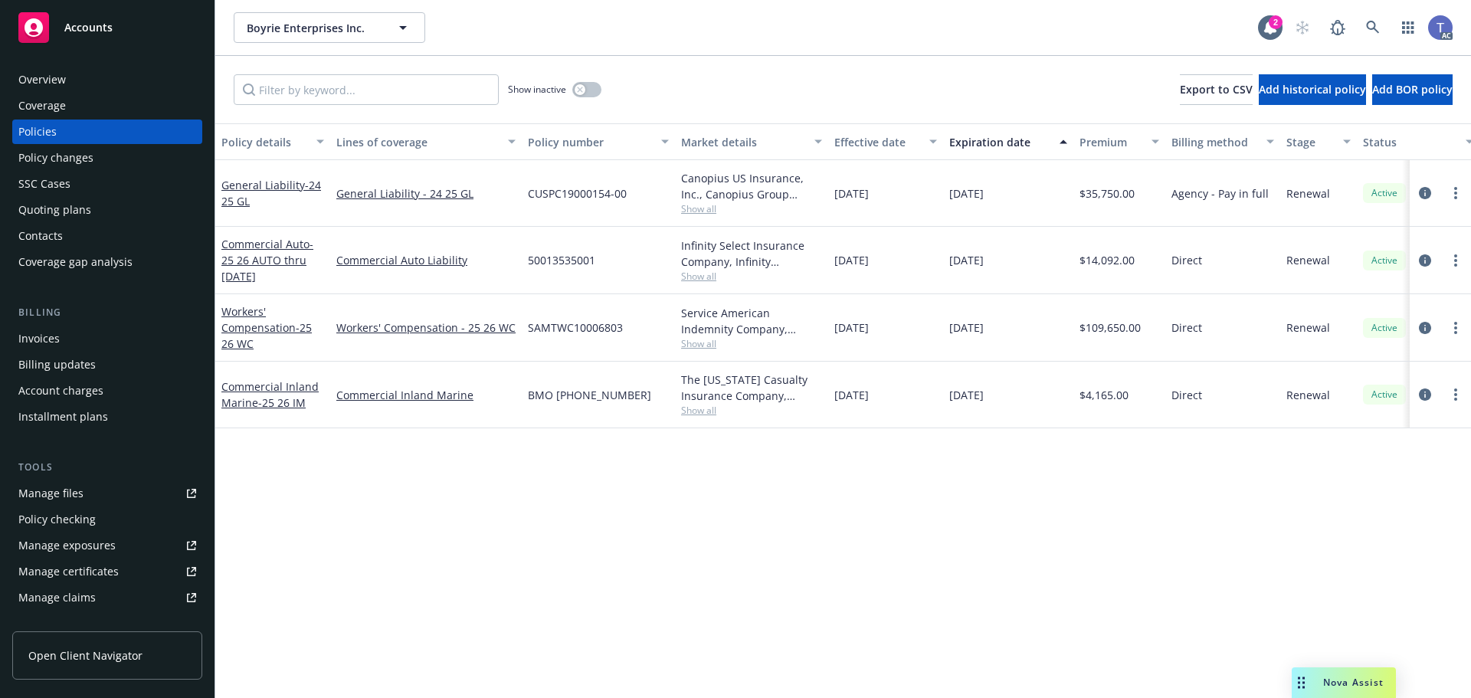
click at [880, 77] on div "Show inactive Export to CSV Add historical policy Add BOR policy" at bounding box center [843, 89] width 1256 height 67
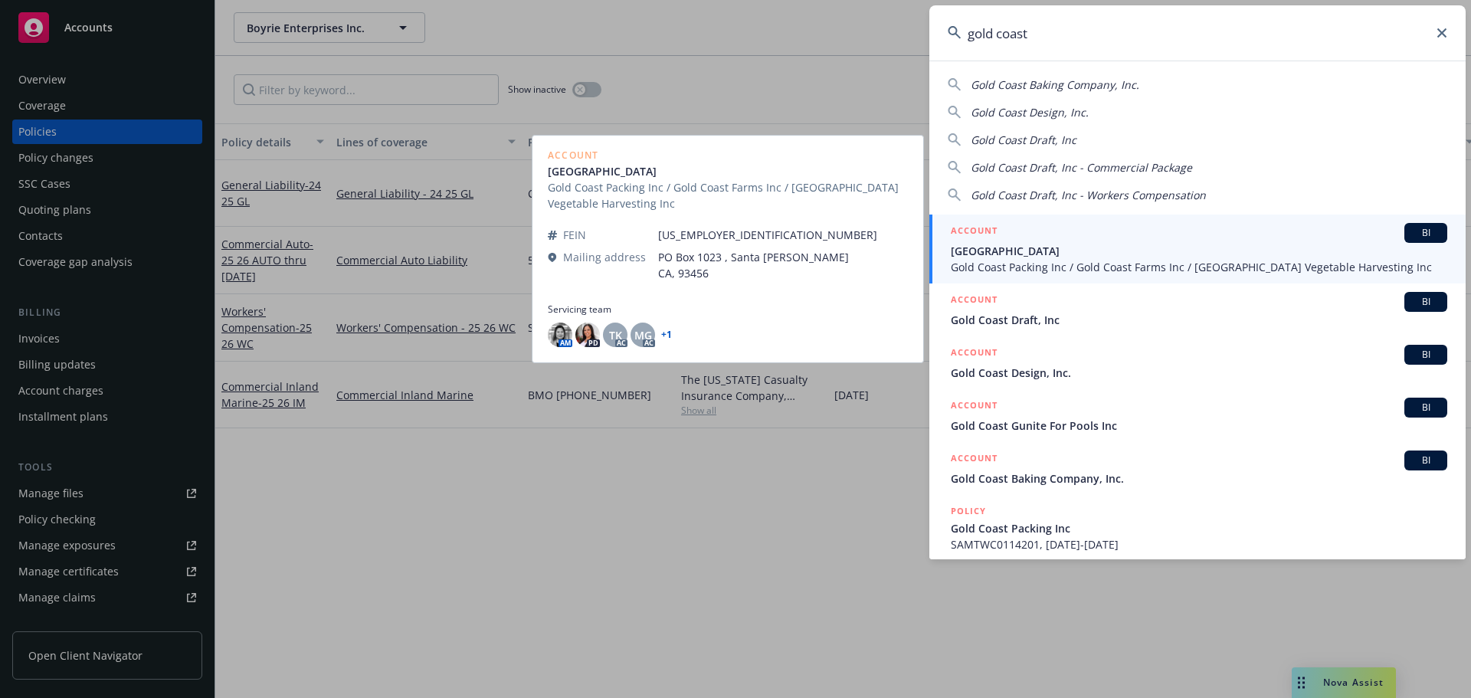
type input "gold coast"
click at [1092, 242] on div "ACCOUNT BI" at bounding box center [1199, 233] width 496 height 20
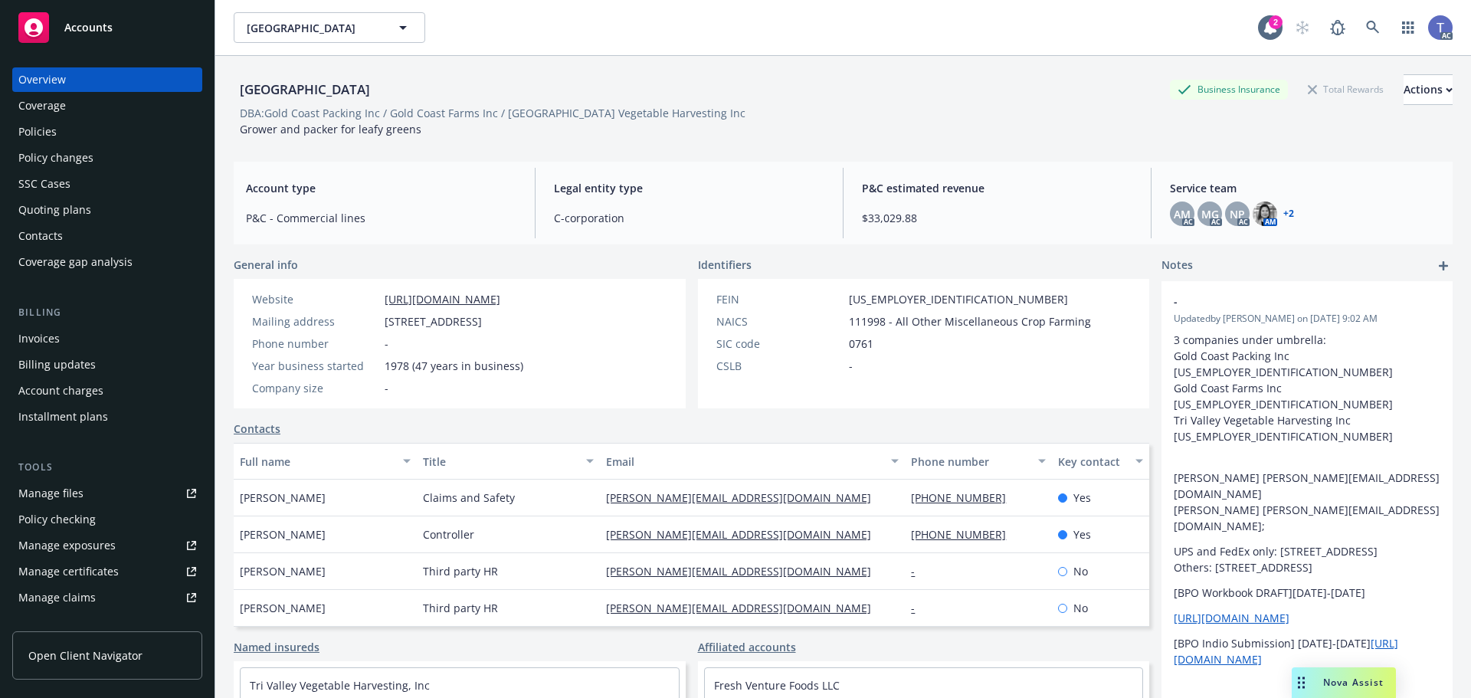
click at [30, 139] on div "Policies" at bounding box center [37, 132] width 38 height 25
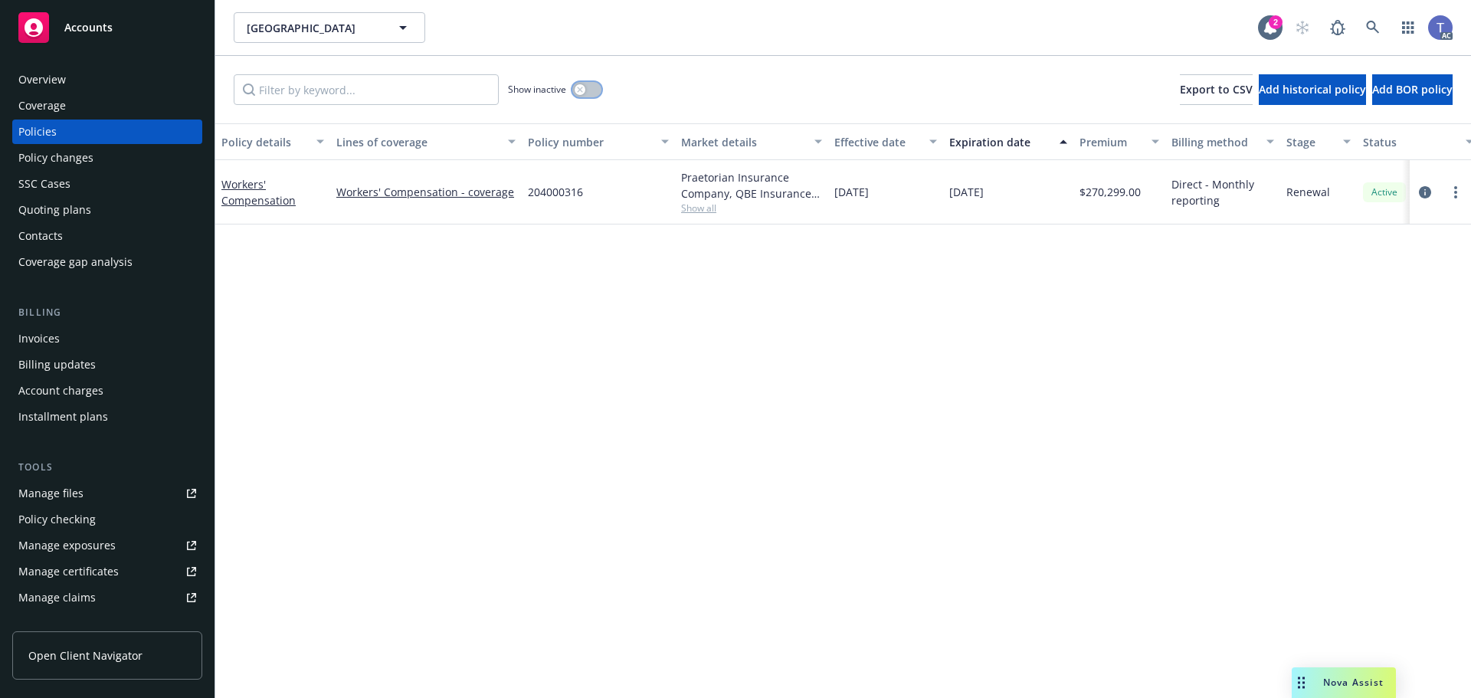
click at [594, 87] on button "button" at bounding box center [586, 89] width 29 height 15
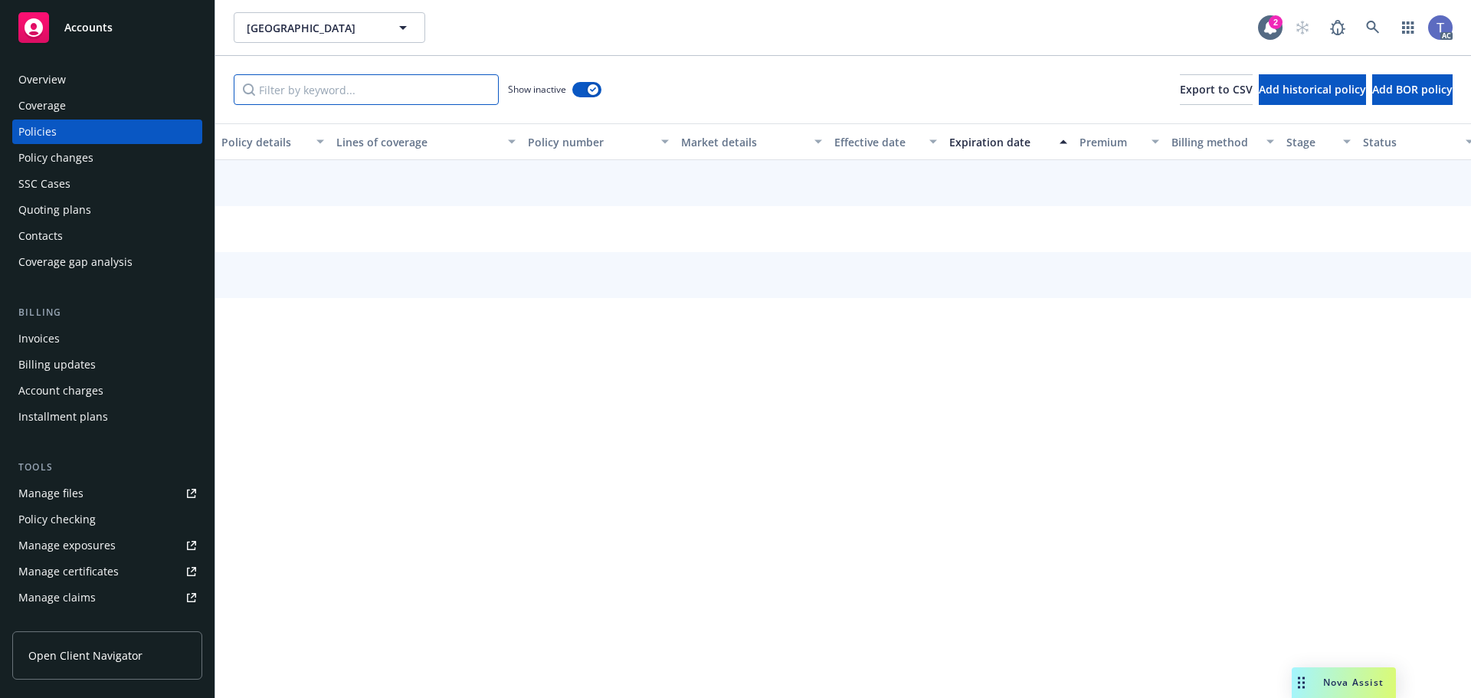
click at [401, 89] on input "Filter by keyword..." at bounding box center [366, 89] width 265 height 31
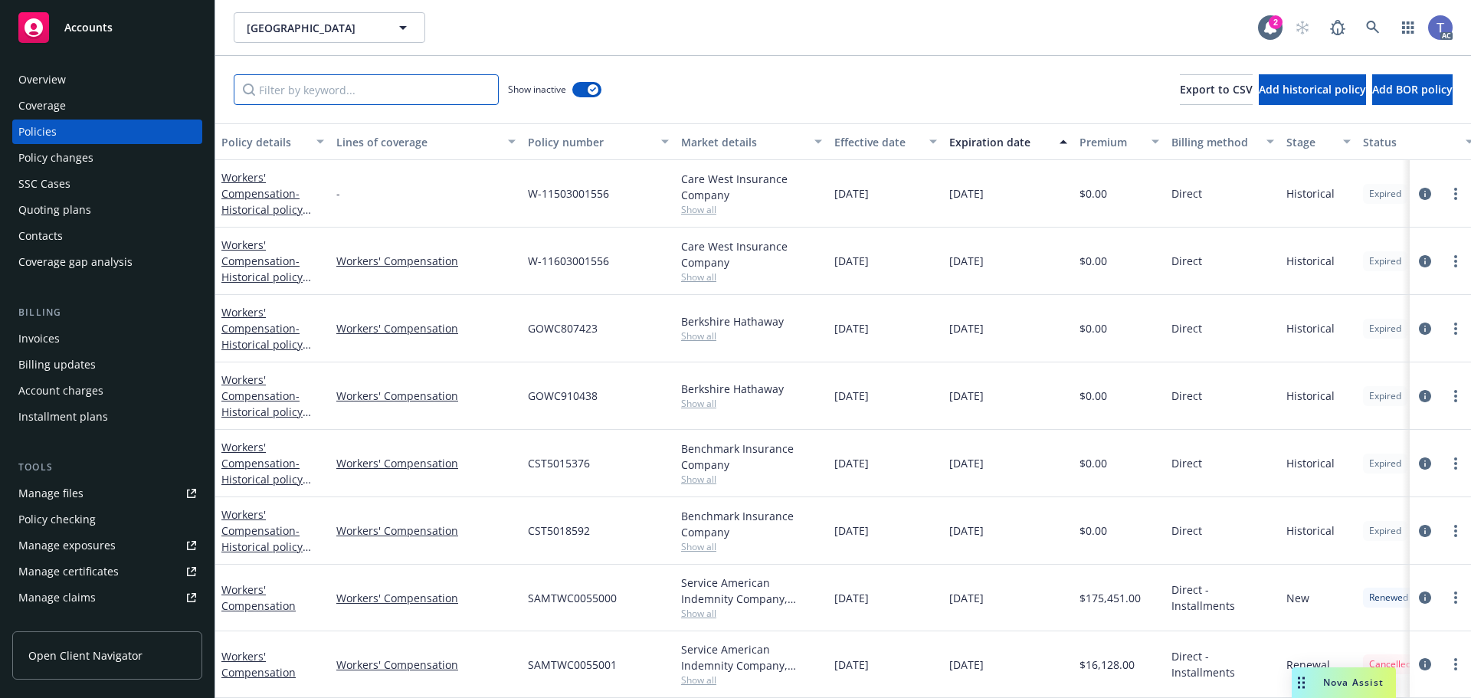
paste input "SAMTWC0114202"
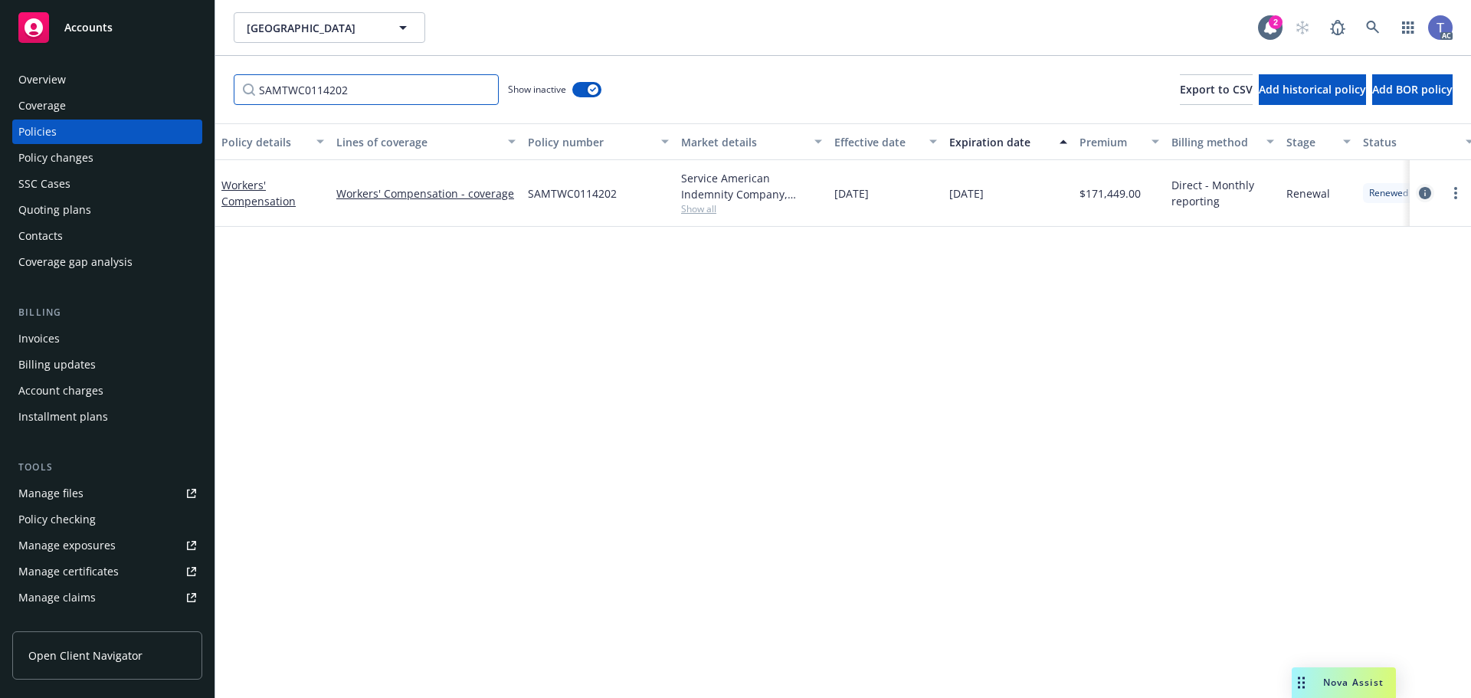
type input "SAMTWC0114202"
click at [1430, 195] on icon "circleInformation" at bounding box center [1425, 193] width 12 height 12
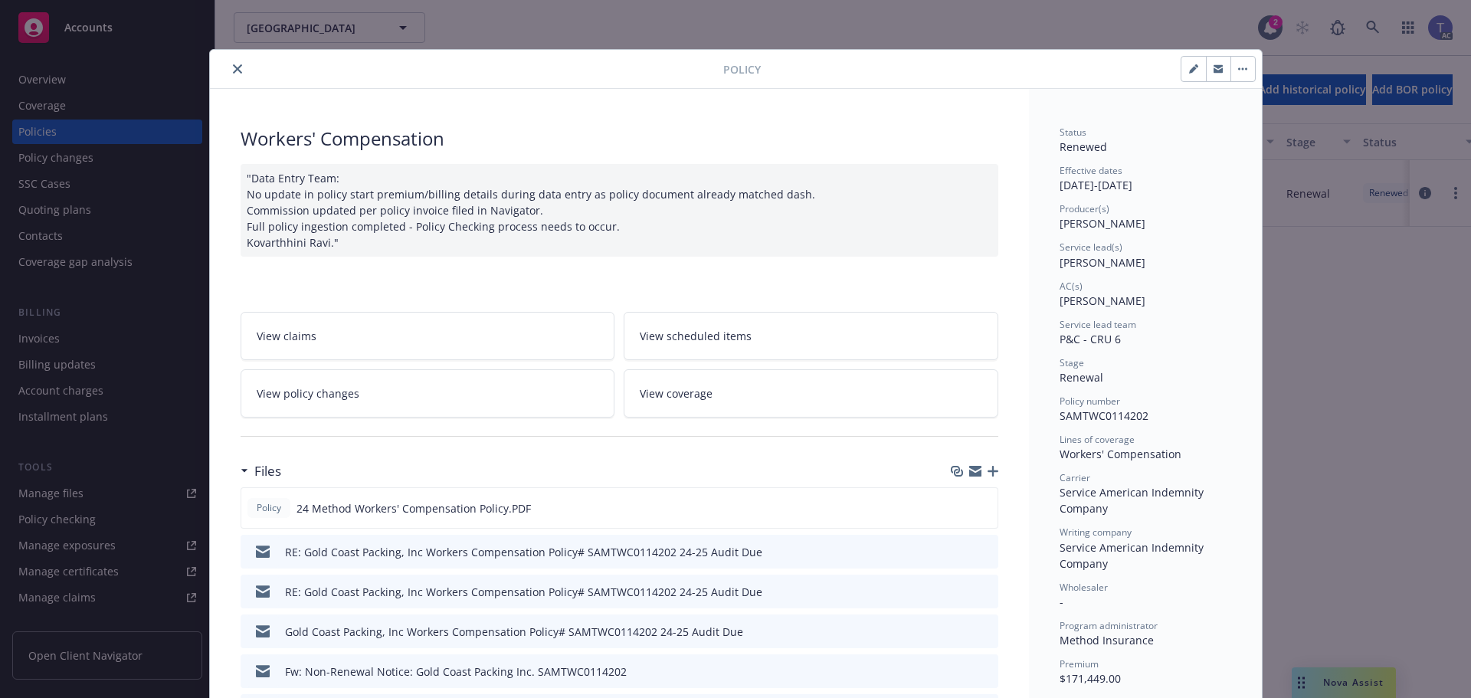
click at [442, 395] on link "View policy changes" at bounding box center [428, 393] width 375 height 48
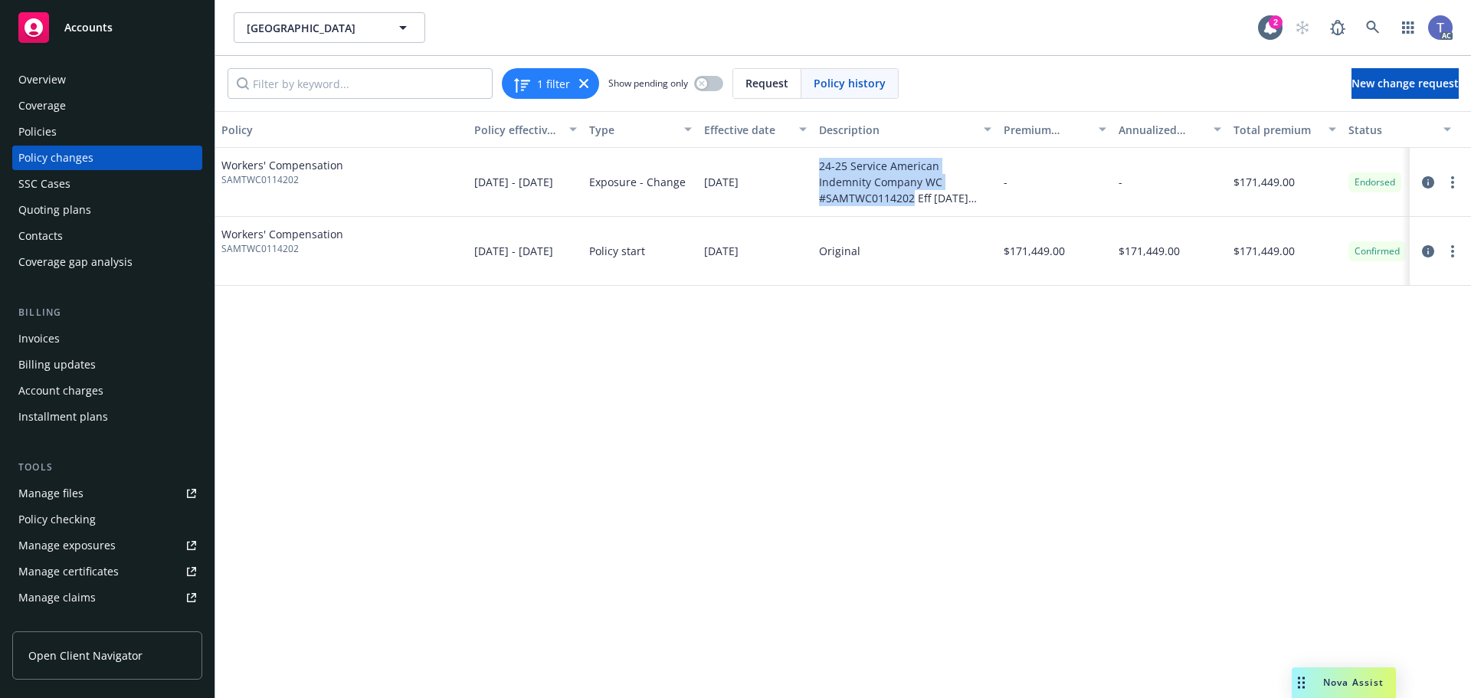
drag, startPoint x: 819, startPoint y: 162, endPoint x: 984, endPoint y: 183, distance: 166.9
click at [984, 183] on div "24-25 Service American Indemnity Company WC #SAMTWC0114202 Eff [DATE] Amend Off…" at bounding box center [905, 182] width 172 height 48
copy div "24-25 Service American Indemnity Company WC #SAMTWC0114202"
click at [1411, 77] on span "New change request" at bounding box center [1404, 83] width 107 height 15
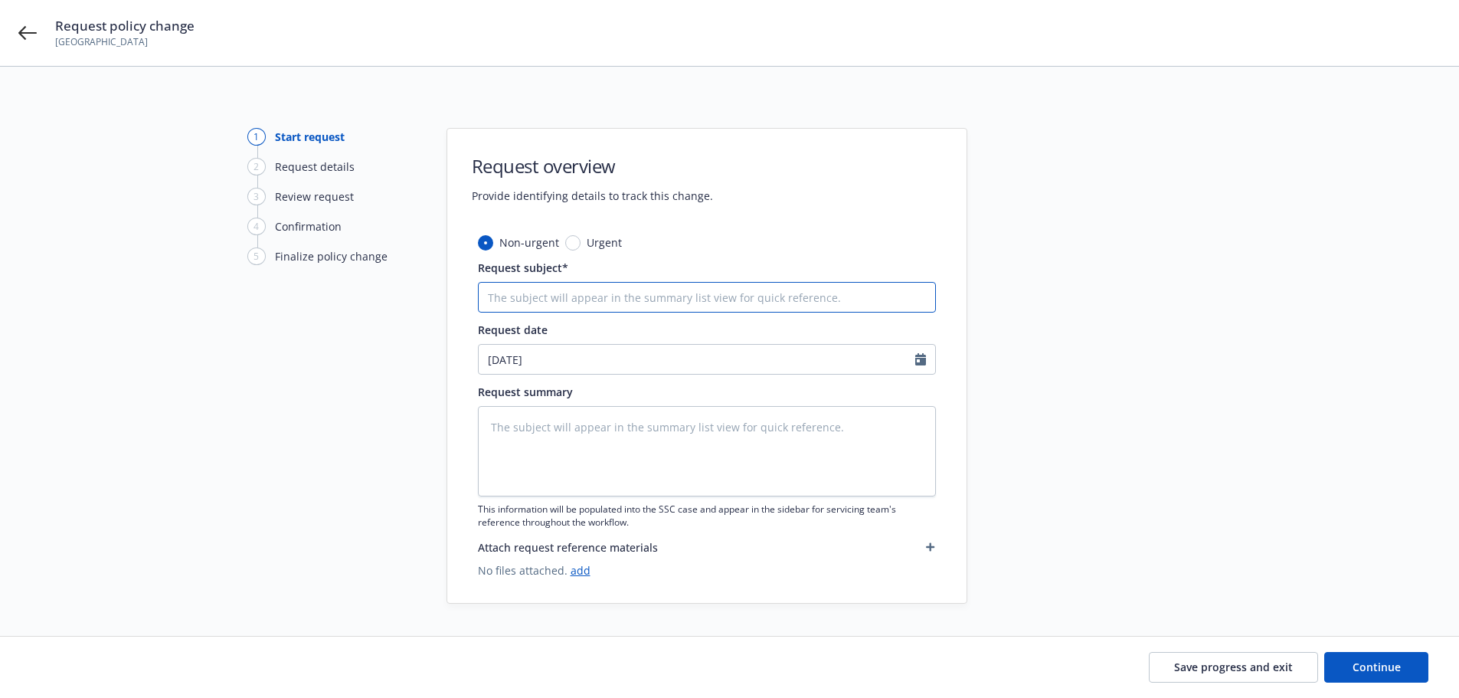
click at [588, 306] on input "Request subject*" at bounding box center [707, 297] width 458 height 31
paste input "24-25 Service American Indemnity Company WC #SAMTWC0114202"
type textarea "x"
type input "24-25 Service American Indemnity Company WC #SAMTWC0114202"
type textarea "x"
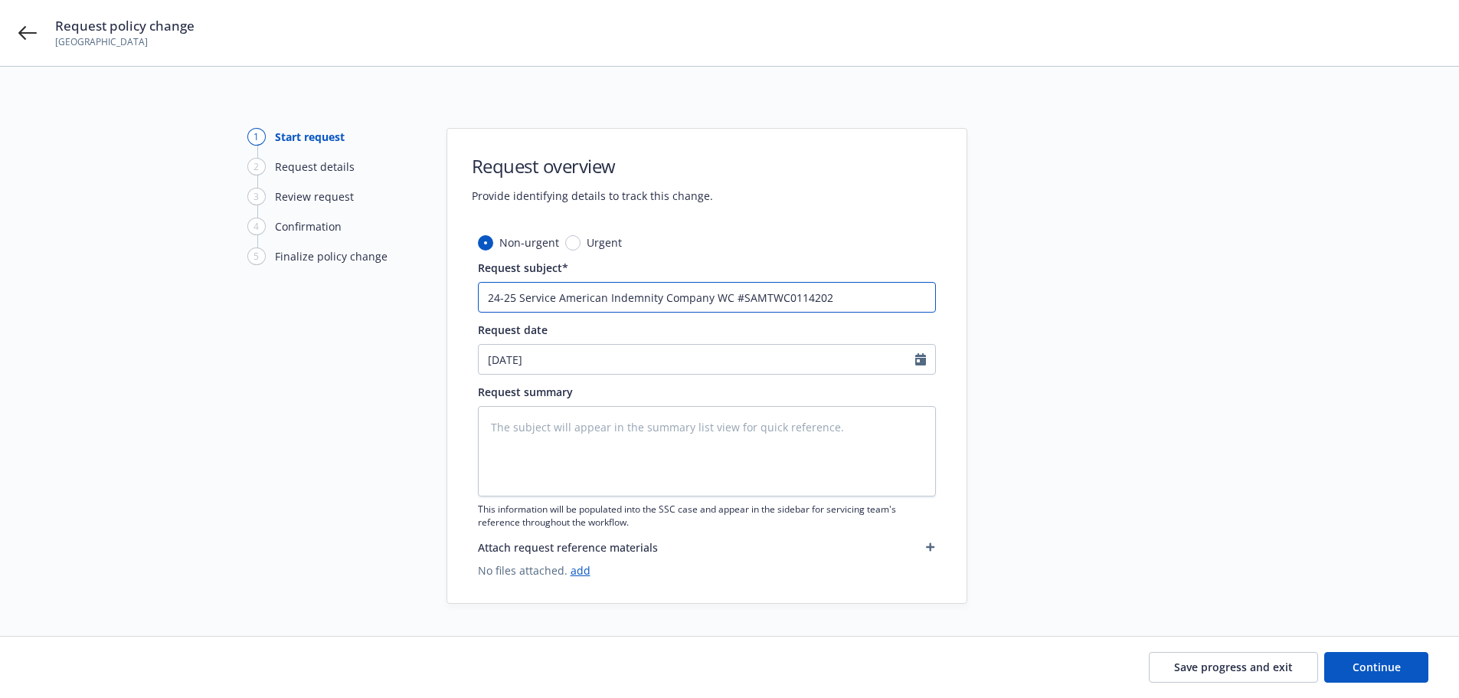
type input "24-25 Service American Indemnity Company WC #SAMTWC0114202"
type textarea "x"
type input "24-25 Service American Indemnity Company WC #SAMTWC0114202 E"
type textarea "x"
type input "24-25 Service American Indemnity Company WC #SAMTWC0114202 Ef"
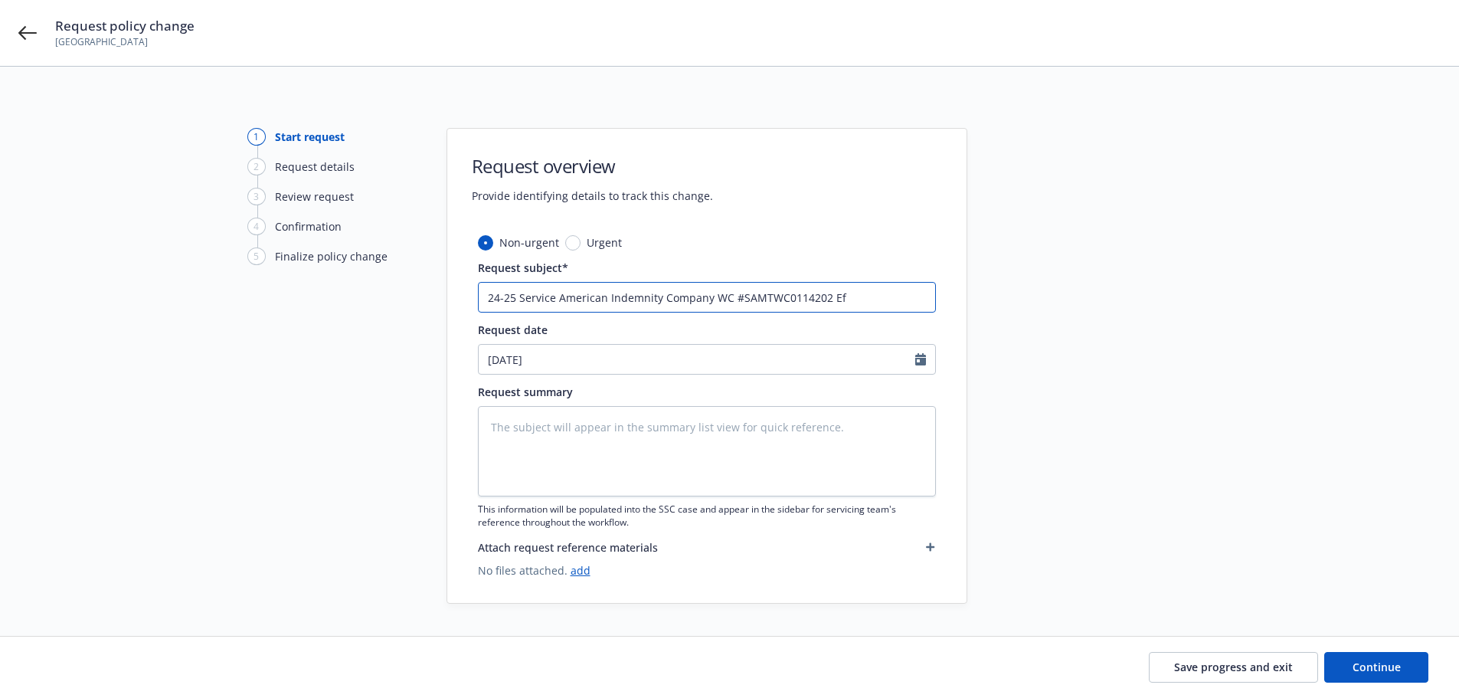
type textarea "x"
type input "24-25 Service American Indemnity Company WC #SAMTWC0114202 Eff"
type textarea "x"
type input "24-25 Service American Indemnity Company WC #SAMTWC0114202 Eff"
type textarea "x"
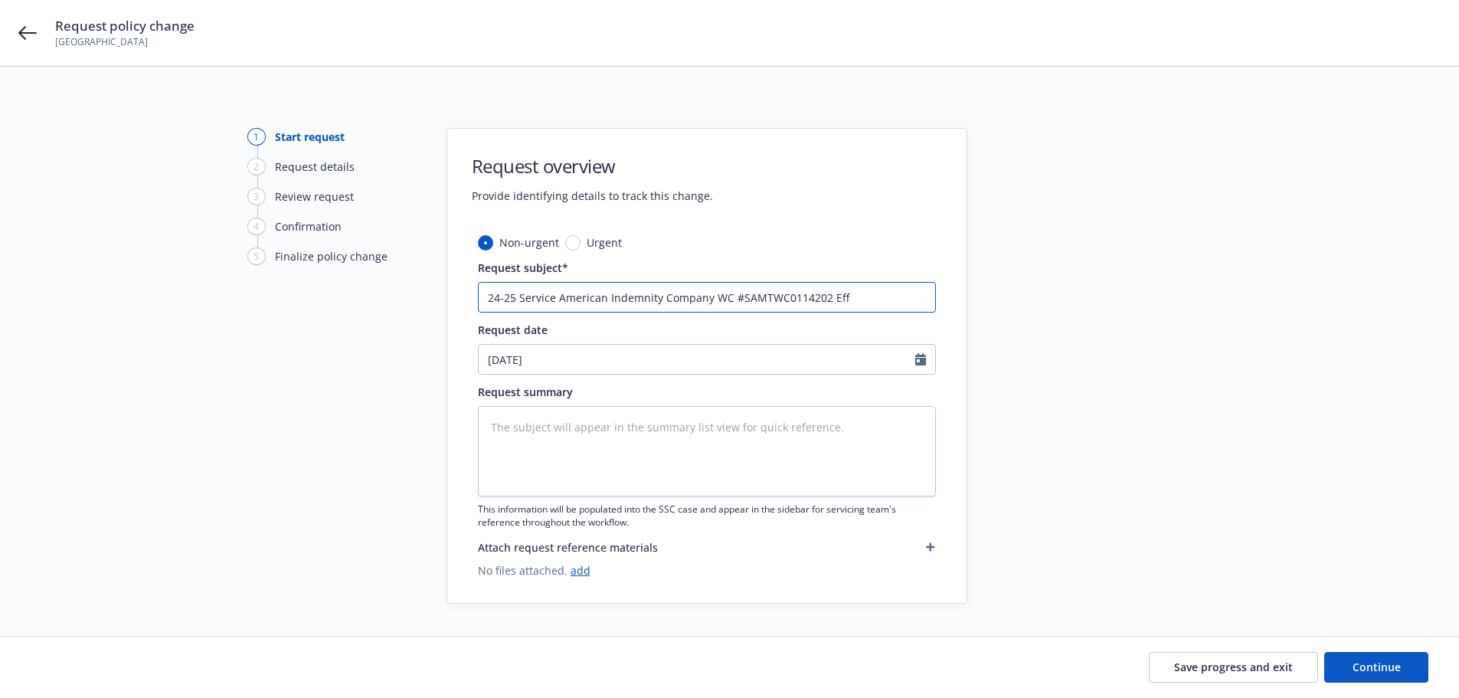
type input "24-25 Service American Indemnity Company WC #SAMTWC0114202 Eff 0"
type textarea "x"
type input "24-25 Service American Indemnity Company WC #SAMTWC0114202 Eff 04"
type textarea "x"
type input "24-25 Service American Indemnity Company WC #SAMTWC0114202 Eff 04-"
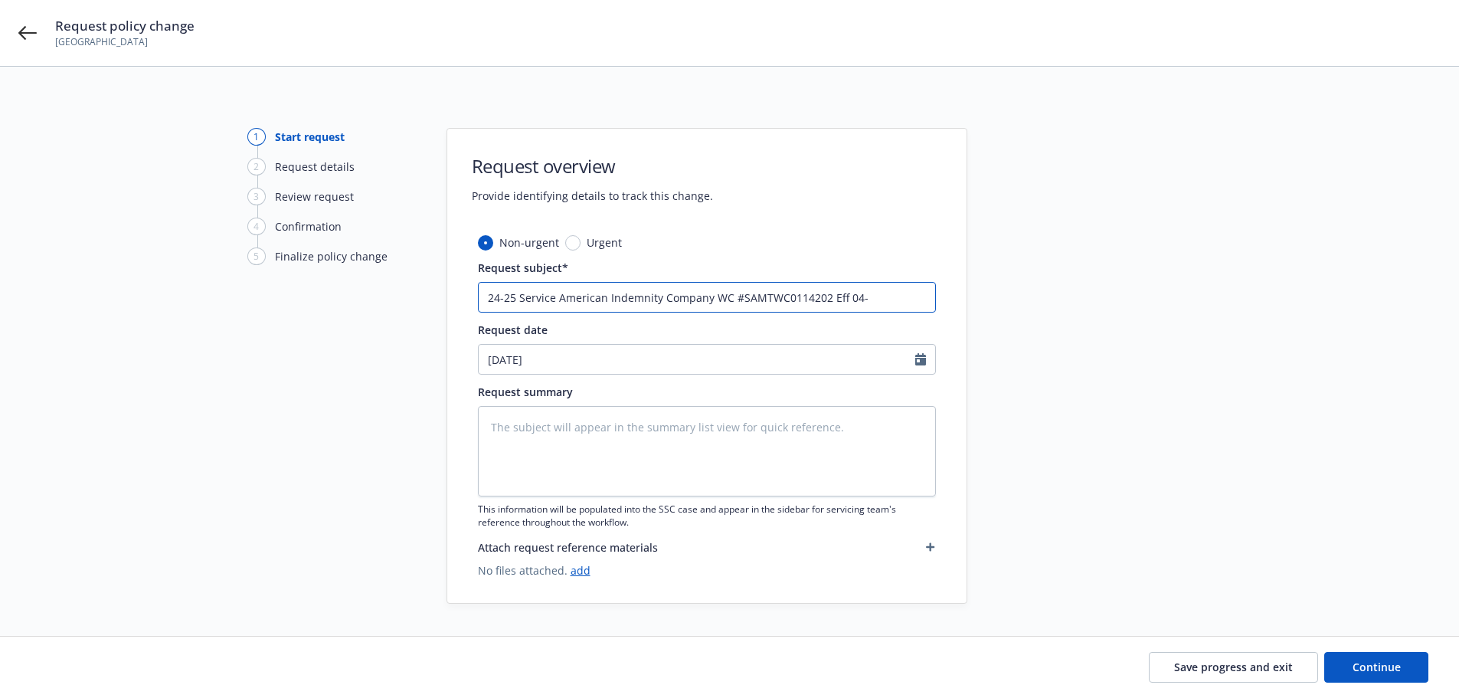
type textarea "x"
type input "24-25 Service American Indemnity Company WC #SAMTWC0114202 Eff 04-0"
type textarea "x"
type input "24-25 Service American Indemnity Company WC #SAMTWC0114202 Eff 04-01"
type textarea "x"
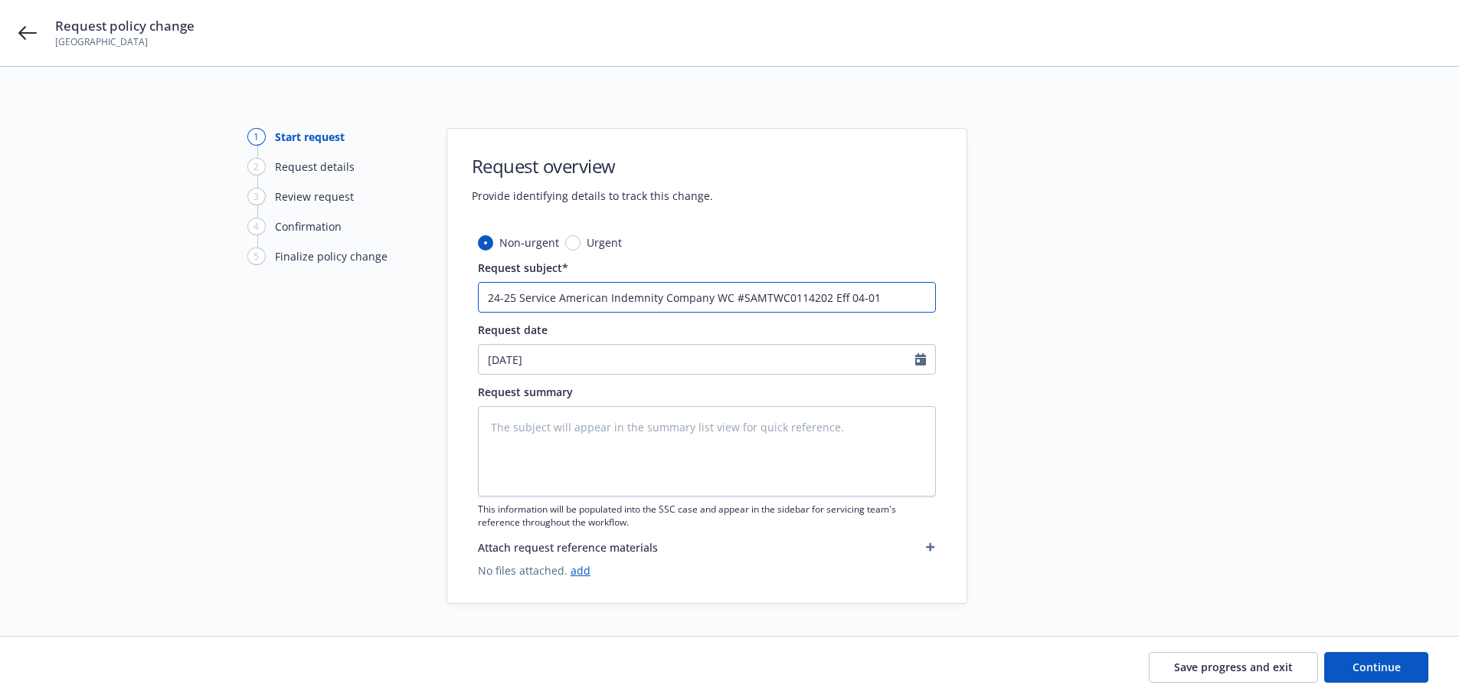
type input "24-25 Service American Indemnity Company WC #SAMTWC0114202 Eff 04-01-"
type textarea "x"
type input "24-25 Service American Indemnity Company WC #SAMTWC0114202 Eff [DATE]"
type textarea "x"
type input "24-25 Service American Indemnity Company WC #SAMTWC0114202 Eff [DATE]"
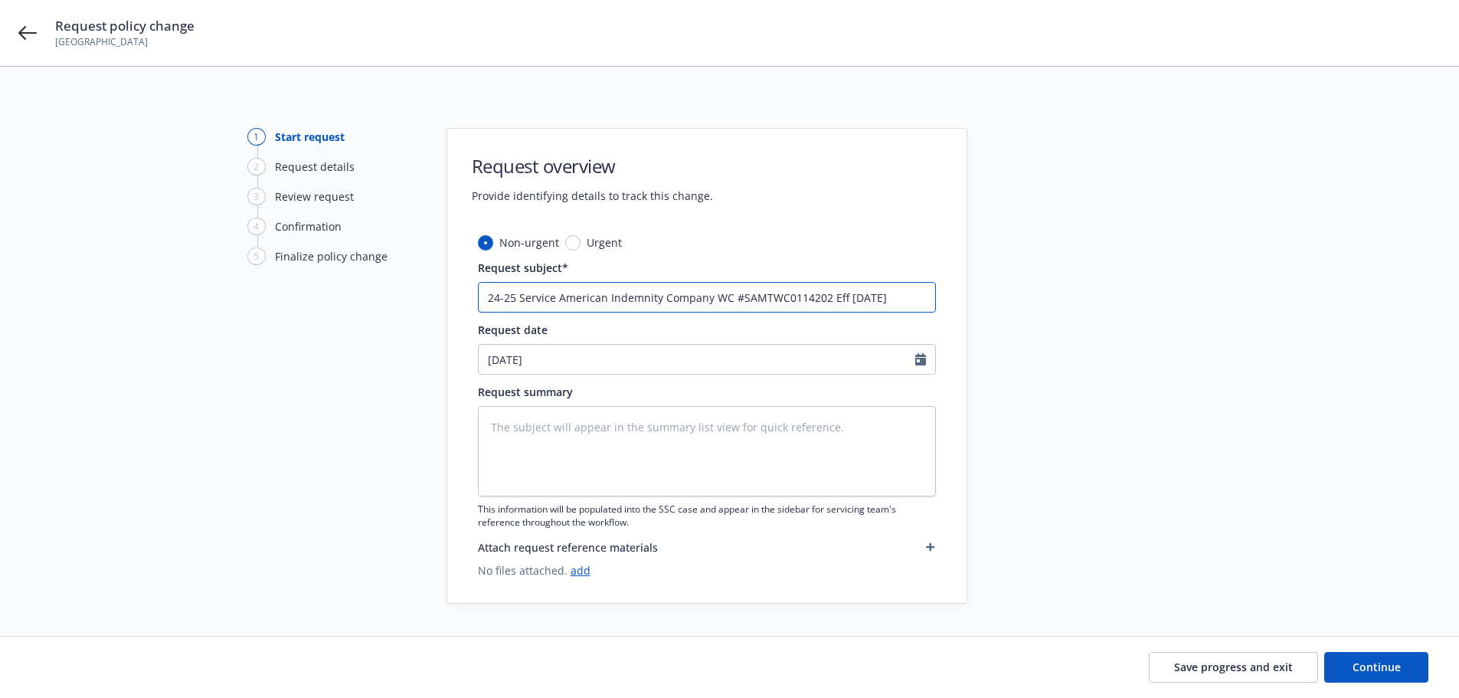
type textarea "x"
type input "24-25 Service American Indemnity Company WC #SAMTWC0114202 Eff [DATE] F"
type textarea "x"
type input "24-25 Service American Indemnity Company WC #SAMTWC0114202 Eff [DATE] Fi"
type textarea "x"
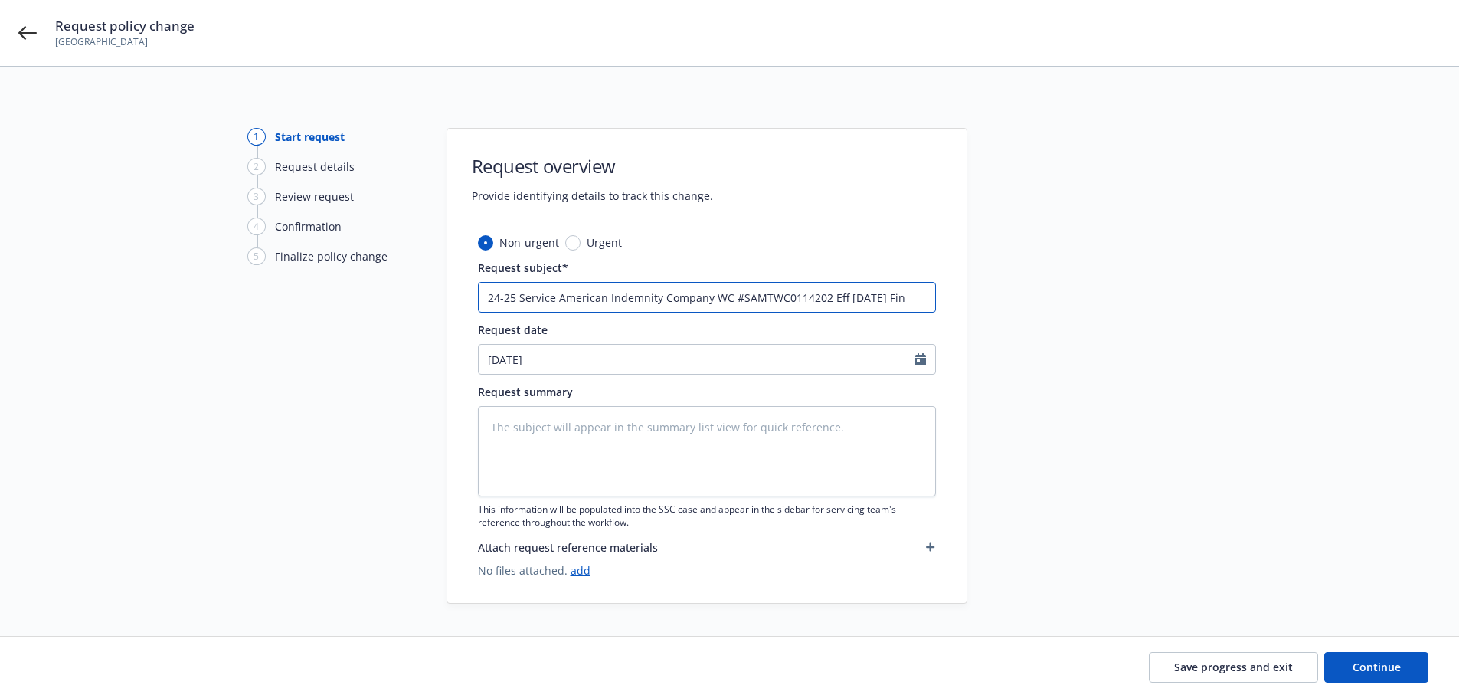
type input "24-25 Service American Indemnity Company WC #SAMTWC0114202 Eff [DATE] Fina"
type textarea "x"
type input "24-25 Service American Indemnity Company WC #SAMTWC0114202 Eff [DATE] Final"
type textarea "x"
type input "24-25 Service American Indemnity Company WC #SAMTWC0114202 Eff [DATE] Final A"
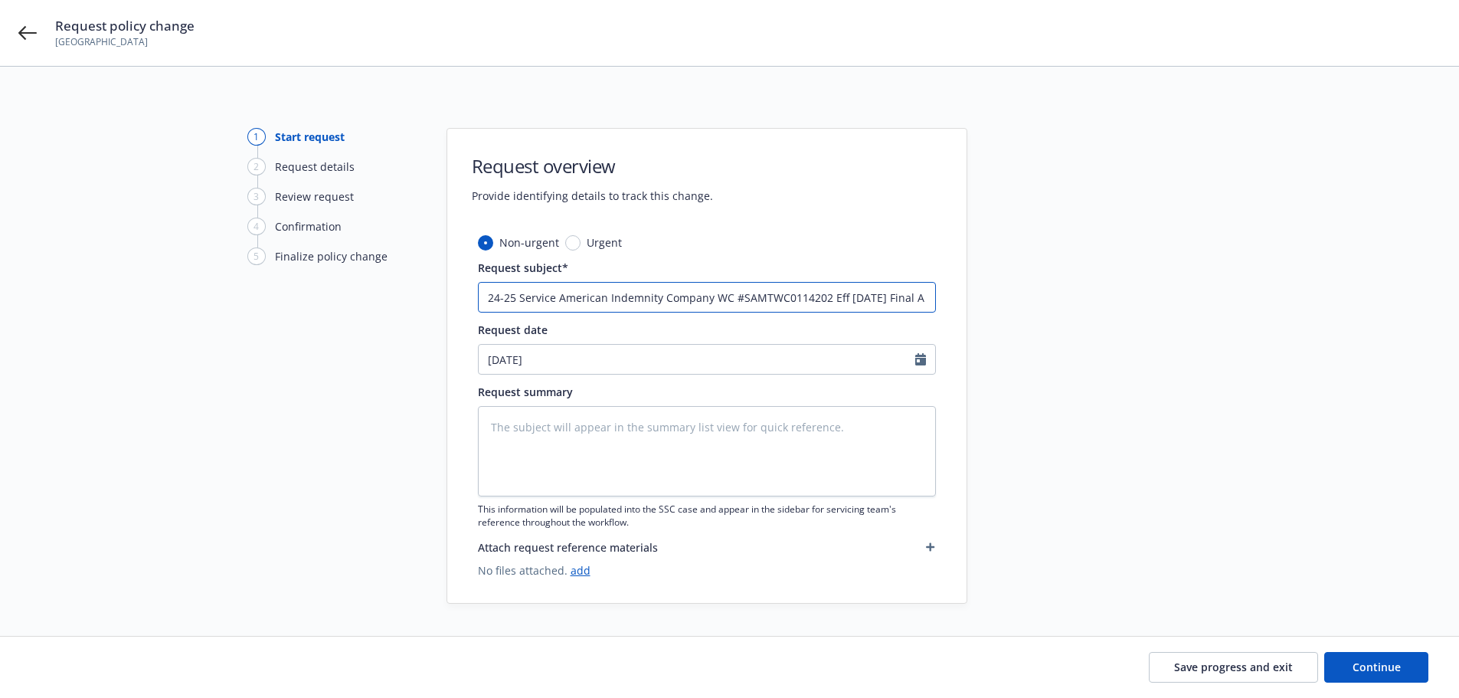
type textarea "x"
type input "24-25 Service American Indemnity Company WC #SAMTWC0114202 Eff [DATE] Final Au"
type textarea "x"
type input "24-25 Service American Indemnity Company WC #SAMTWC0114202 Eff [DATE] Final Aud"
type textarea "x"
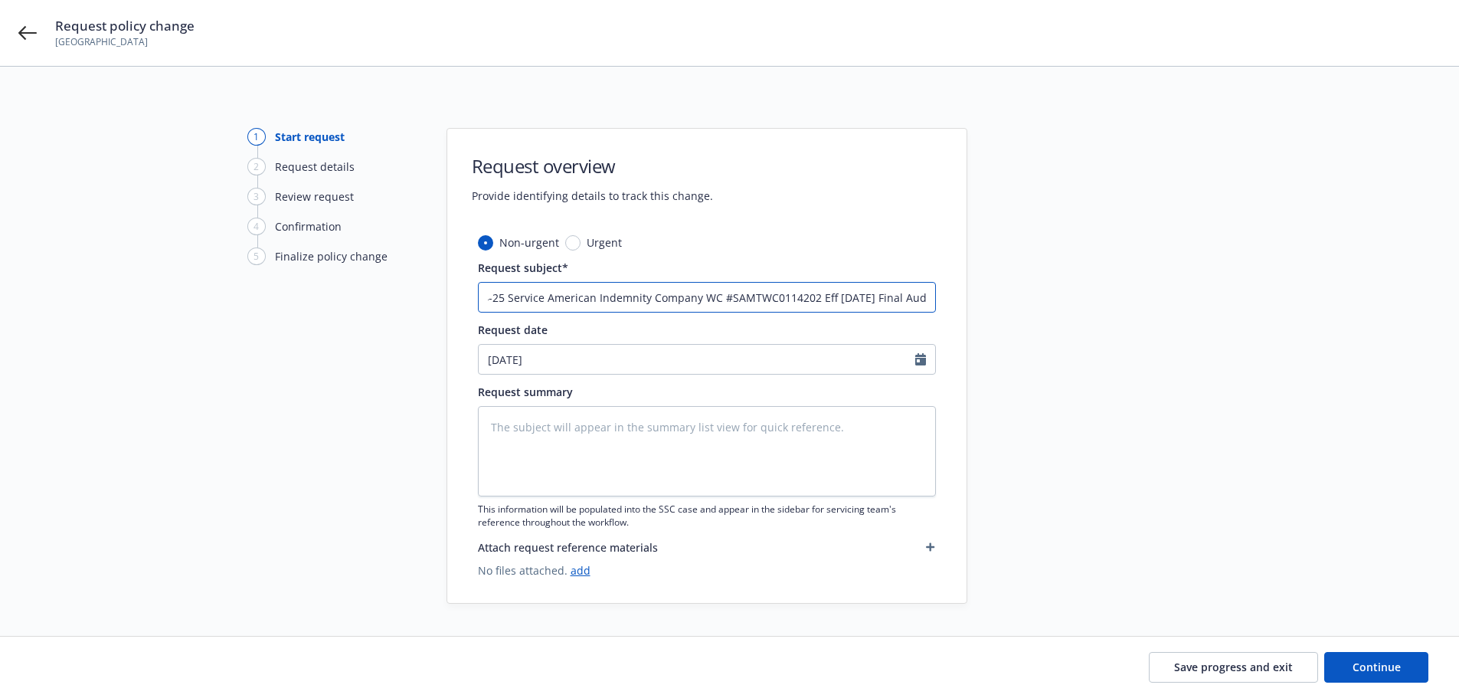
type input "24-25 Service American Indemnity Company WC #SAMTWC0114202 Eff [DATE] Final Audi"
type textarea "x"
type input "24-25 Service American Indemnity Company WC #SAMTWC0114202 Eff [DATE] Final Aud…"
click at [755, 480] on textarea at bounding box center [707, 451] width 458 height 90
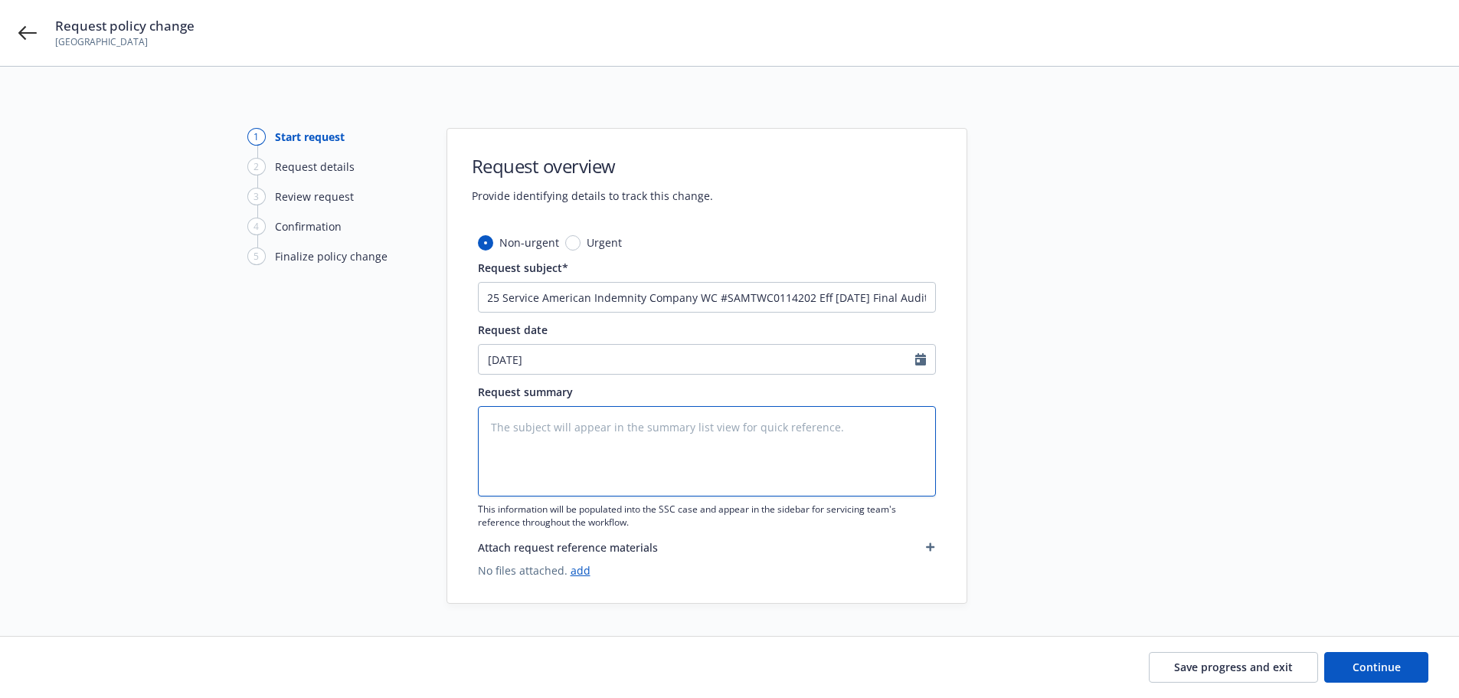
scroll to position [0, 0]
click at [752, 471] on textarea at bounding box center [707, 451] width 458 height 90
paste textarea "24-25 Service American Indemnity Company WC #SAMTWC0114202 Eff [DATE] Final Aud…"
type textarea "x"
type textarea "24-25 Service American Indemnity Company WC #SAMTWC0114202 Eff [DATE] Final Aud…"
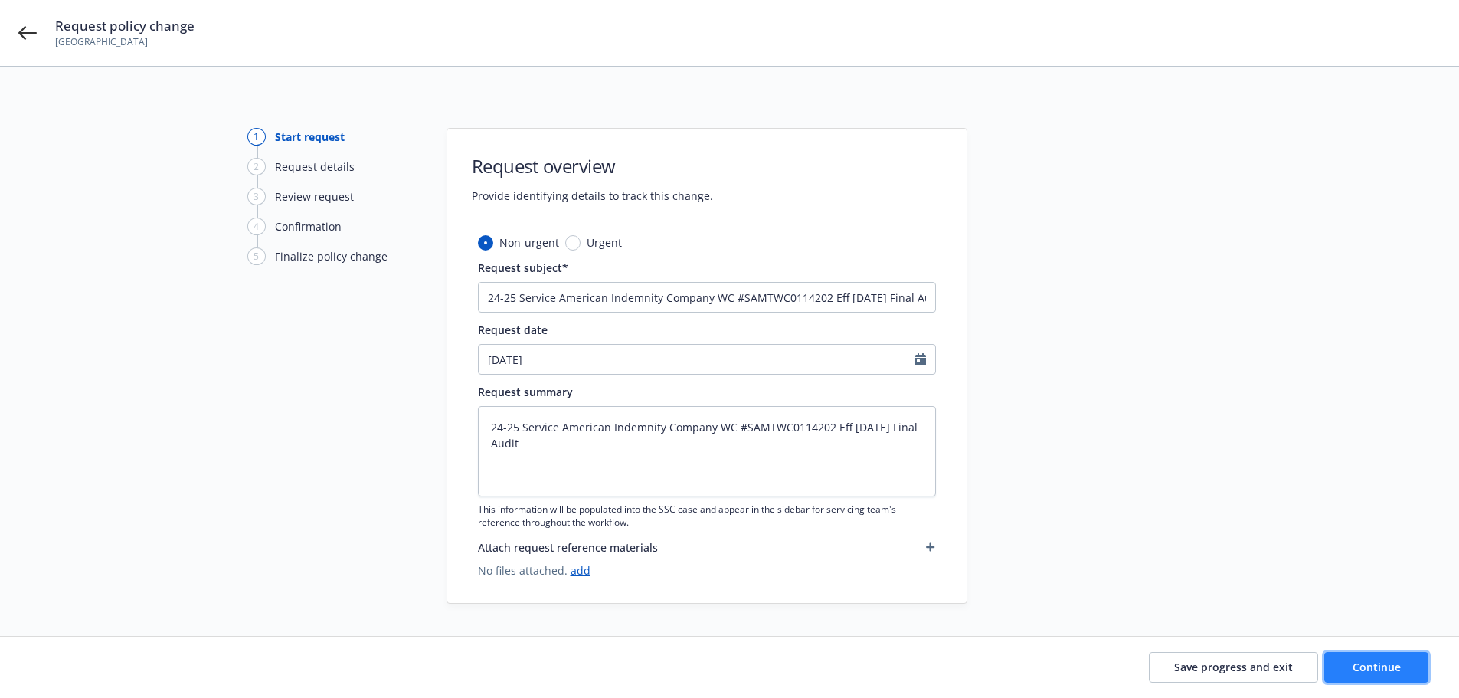
click at [1354, 667] on span "Continue" at bounding box center [1377, 667] width 48 height 15
type textarea "x"
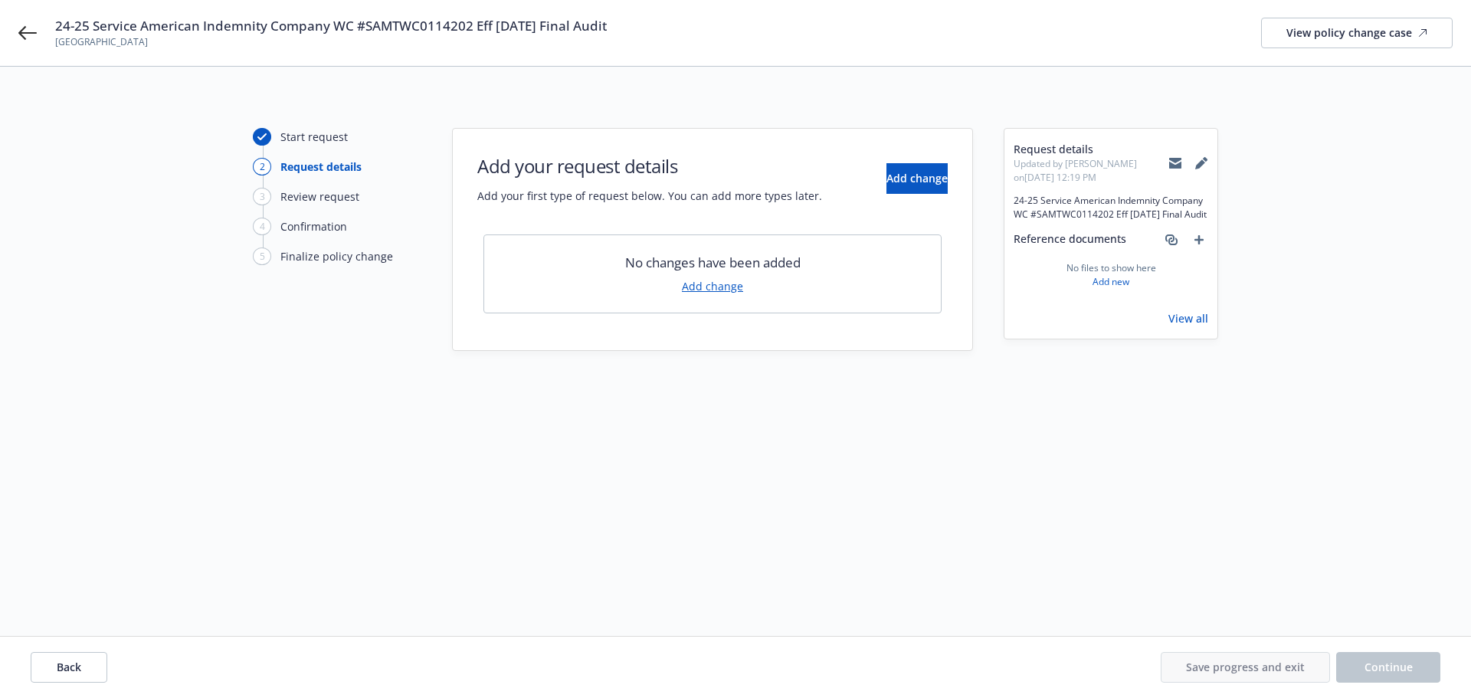
click at [686, 288] on link "Add change" at bounding box center [712, 286] width 61 height 16
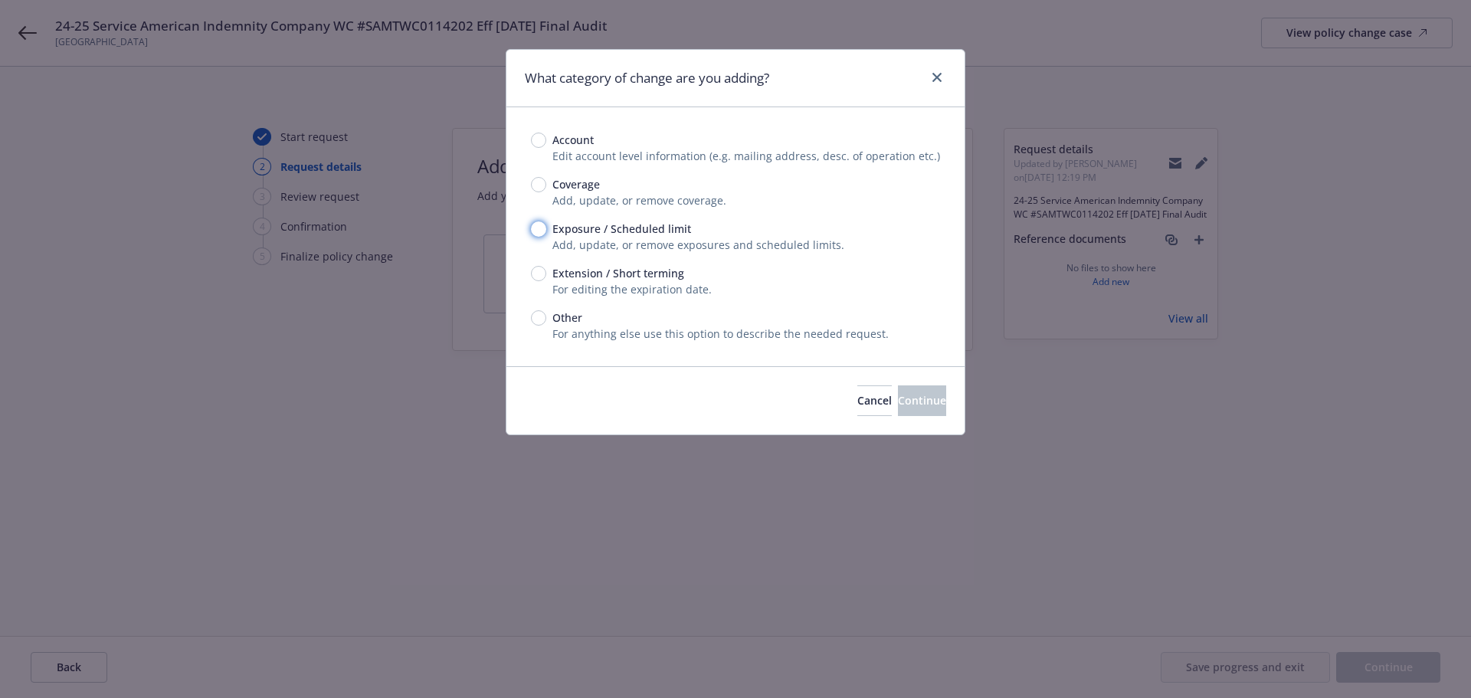
click at [533, 223] on input "Exposure / Scheduled limit" at bounding box center [538, 228] width 15 height 15
radio input "true"
click at [908, 396] on span "Continue" at bounding box center [922, 400] width 48 height 15
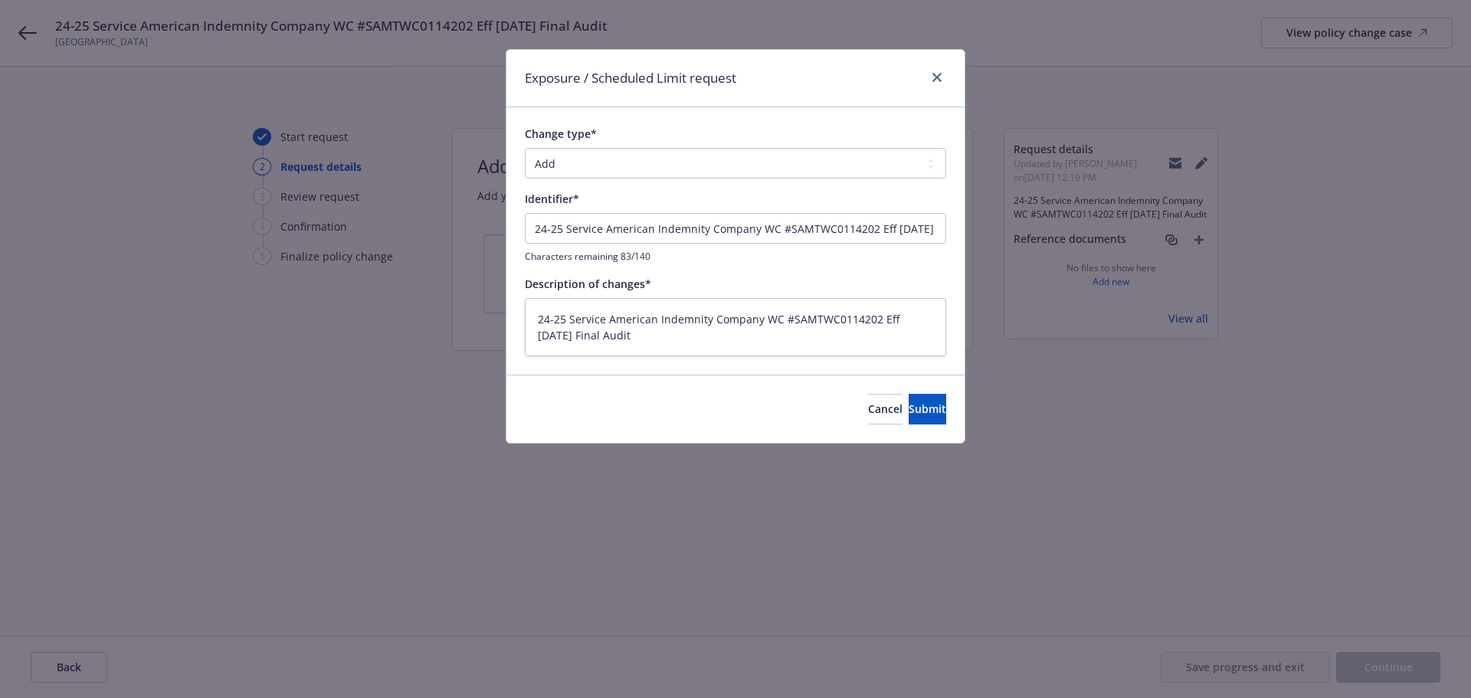
type textarea "x"
click at [641, 157] on select "Add Audit Change Remove" at bounding box center [735, 163] width 421 height 31
select select "AUDIT"
click at [525, 148] on select "Add Audit Change Remove" at bounding box center [735, 163] width 421 height 31
click at [909, 411] on span "Submit" at bounding box center [928, 408] width 38 height 15
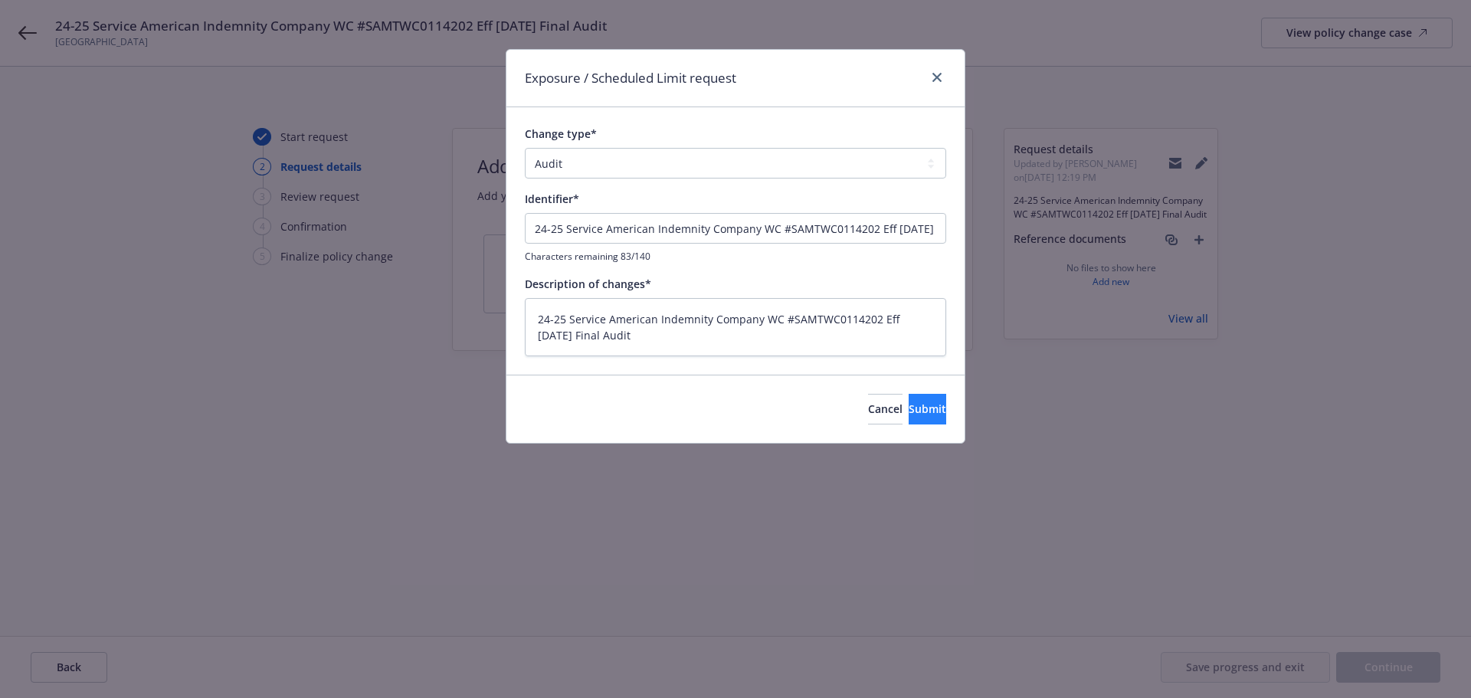
type textarea "x"
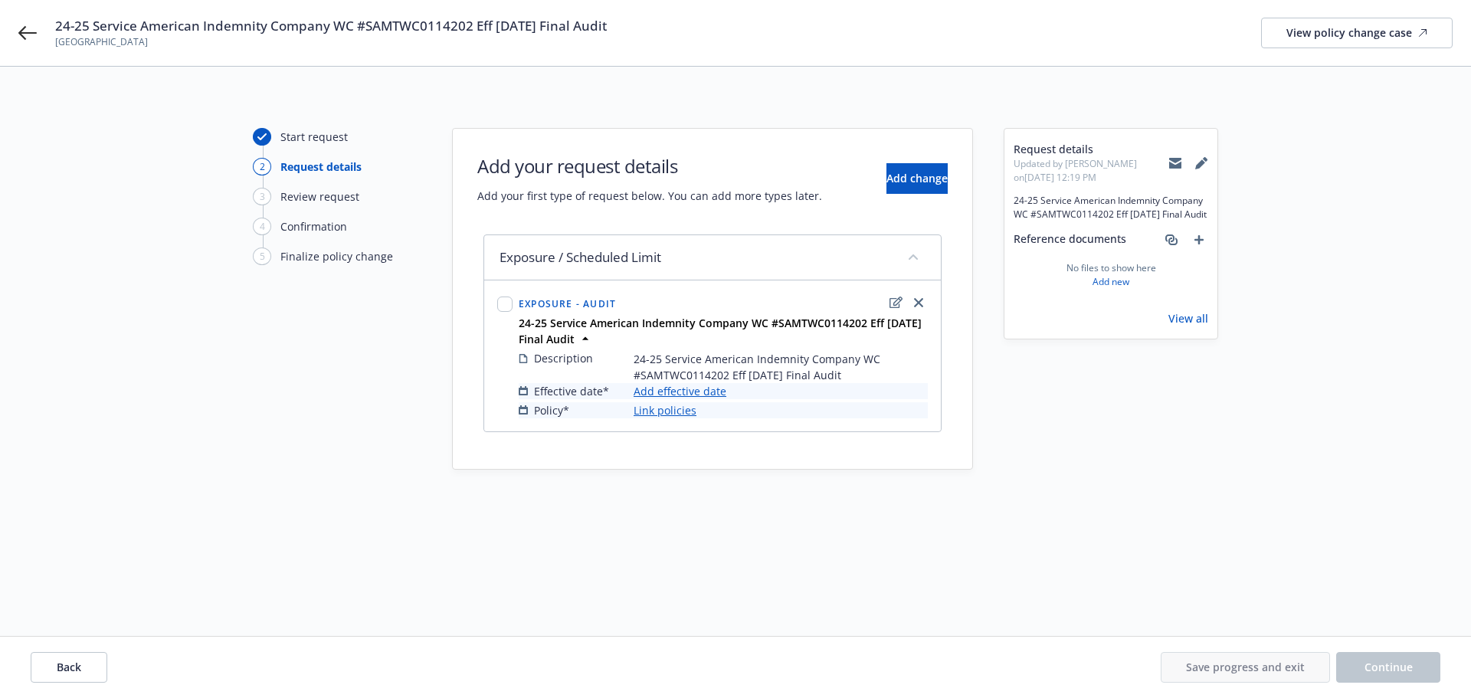
click at [663, 395] on link "Add effective date" at bounding box center [680, 391] width 93 height 16
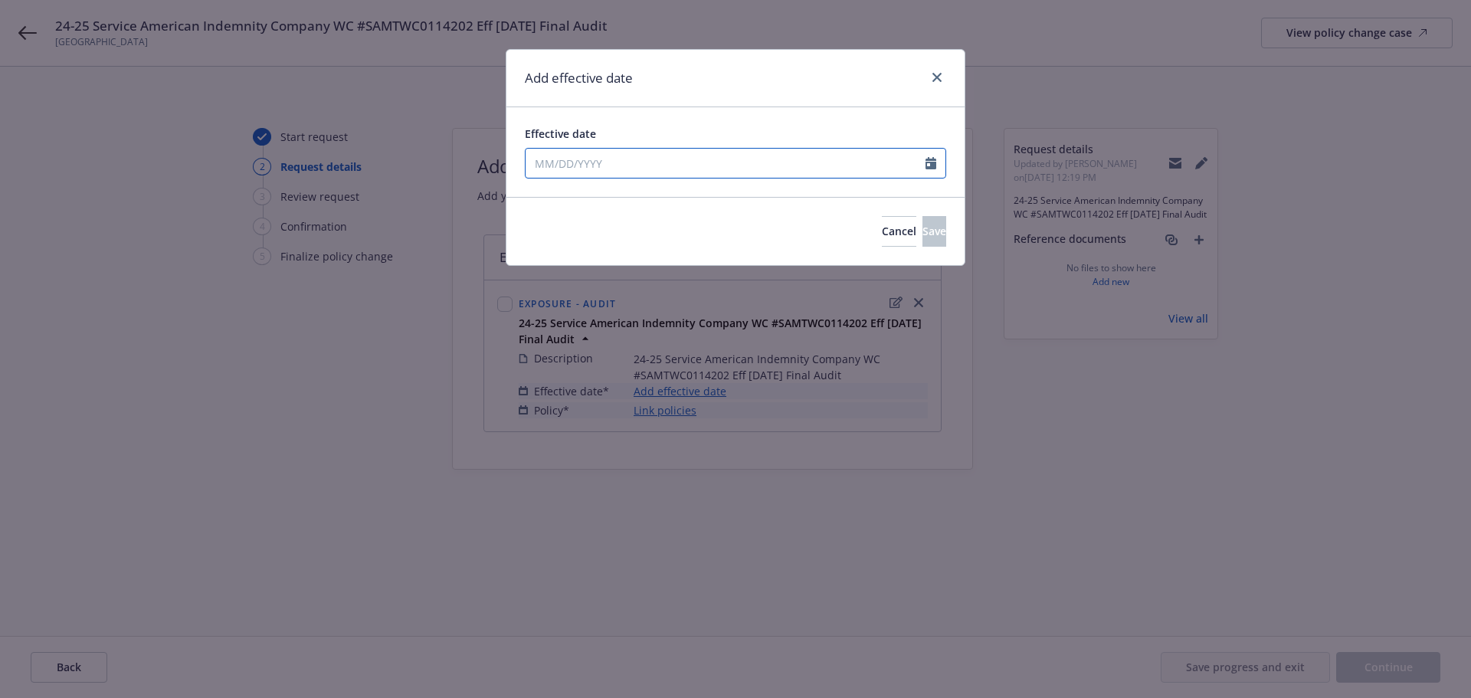
select select "9"
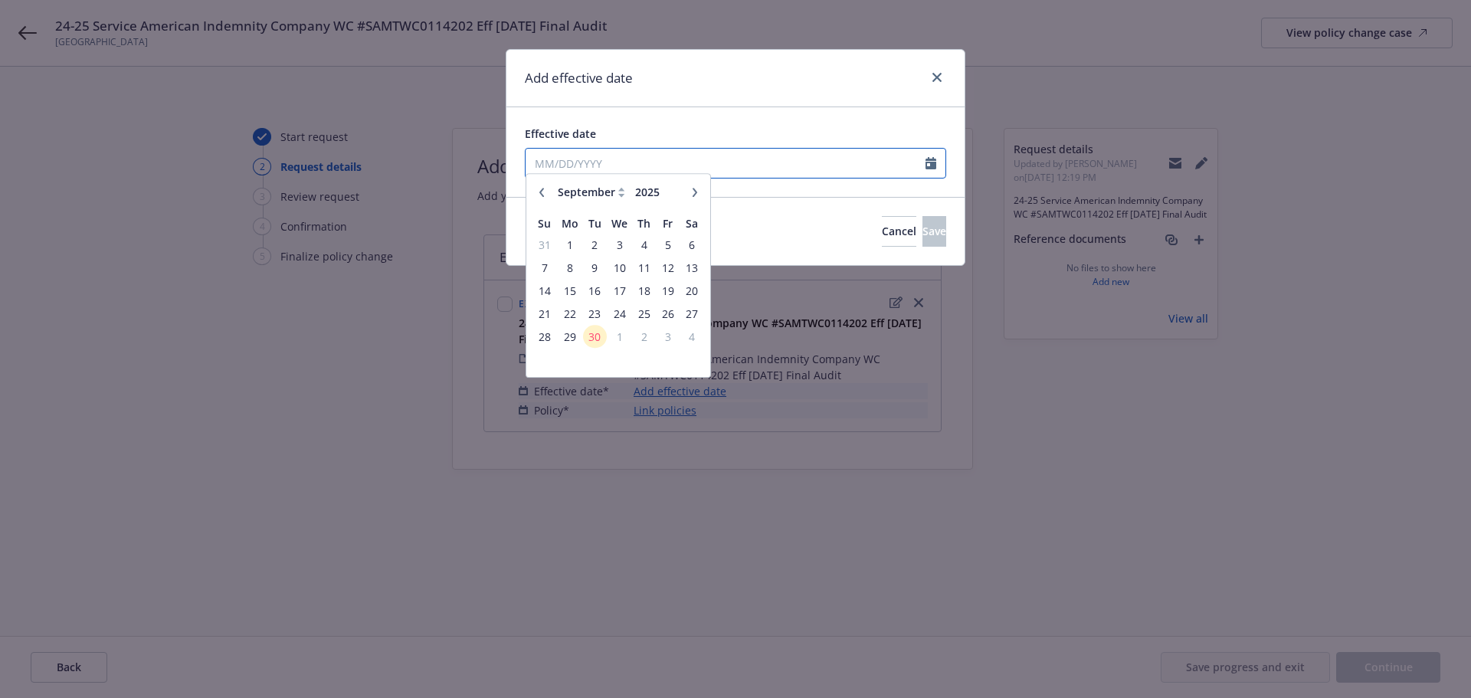
click at [647, 168] on input "Effective date" at bounding box center [726, 163] width 400 height 29
click at [604, 346] on span "30" at bounding box center [595, 344] width 21 height 19
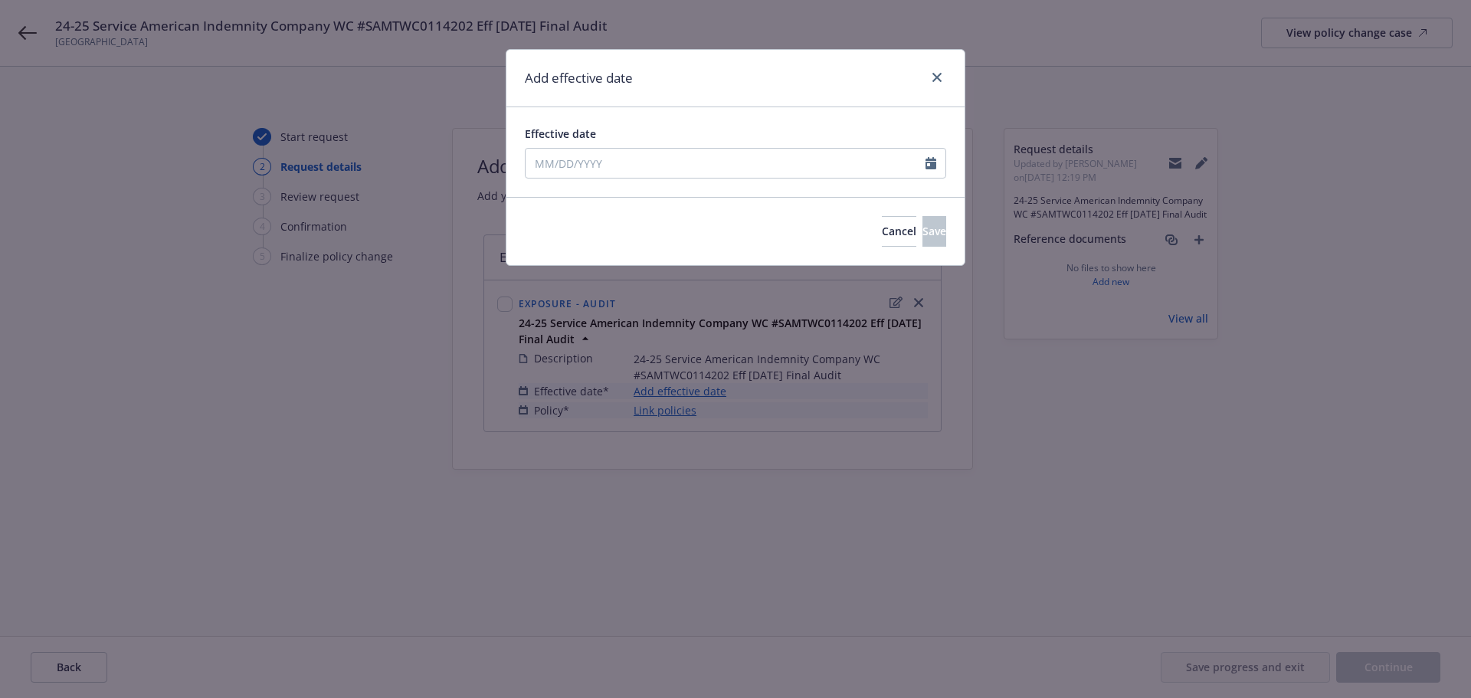
type input "[DATE]"
click at [652, 156] on input "[DATE]" at bounding box center [726, 163] width 400 height 29
select select "9"
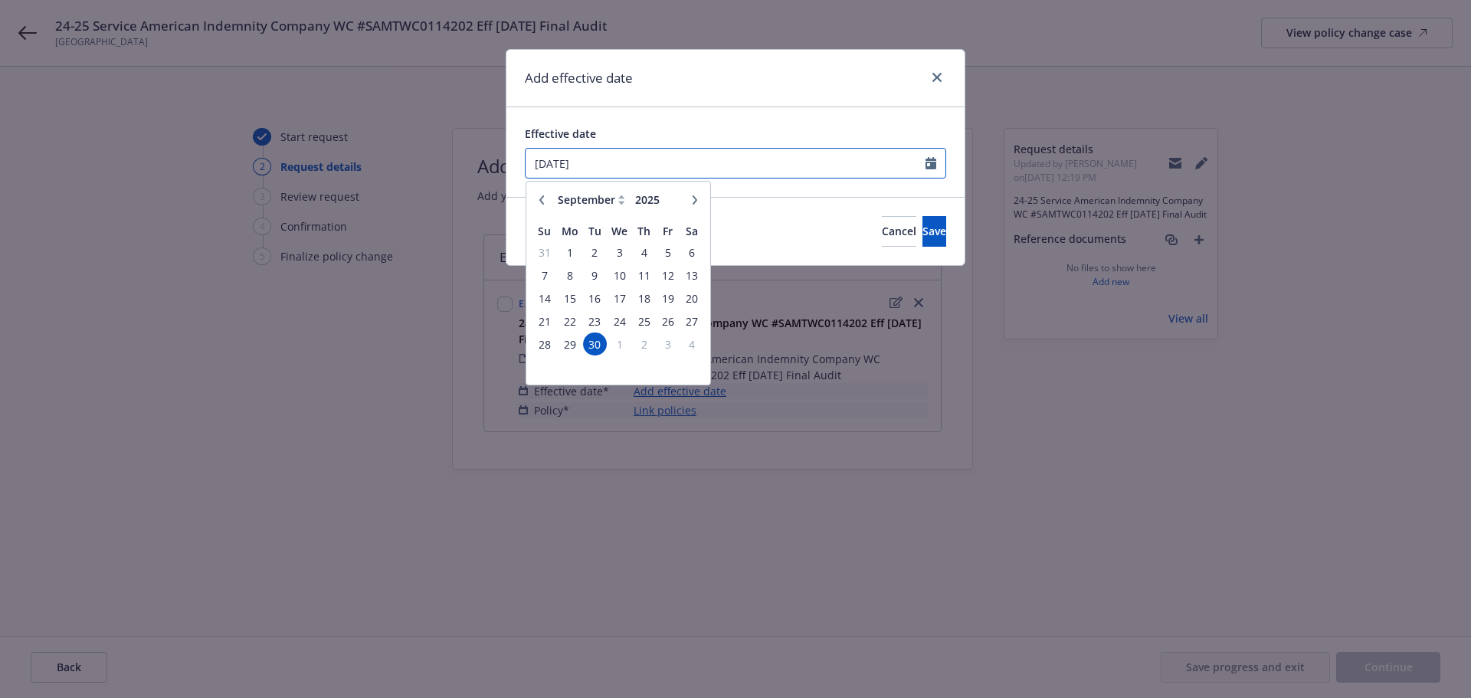
drag, startPoint x: 603, startPoint y: 166, endPoint x: 473, endPoint y: 152, distance: 131.0
click at [473, 154] on div "Add effective date Effective date [DATE] January February March April May June …" at bounding box center [735, 349] width 1471 height 698
type input "[DATE]"
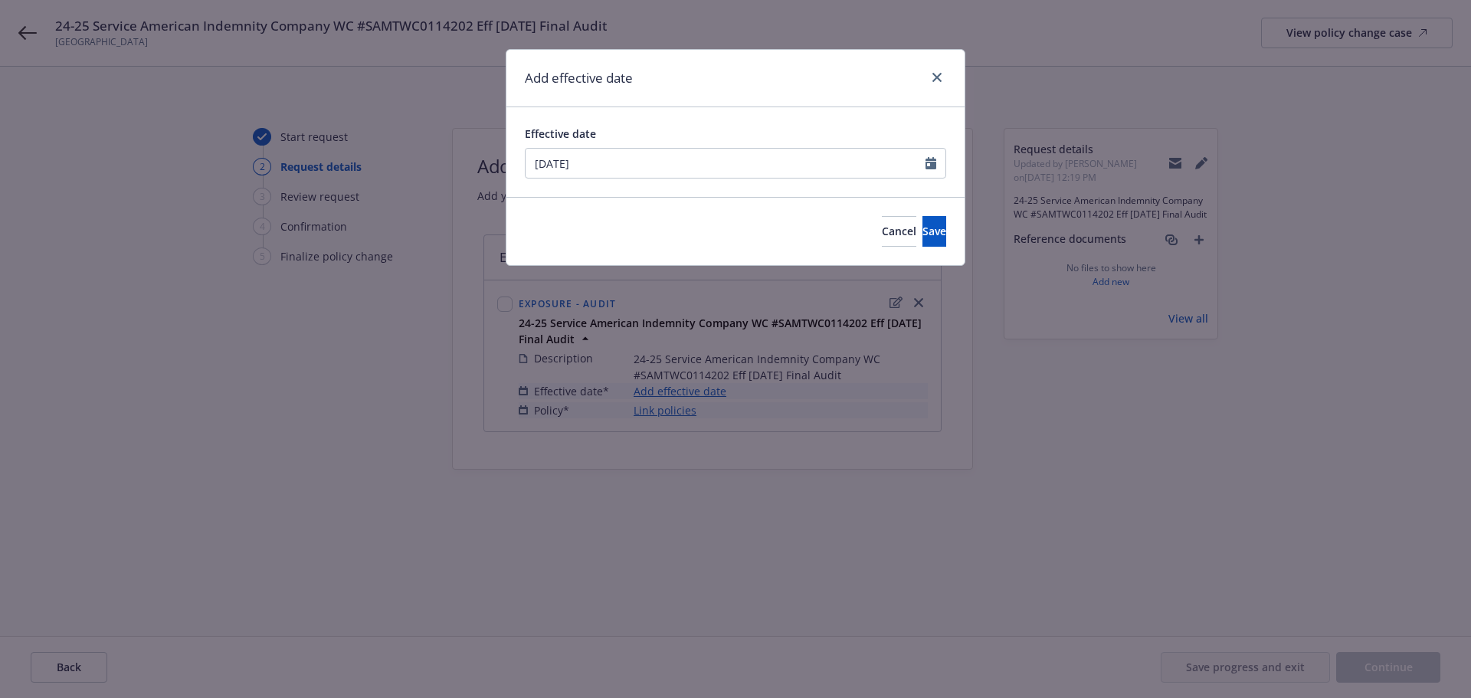
click at [742, 195] on div "Effective date [DATE] January February March April May June July August Septemb…" at bounding box center [735, 152] width 458 height 90
click at [922, 223] on button "Save" at bounding box center [934, 231] width 24 height 31
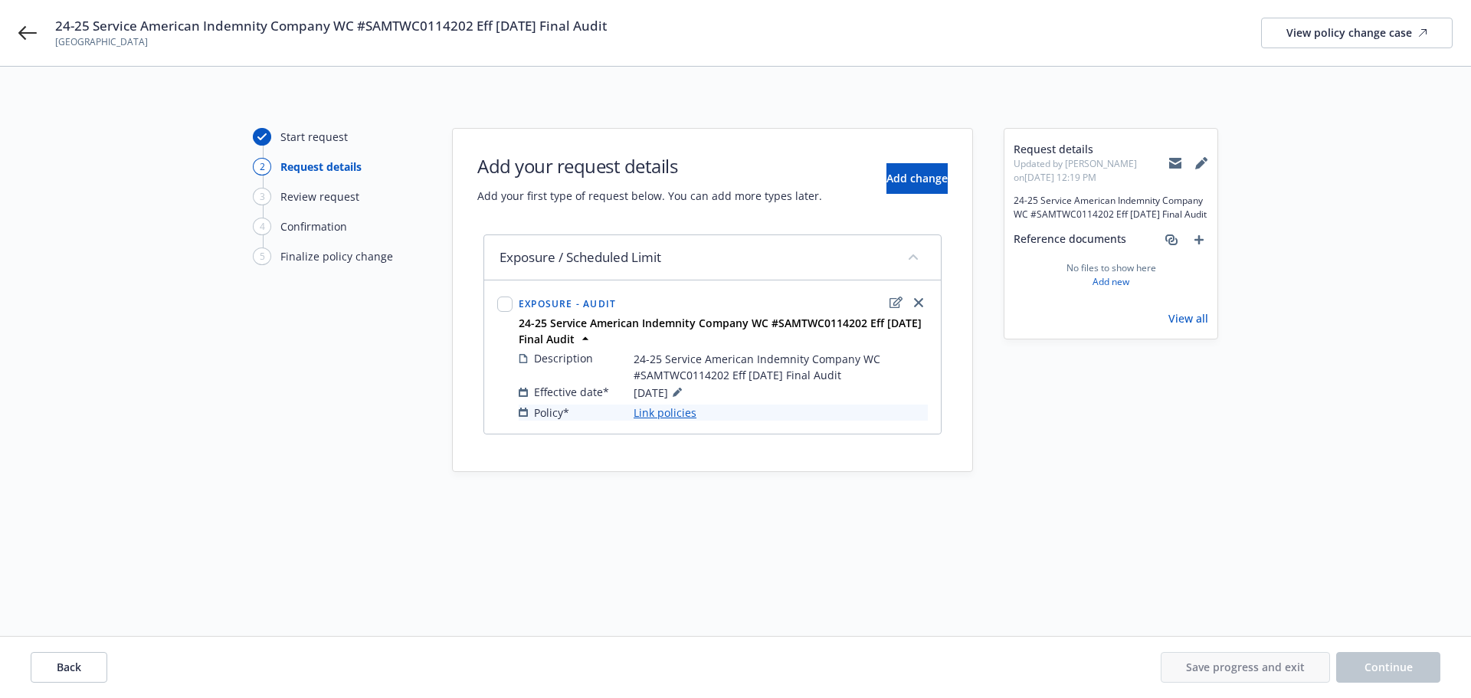
click at [672, 414] on link "Link policies" at bounding box center [665, 413] width 63 height 16
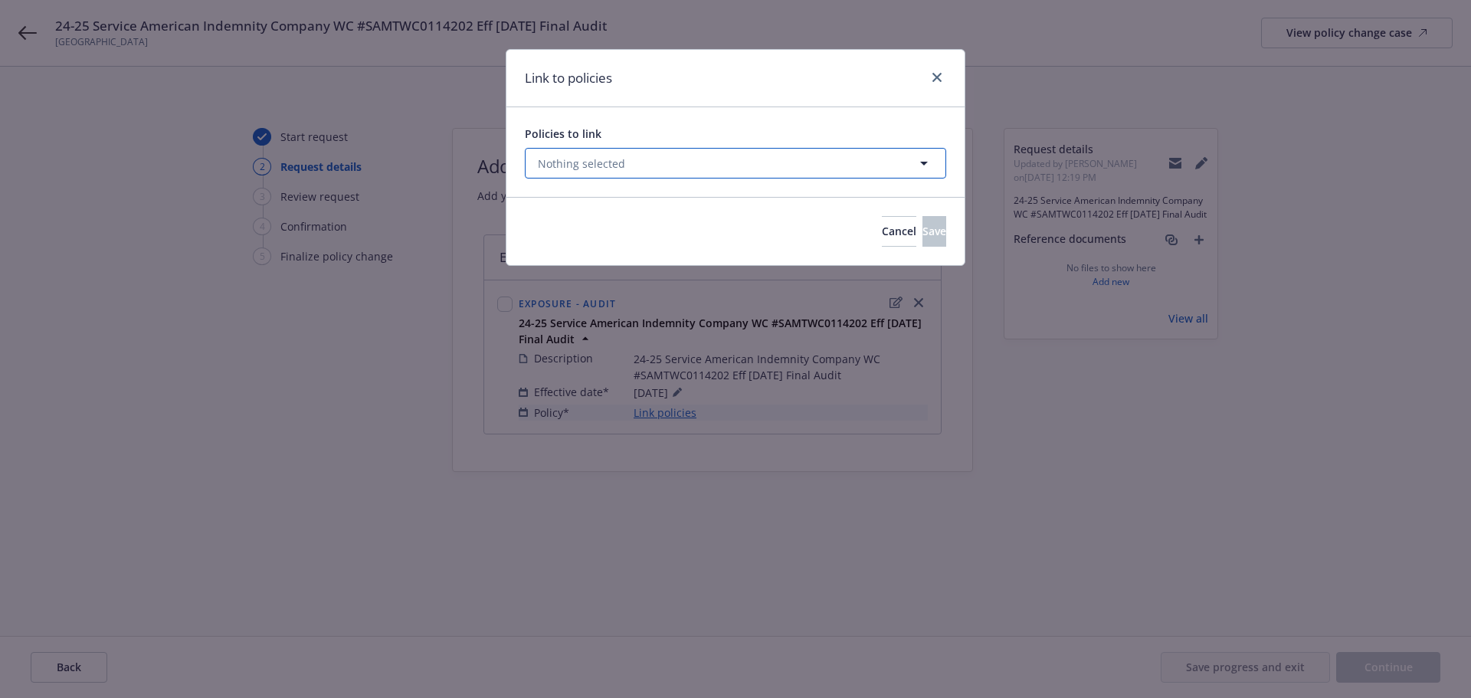
click at [680, 167] on button "Nothing selected" at bounding box center [735, 163] width 421 height 31
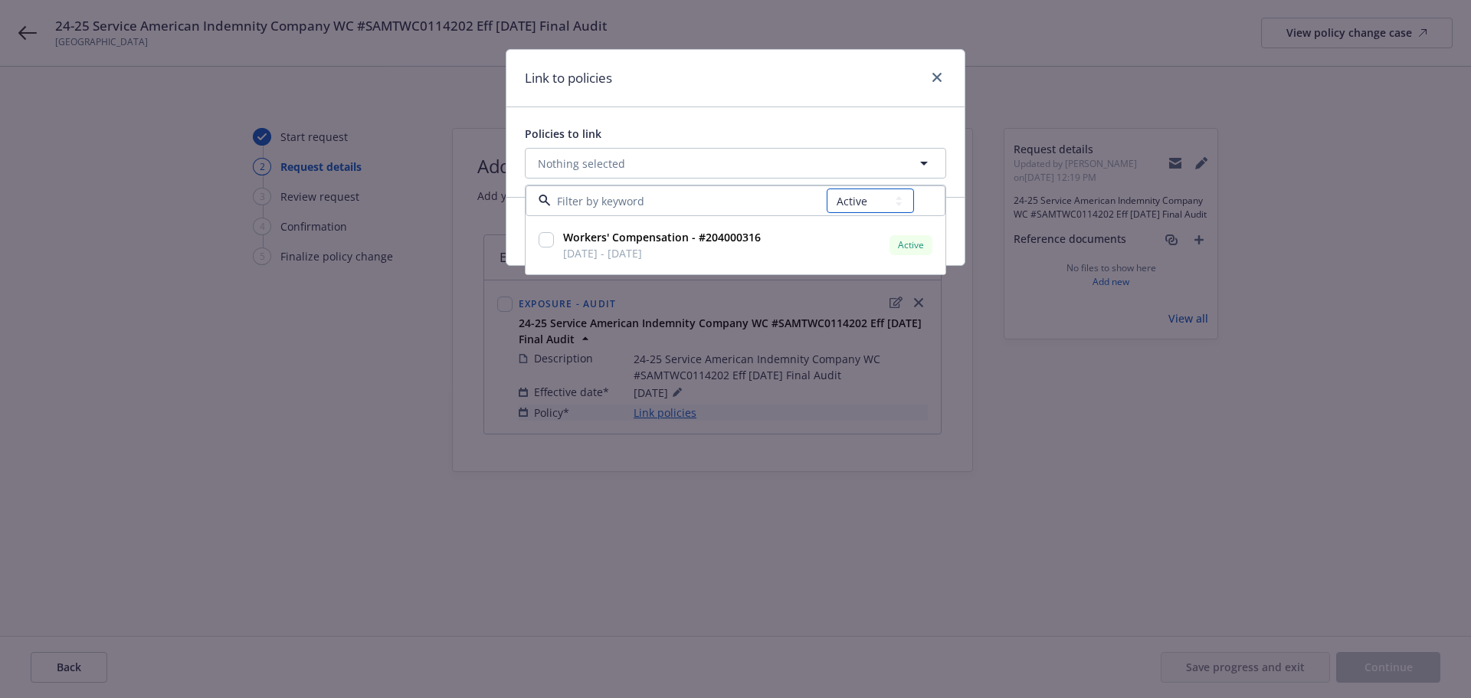
click at [847, 196] on select "All Active Upcoming Expired Cancelled" at bounding box center [870, 200] width 87 height 25
select select "EXPIRED"
click at [827, 188] on select "All Active Upcoming Expired Cancelled" at bounding box center [870, 200] width 87 height 25
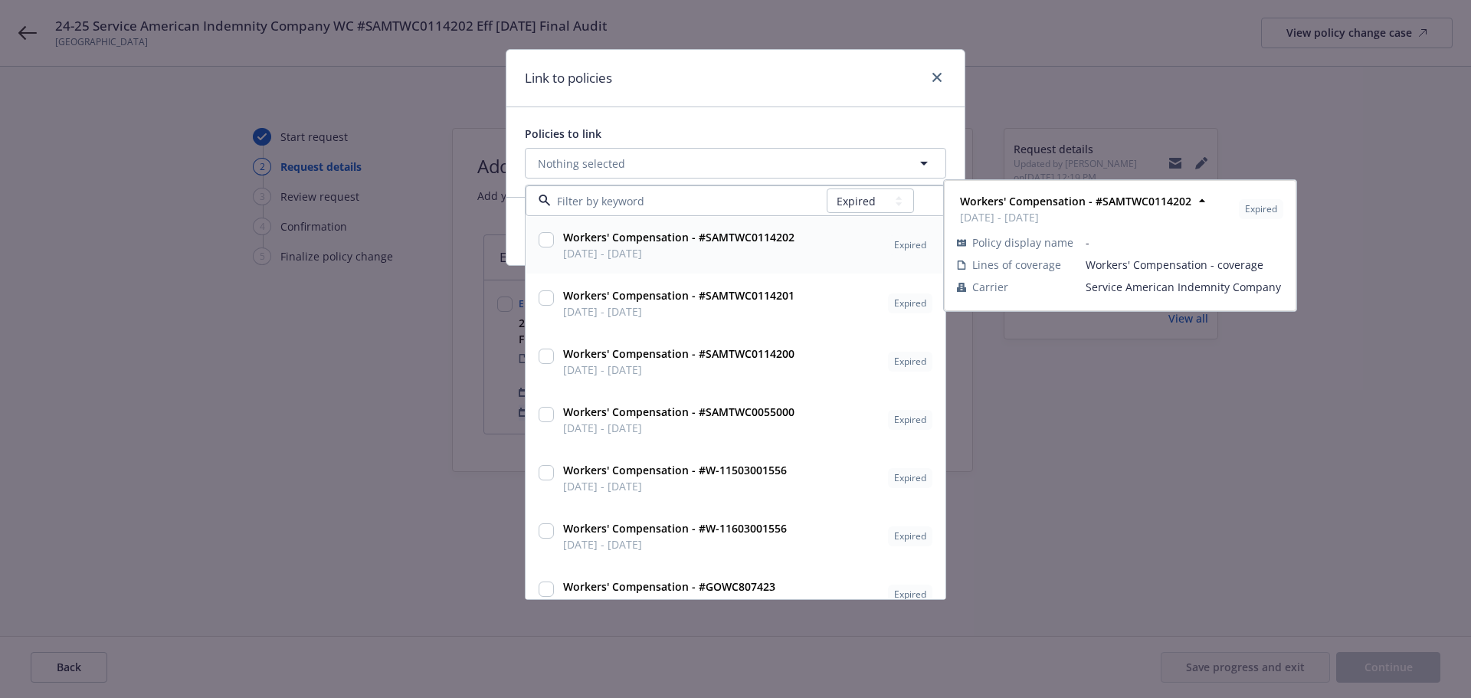
click at [641, 197] on input at bounding box center [689, 201] width 276 height 16
click at [543, 239] on input "checkbox" at bounding box center [546, 239] width 15 height 15
checkbox input "true"
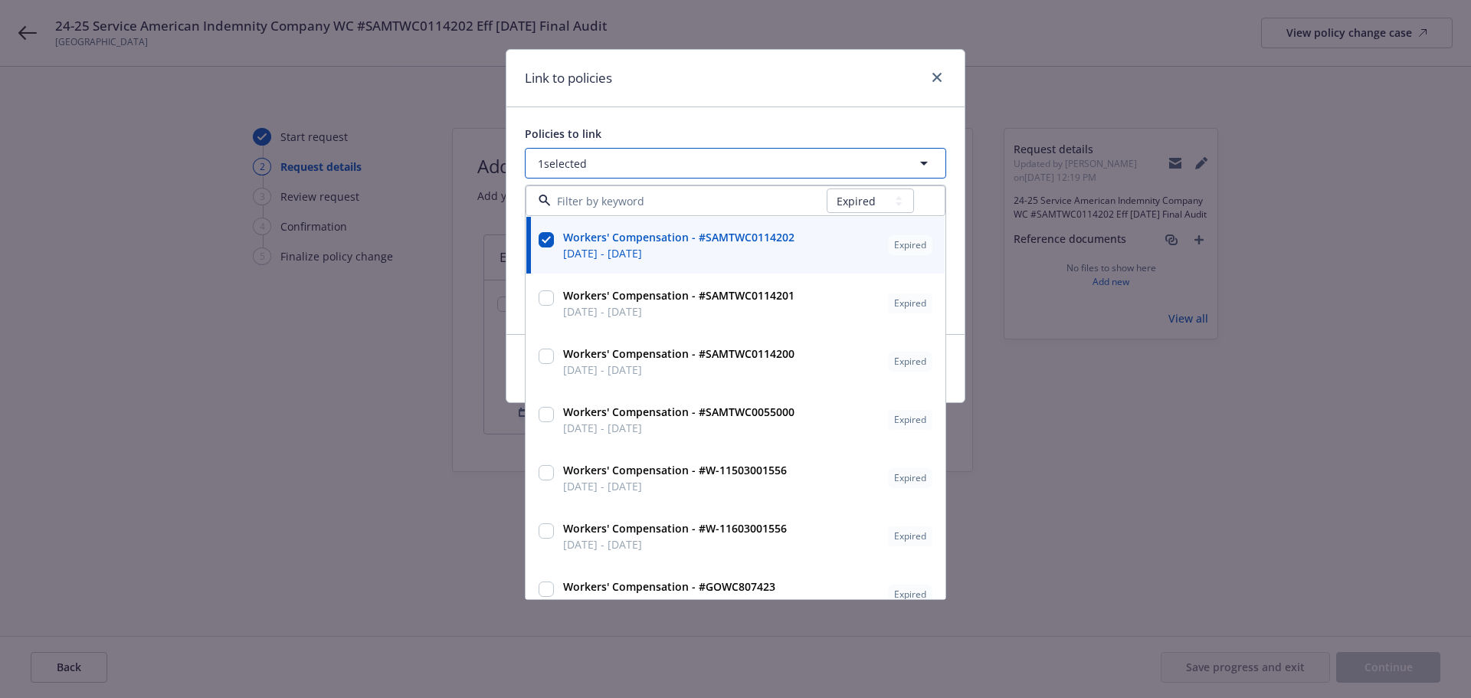
click at [780, 155] on button "1 selected" at bounding box center [735, 163] width 421 height 31
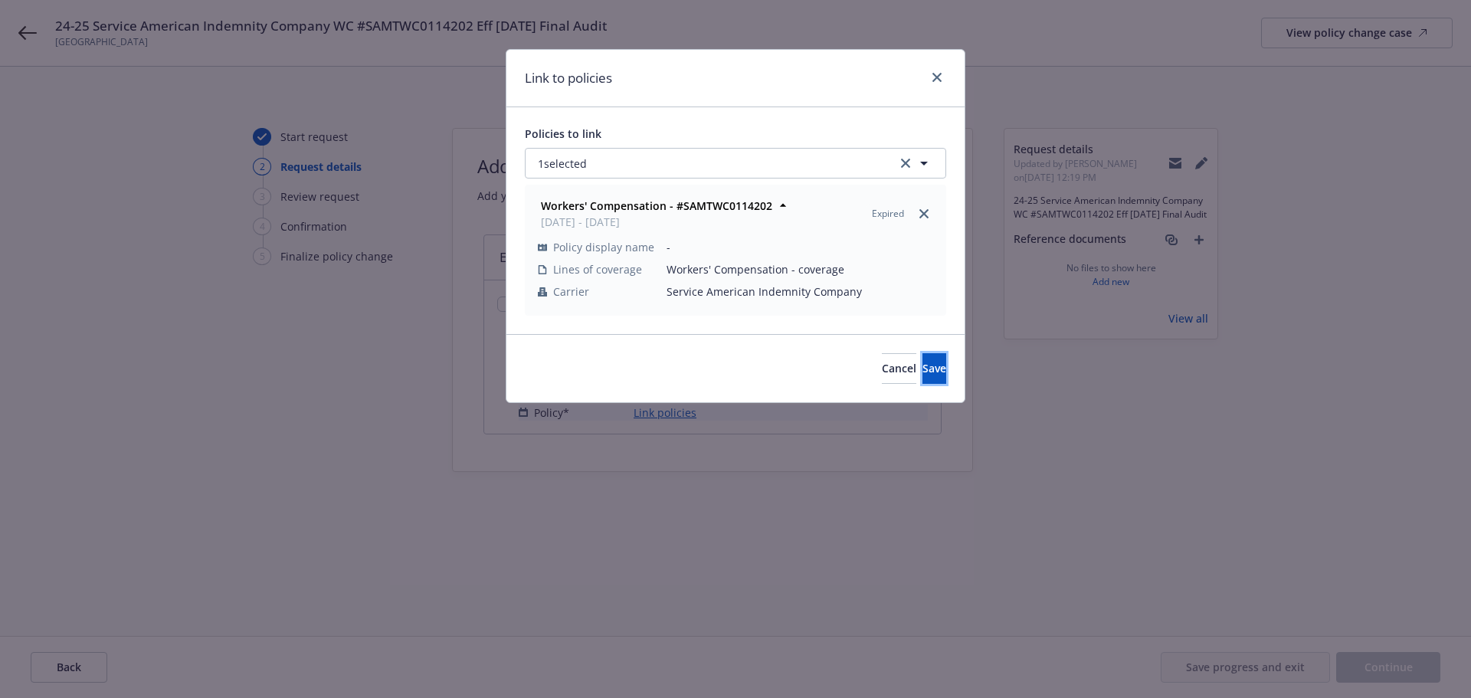
drag, startPoint x: 924, startPoint y: 372, endPoint x: 890, endPoint y: 353, distance: 38.4
click at [922, 370] on button "Save" at bounding box center [934, 368] width 24 height 31
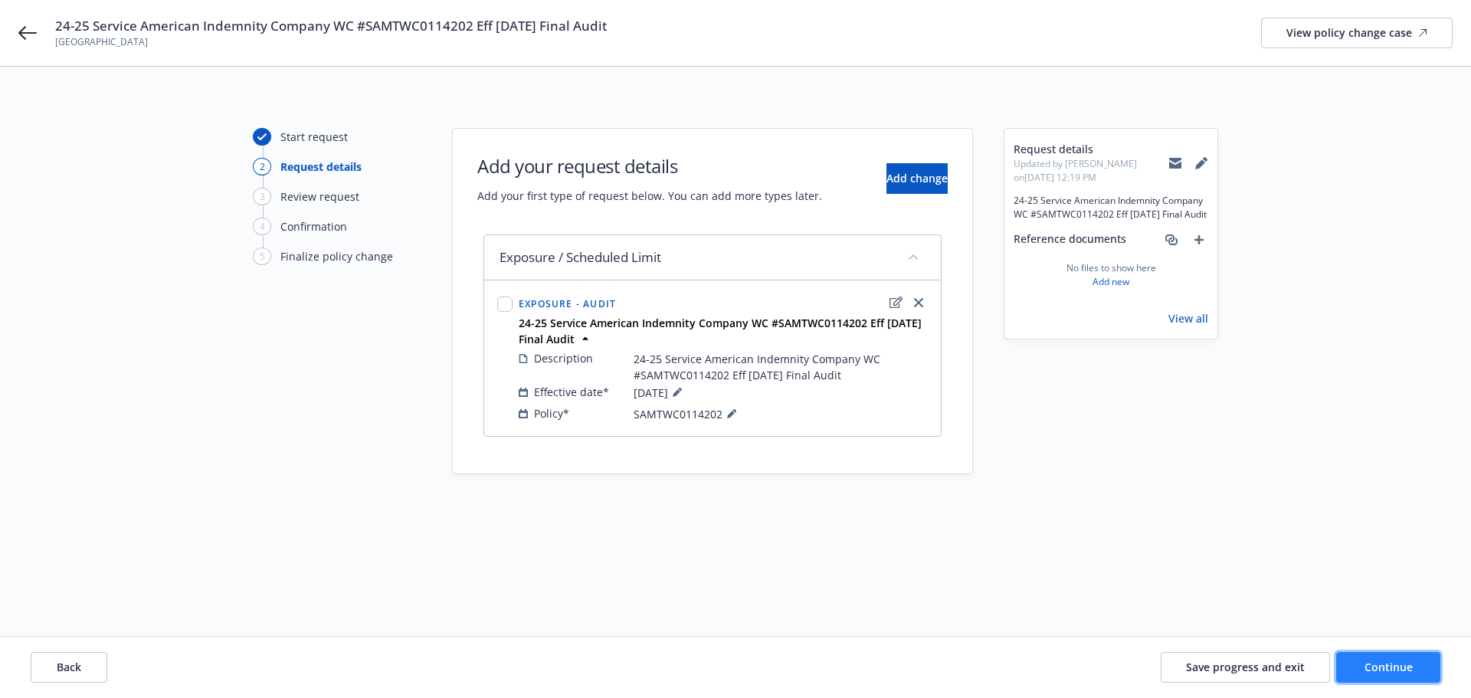
click at [1381, 677] on button "Continue" at bounding box center [1388, 667] width 104 height 31
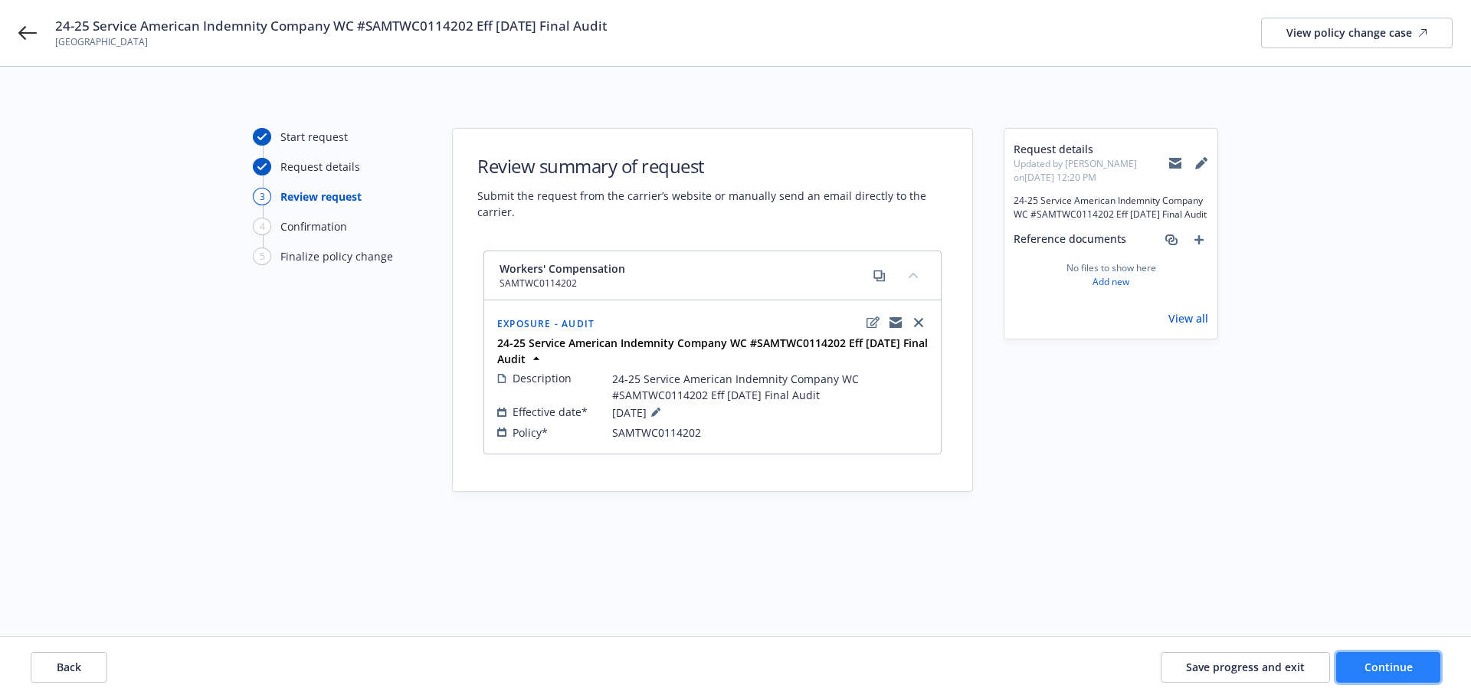
click at [1394, 657] on button "Continue" at bounding box center [1388, 667] width 104 height 31
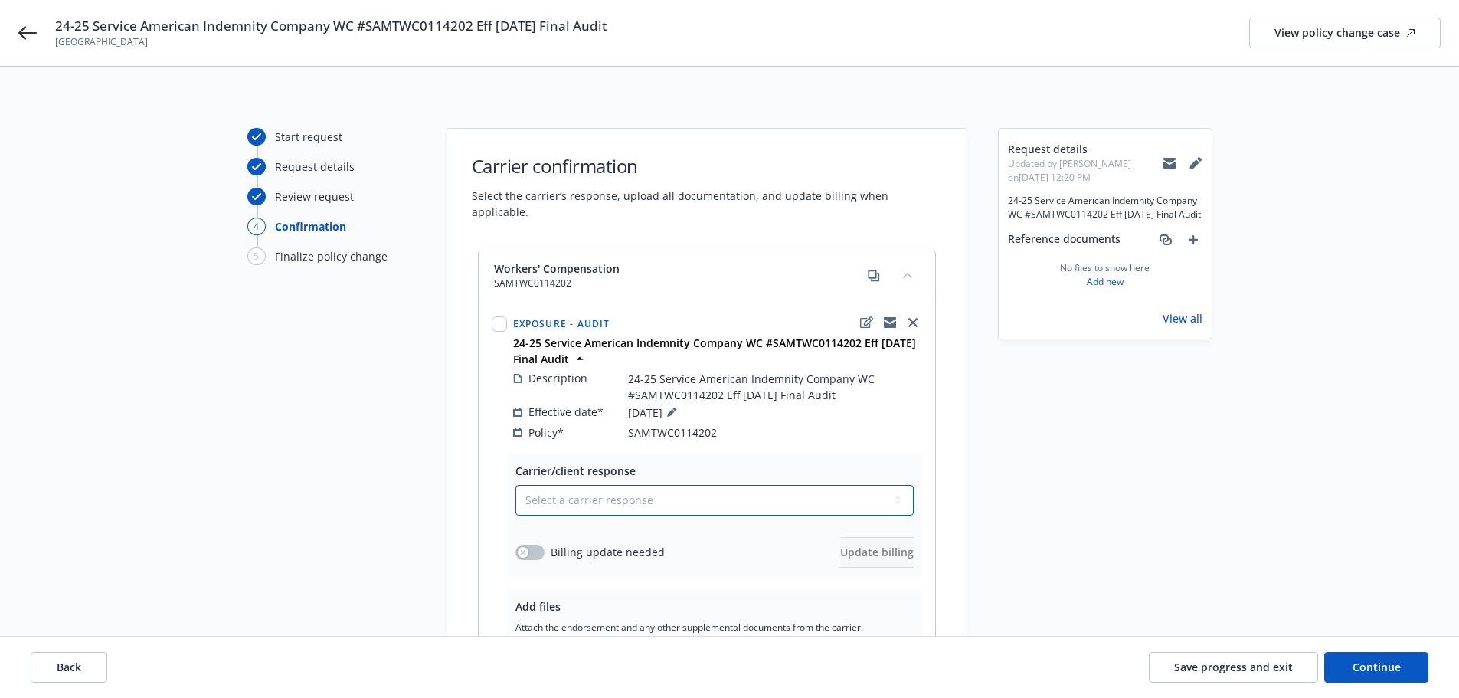
drag, startPoint x: 778, startPoint y: 487, endPoint x: 748, endPoint y: 483, distance: 30.1
click at [777, 486] on select "Select a carrier response Accepted Accepted with revision No endorsement needed…" at bounding box center [715, 500] width 398 height 31
select select "ACCEPTED"
click at [516, 485] on select "Select a carrier response Accepted Accepted with revision No endorsement needed…" at bounding box center [715, 500] width 398 height 31
click at [533, 545] on button "button" at bounding box center [530, 552] width 29 height 15
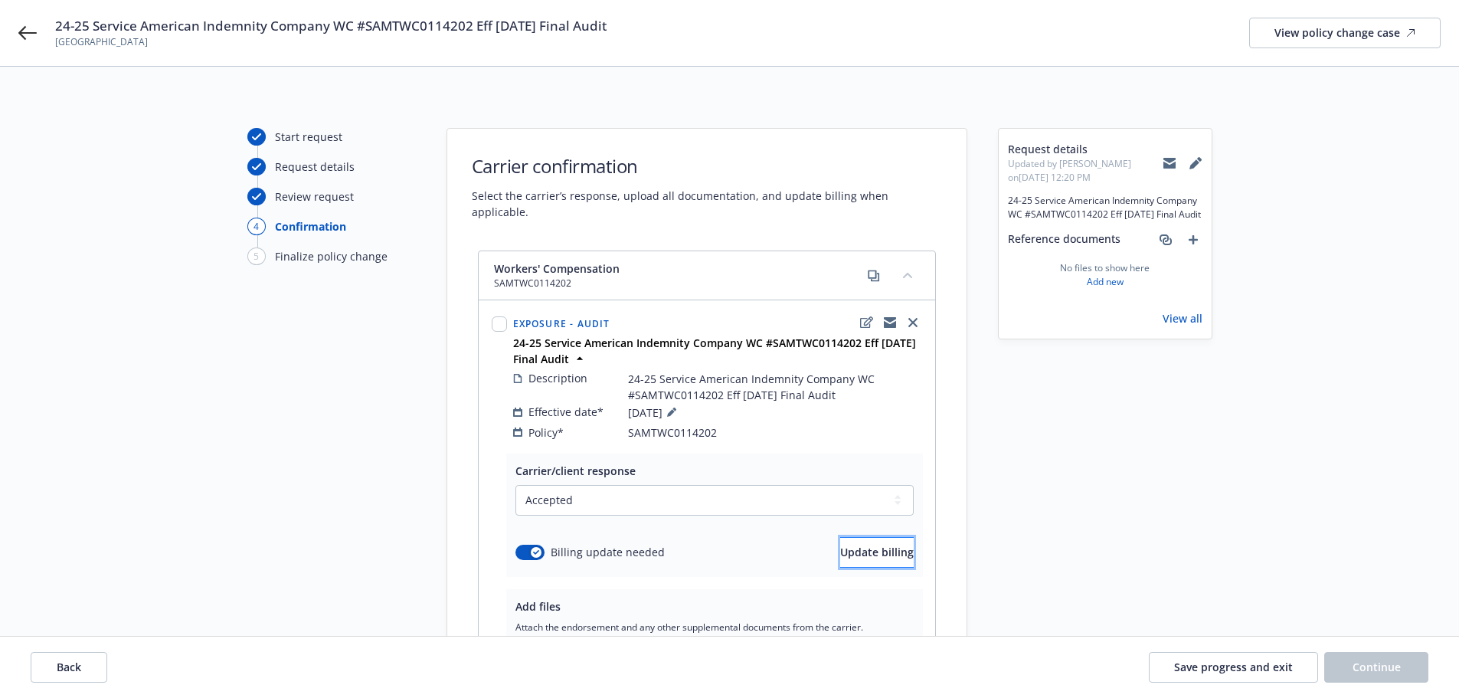
click at [843, 537] on button "Update billing" at bounding box center [877, 552] width 74 height 31
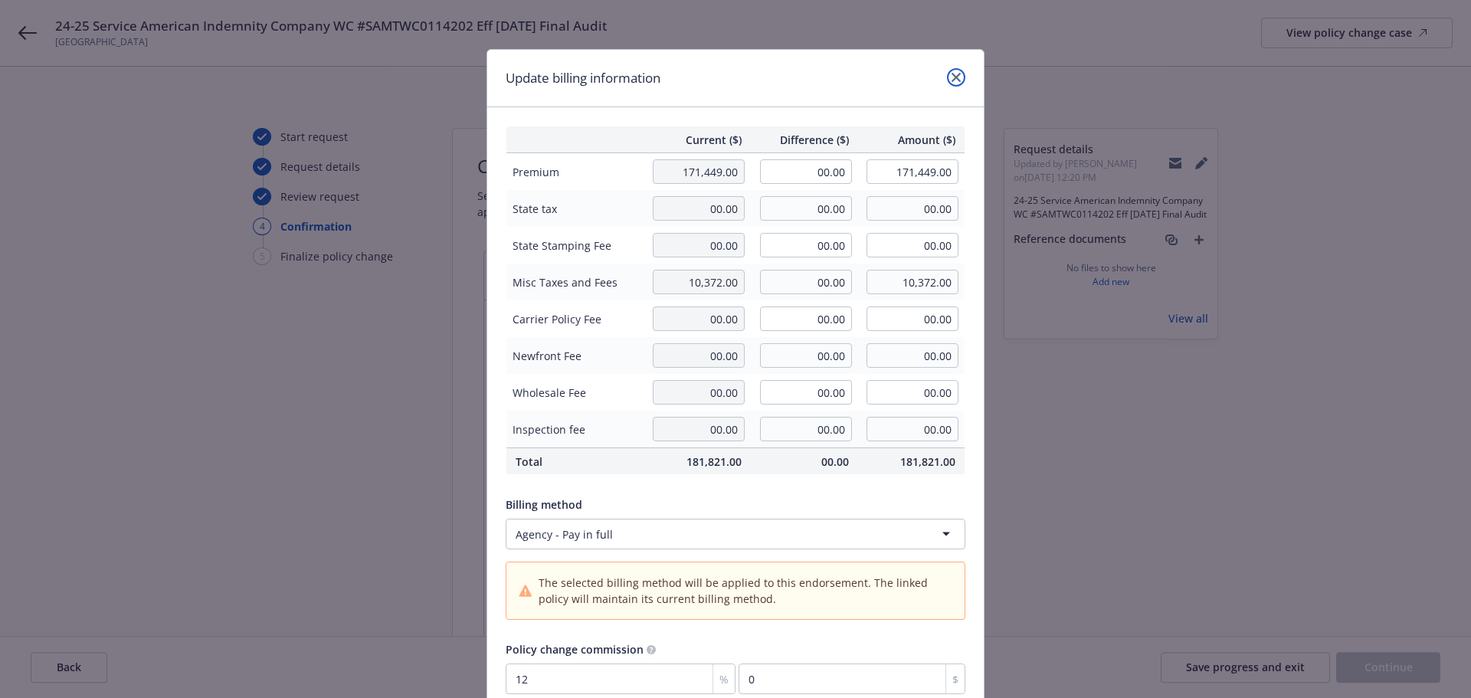
click at [955, 73] on link "close" at bounding box center [956, 77] width 18 height 18
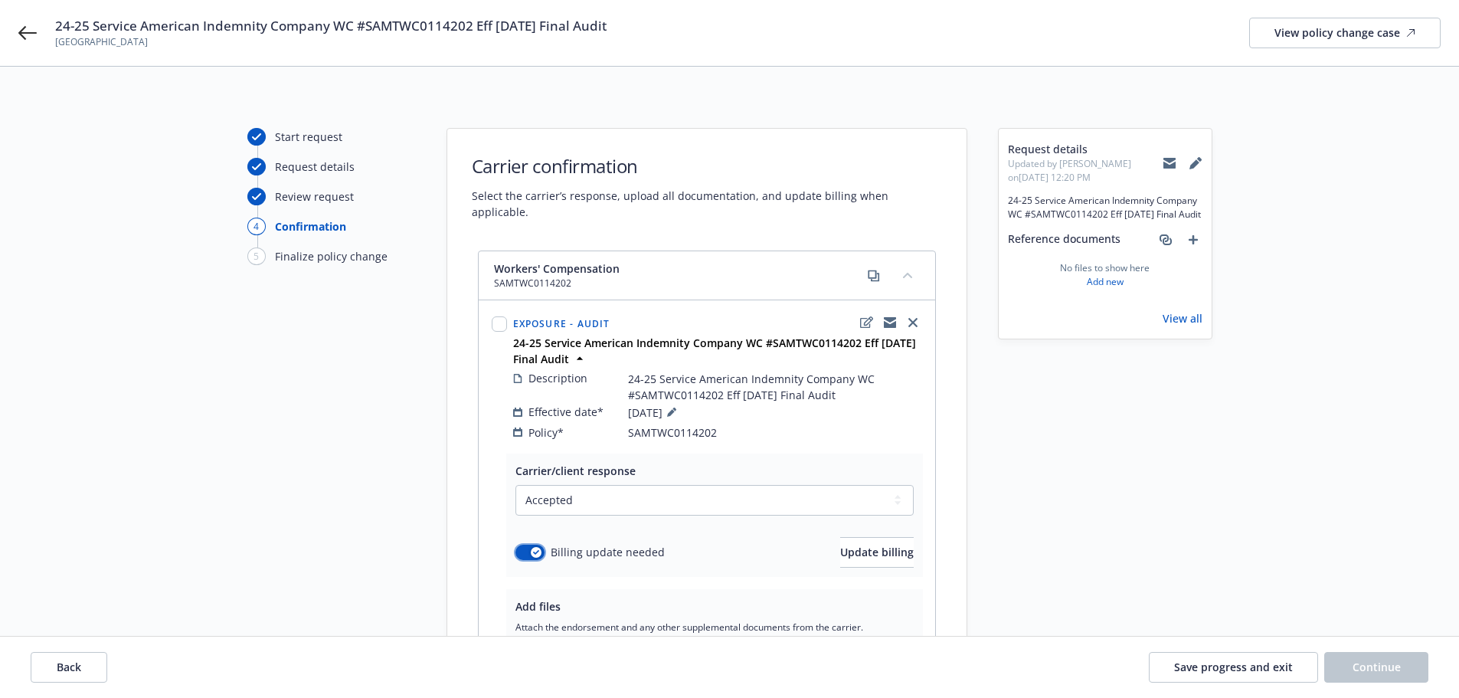
click at [532, 547] on div "button" at bounding box center [536, 552] width 11 height 11
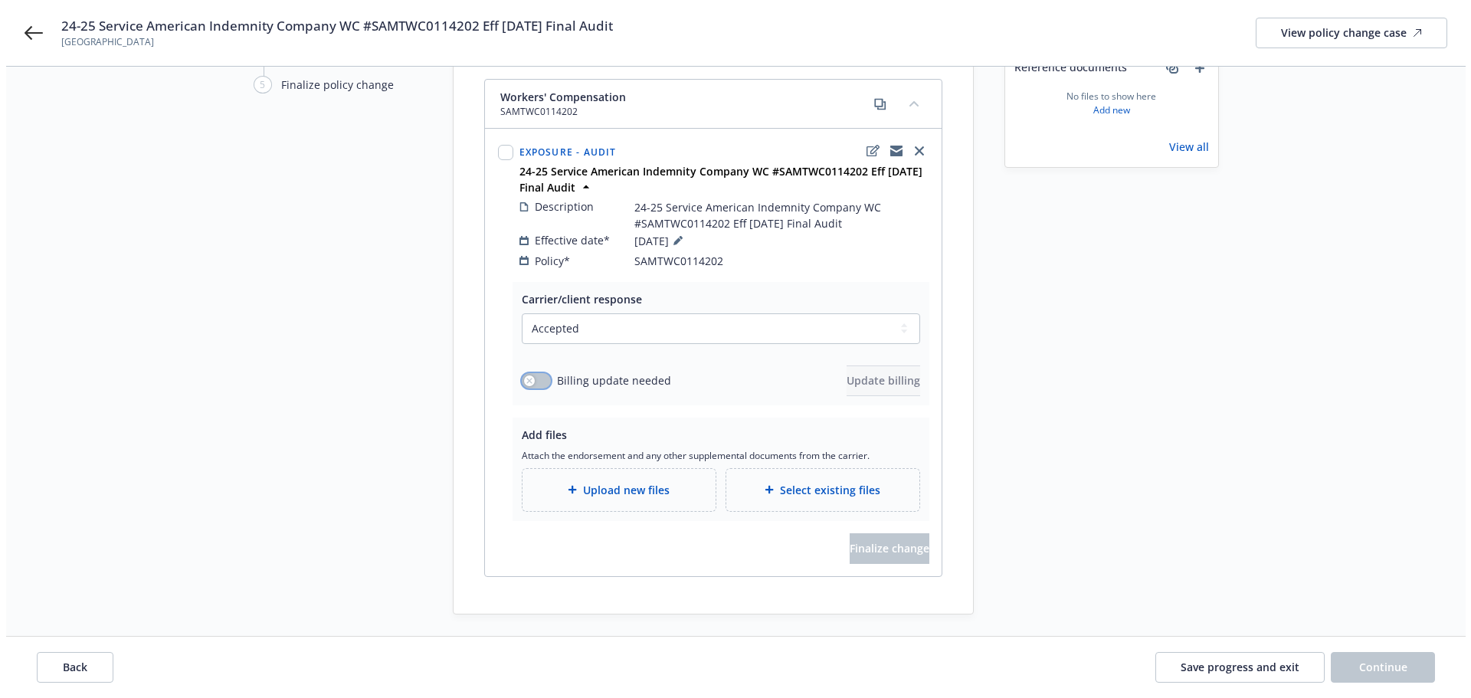
scroll to position [195, 0]
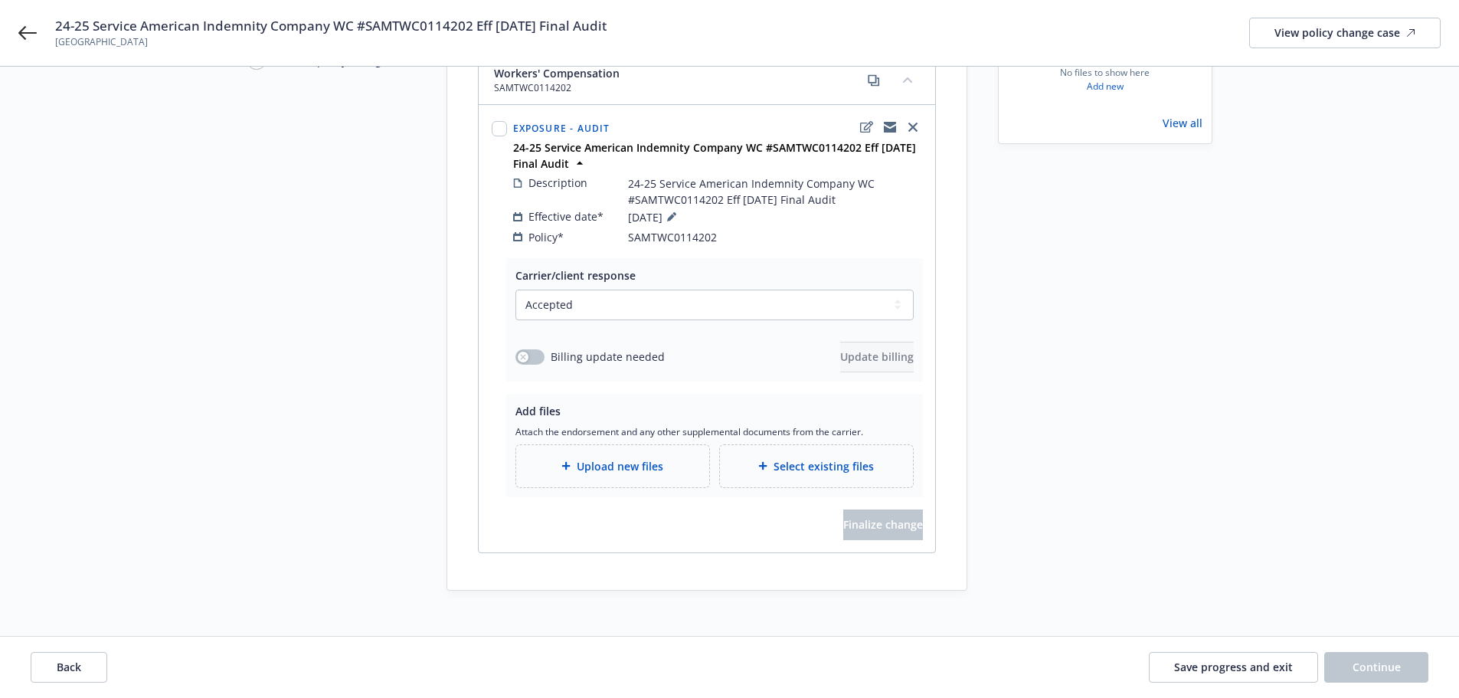
click at [659, 458] on span "Upload new files" at bounding box center [620, 466] width 87 height 16
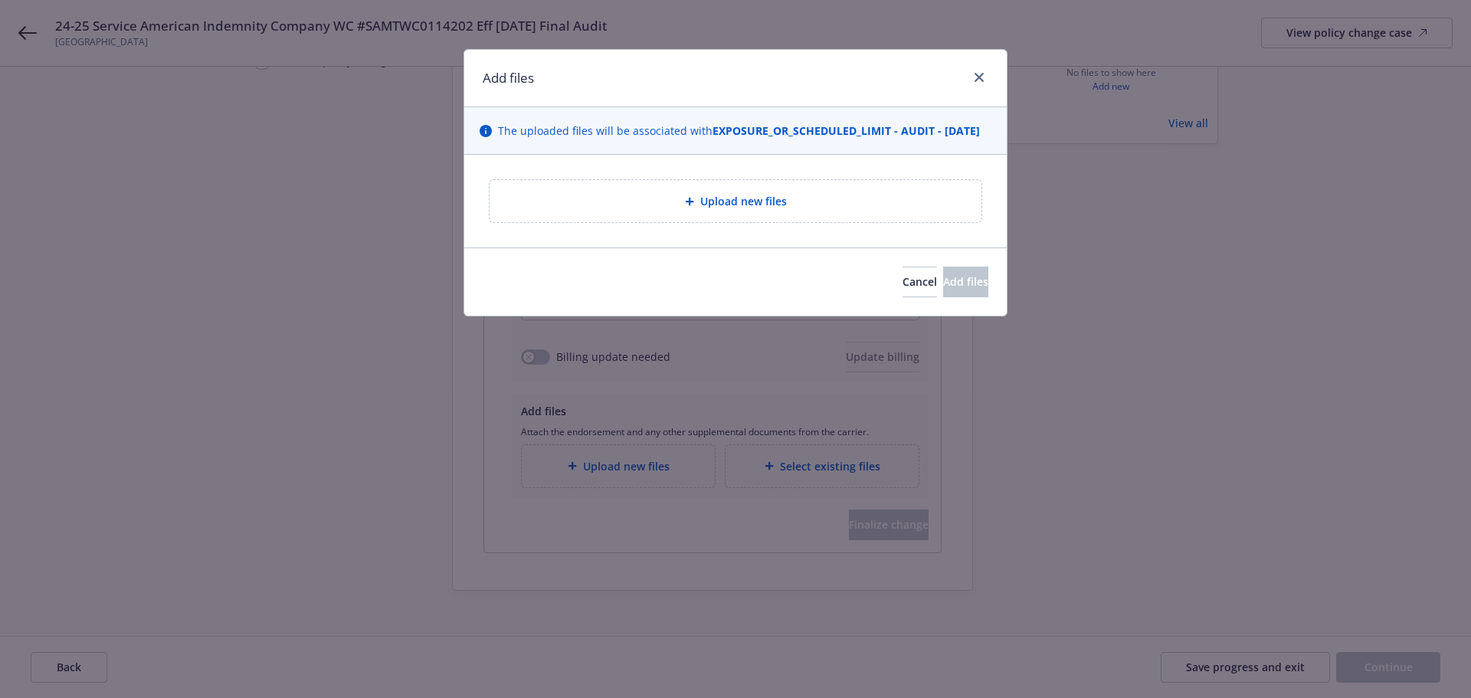
click at [647, 194] on div "Upload new files" at bounding box center [735, 201] width 542 height 93
click at [678, 210] on div "Upload new files" at bounding box center [735, 201] width 467 height 18
type textarea "x"
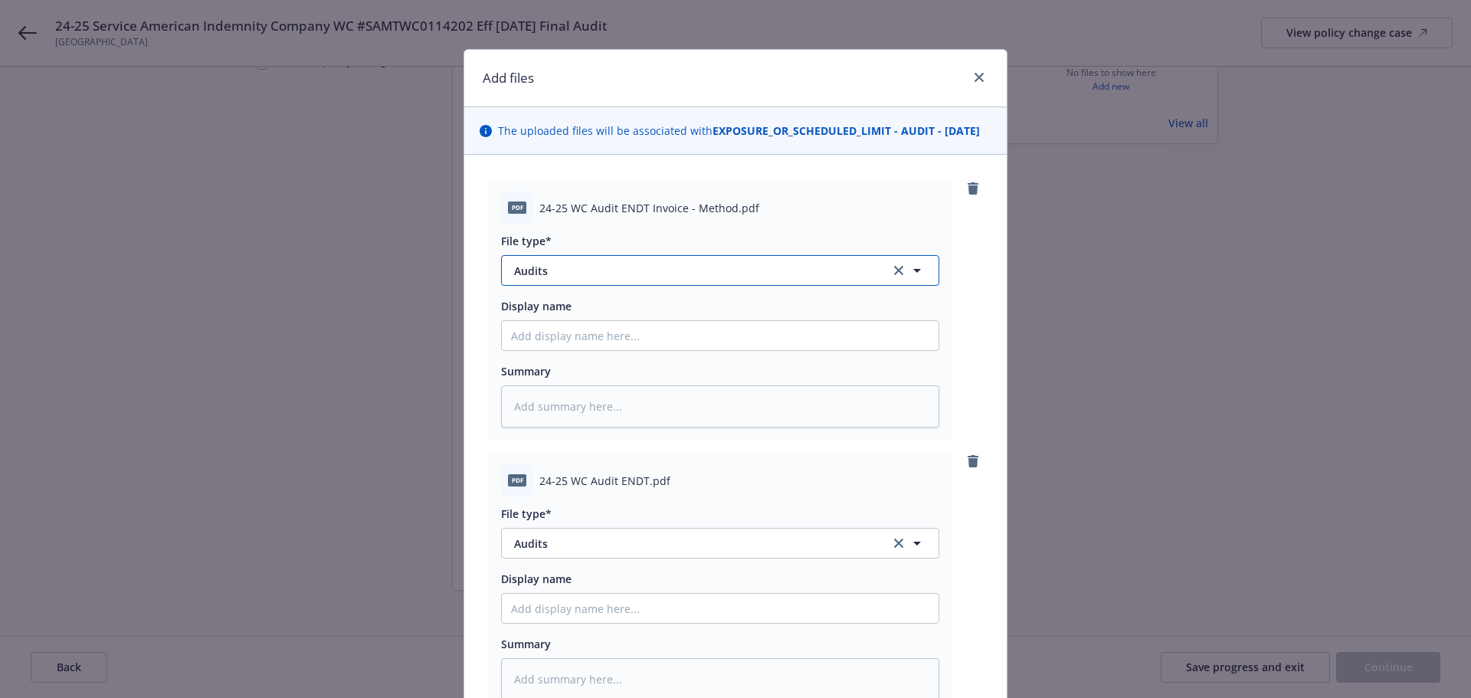
click at [706, 279] on span "Audits" at bounding box center [691, 271] width 355 height 16
type input "invoi"
click at [663, 357] on div "Invoice - Third Party" at bounding box center [720, 353] width 437 height 41
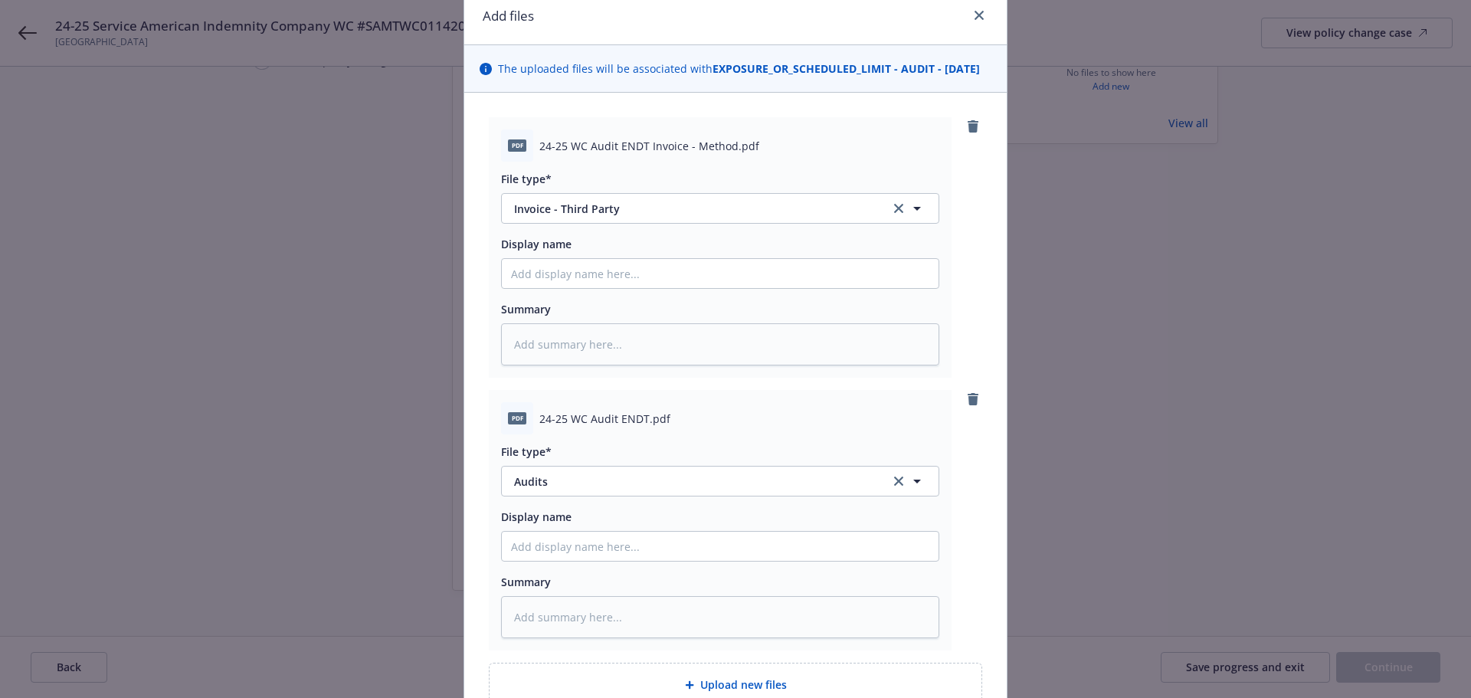
scroll to position [229, 0]
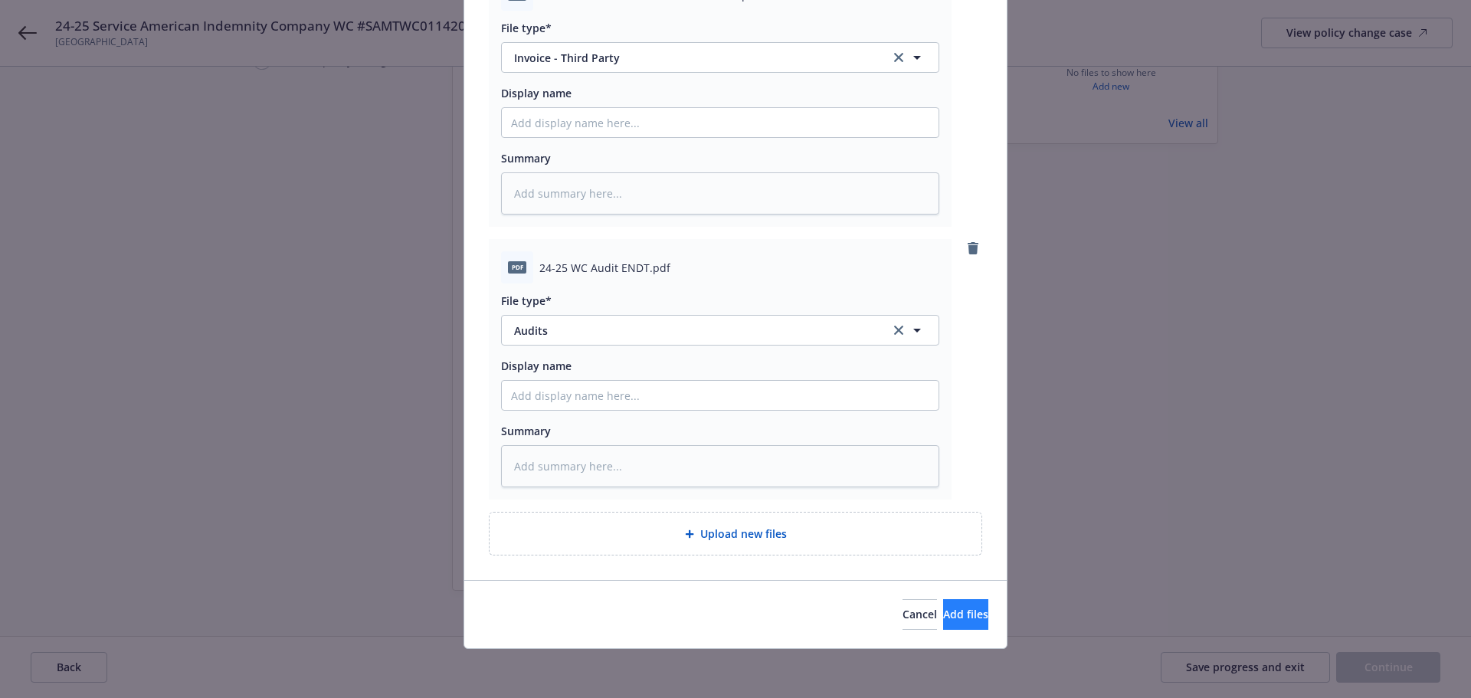
click at [971, 630] on div "Cancel Add files" at bounding box center [735, 614] width 542 height 68
click at [968, 619] on button "Add files" at bounding box center [965, 614] width 45 height 31
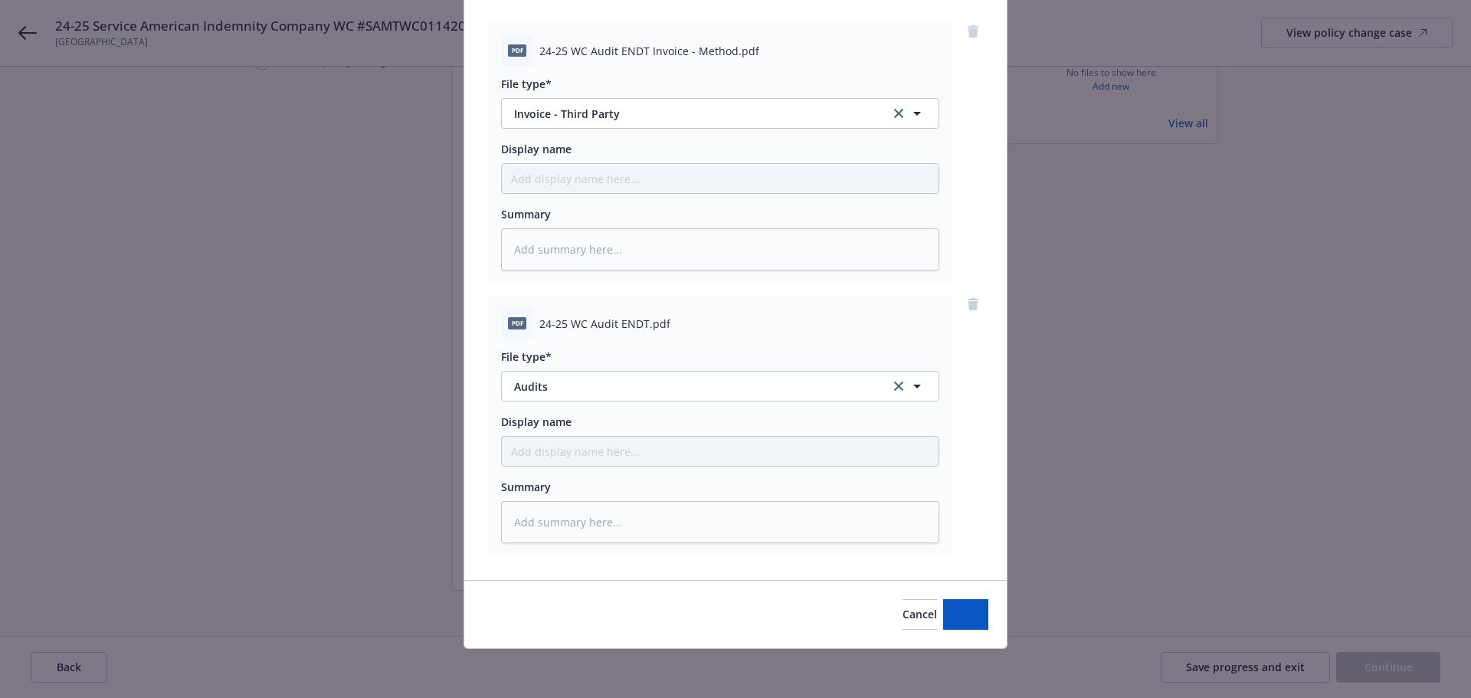
scroll to position [173, 0]
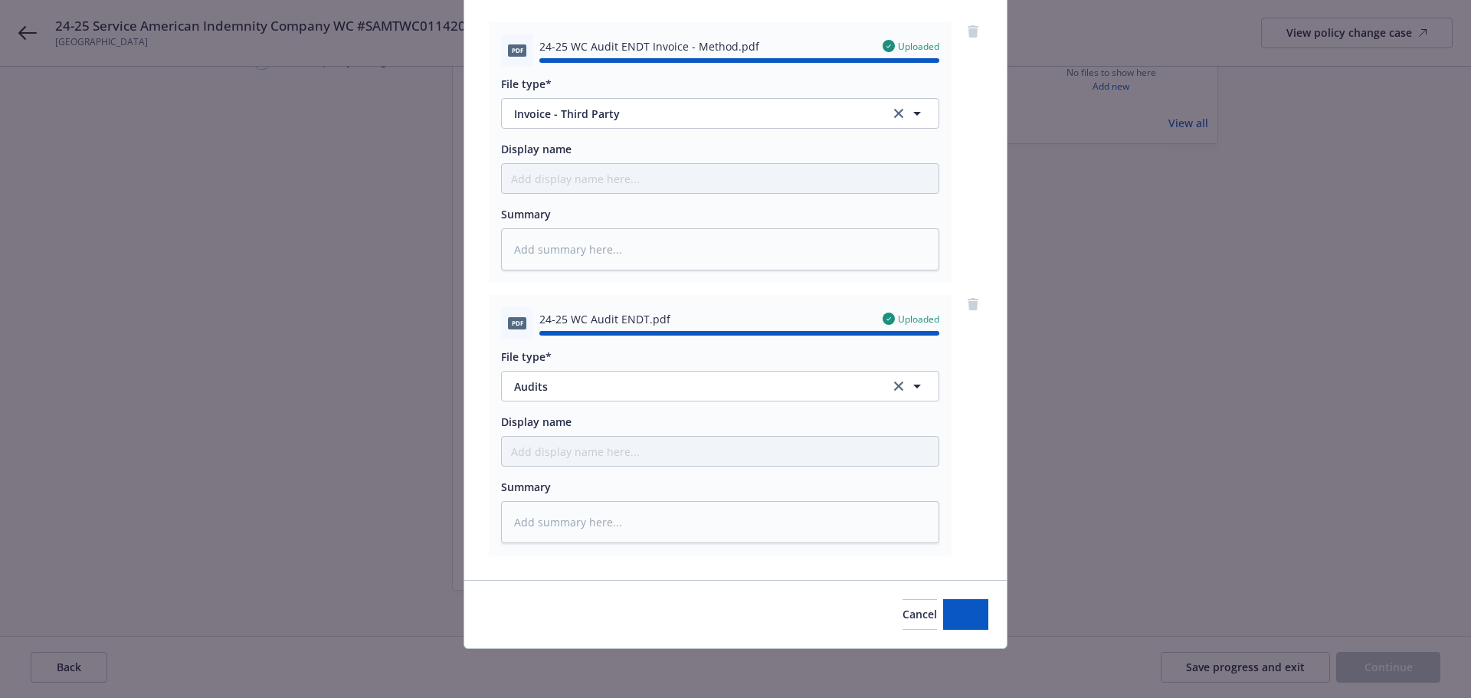
type textarea "x"
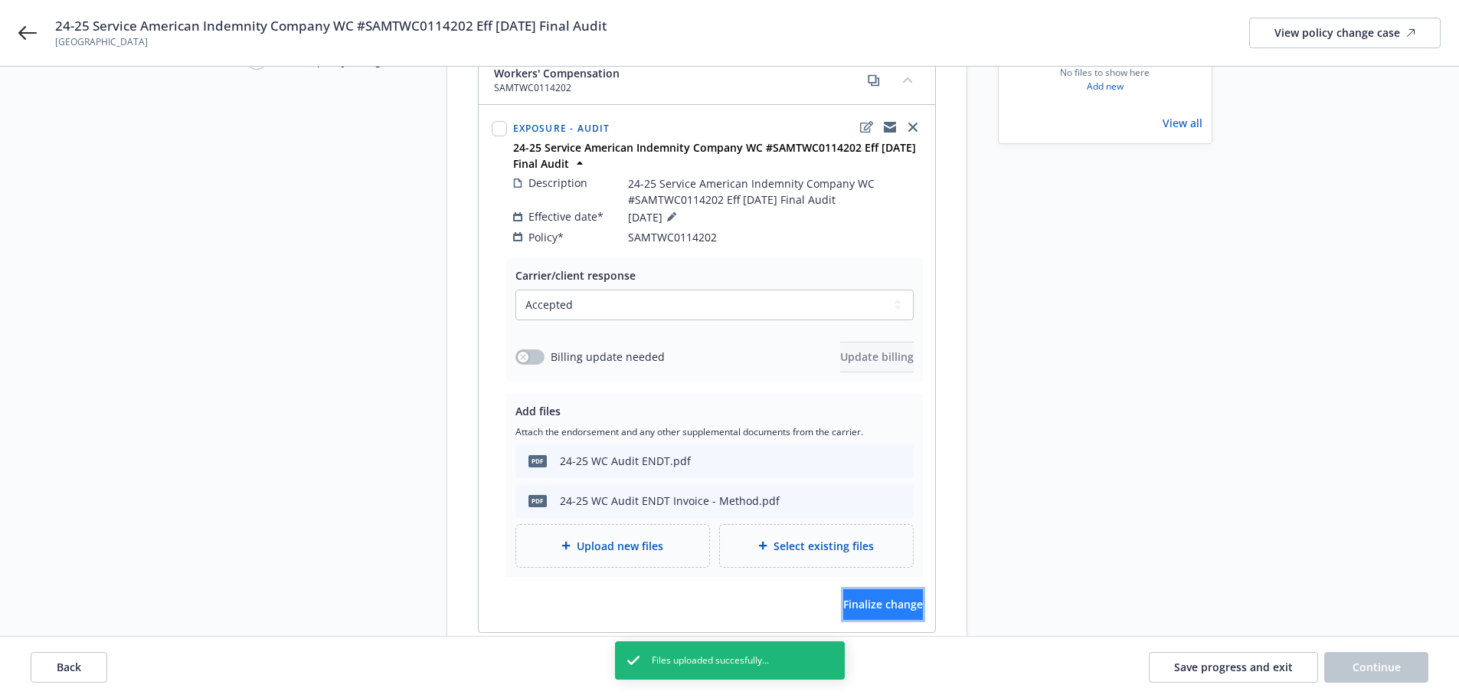
click at [881, 597] on span "Finalize change" at bounding box center [883, 604] width 80 height 15
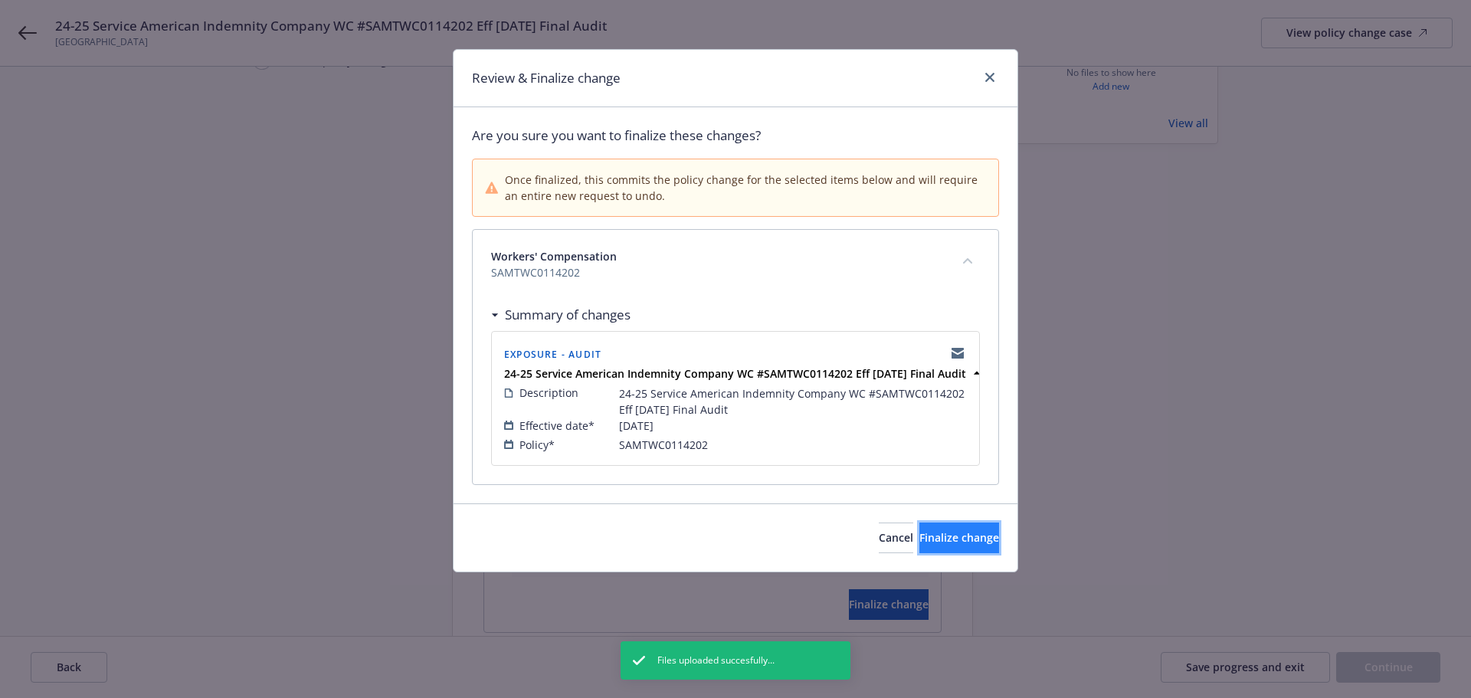
click at [968, 545] on span "Finalize change" at bounding box center [959, 537] width 80 height 15
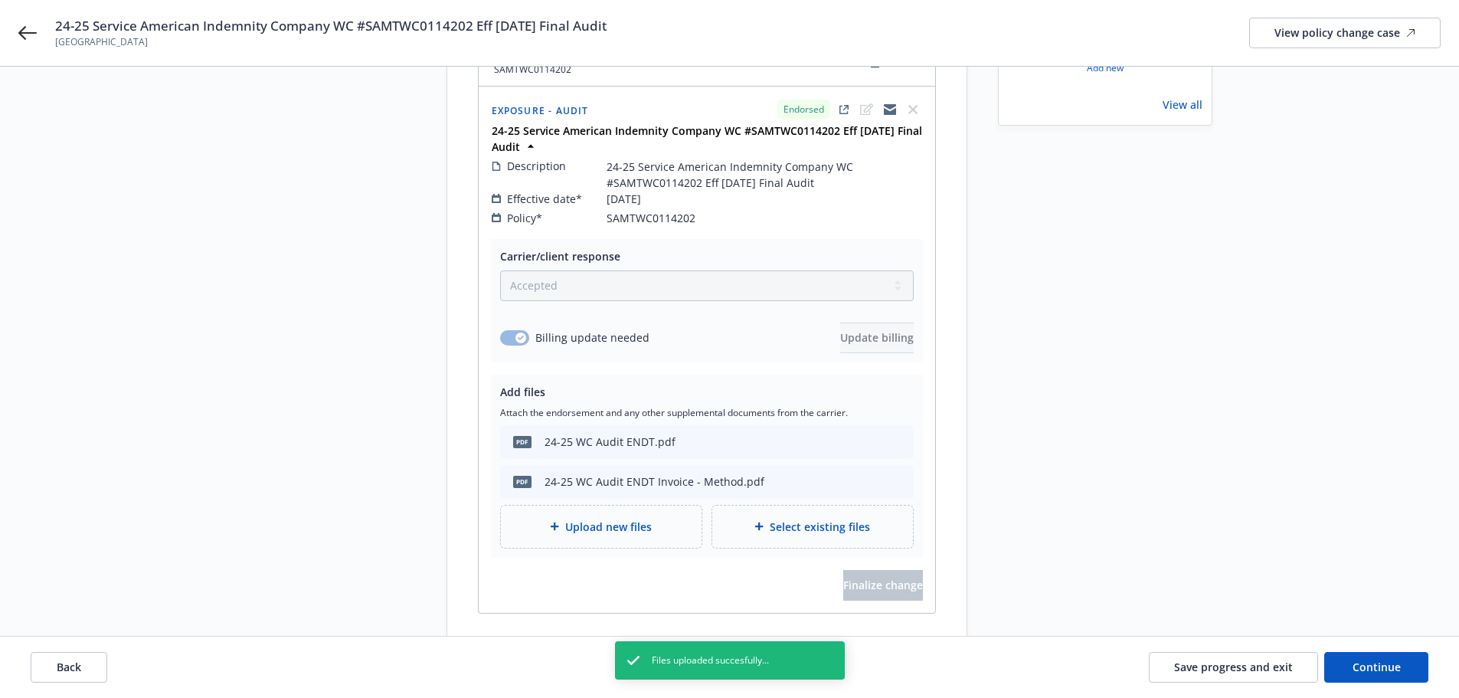
scroll to position [274, 0]
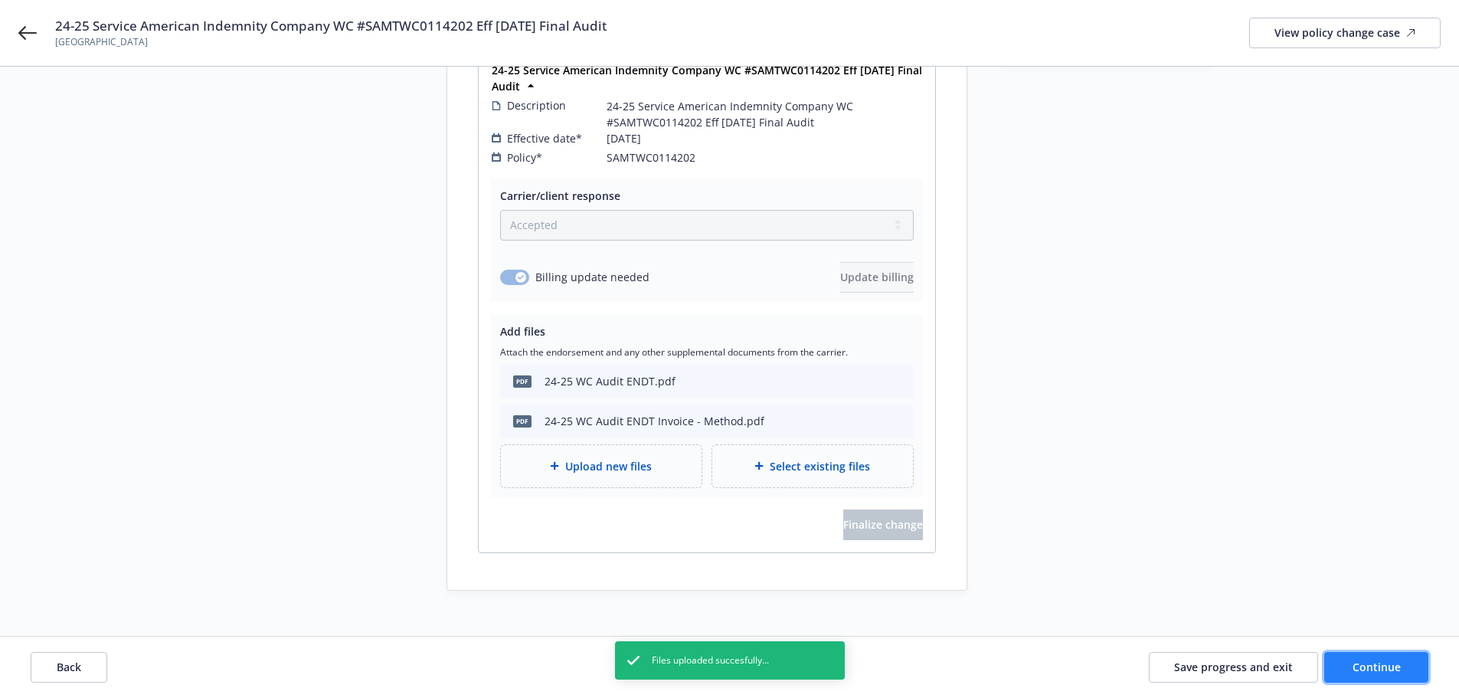
click at [1388, 670] on span "Continue" at bounding box center [1377, 667] width 48 height 15
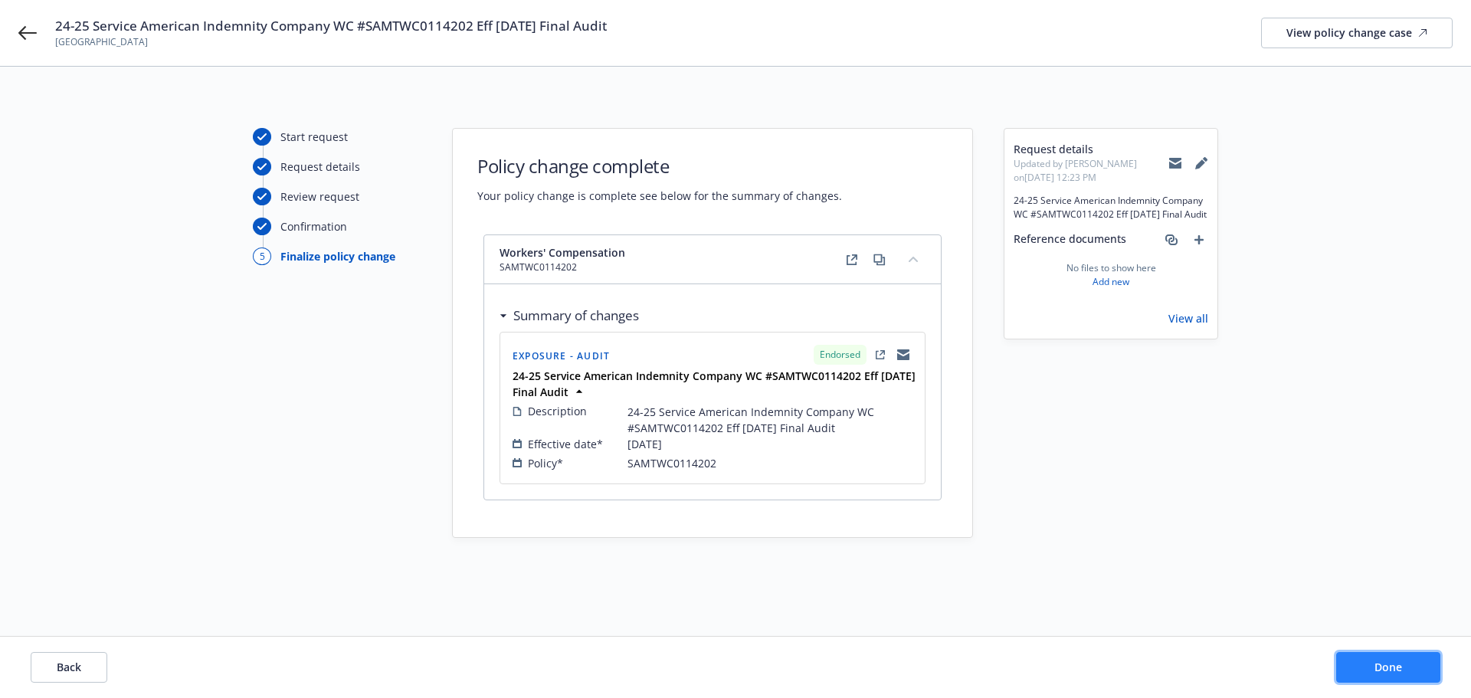
click at [1413, 674] on button "Done" at bounding box center [1388, 667] width 104 height 31
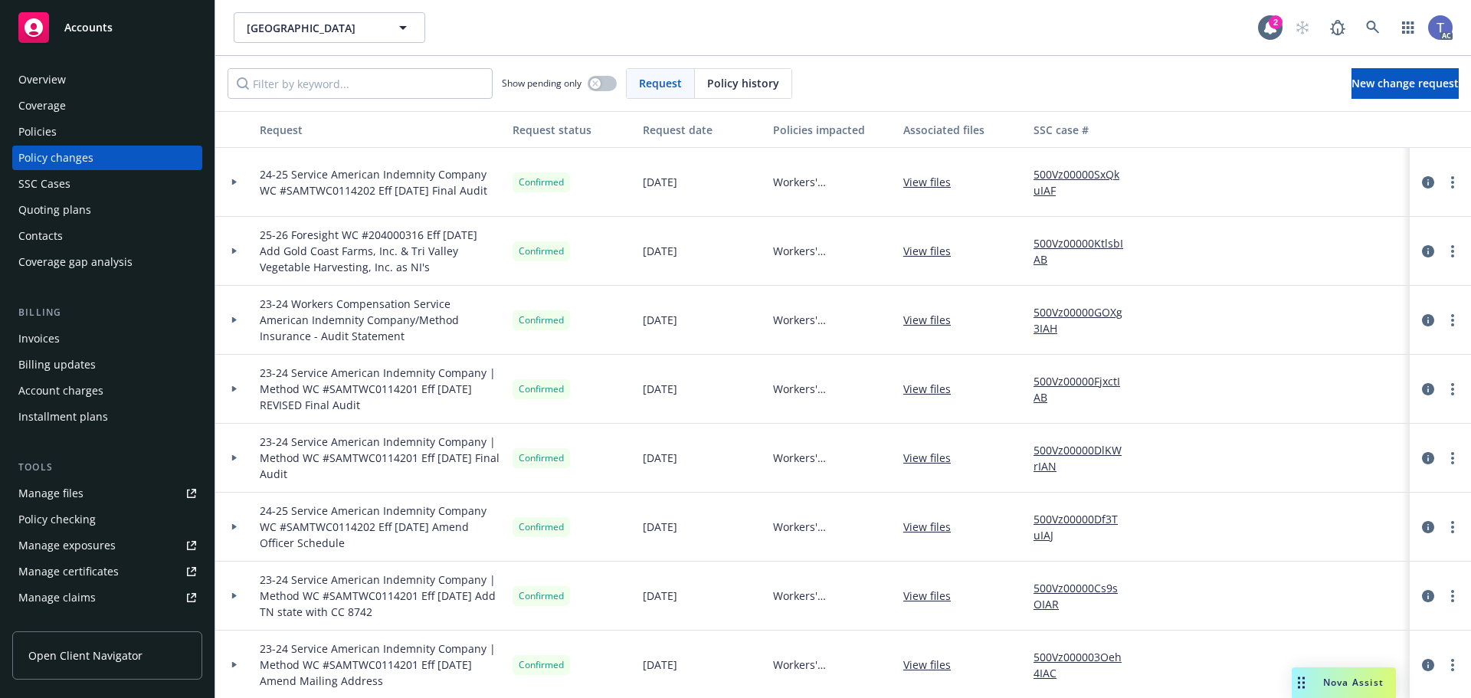
click at [916, 49] on div "[GEOGRAPHIC_DATA] [GEOGRAPHIC_DATA] 2 AC" at bounding box center [843, 27] width 1256 height 55
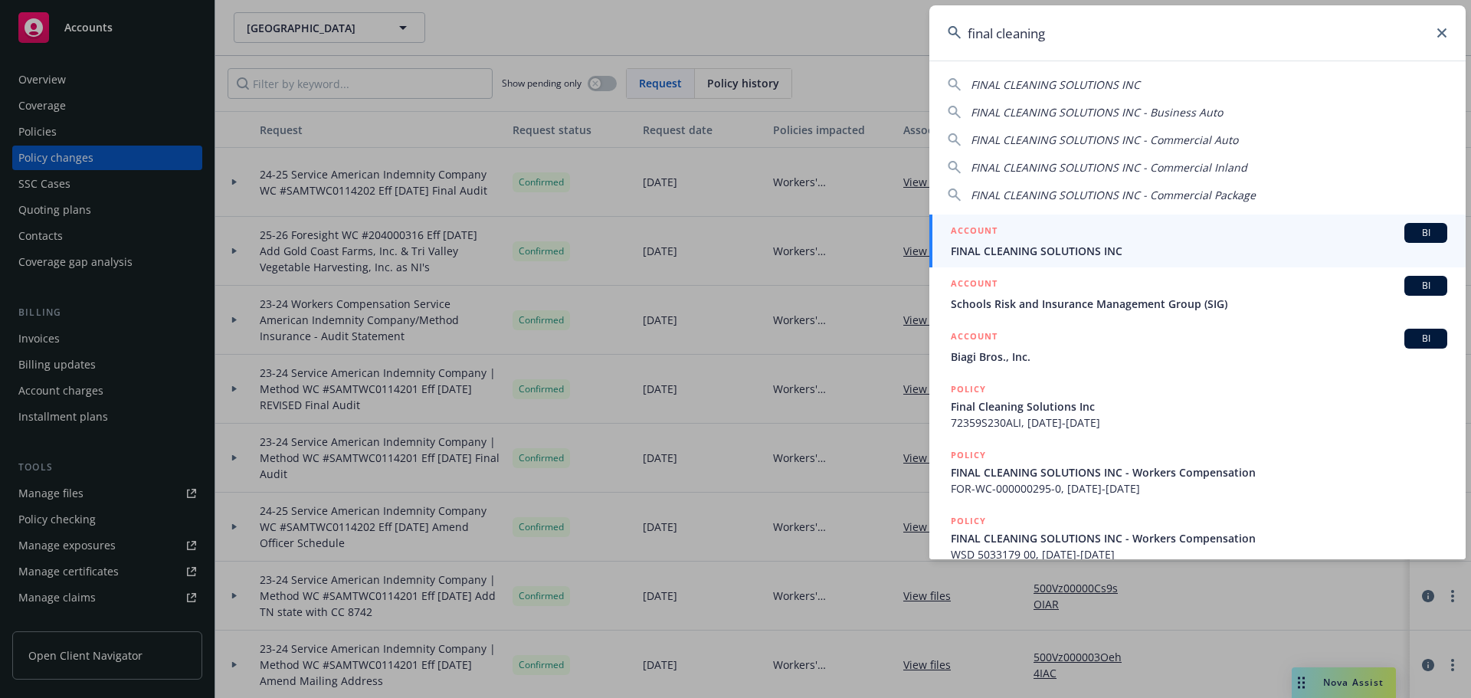
type input "final cleaning"
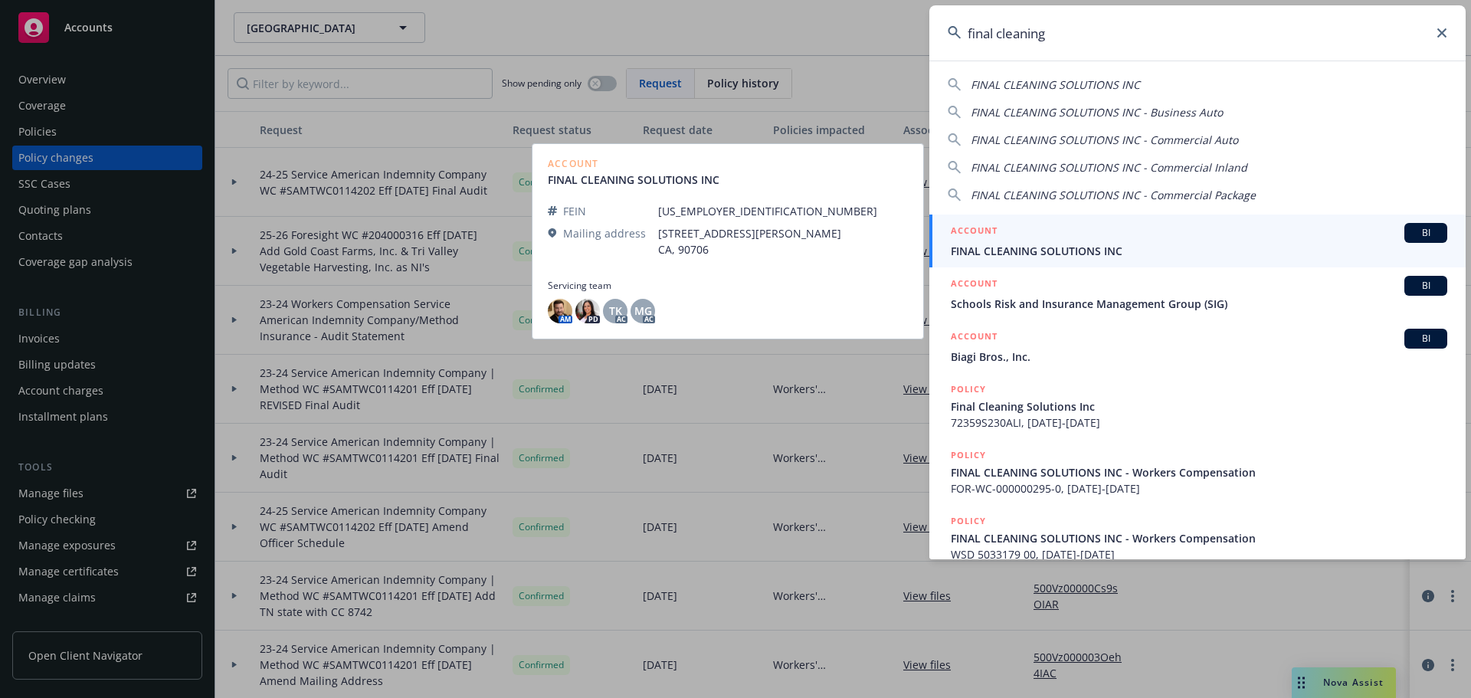
click at [1177, 233] on div "ACCOUNT BI" at bounding box center [1199, 233] width 496 height 20
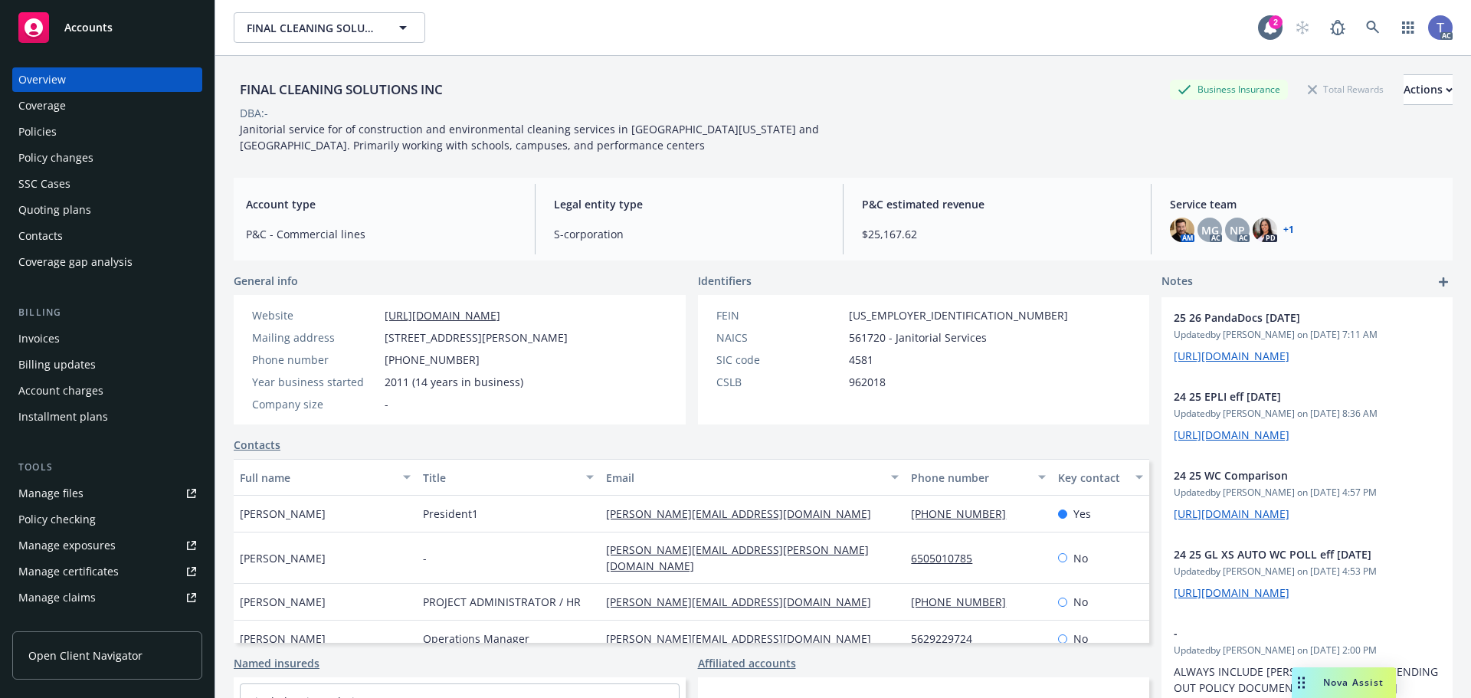
click at [57, 141] on div "Policies" at bounding box center [107, 132] width 178 height 25
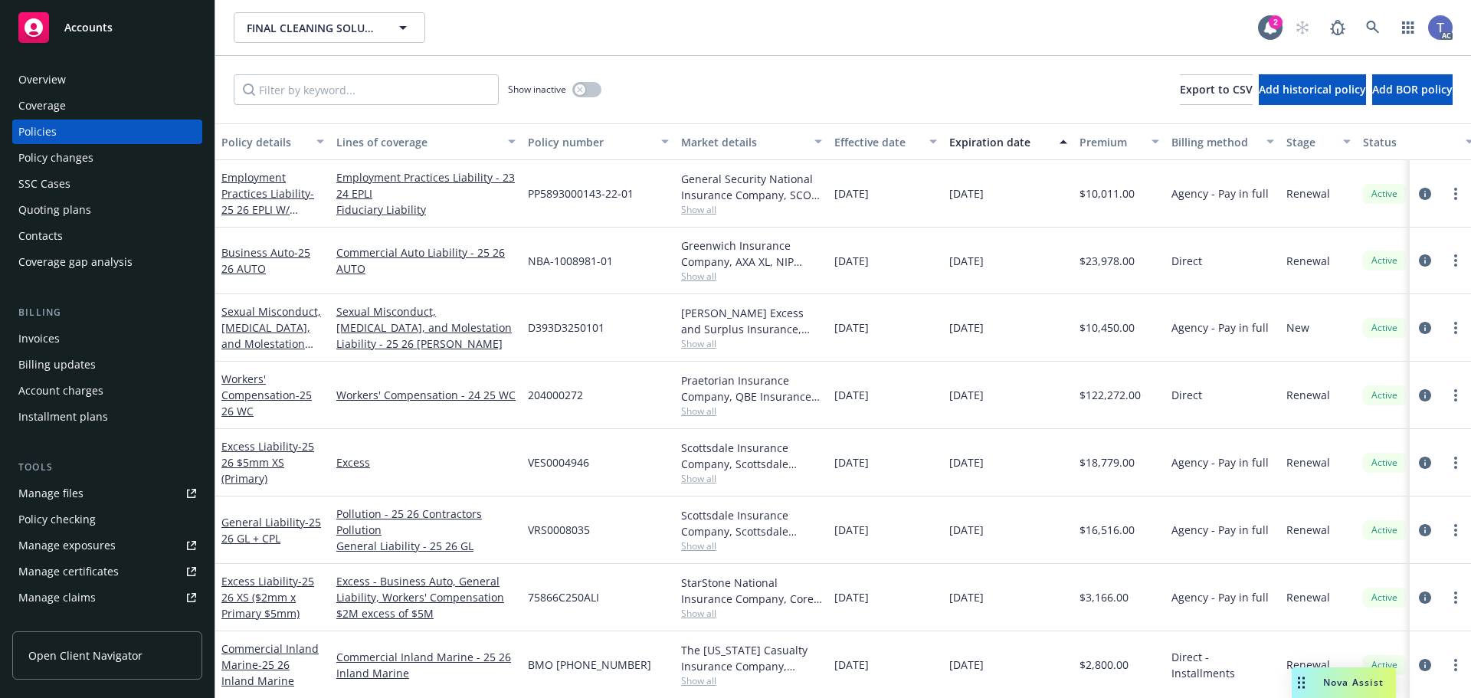
click at [72, 154] on div "Policy changes" at bounding box center [55, 158] width 75 height 25
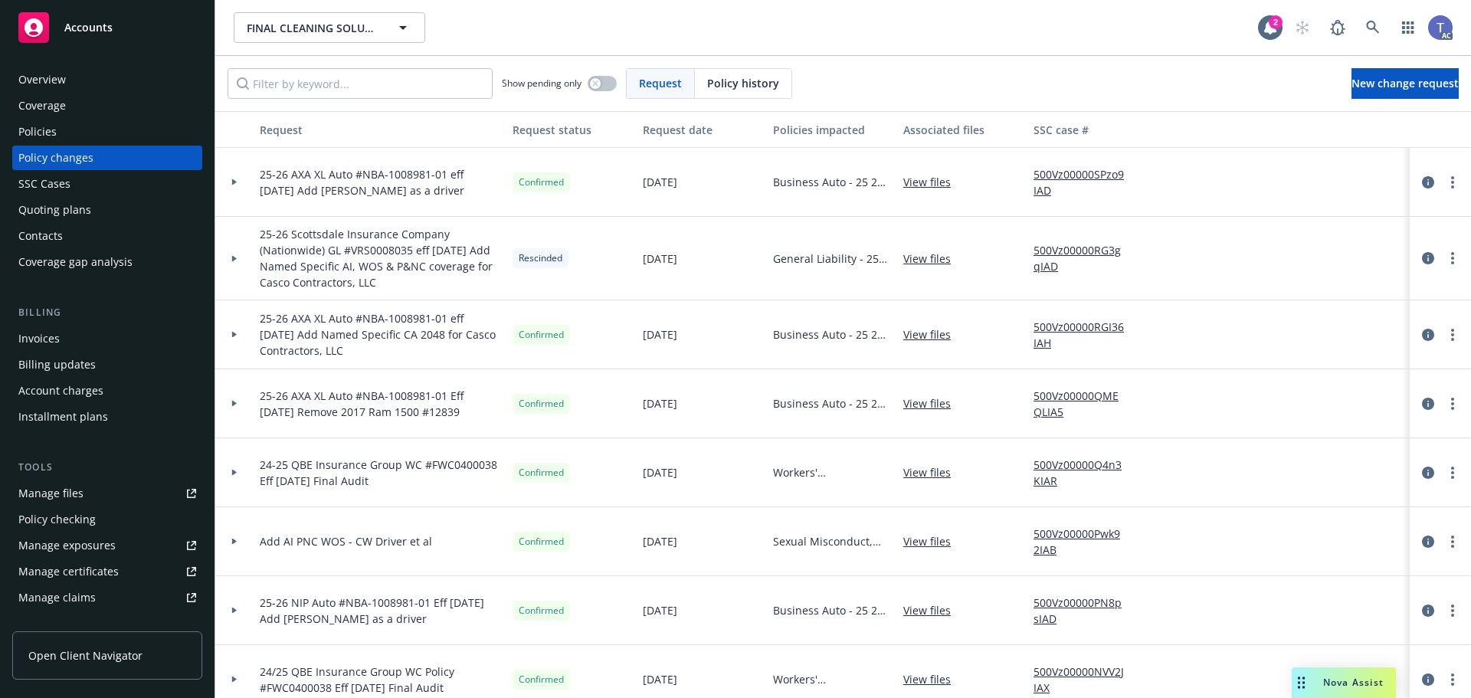
drag, startPoint x: 1417, startPoint y: 177, endPoint x: 1361, endPoint y: 177, distance: 55.9
click at [1422, 177] on icon "circleInformation" at bounding box center [1428, 182] width 12 height 12
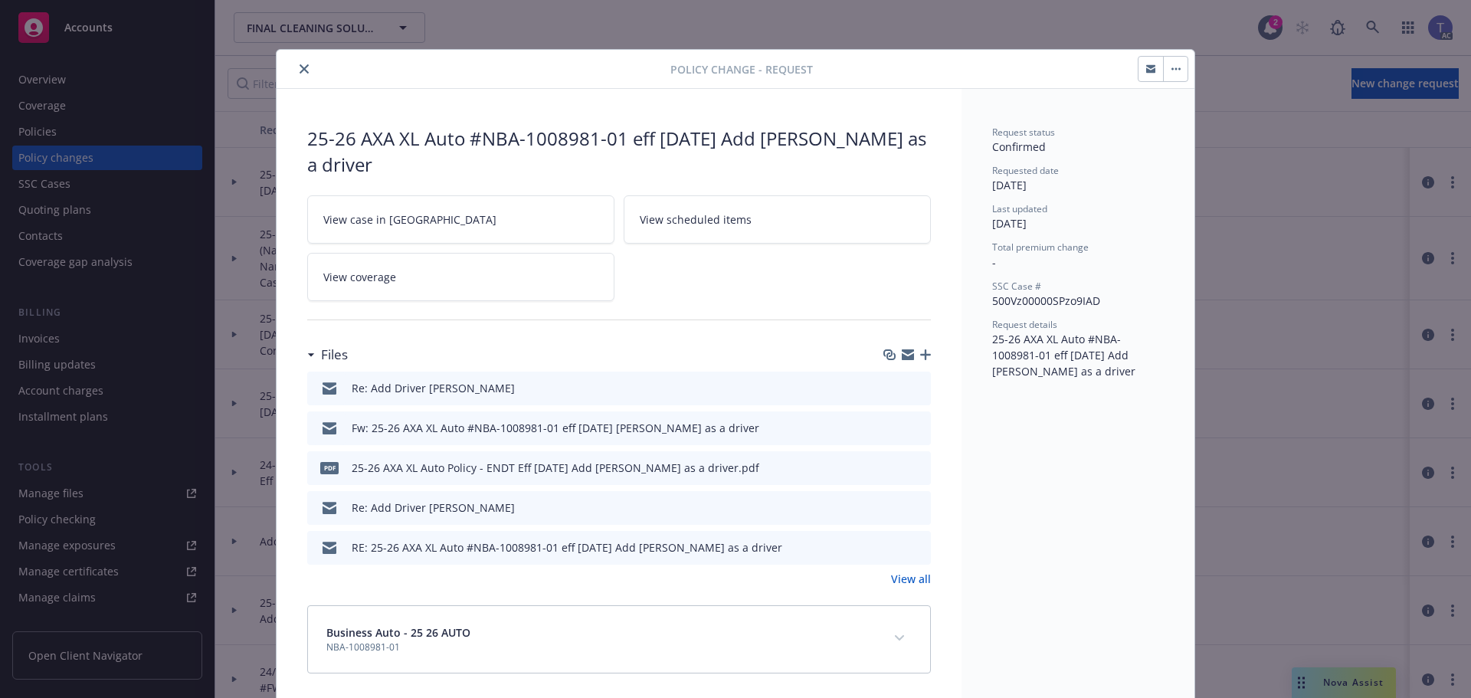
click at [912, 427] on icon "preview file" at bounding box center [916, 426] width 14 height 11
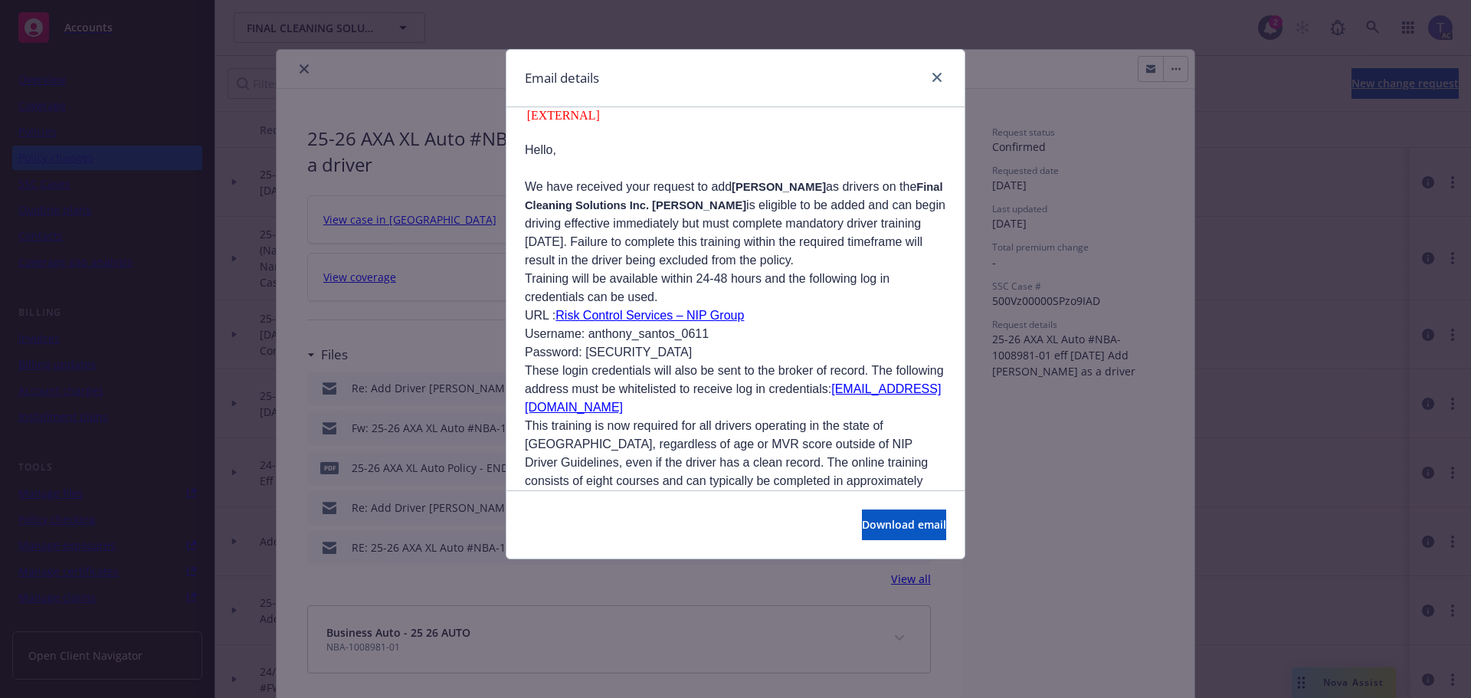
scroll to position [690, 0]
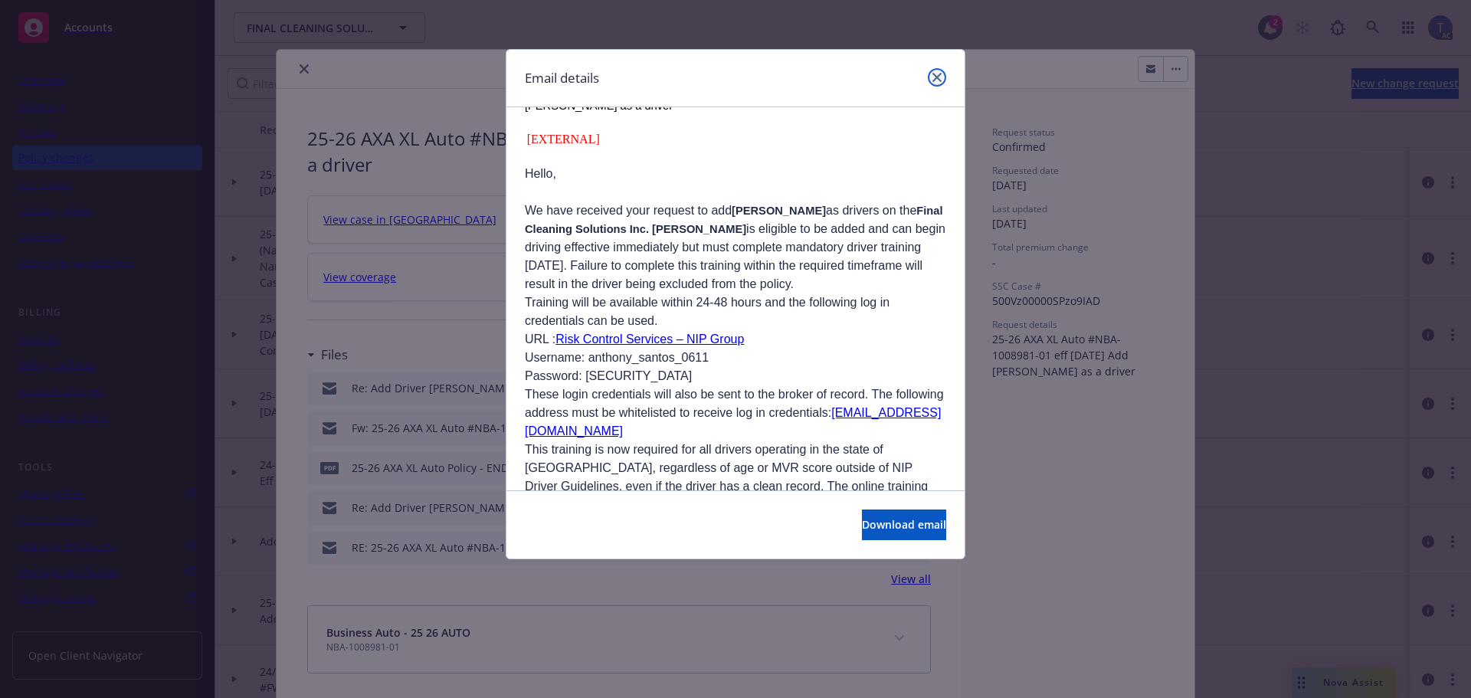
click at [937, 76] on icon "close" at bounding box center [936, 77] width 9 height 9
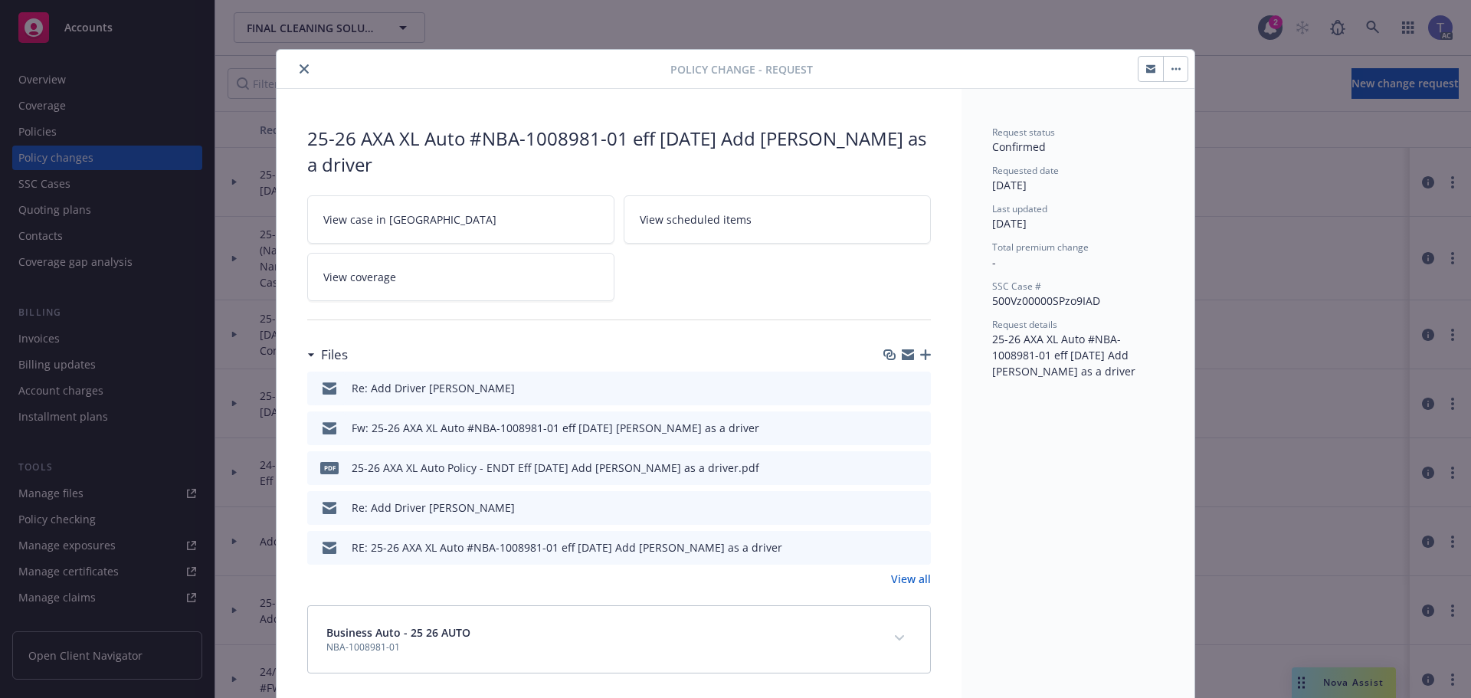
click at [916, 500] on button at bounding box center [918, 508] width 14 height 16
click at [914, 506] on icon "preview file" at bounding box center [916, 506] width 14 height 11
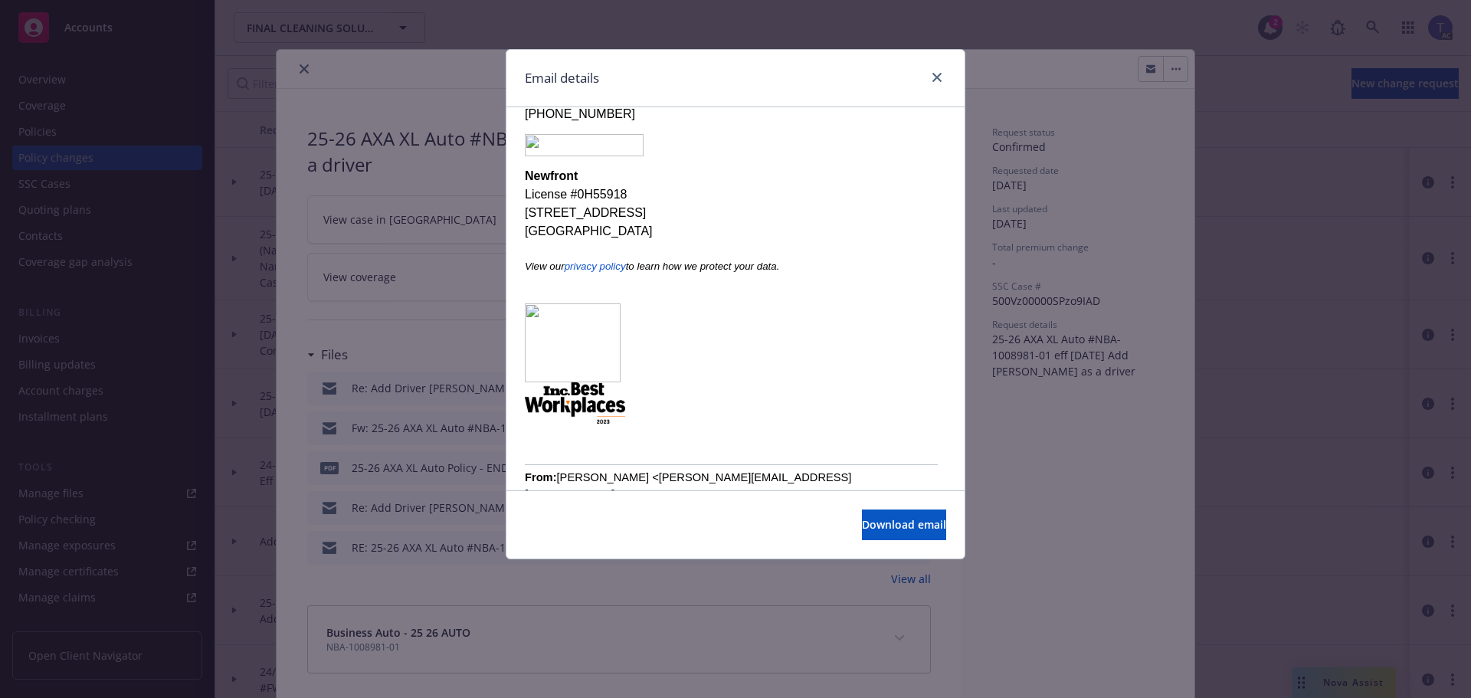
scroll to position [383, 0]
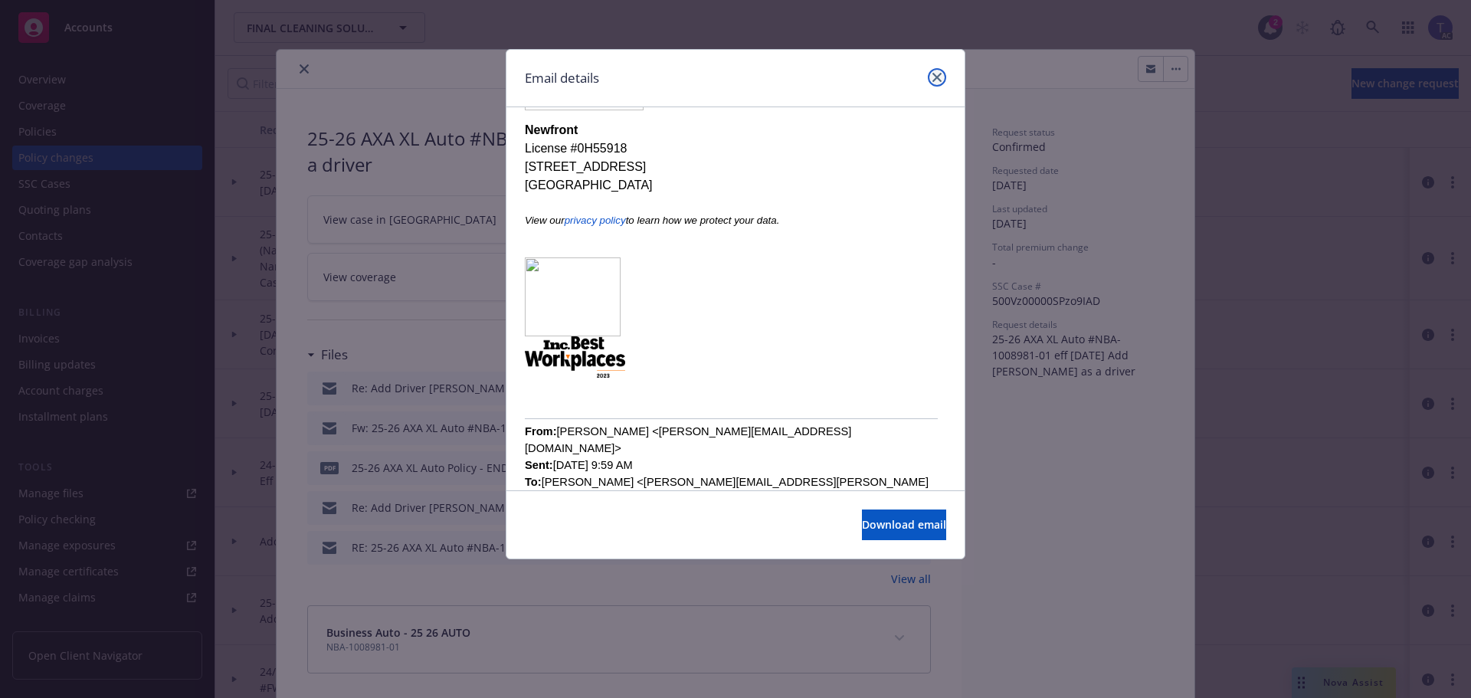
click at [938, 70] on link "close" at bounding box center [937, 77] width 18 height 18
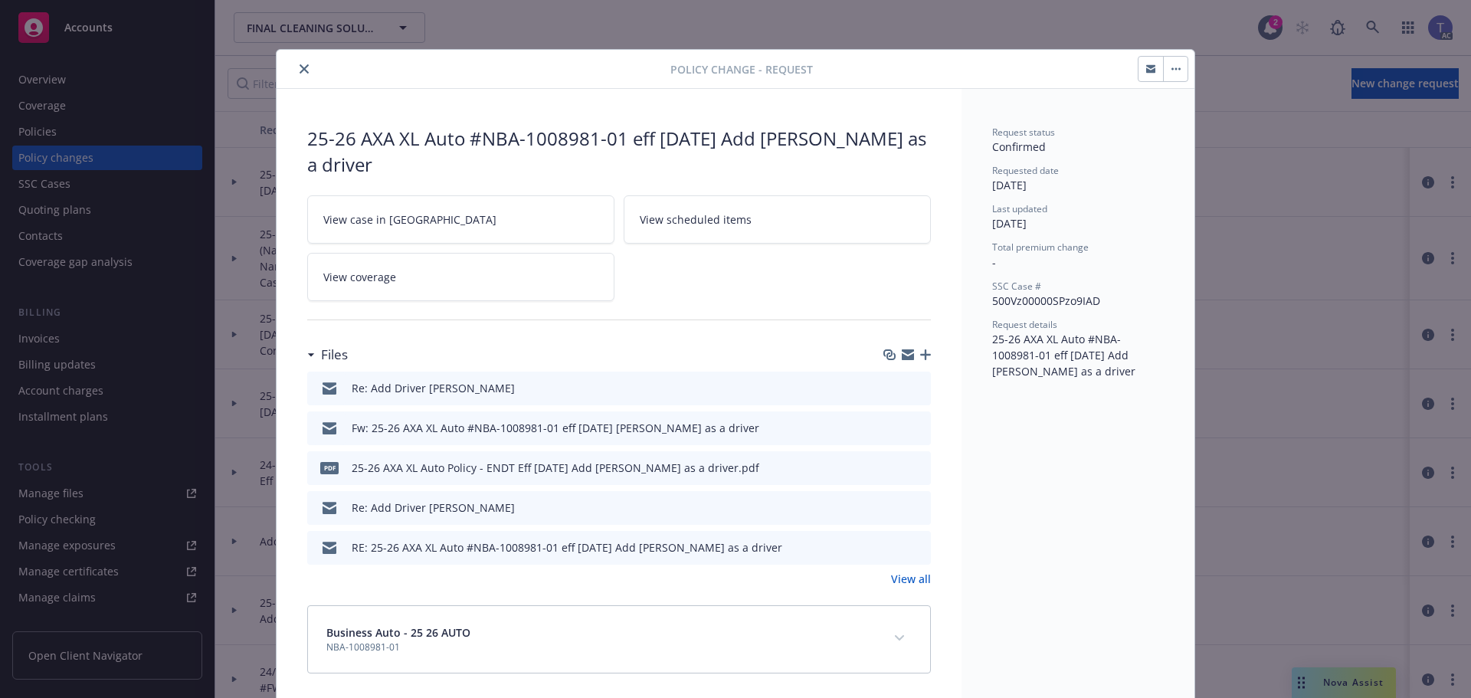
click at [912, 544] on icon "preview file" at bounding box center [916, 546] width 14 height 11
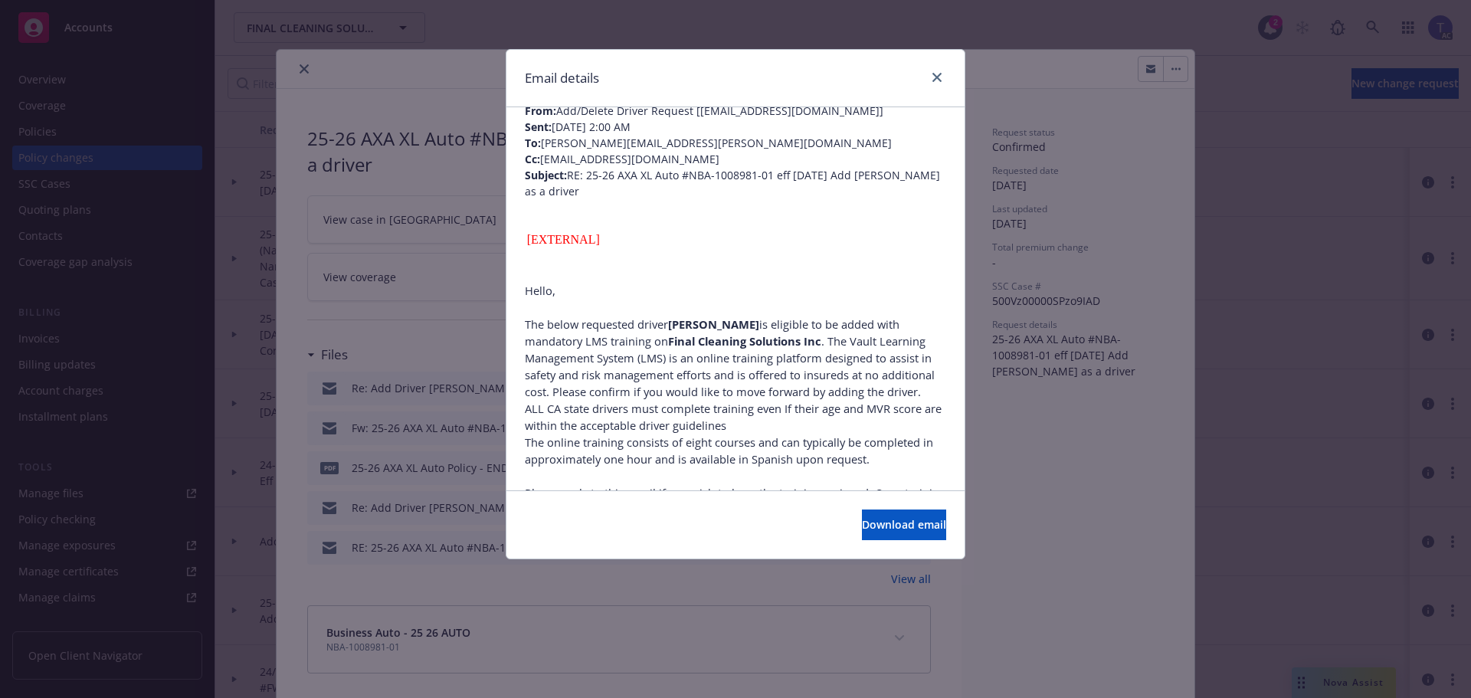
scroll to position [460, 0]
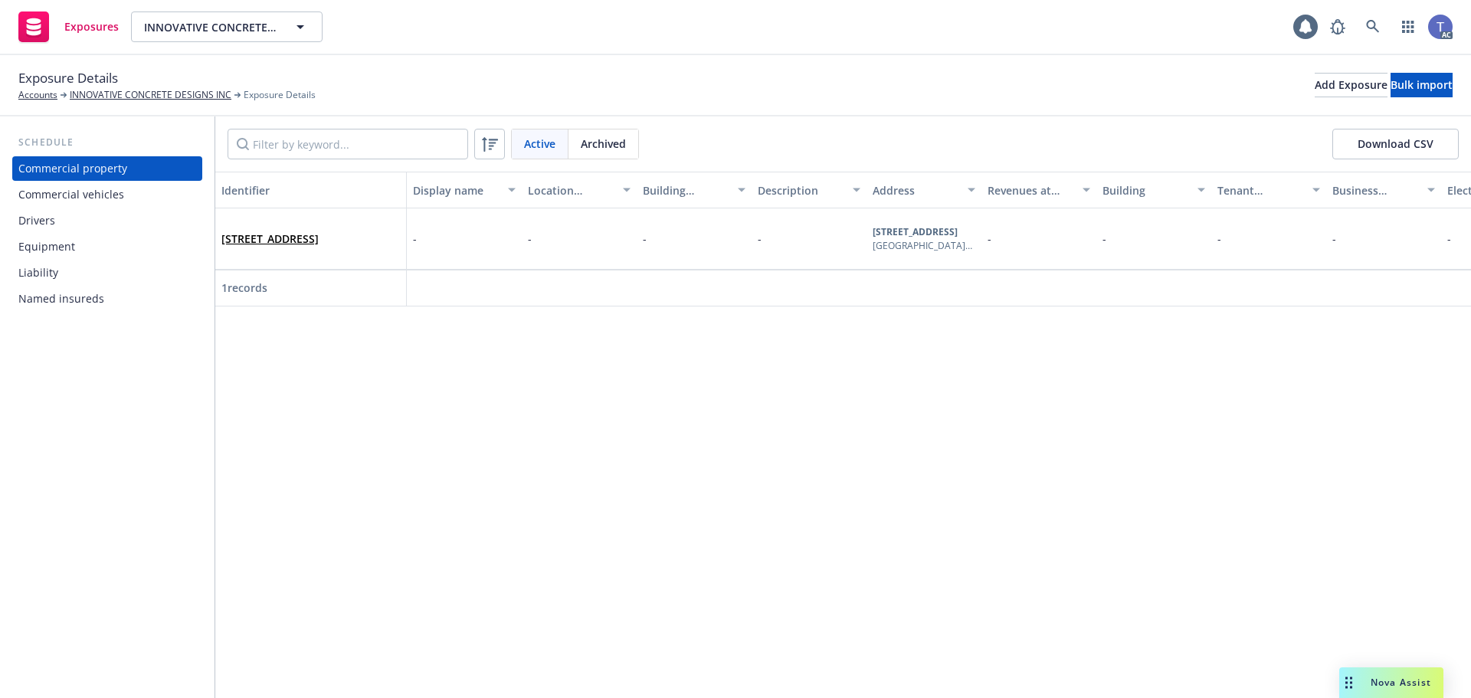
click at [70, 201] on div "Commercial vehicles" at bounding box center [71, 194] width 106 height 25
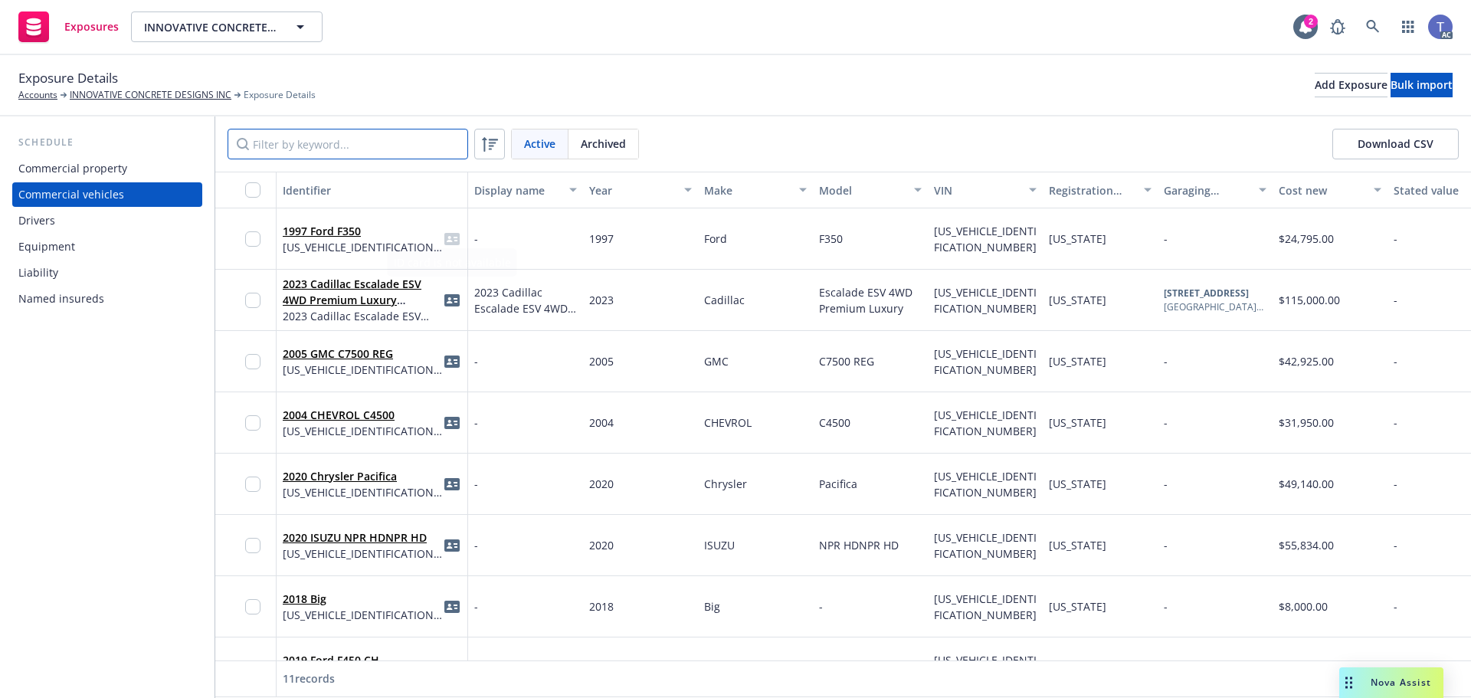
click at [358, 146] on input "Filter by keyword..." at bounding box center [348, 144] width 241 height 31
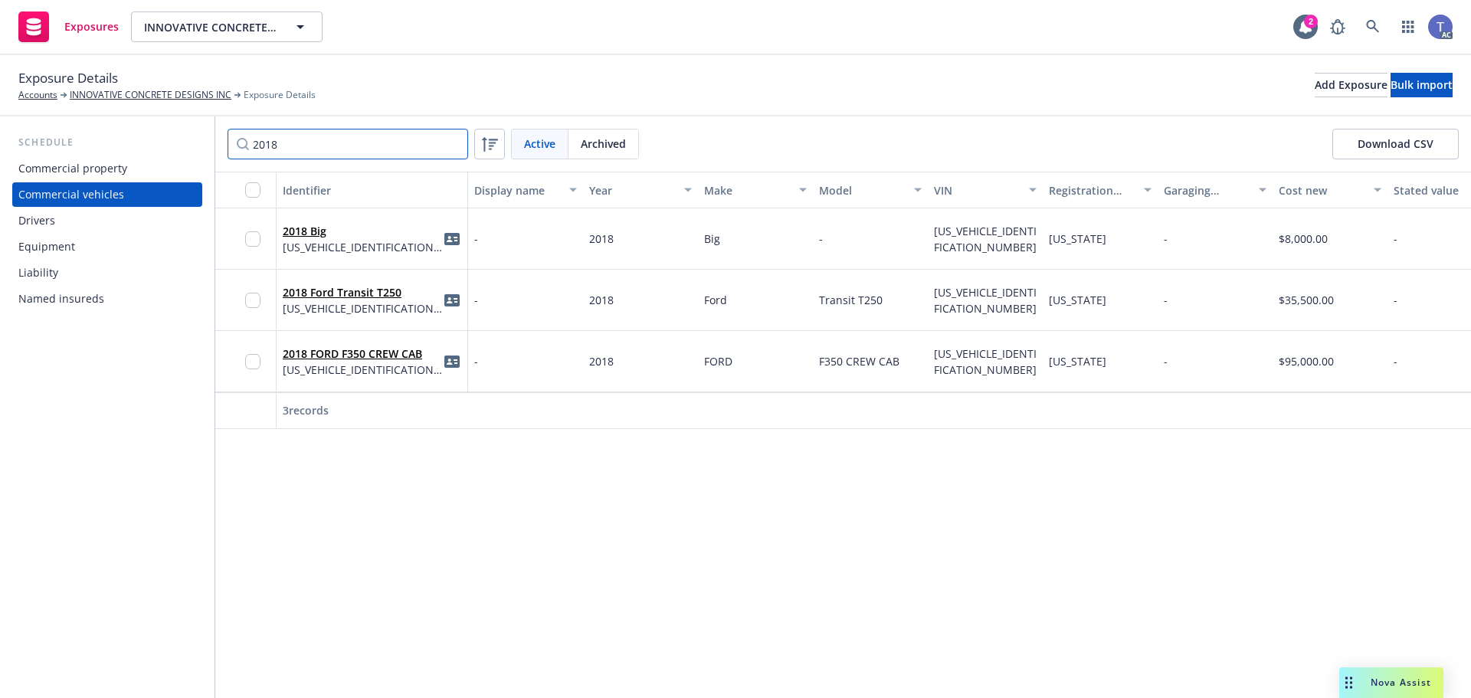
type input "2018"
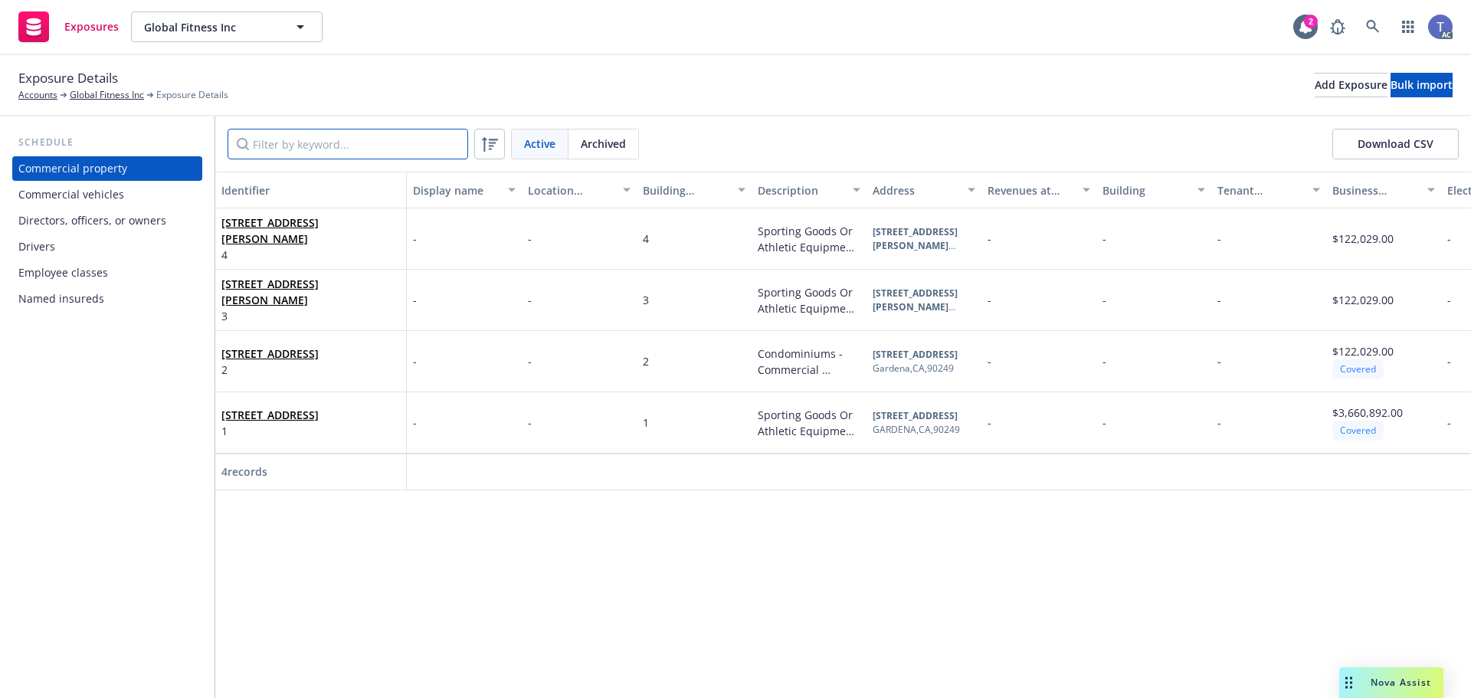
click at [309, 144] on input "Filter by keyword..." at bounding box center [348, 144] width 241 height 31
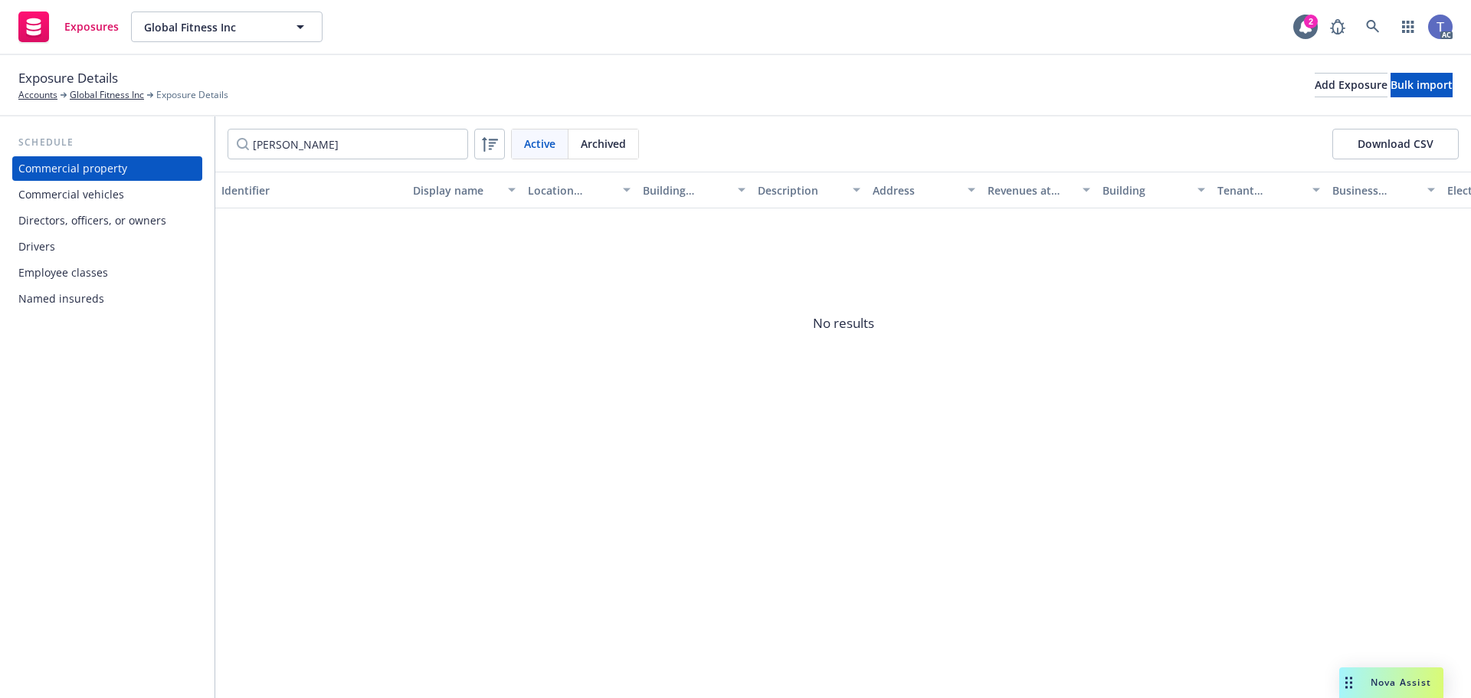
click at [97, 247] on div "Drivers" at bounding box center [107, 246] width 178 height 25
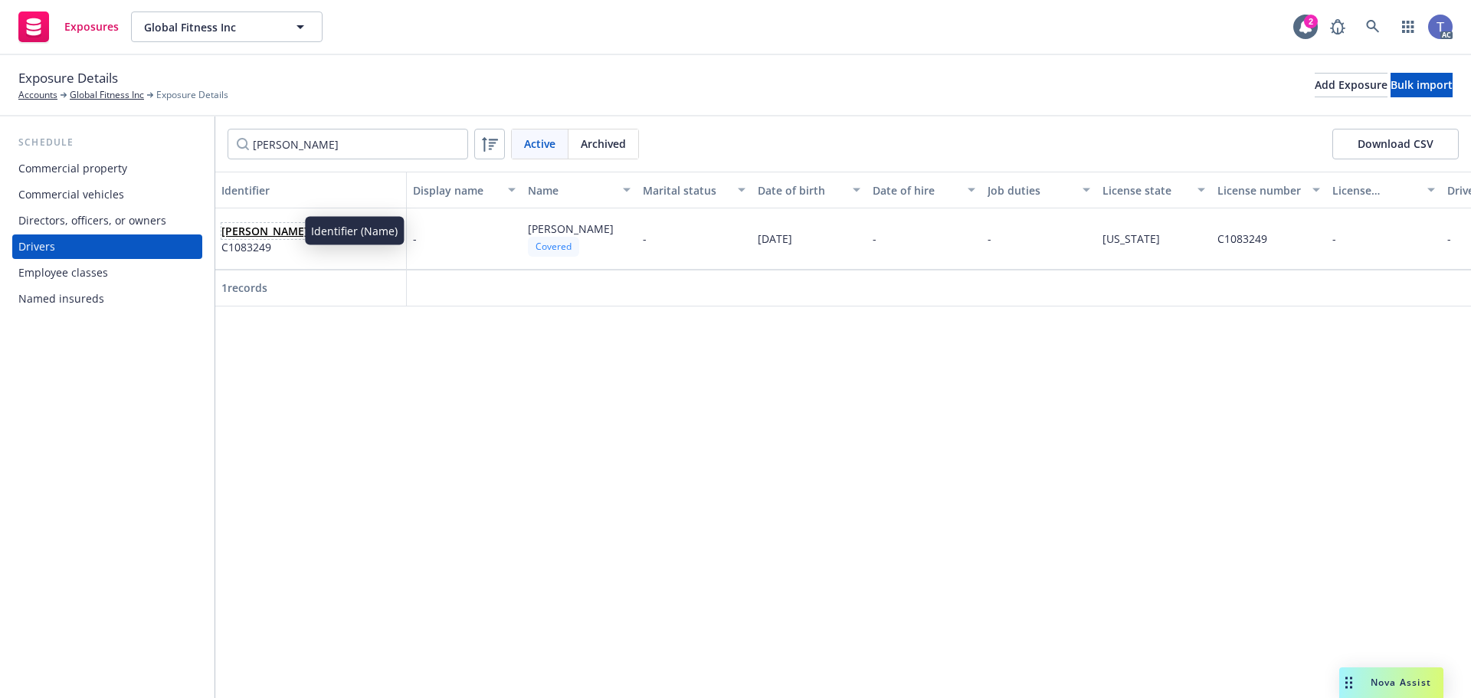
click at [290, 230] on link "Martin Armas" at bounding box center [264, 231] width 87 height 15
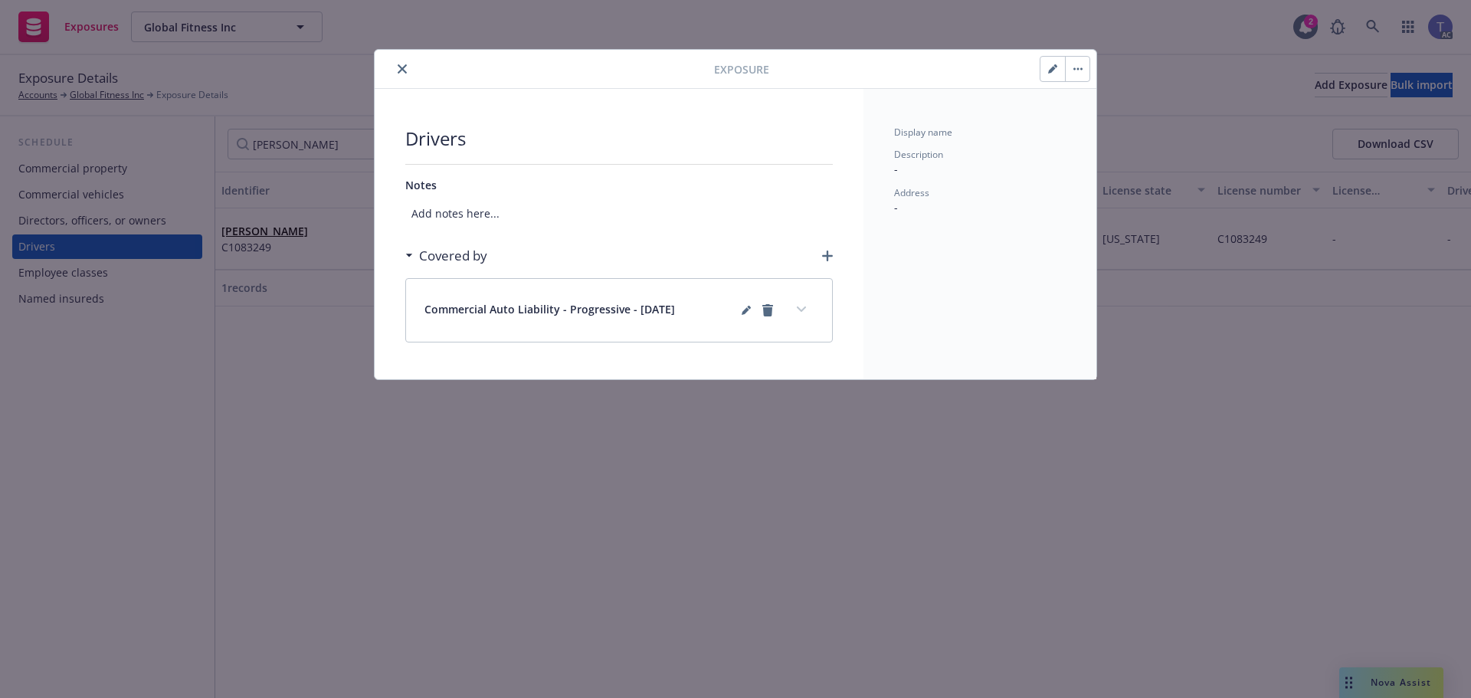
click at [1085, 72] on button "button" at bounding box center [1077, 69] width 25 height 25
click at [1092, 101] on link "Archive" at bounding box center [1109, 111] width 87 height 31
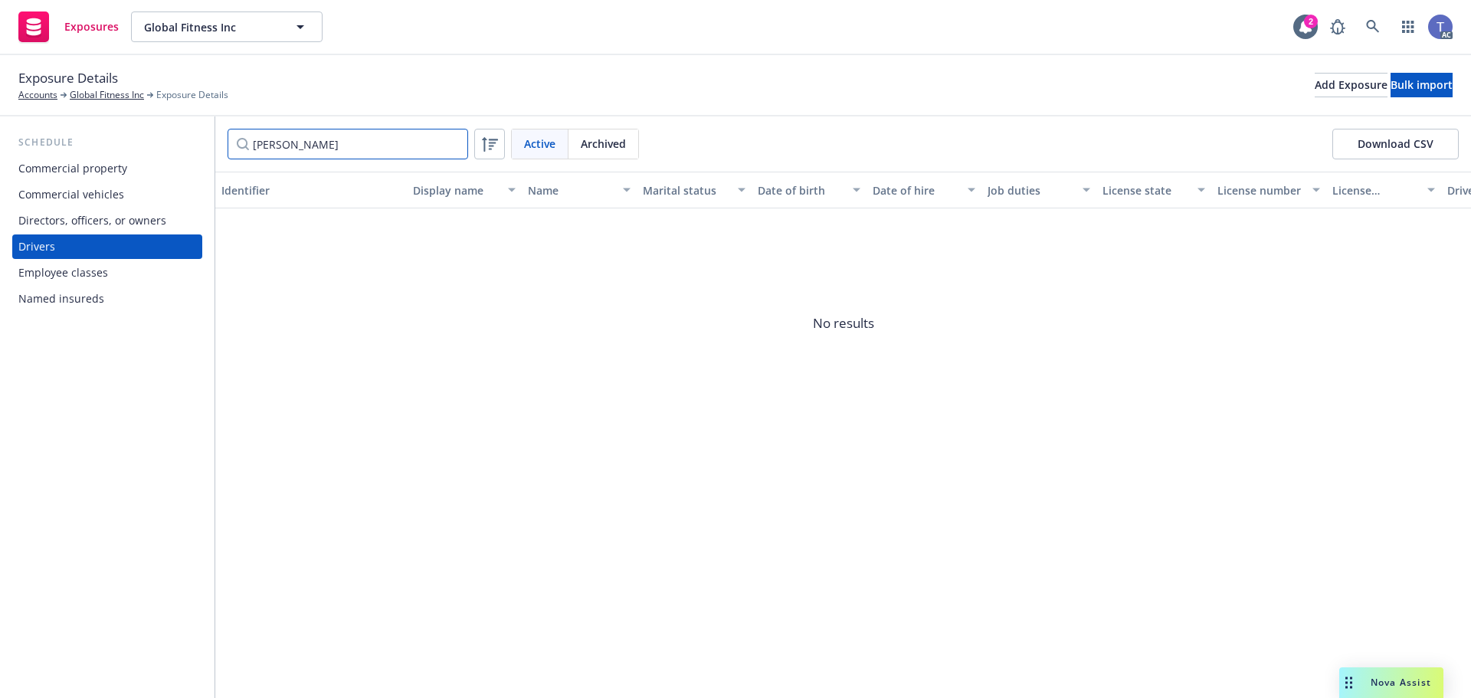
click at [408, 136] on input "martin" at bounding box center [348, 144] width 241 height 31
click at [407, 137] on input "martin" at bounding box center [348, 144] width 241 height 31
click at [305, 239] on div "Carmelo Armas" at bounding box center [310, 239] width 179 height 42
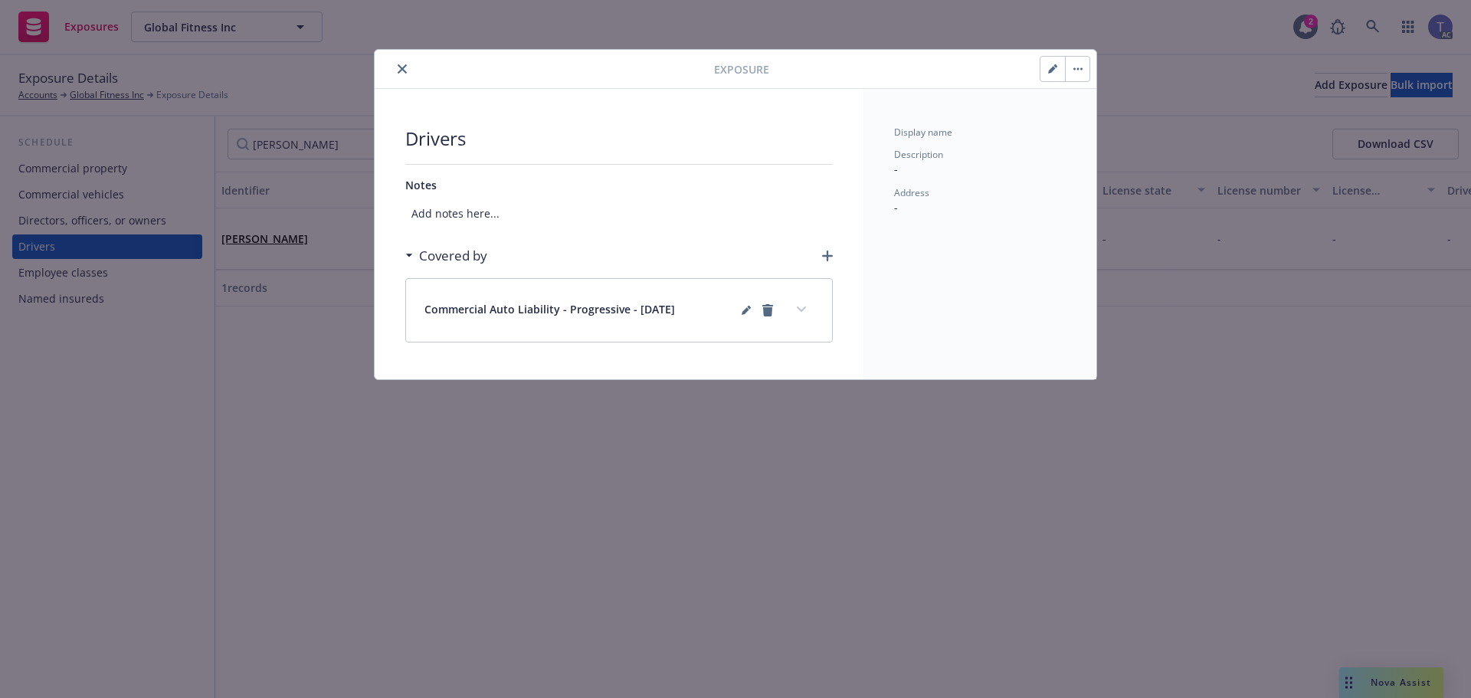
click at [1078, 66] on button "button" at bounding box center [1077, 69] width 25 height 25
click at [1090, 104] on link "Archive" at bounding box center [1109, 111] width 87 height 31
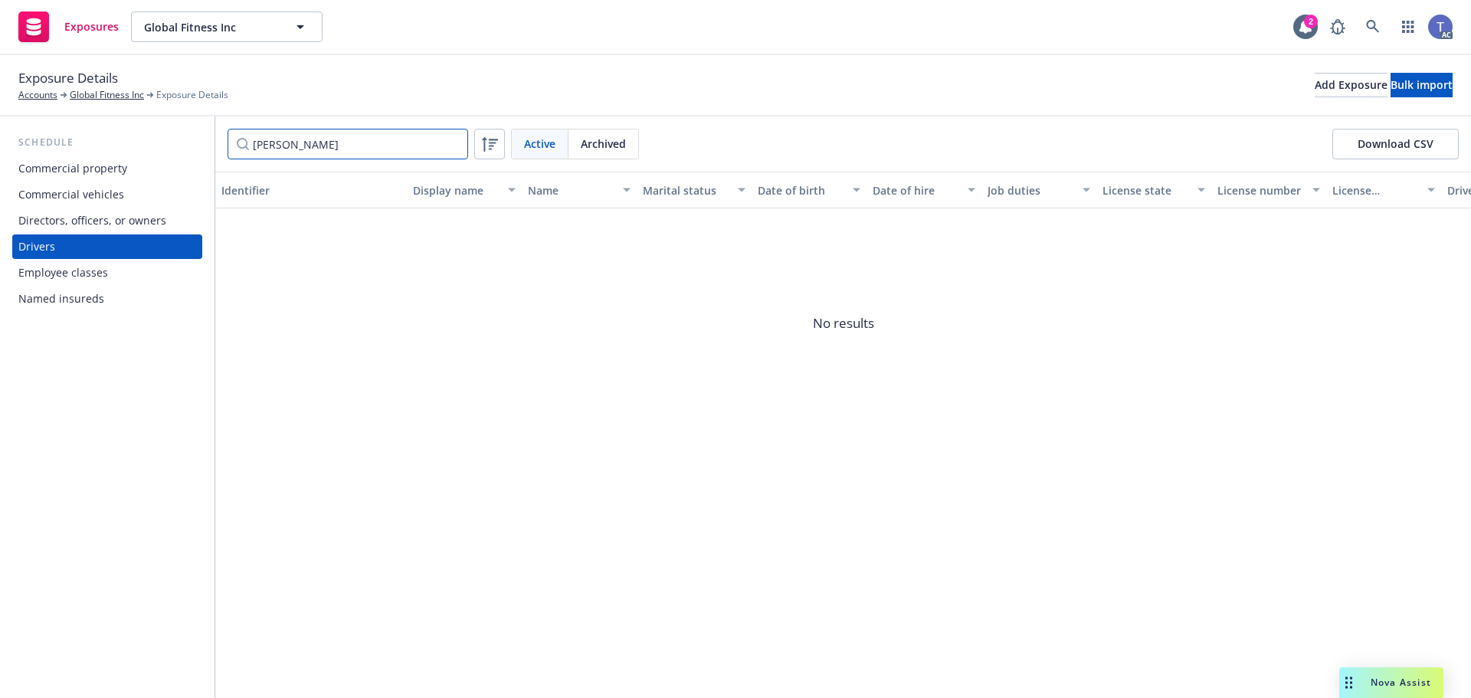
click at [371, 137] on input "carmelo" at bounding box center [348, 144] width 241 height 31
type input "gabriela"
click at [290, 225] on div "Gabriela Gonzalez" at bounding box center [310, 239] width 179 height 42
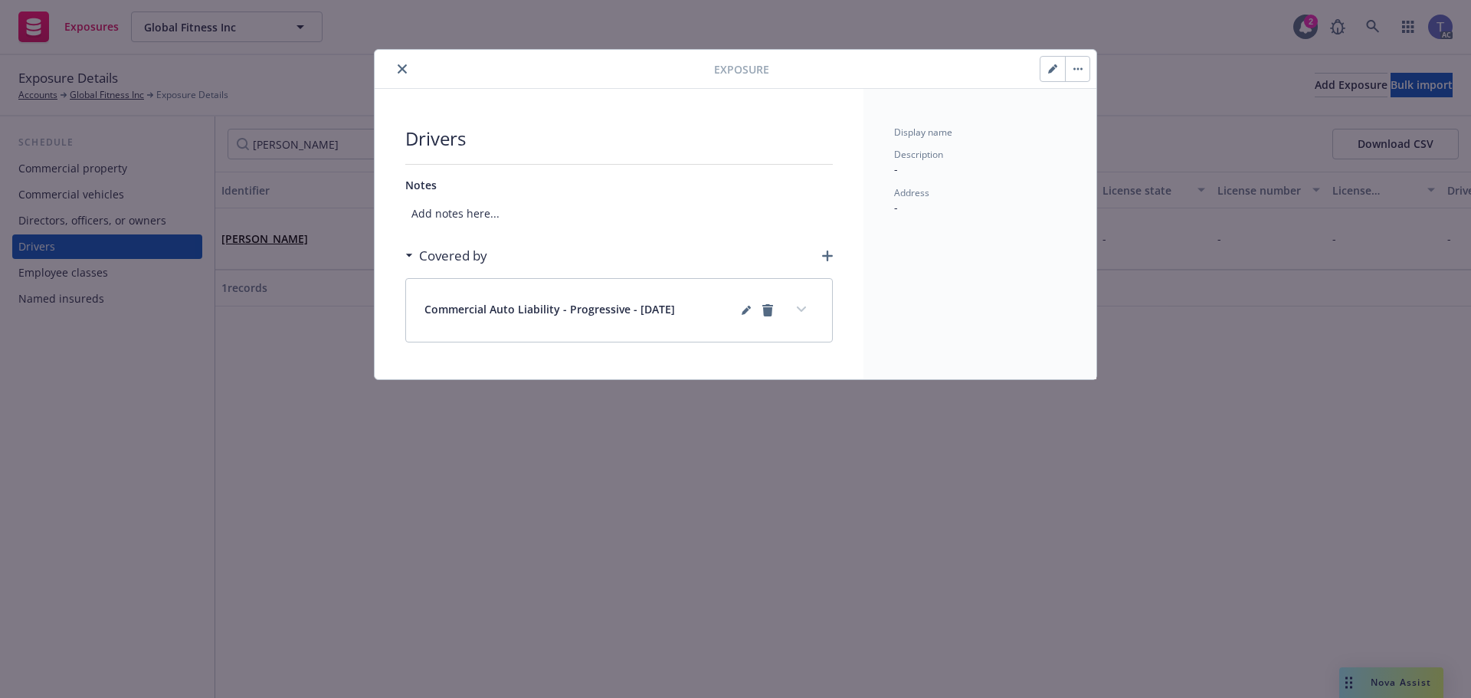
click at [1080, 61] on button "button" at bounding box center [1077, 69] width 25 height 25
click at [1096, 102] on link "Archive" at bounding box center [1109, 111] width 87 height 31
